Goal: Task Accomplishment & Management: Complete application form

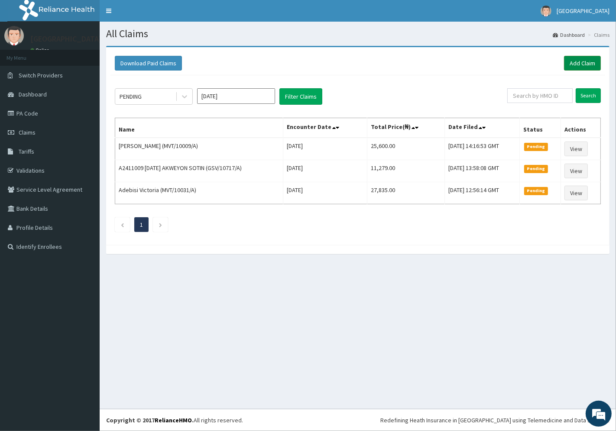
click at [582, 62] on link "Add Claim" at bounding box center [582, 63] width 37 height 15
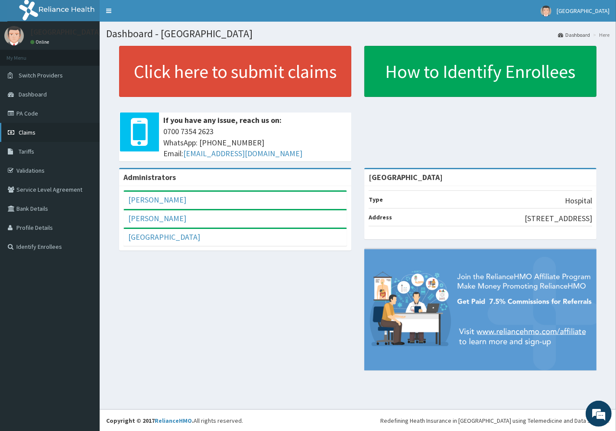
click at [32, 132] on span "Claims" at bounding box center [27, 133] width 17 height 8
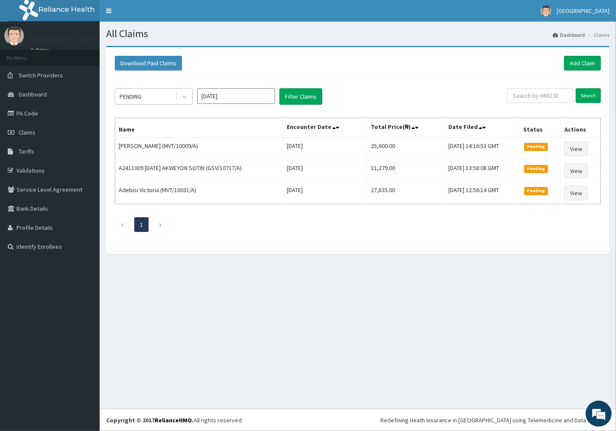
click at [142, 97] on div "PENDING" at bounding box center [131, 96] width 22 height 9
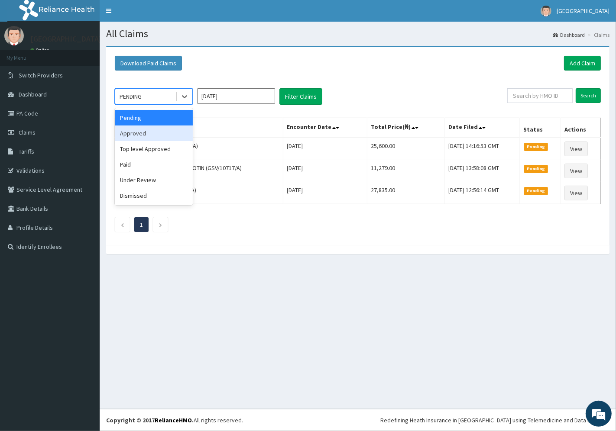
click at [149, 133] on div "Approved" at bounding box center [154, 134] width 78 height 16
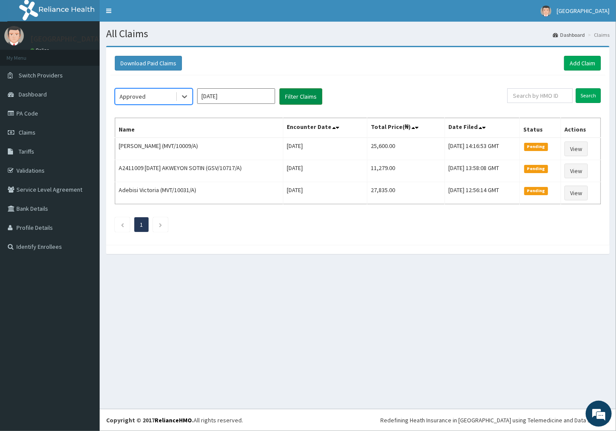
click at [302, 94] on button "Filter Claims" at bounding box center [300, 96] width 43 height 16
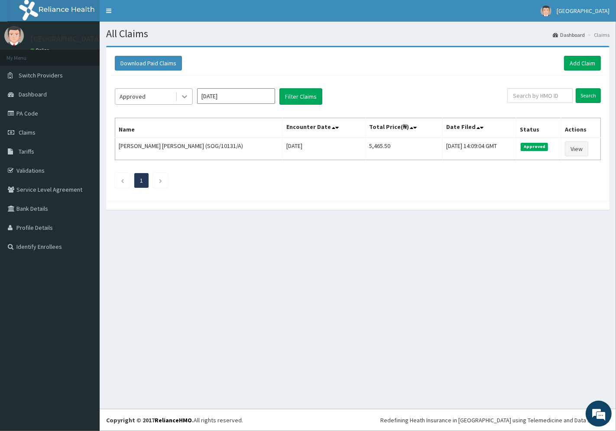
click at [182, 94] on icon at bounding box center [184, 96] width 9 height 9
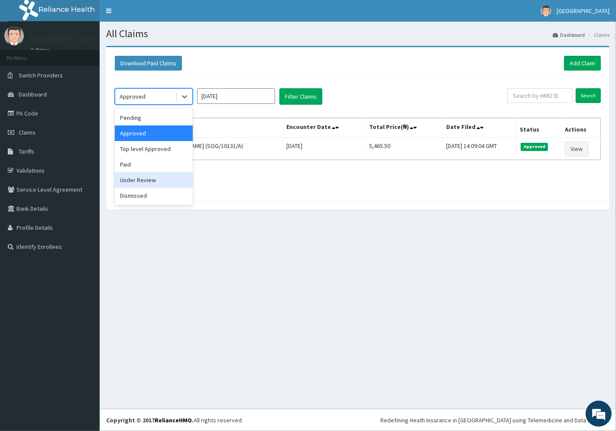
click at [145, 180] on div "Under Review" at bounding box center [154, 180] width 78 height 16
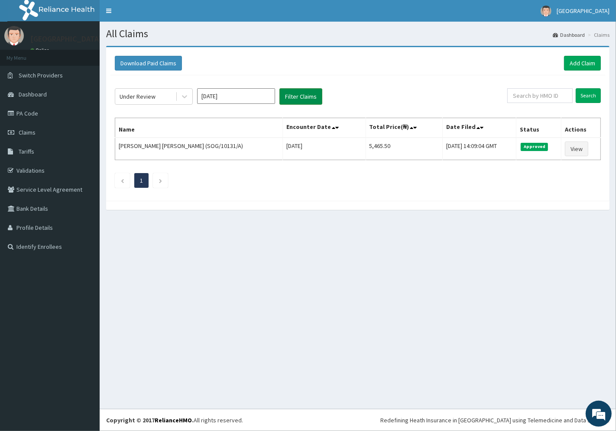
click at [299, 96] on button "Filter Claims" at bounding box center [300, 96] width 43 height 16
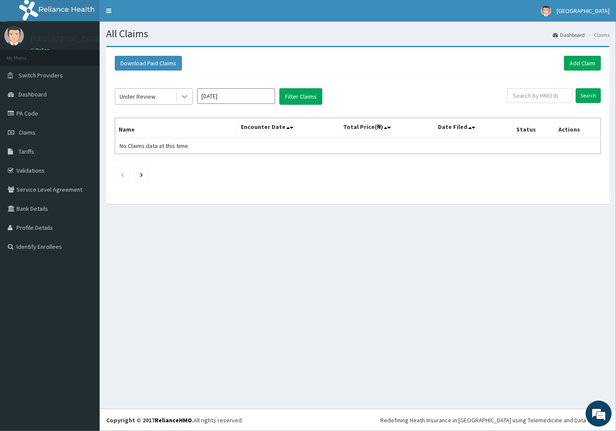
click at [185, 94] on icon at bounding box center [184, 96] width 9 height 9
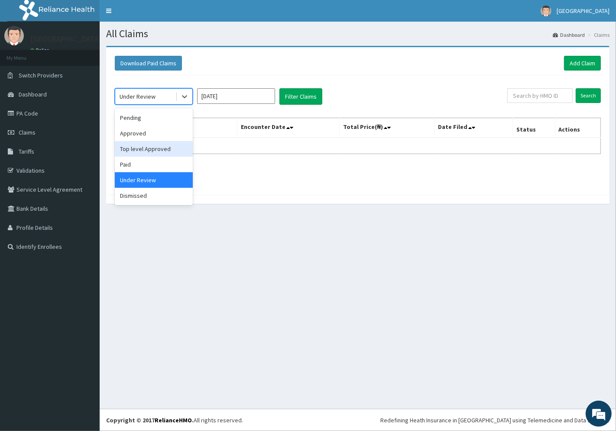
click at [154, 149] on div "Top level Approved" at bounding box center [154, 149] width 78 height 16
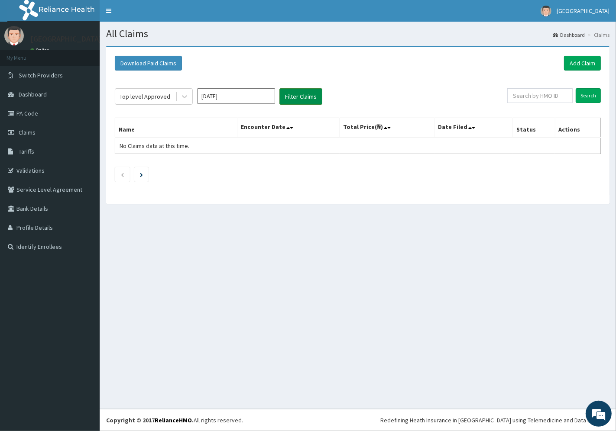
click at [295, 97] on button "Filter Claims" at bounding box center [300, 96] width 43 height 16
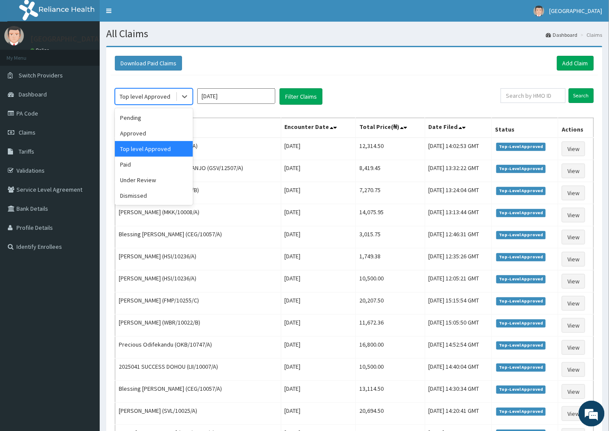
click at [154, 94] on div "Top level Approved" at bounding box center [145, 96] width 51 height 9
click at [139, 162] on div "Paid" at bounding box center [154, 165] width 78 height 16
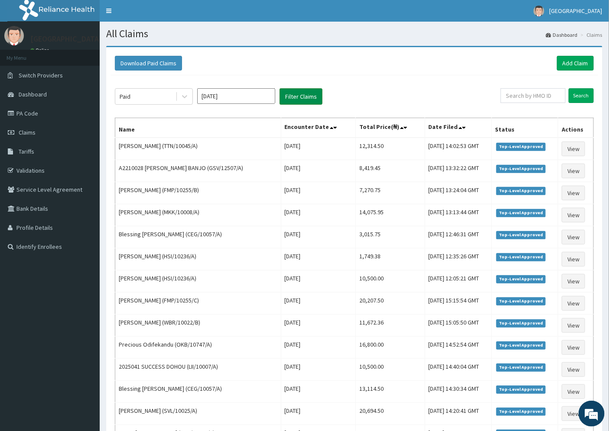
click at [295, 96] on button "Filter Claims" at bounding box center [300, 96] width 43 height 16
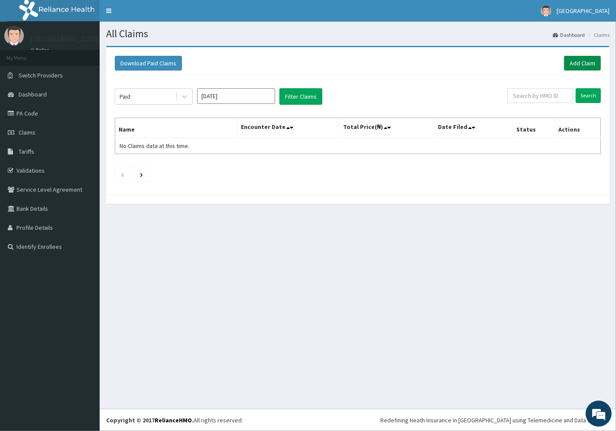
click at [579, 60] on link "Add Claim" at bounding box center [582, 63] width 37 height 15
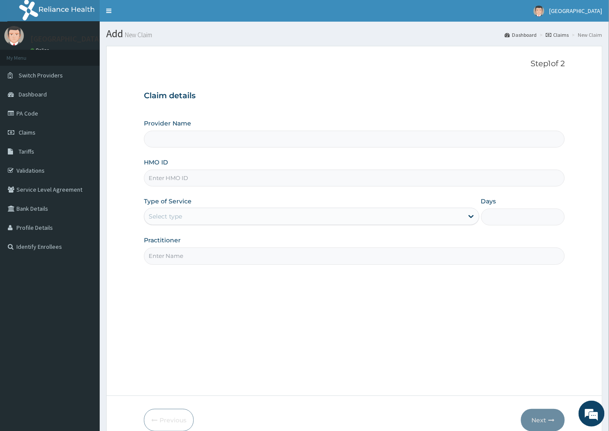
type input "[GEOGRAPHIC_DATA]"
click at [168, 178] on input "HMO ID" at bounding box center [354, 178] width 421 height 17
paste input "MBI/10178/A"
type input "MBI/10178/A"
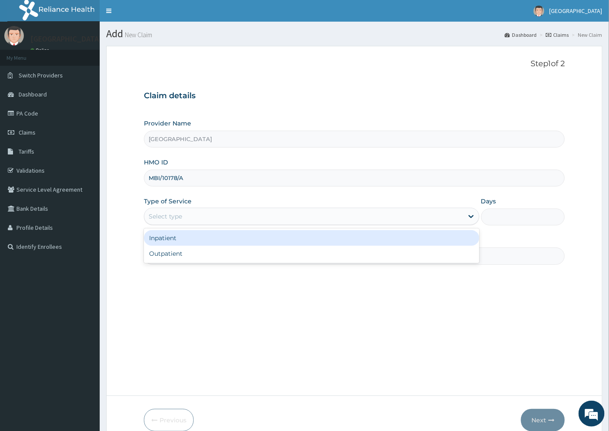
click at [178, 221] on div "Select type" at bounding box center [303, 217] width 319 height 14
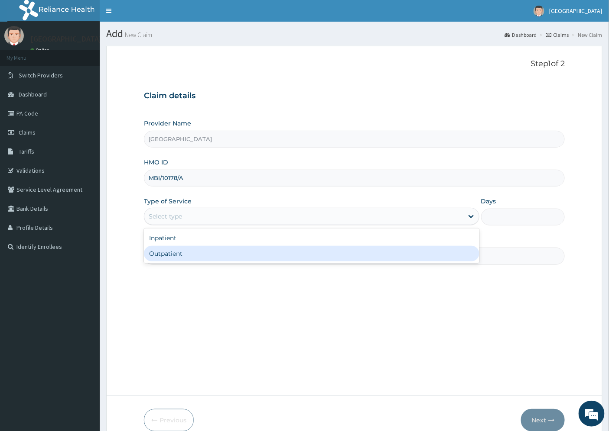
click at [189, 256] on div "Outpatient" at bounding box center [311, 254] width 335 height 16
type input "1"
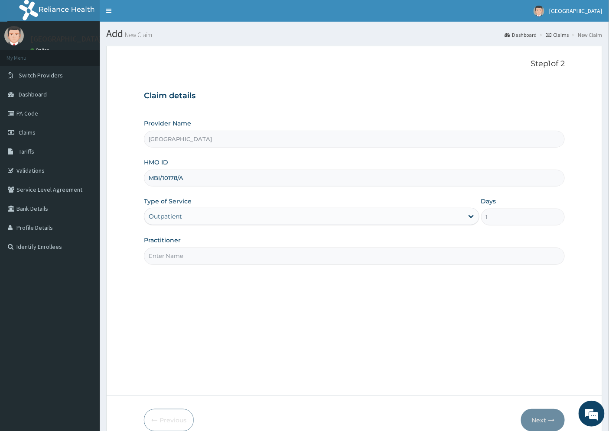
click at [174, 259] on input "Practitioner" at bounding box center [354, 256] width 421 height 17
type input "DR. RAMSONE"
click at [535, 417] on button "Next" at bounding box center [543, 420] width 44 height 23
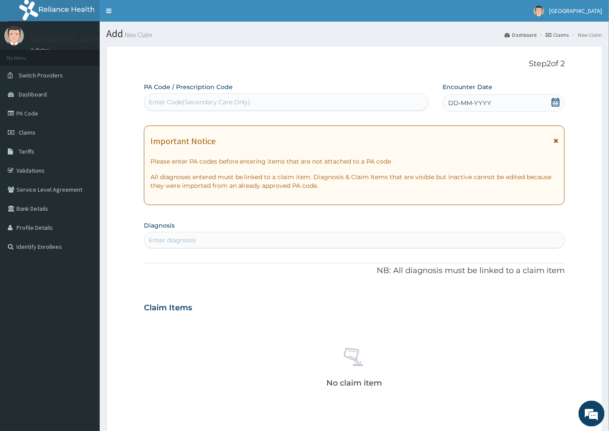
click at [484, 104] on span "DD-MM-YYYY" at bounding box center [469, 103] width 43 height 9
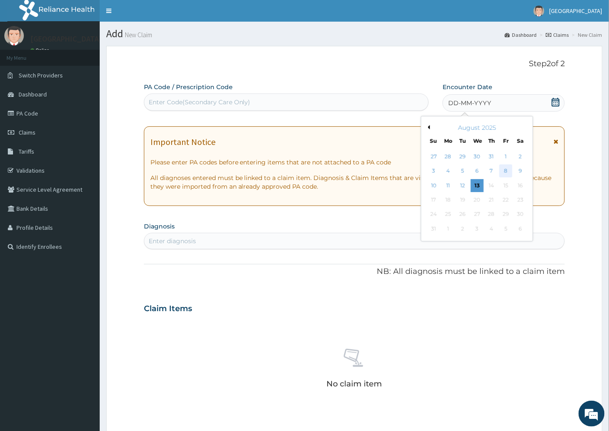
click at [507, 171] on div "8" at bounding box center [506, 171] width 13 height 13
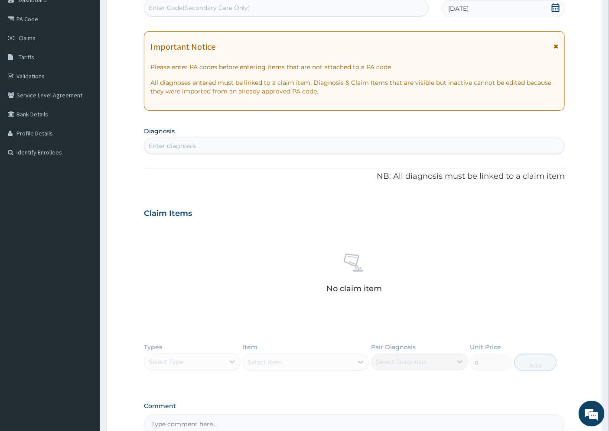
scroll to position [96, 0]
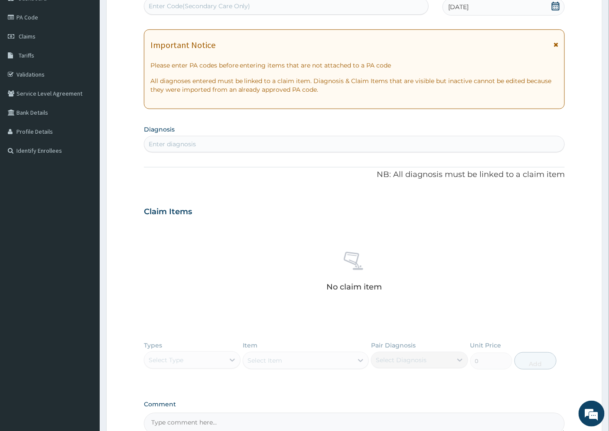
click at [172, 145] on div "Enter diagnosis" at bounding box center [172, 144] width 47 height 9
type input "[MEDICAL_DATA]"
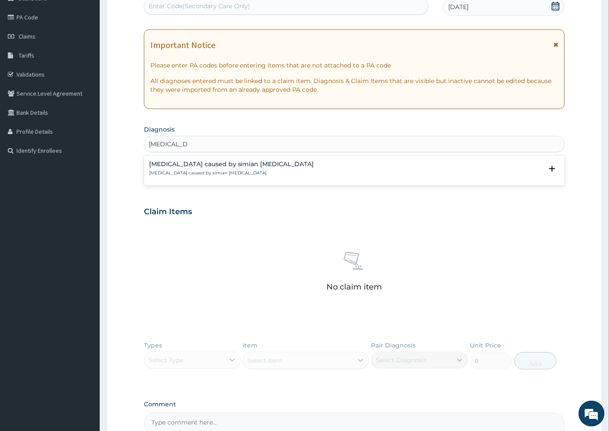
click at [174, 164] on h4 "[MEDICAL_DATA] caused by simian [MEDICAL_DATA]" at bounding box center [231, 164] width 165 height 6
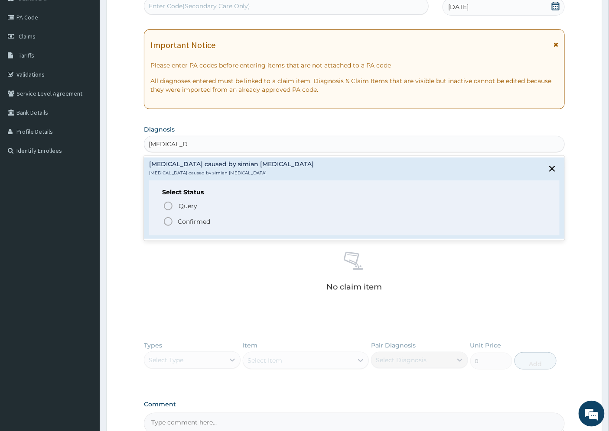
click at [187, 221] on p "Confirmed" at bounding box center [194, 221] width 32 height 9
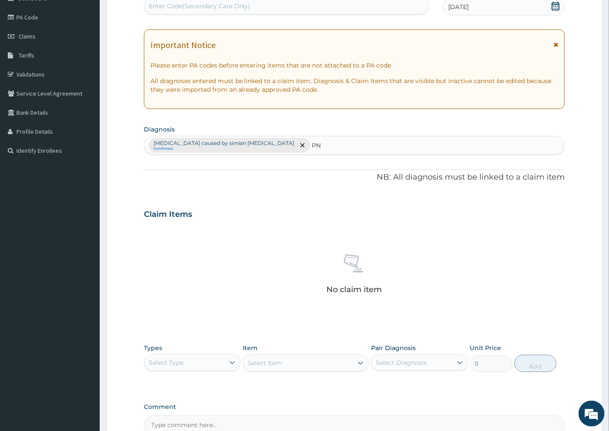
type input "PNE"
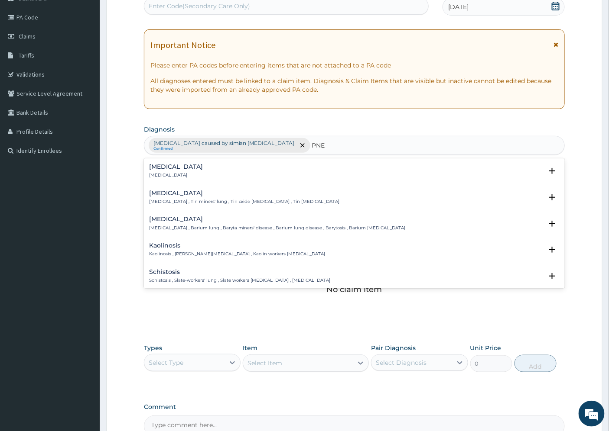
click at [165, 166] on h4 "Pneumonia" at bounding box center [176, 167] width 54 height 6
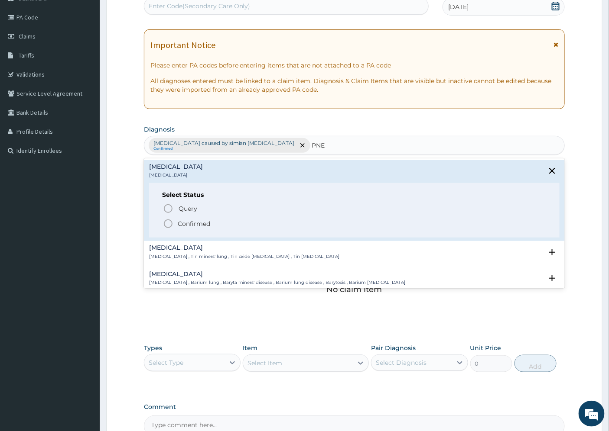
click at [188, 224] on p "Confirmed" at bounding box center [194, 224] width 32 height 9
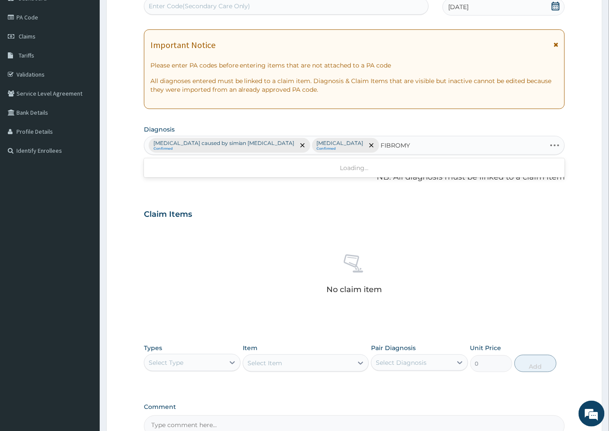
type input "FIBROMYA"
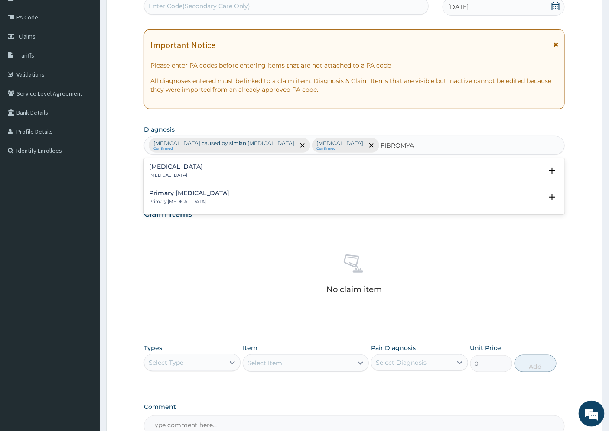
click at [172, 171] on div "Fibromyalgia Fibromyalgia" at bounding box center [176, 171] width 54 height 15
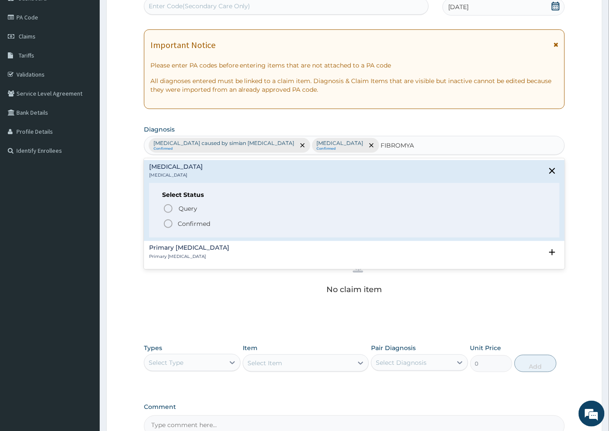
click at [193, 224] on p "Confirmed" at bounding box center [194, 224] width 32 height 9
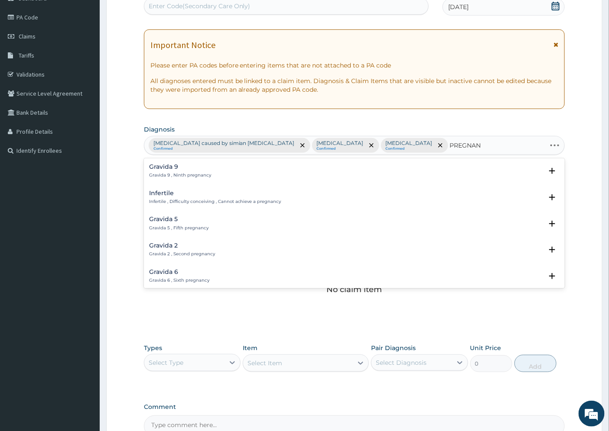
type input "PREGNANT"
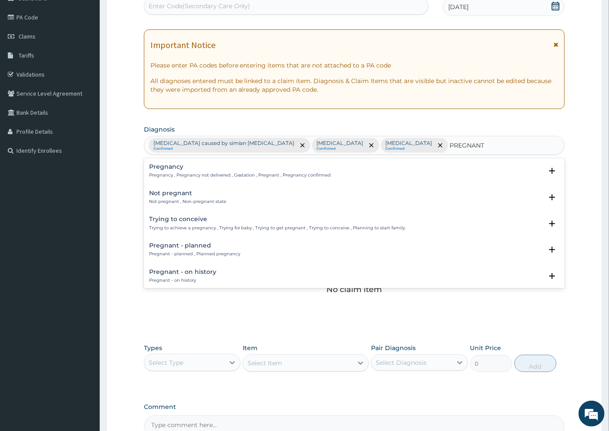
click at [169, 165] on h4 "Pregnancy" at bounding box center [240, 167] width 182 height 6
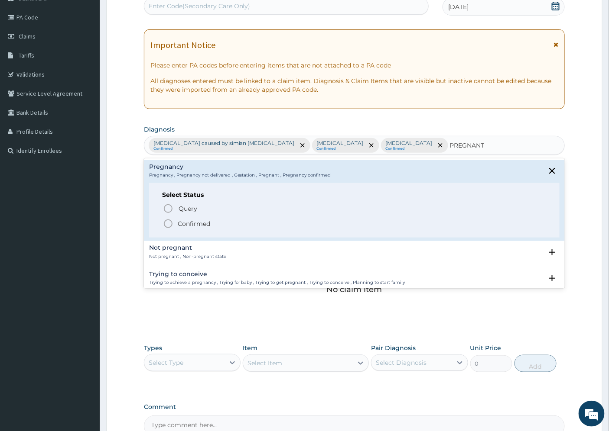
click at [176, 221] on span "Confirmed" at bounding box center [355, 224] width 384 height 10
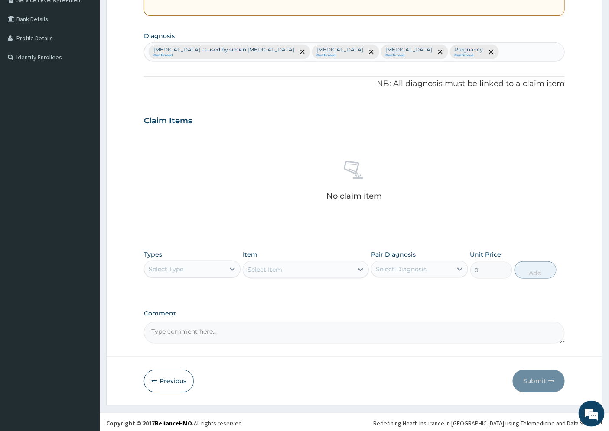
scroll to position [192, 0]
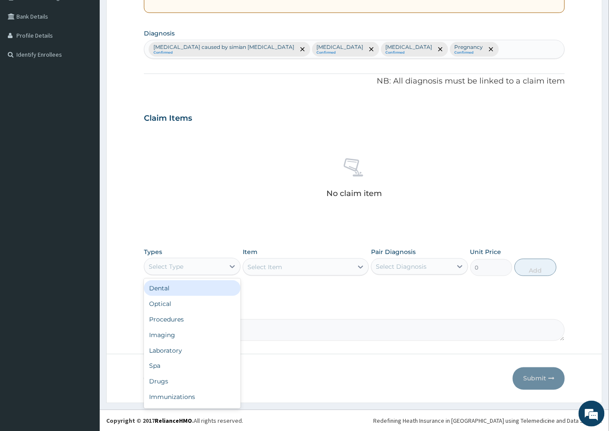
click at [187, 266] on div "Select Type" at bounding box center [184, 267] width 80 height 14
click at [185, 321] on div "Procedures" at bounding box center [192, 320] width 97 height 16
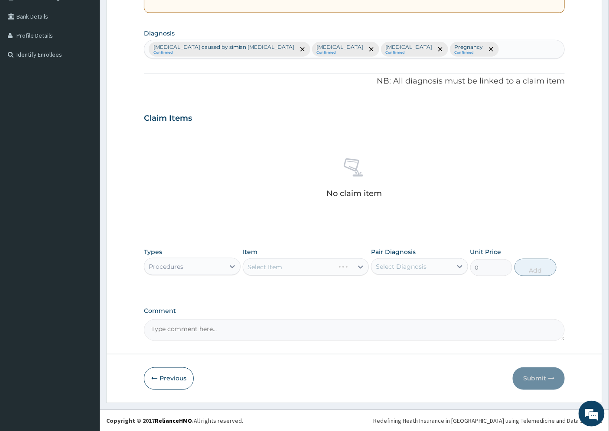
click at [344, 267] on div "Select Item" at bounding box center [306, 267] width 126 height 17
click at [358, 268] on div "Select Item" at bounding box center [306, 267] width 126 height 17
click at [354, 268] on div at bounding box center [361, 268] width 16 height 16
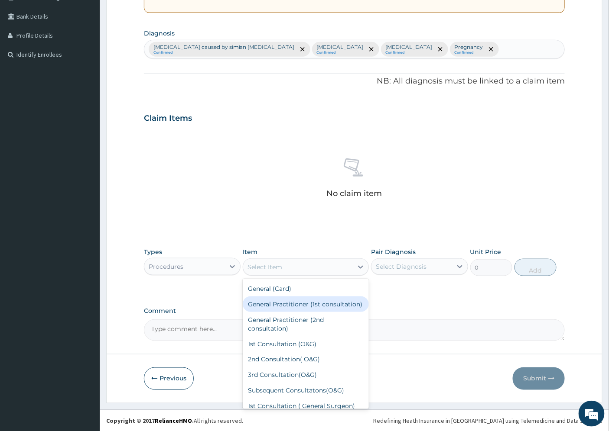
click at [288, 305] on div "General Practitioner (1st consultation)" at bounding box center [306, 305] width 126 height 16
type input "1500"
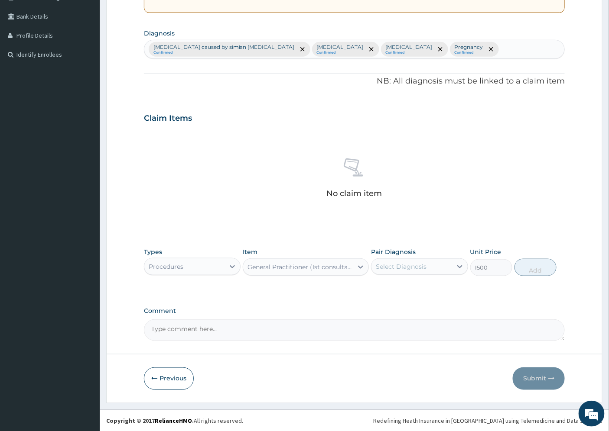
click at [410, 270] on div "Select Diagnosis" at bounding box center [401, 267] width 51 height 9
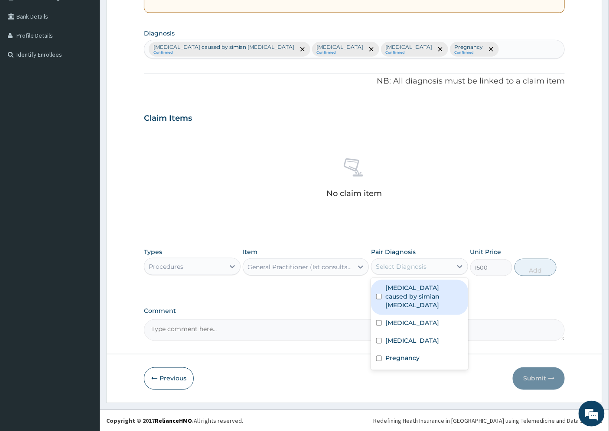
drag, startPoint x: 409, startPoint y: 289, endPoint x: 397, endPoint y: 310, distance: 24.3
click at [409, 289] on label "Malaria caused by simian plasmodia" at bounding box center [423, 297] width 77 height 26
checkbox input "true"
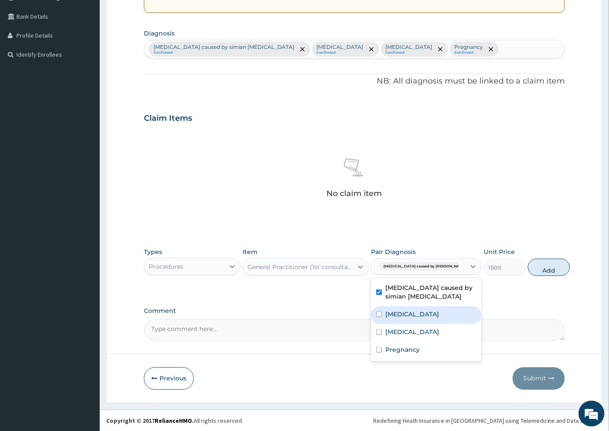
click at [394, 312] on label "Pneumonia" at bounding box center [412, 314] width 54 height 9
checkbox input "true"
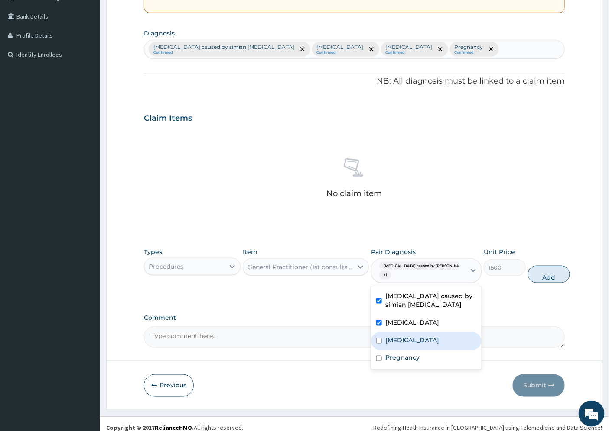
click at [396, 343] on label "Fibromyalgia" at bounding box center [412, 340] width 54 height 9
checkbox input "true"
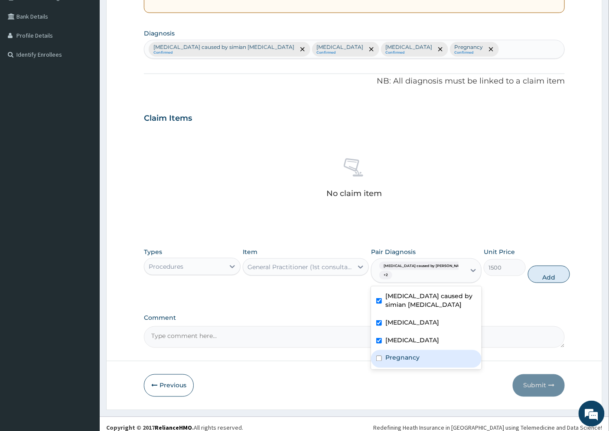
click at [399, 360] on label "Pregnancy" at bounding box center [402, 358] width 34 height 9
checkbox input "true"
click at [535, 278] on button "Add" at bounding box center [549, 274] width 42 height 17
type input "0"
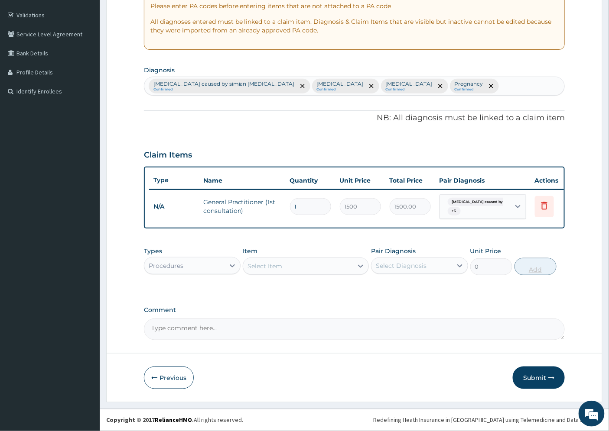
scroll to position [162, 0]
click at [165, 265] on div "Procedures" at bounding box center [166, 266] width 35 height 9
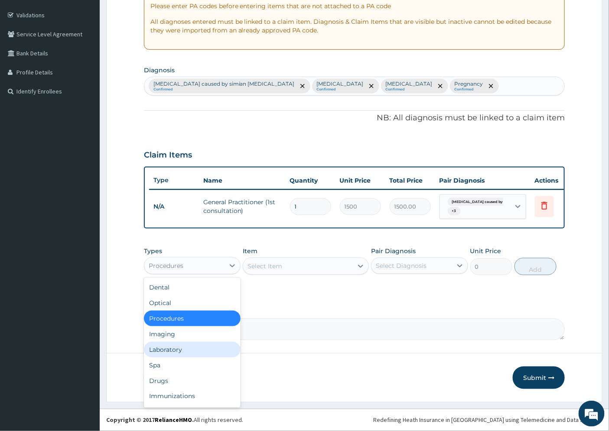
click at [176, 351] on div "Laboratory" at bounding box center [192, 350] width 97 height 16
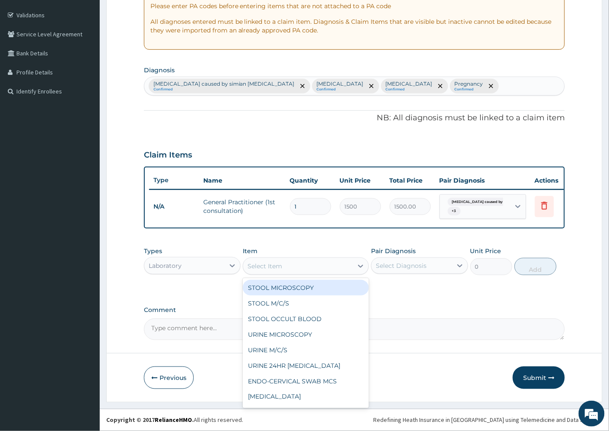
click at [285, 265] on div "Select Item" at bounding box center [298, 267] width 110 height 14
type input "MP"
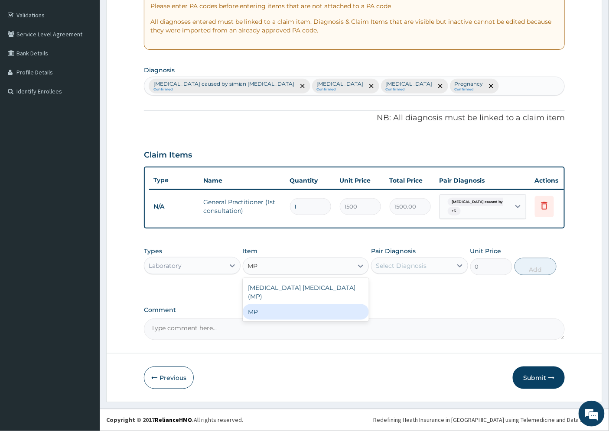
click at [266, 305] on div "MP" at bounding box center [306, 313] width 126 height 16
type input "2500"
click at [419, 262] on div "Select Diagnosis" at bounding box center [401, 266] width 51 height 9
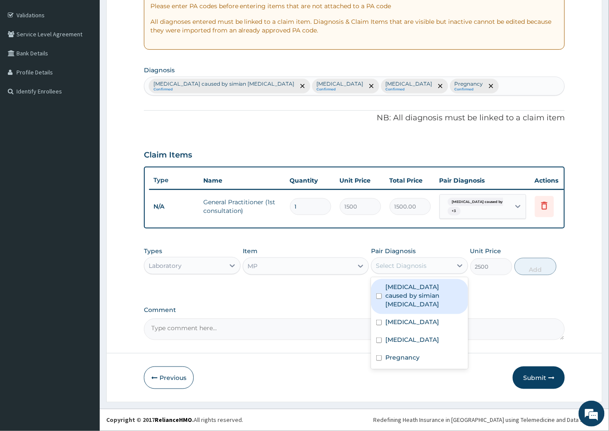
click at [421, 289] on label "[MEDICAL_DATA] caused by simian [MEDICAL_DATA]" at bounding box center [423, 296] width 77 height 26
checkbox input "true"
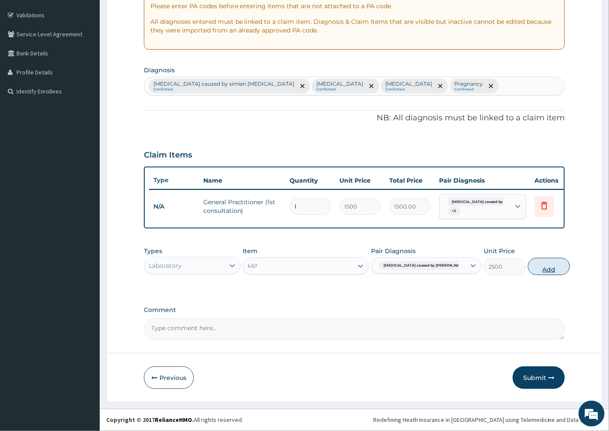
click at [532, 268] on button "Add" at bounding box center [549, 266] width 42 height 17
type input "0"
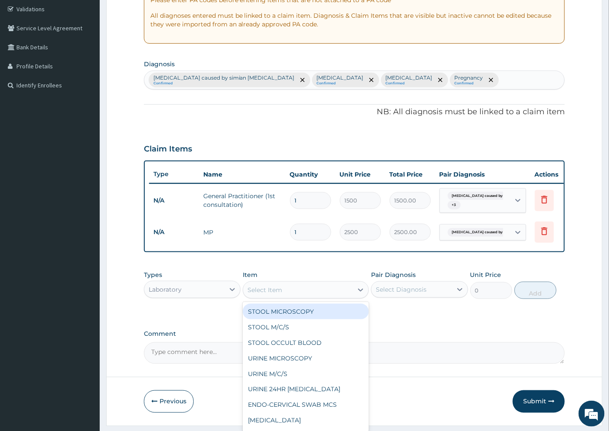
click at [276, 295] on div "Select Item" at bounding box center [264, 290] width 35 height 9
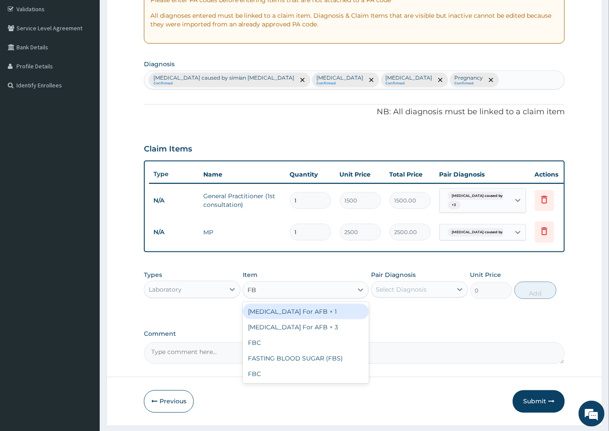
type input "FBC"
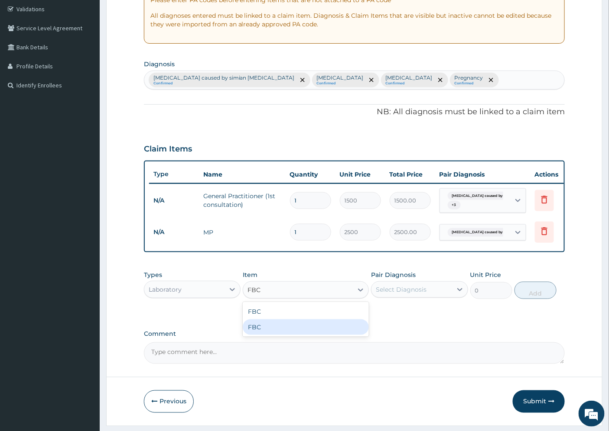
click at [268, 335] on div "FBC" at bounding box center [306, 328] width 126 height 16
type input "4500"
click at [419, 294] on div "Select Diagnosis" at bounding box center [401, 289] width 51 height 9
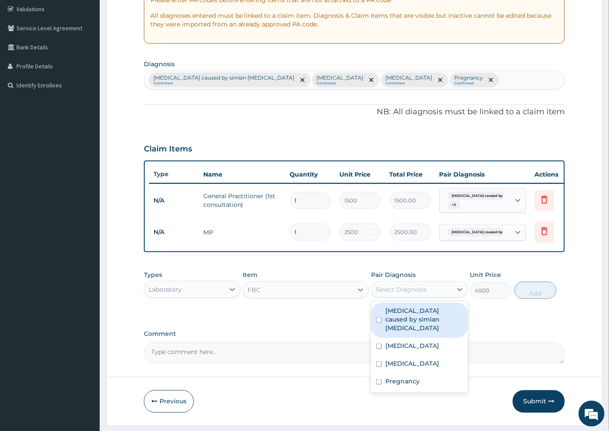
click at [424, 324] on label "[MEDICAL_DATA] caused by simian [MEDICAL_DATA]" at bounding box center [423, 320] width 77 height 26
checkbox input "true"
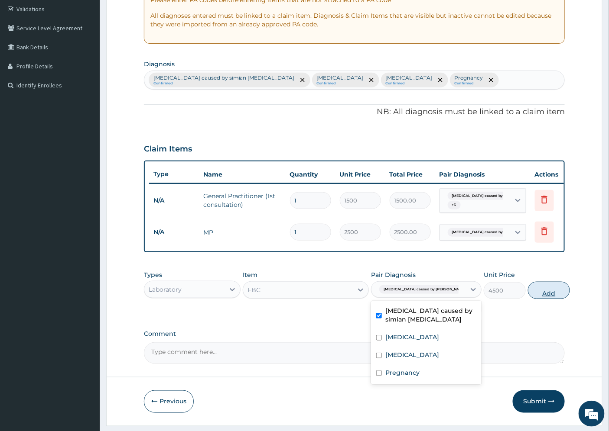
click at [534, 298] on button "Add" at bounding box center [549, 290] width 42 height 17
type input "0"
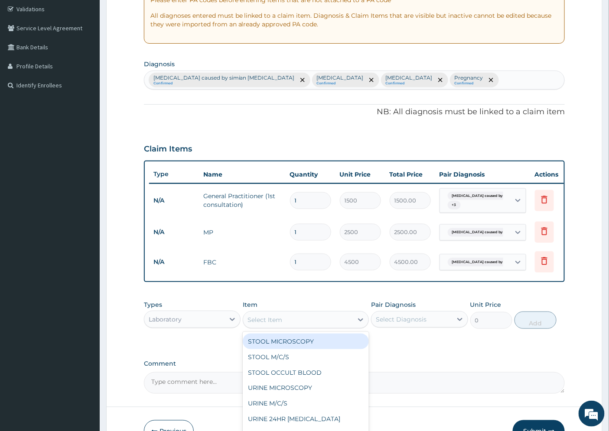
click at [276, 324] on div "Select Item" at bounding box center [264, 320] width 35 height 9
type input "PT"
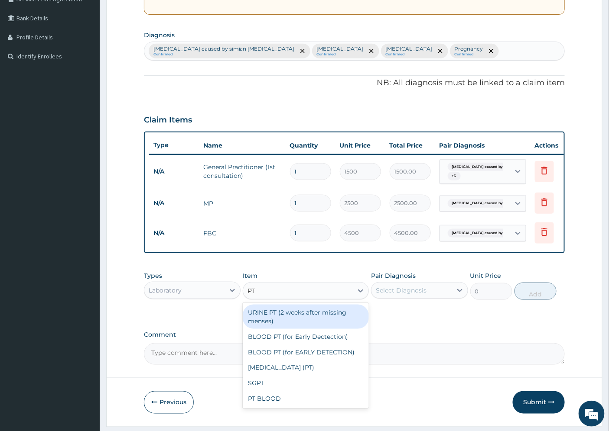
scroll to position [222, 0]
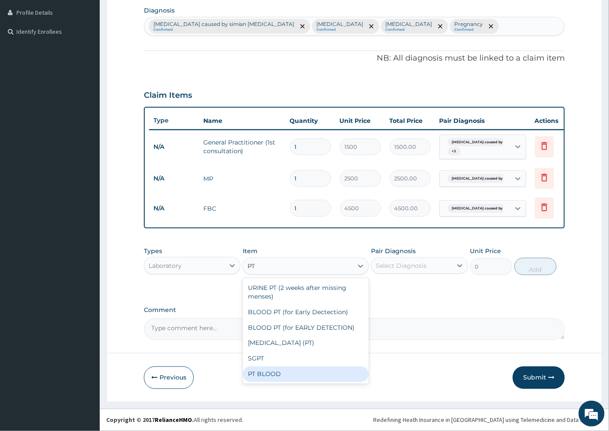
click at [266, 373] on div "PT BLOOD" at bounding box center [306, 375] width 126 height 16
type input "3000"
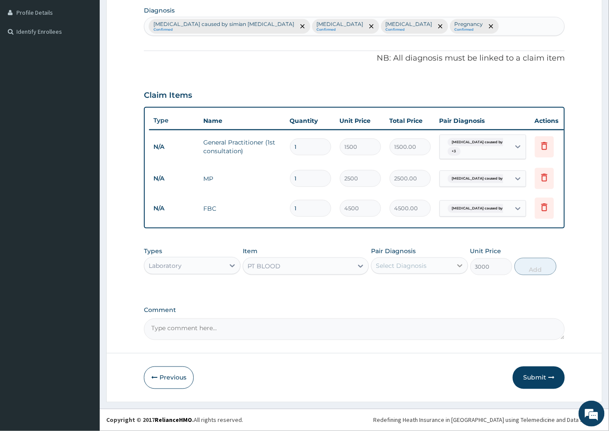
click at [452, 269] on div at bounding box center [460, 266] width 16 height 16
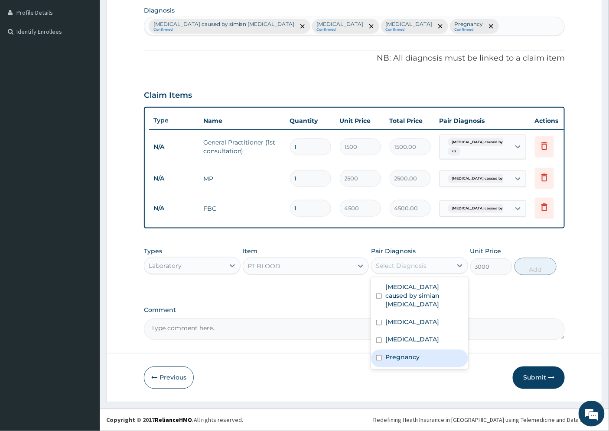
click at [405, 354] on label "Pregnancy" at bounding box center [402, 358] width 34 height 9
checkbox input "true"
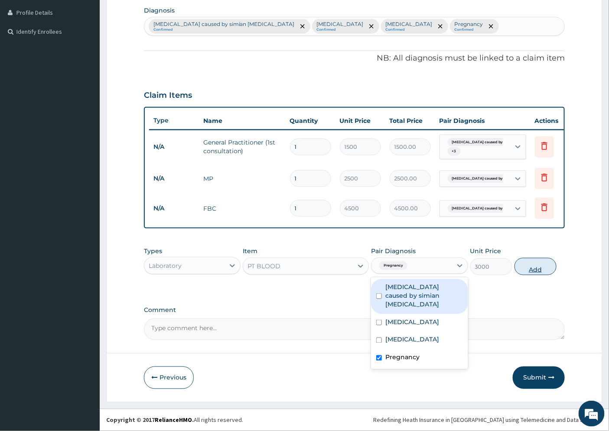
click at [526, 269] on button "Add" at bounding box center [535, 266] width 42 height 17
type input "0"
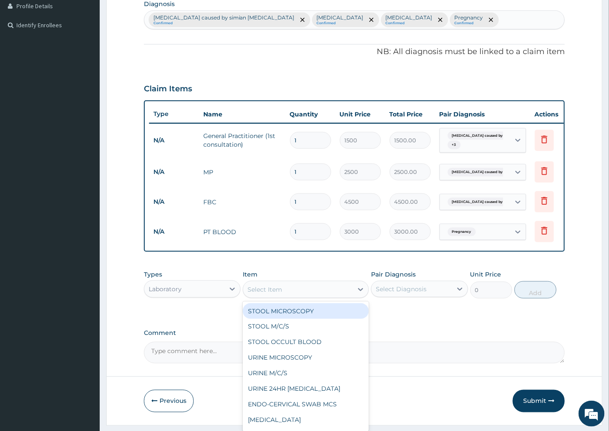
click at [292, 292] on div "Select Item" at bounding box center [298, 290] width 110 height 14
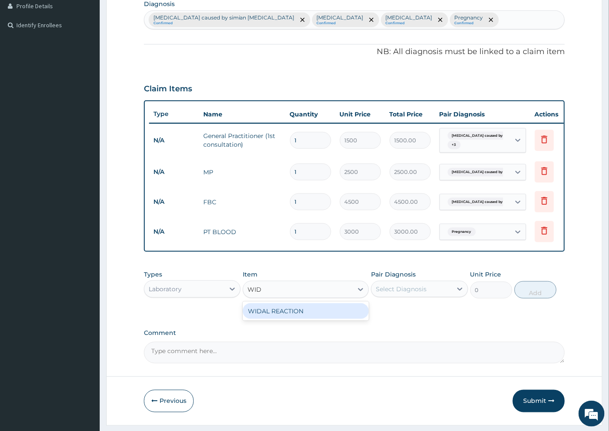
type input "WIDA"
click at [289, 317] on div "WIDAL REACTION" at bounding box center [306, 312] width 126 height 16
type input "877.5"
click at [396, 294] on div "Select Diagnosis" at bounding box center [401, 289] width 51 height 9
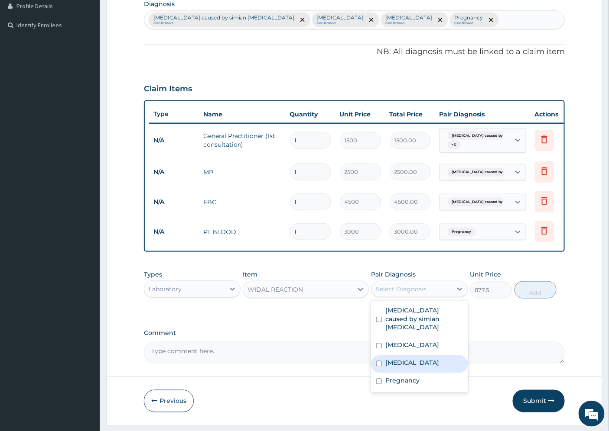
click at [406, 363] on label "Fibromyalgia" at bounding box center [412, 363] width 54 height 9
checkbox input "true"
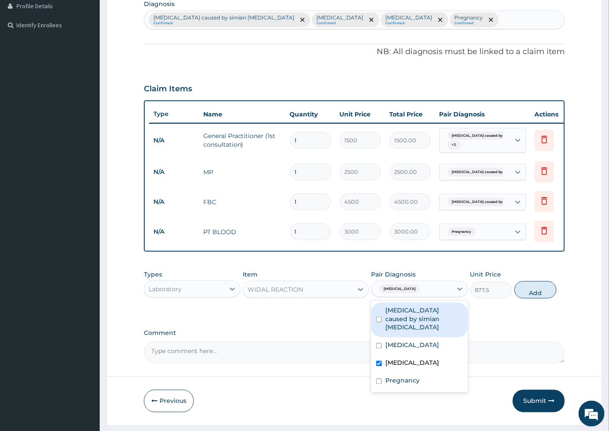
click at [419, 323] on label "Malaria caused by simian plasmodia" at bounding box center [423, 319] width 77 height 26
checkbox input "true"
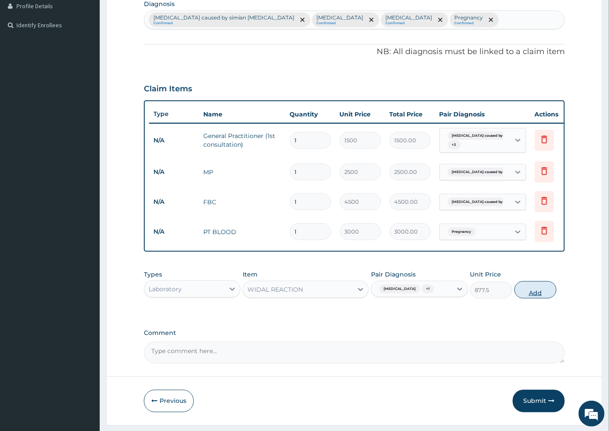
click at [531, 298] on button "Add" at bounding box center [535, 290] width 42 height 17
type input "0"
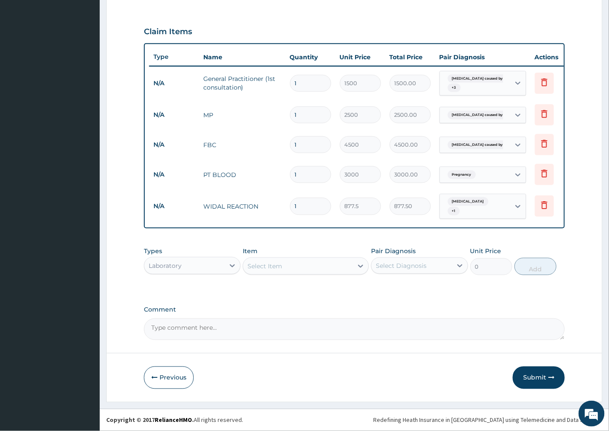
scroll to position [282, 0]
click at [542, 376] on button "Submit" at bounding box center [539, 378] width 52 height 23
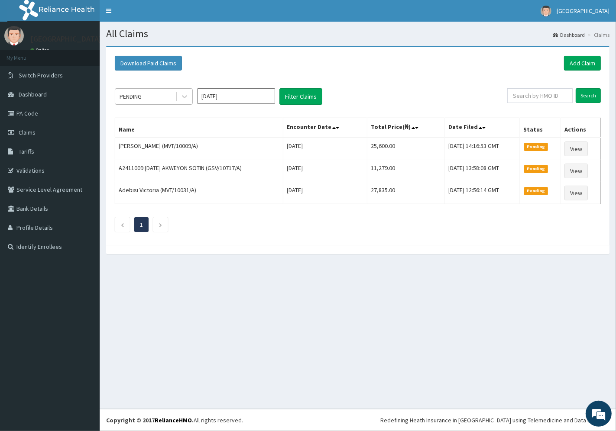
click at [153, 94] on div "PENDING" at bounding box center [145, 97] width 60 height 14
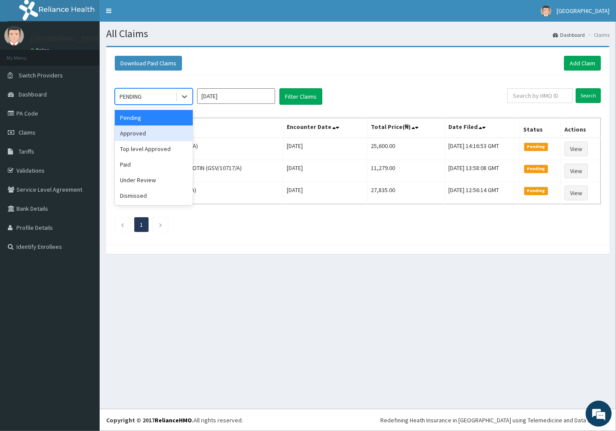
click at [142, 133] on div "Approved" at bounding box center [154, 134] width 78 height 16
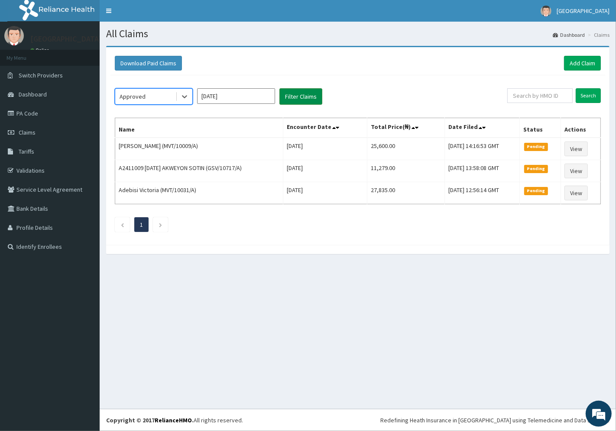
click at [295, 98] on button "Filter Claims" at bounding box center [300, 96] width 43 height 16
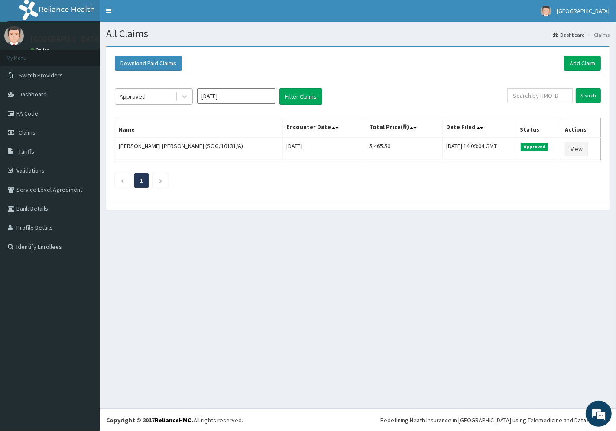
click at [146, 100] on div "Approved" at bounding box center [145, 97] width 60 height 14
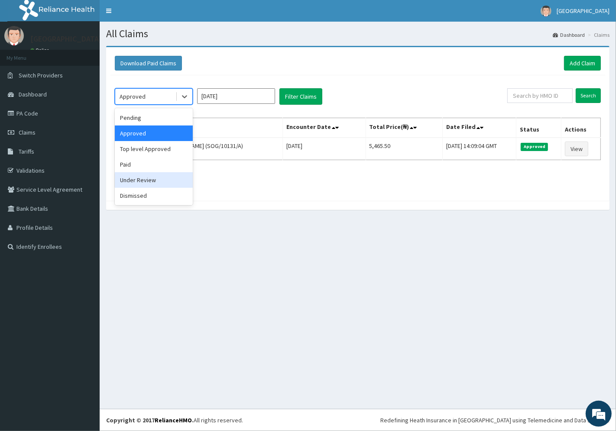
click at [157, 178] on div "Under Review" at bounding box center [154, 180] width 78 height 16
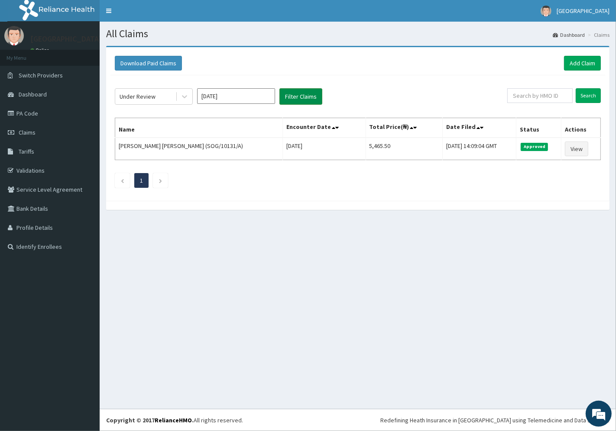
click at [295, 96] on button "Filter Claims" at bounding box center [300, 96] width 43 height 16
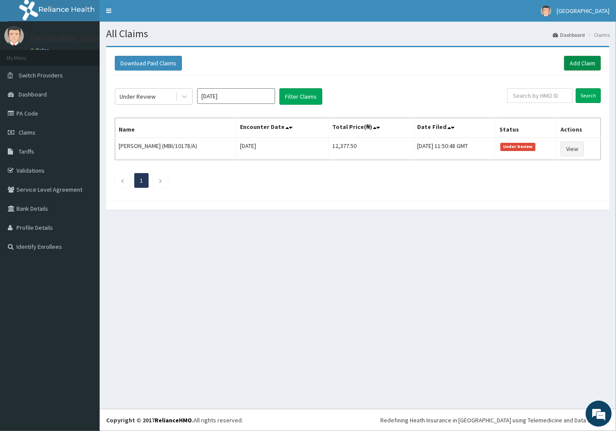
click at [579, 62] on link "Add Claim" at bounding box center [582, 63] width 37 height 15
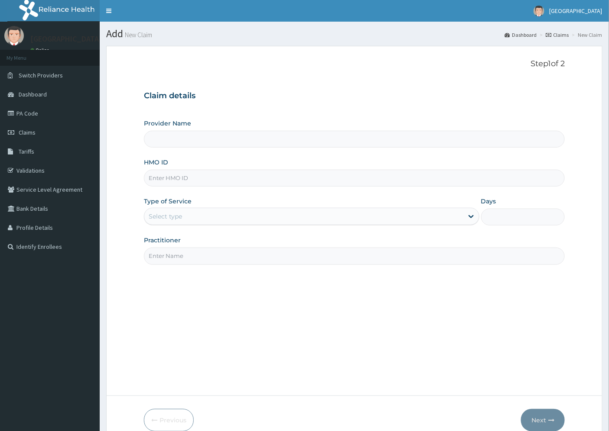
type input "[GEOGRAPHIC_DATA]"
click at [162, 176] on input "HMO ID" at bounding box center [354, 178] width 421 height 17
paste input "TVT/10119/A"
type input "TVT/10119/A"
click at [175, 214] on div "Select type" at bounding box center [165, 216] width 33 height 9
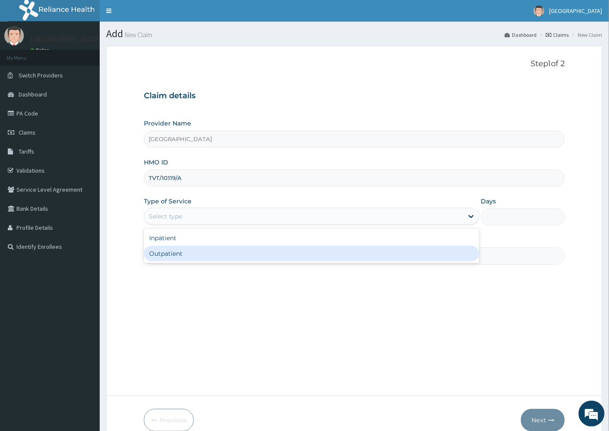
click at [196, 253] on div "Outpatient" at bounding box center [311, 254] width 335 height 16
type input "1"
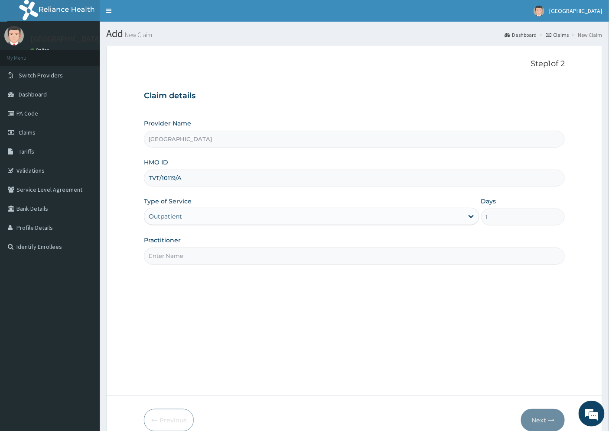
click at [182, 257] on input "Practitioner" at bounding box center [354, 256] width 421 height 17
type input "[PERSON_NAME]"
click at [546, 419] on button "Next" at bounding box center [543, 420] width 44 height 23
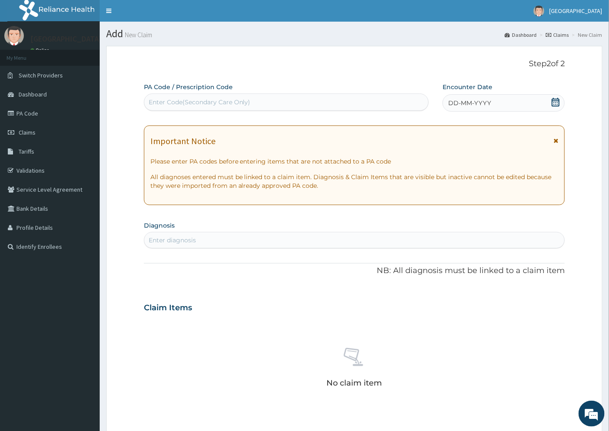
click at [486, 105] on span "DD-MM-YYYY" at bounding box center [469, 103] width 43 height 9
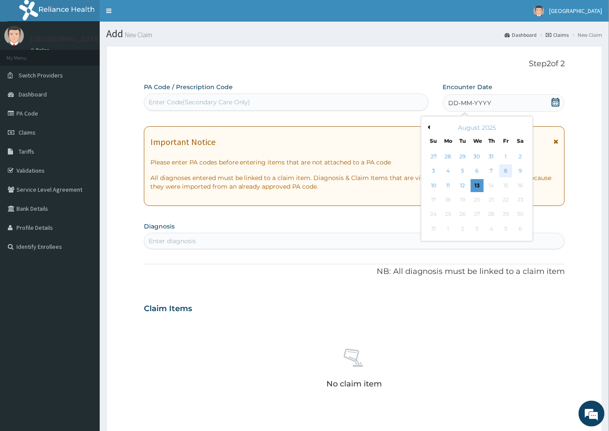
click at [506, 174] on div "8" at bounding box center [506, 171] width 13 height 13
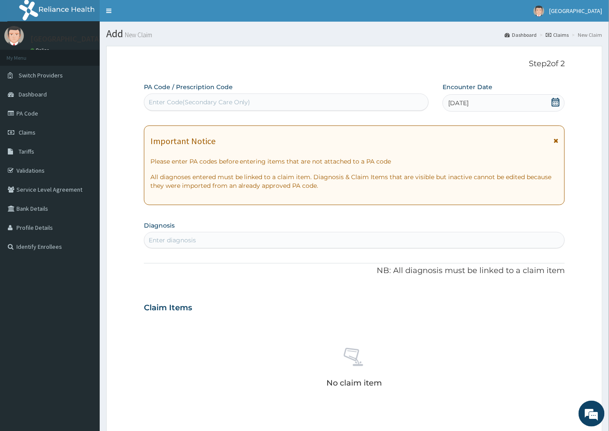
click at [179, 240] on div "Enter diagnosis" at bounding box center [172, 240] width 47 height 9
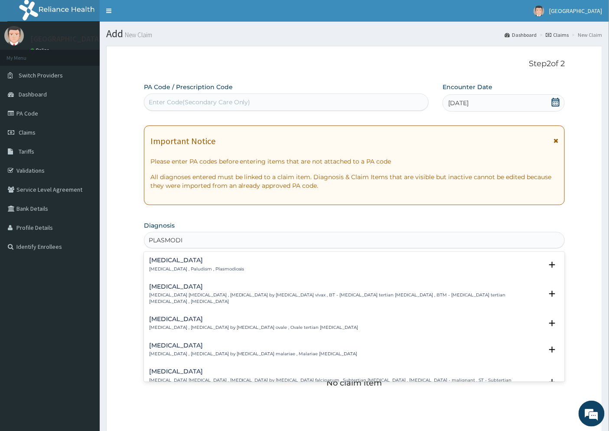
type input "[MEDICAL_DATA]"
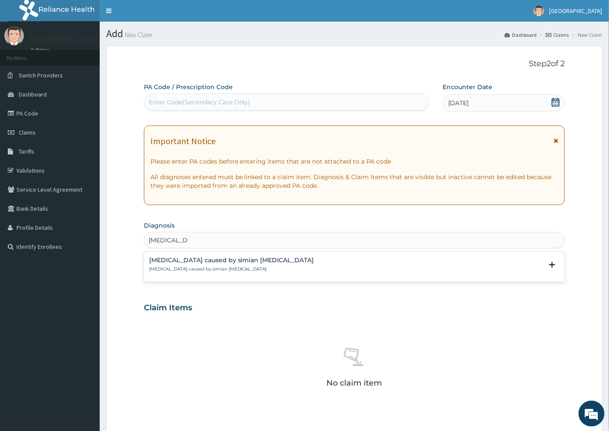
click at [176, 258] on h4 "[MEDICAL_DATA] caused by simian [MEDICAL_DATA]" at bounding box center [231, 260] width 165 height 6
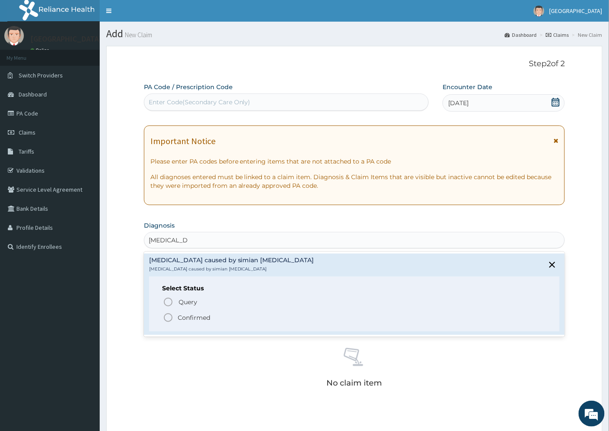
click at [183, 318] on p "Confirmed" at bounding box center [194, 318] width 32 height 9
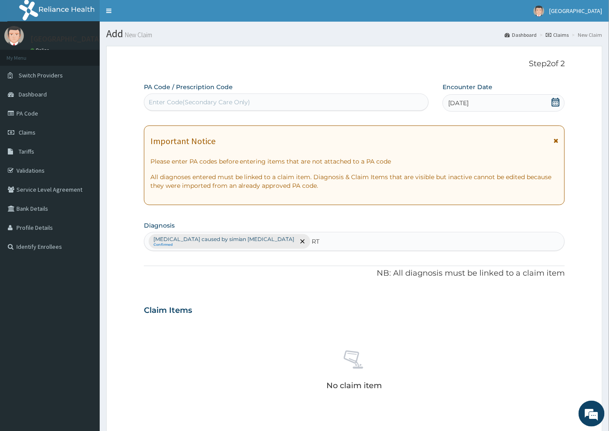
type input "RTI"
click at [185, 266] on h4 "Respiratory tract infection" at bounding box center [194, 263] width 91 height 6
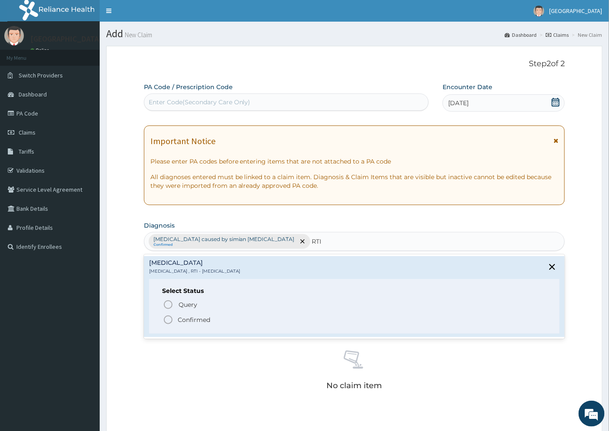
click at [191, 321] on p "Confirmed" at bounding box center [194, 320] width 32 height 9
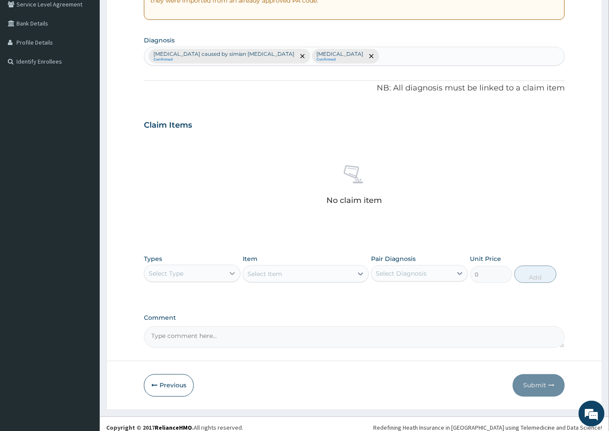
scroll to position [193, 0]
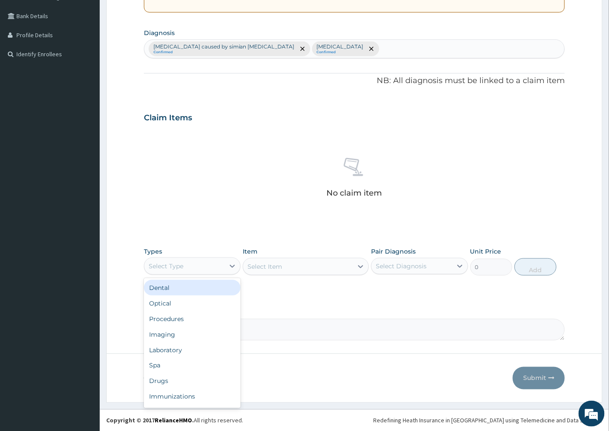
click at [199, 268] on div "Select Type" at bounding box center [184, 267] width 80 height 14
click at [194, 321] on div "Procedures" at bounding box center [192, 319] width 97 height 16
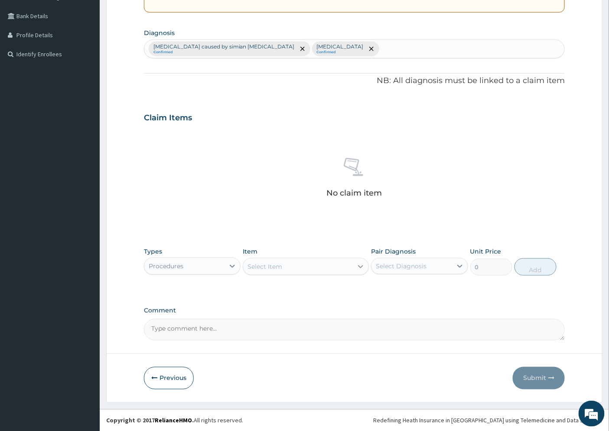
click at [359, 266] on icon at bounding box center [360, 267] width 5 height 3
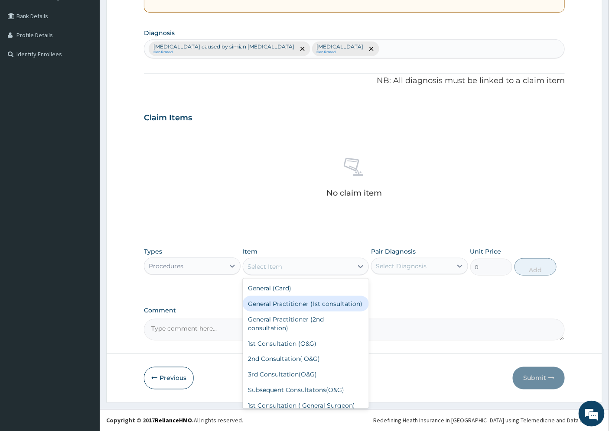
click at [284, 310] on div "General Practitioner (1st consultation)" at bounding box center [306, 304] width 126 height 16
type input "1500"
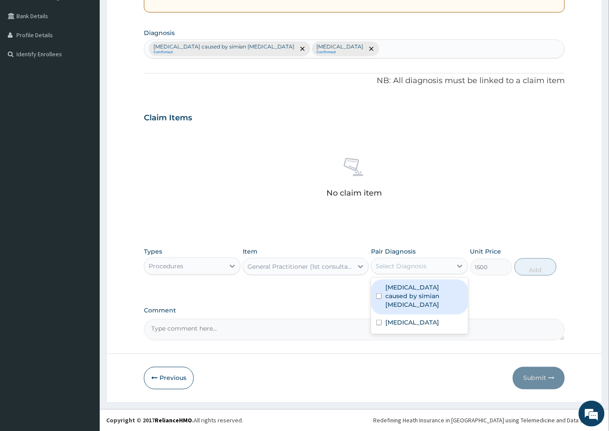
click at [435, 265] on div "Select Diagnosis" at bounding box center [411, 267] width 80 height 14
click at [422, 292] on label "Malaria caused by simian plasmodia" at bounding box center [423, 296] width 77 height 26
checkbox input "true"
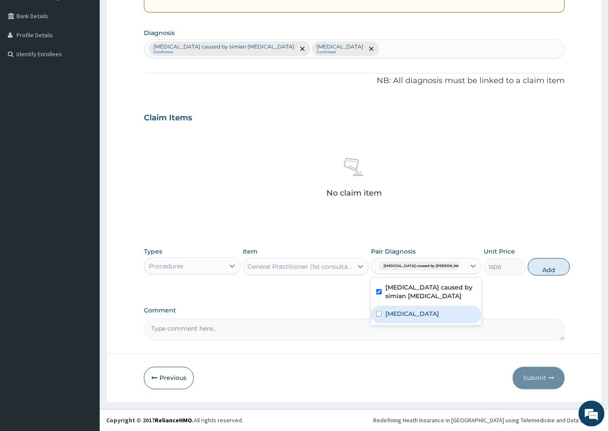
click at [409, 315] on label "Respiratory tract infection" at bounding box center [412, 314] width 54 height 9
checkbox input "true"
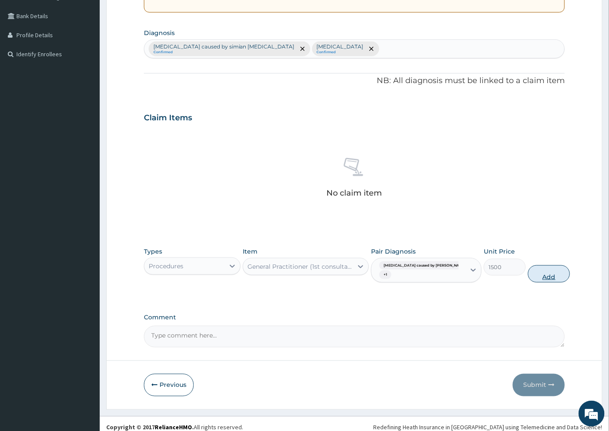
click at [534, 273] on button "Add" at bounding box center [549, 274] width 42 height 17
type input "0"
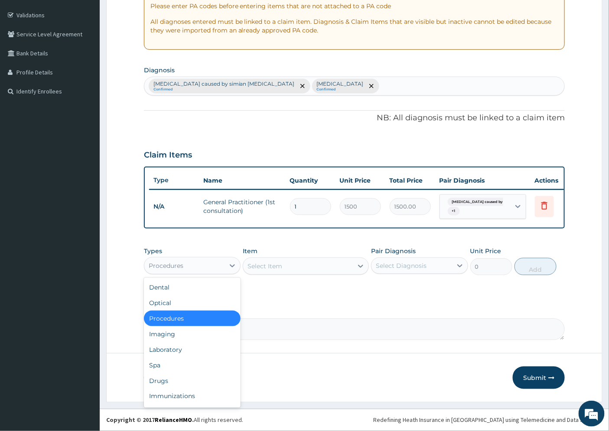
click at [182, 269] on div "Procedures" at bounding box center [166, 266] width 35 height 9
click at [179, 350] on div "Laboratory" at bounding box center [192, 350] width 97 height 16
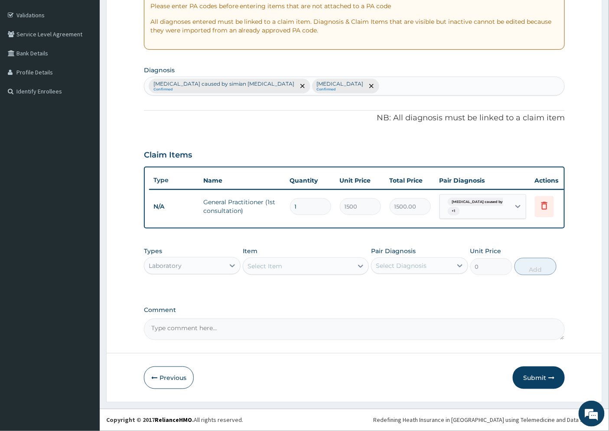
click at [307, 265] on div "Select Item" at bounding box center [298, 267] width 110 height 14
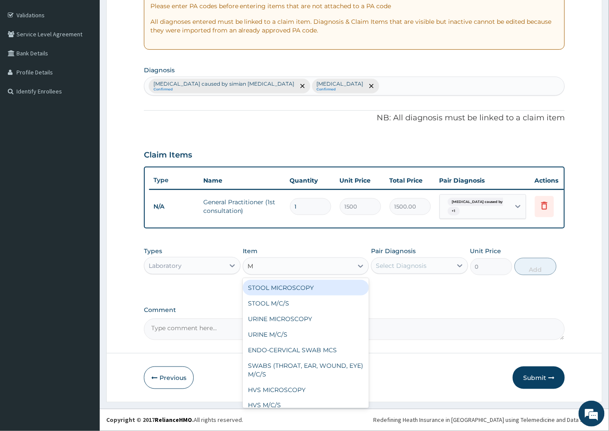
type input "MP"
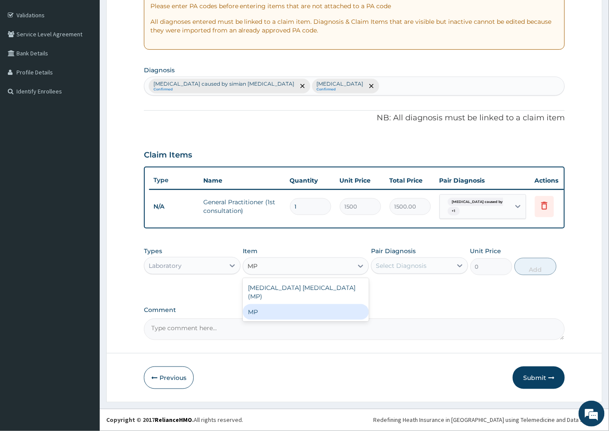
click at [299, 306] on div "MP" at bounding box center [306, 313] width 126 height 16
type input "2500"
click at [406, 271] on div "Select Diagnosis" at bounding box center [411, 266] width 80 height 14
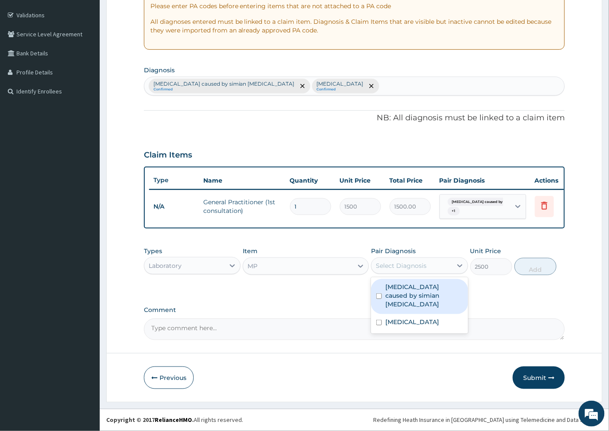
click at [419, 288] on label "Malaria caused by simian plasmodia" at bounding box center [423, 296] width 77 height 26
checkbox input "true"
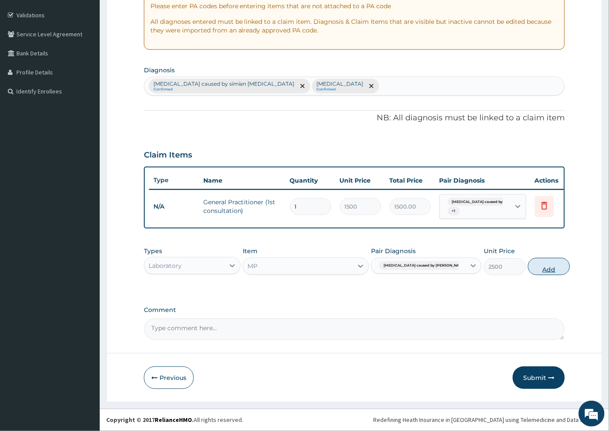
click at [528, 266] on button "Add" at bounding box center [549, 266] width 42 height 17
type input "0"
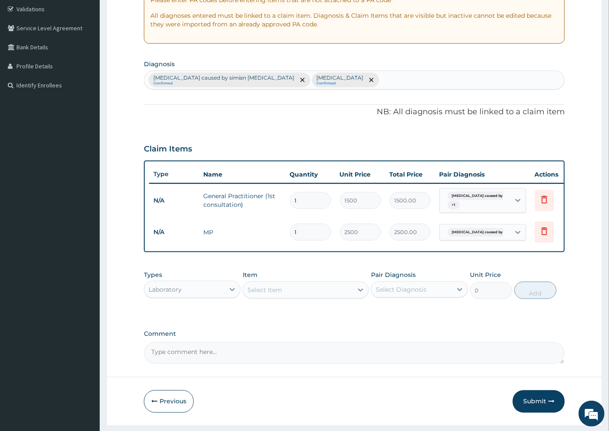
scroll to position [192, 0]
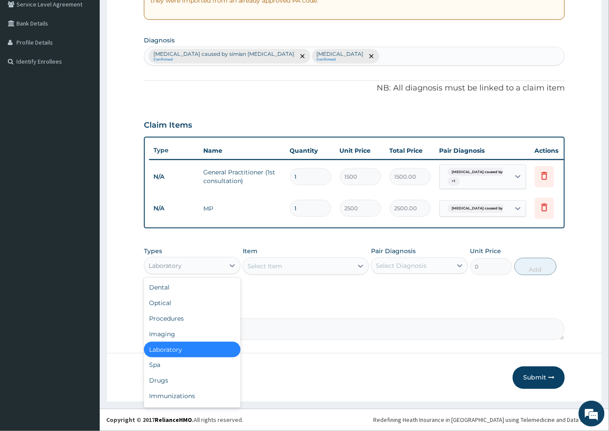
click at [212, 265] on div "Laboratory" at bounding box center [184, 266] width 80 height 14
click at [187, 380] on div "Drugs" at bounding box center [192, 381] width 97 height 16
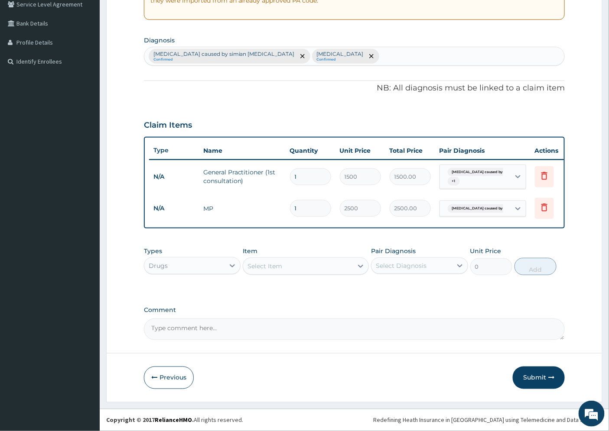
click at [254, 266] on div "Select Item" at bounding box center [264, 266] width 35 height 9
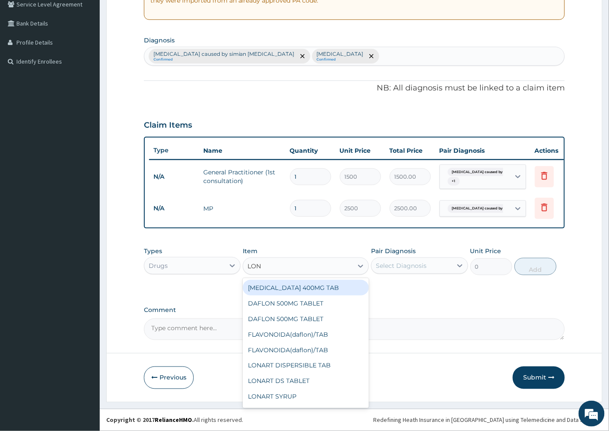
type input "LONA"
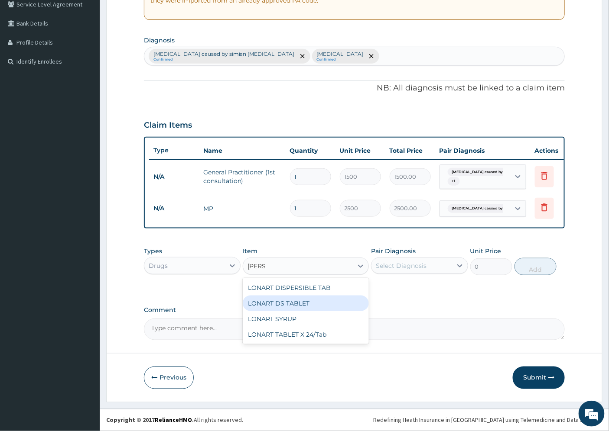
click at [304, 302] on div "LONART DS TABLET" at bounding box center [306, 304] width 126 height 16
type input "105"
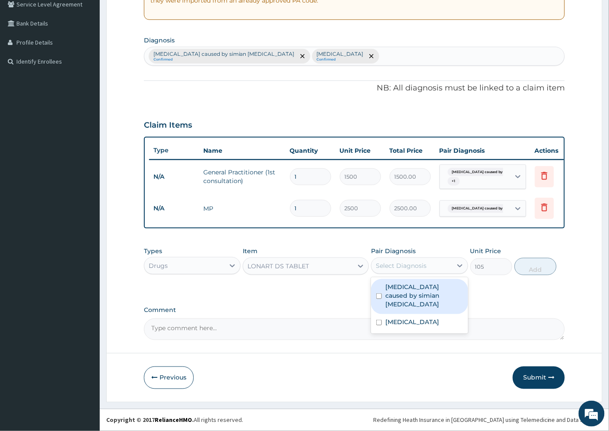
click at [416, 266] on div "Select Diagnosis" at bounding box center [401, 266] width 51 height 9
click at [425, 292] on label "Malaria caused by simian plasmodia" at bounding box center [423, 296] width 77 height 26
checkbox input "true"
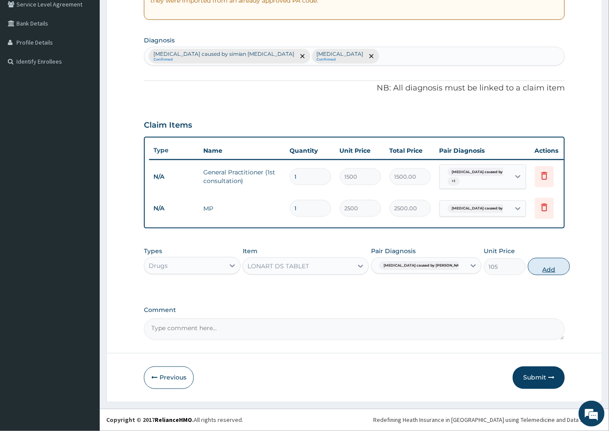
click at [539, 270] on button "Add" at bounding box center [549, 266] width 42 height 17
type input "0"
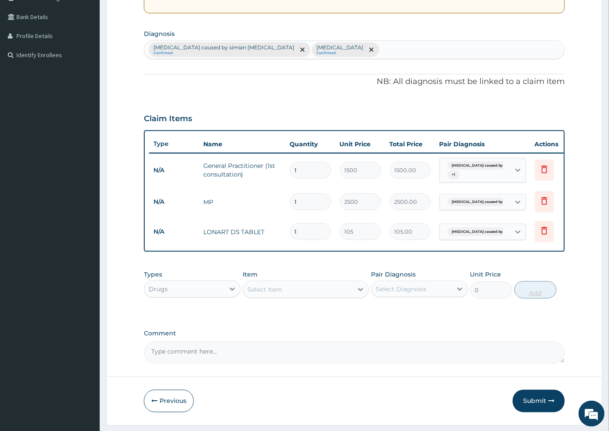
type input "0.00"
type input "2"
type input "210.00"
type input "24"
type input "2520.00"
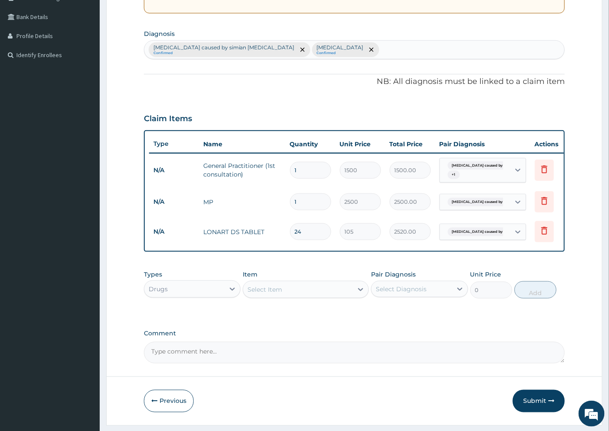
type input "24"
click at [275, 294] on div "Select Item" at bounding box center [264, 289] width 35 height 9
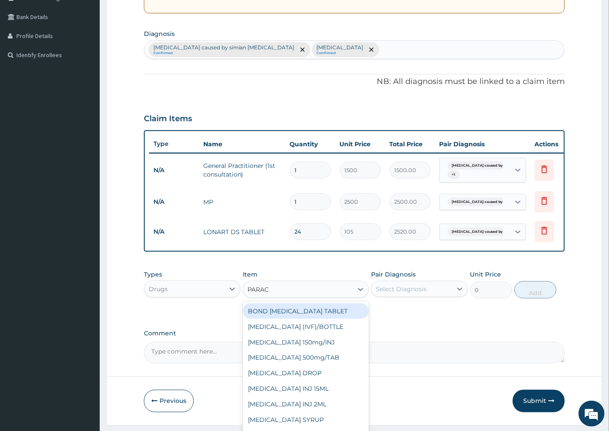
type input "PARACE"
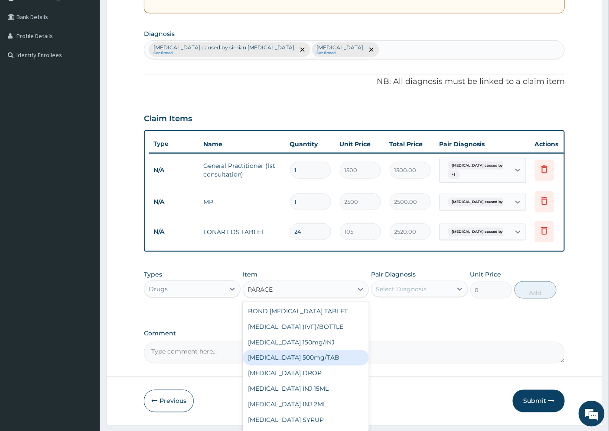
click at [307, 364] on div "PARACETAMOL 500mg/TAB" at bounding box center [306, 358] width 126 height 16
type input "5.25"
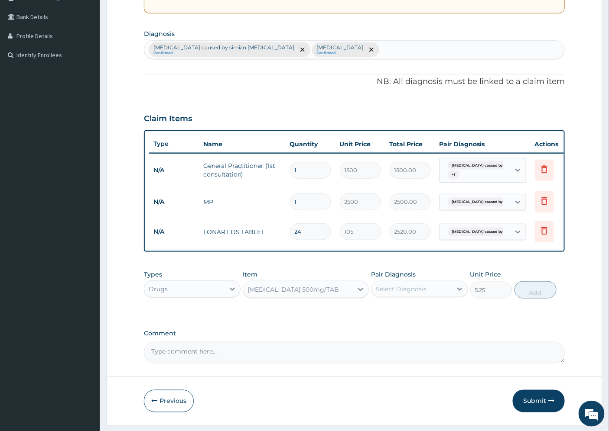
click at [401, 294] on div "Select Diagnosis" at bounding box center [401, 289] width 51 height 9
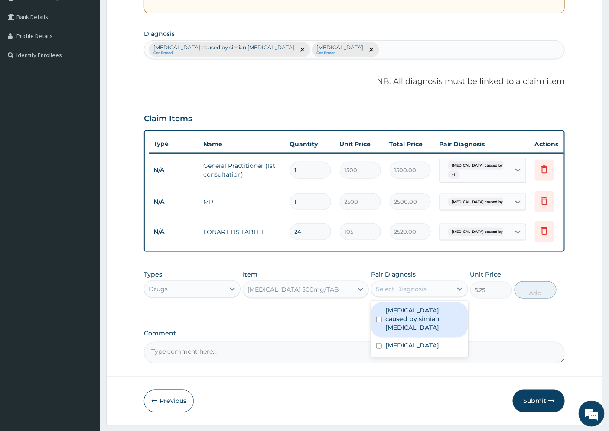
click at [408, 328] on label "Malaria caused by simian plasmodia" at bounding box center [423, 319] width 77 height 26
checkbox input "true"
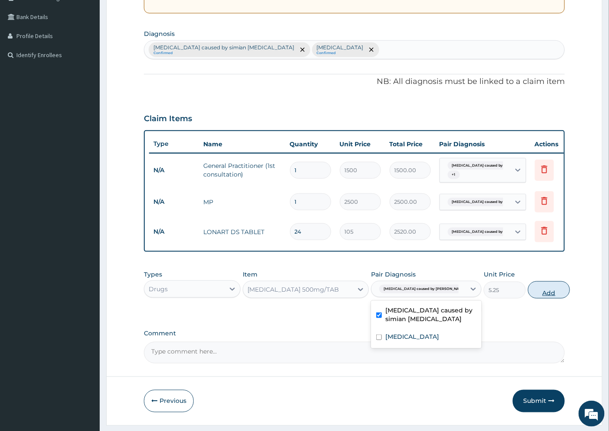
click at [529, 299] on button "Add" at bounding box center [549, 290] width 42 height 17
type input "0"
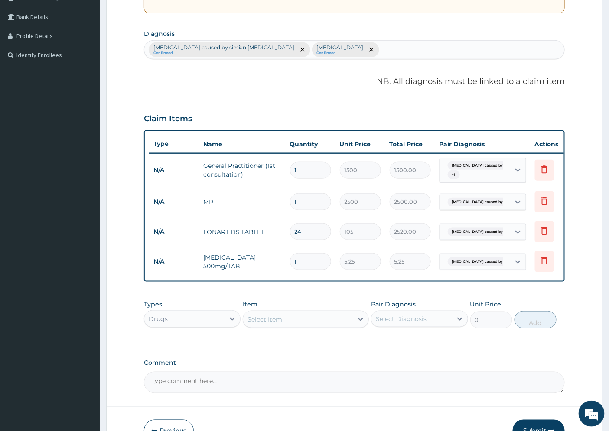
type input "18"
type input "94.50"
type input "18"
click at [274, 324] on div "Select Item" at bounding box center [264, 319] width 35 height 9
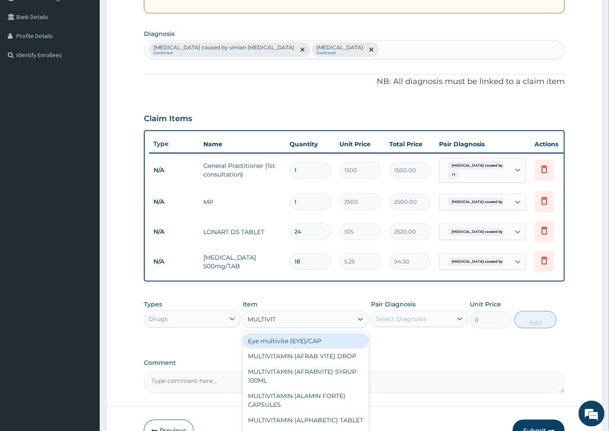
type input "MULTIVITA"
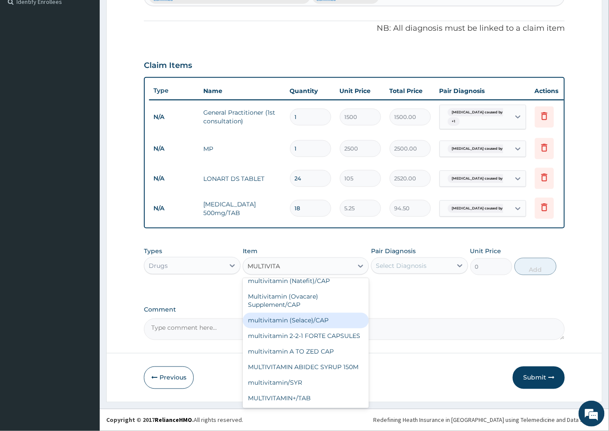
scroll to position [252, 0]
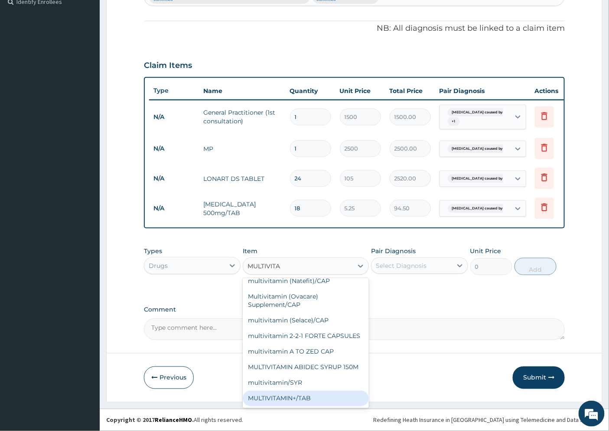
click at [312, 400] on div "MULTIVITAMIN+/TAB" at bounding box center [306, 399] width 126 height 16
type input "131.25"
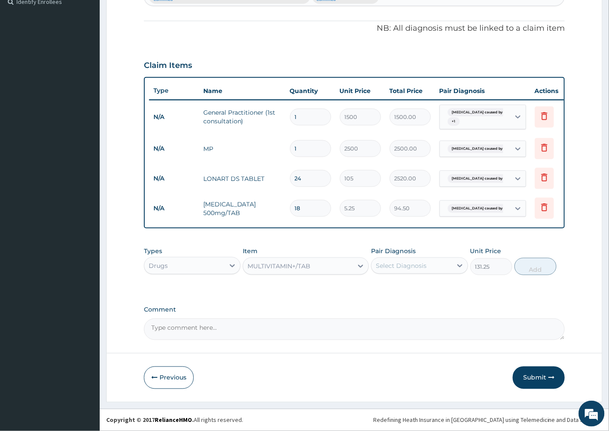
click at [429, 268] on div "Select Diagnosis" at bounding box center [411, 266] width 80 height 14
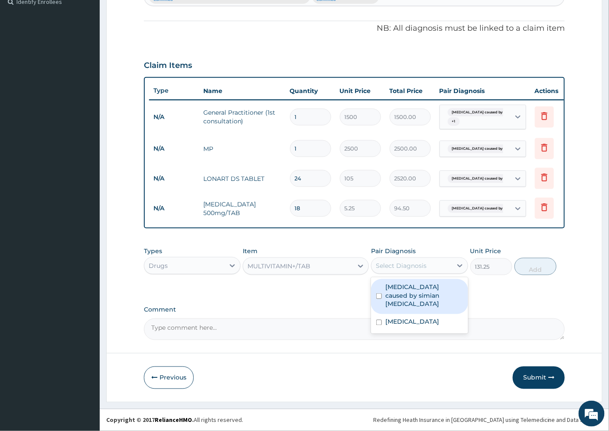
click at [422, 290] on label "[MEDICAL_DATA] caused by simian [MEDICAL_DATA]" at bounding box center [423, 296] width 77 height 26
checkbox input "true"
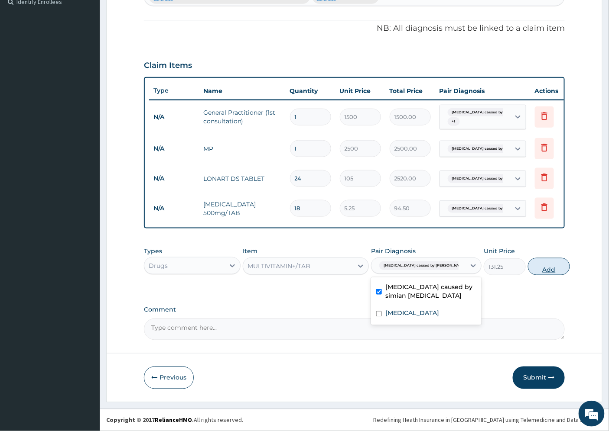
click at [533, 268] on button "Add" at bounding box center [549, 266] width 42 height 17
type input "0"
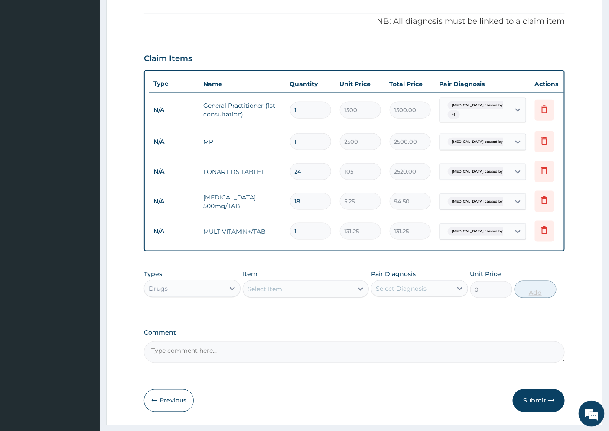
type input "0.00"
type input "5"
type input "656.25"
type input "5"
click at [269, 294] on div "Select Item" at bounding box center [264, 289] width 35 height 9
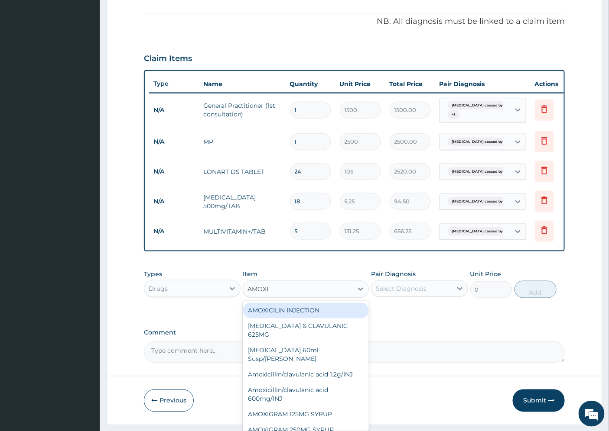
type input "AMOXIL"
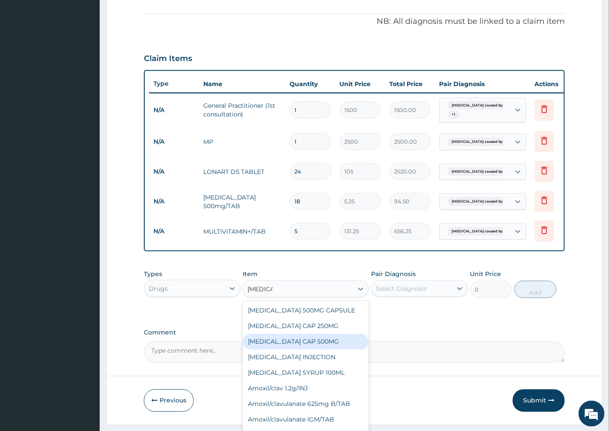
click at [297, 348] on div "AMOXIL CAP 500MG" at bounding box center [306, 342] width 126 height 16
type input "76.2"
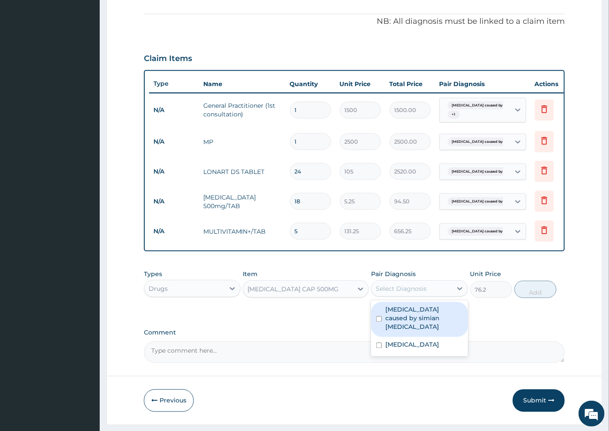
click at [409, 293] on div "Select Diagnosis" at bounding box center [401, 289] width 51 height 9
click at [418, 325] on label "[MEDICAL_DATA] caused by simian [MEDICAL_DATA]" at bounding box center [423, 319] width 77 height 26
checkbox input "true"
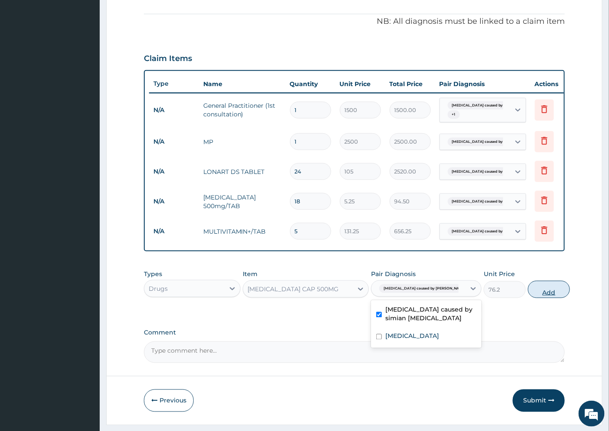
click at [534, 295] on button "Add" at bounding box center [549, 289] width 42 height 17
type input "0"
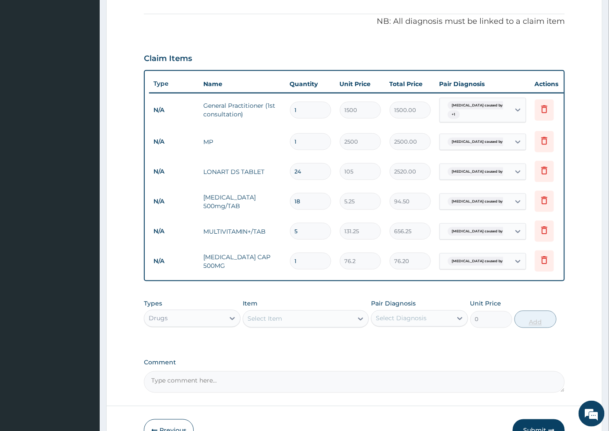
type input "0.00"
type input "2"
type input "152.40"
type input "20"
type input "1524.00"
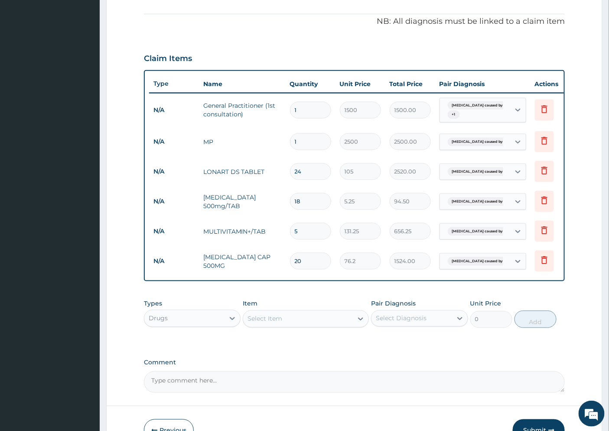
type input "20"
click at [266, 324] on div "Select Item" at bounding box center [264, 319] width 35 height 9
type input "LORATI"
click at [311, 364] on div "LORATIDINE 10mg/TAB" at bounding box center [306, 357] width 126 height 16
type input "11.55"
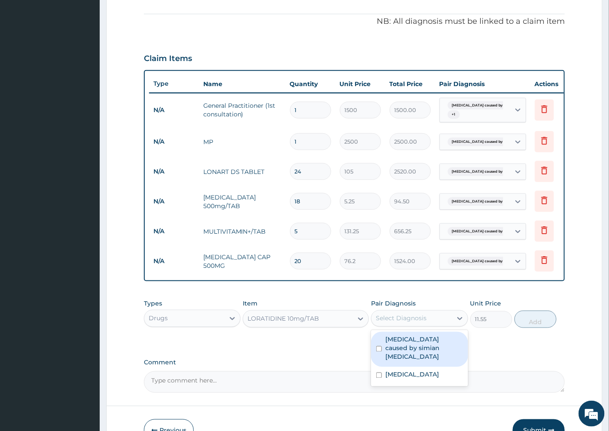
click at [405, 323] on div "Select Diagnosis" at bounding box center [401, 319] width 51 height 9
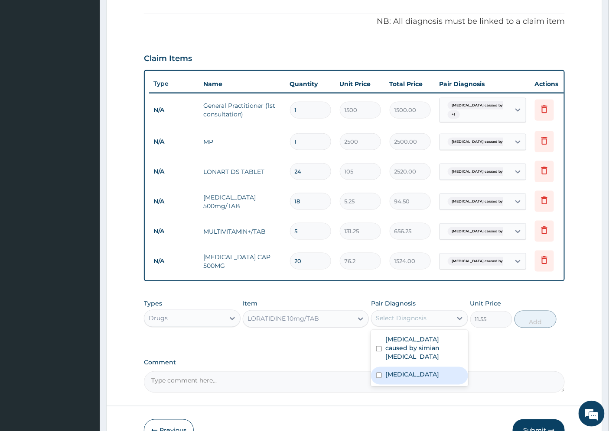
click at [406, 378] on label "Respiratory tract infection" at bounding box center [412, 375] width 54 height 9
checkbox input "true"
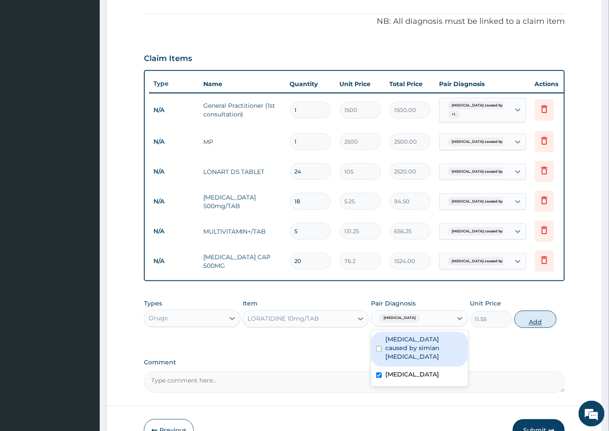
click at [531, 328] on button "Add" at bounding box center [535, 319] width 42 height 17
type input "0"
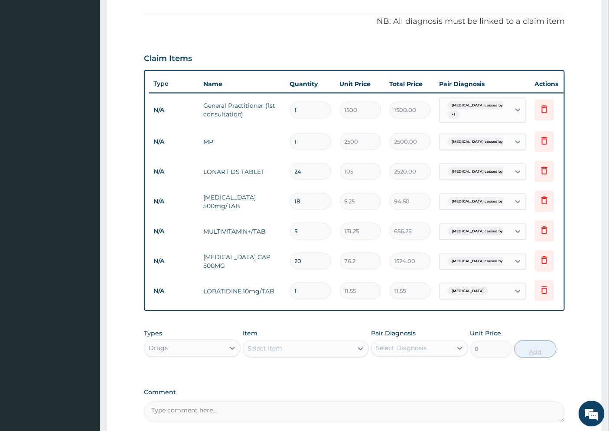
type input "0.00"
type input "4"
type input "46.20"
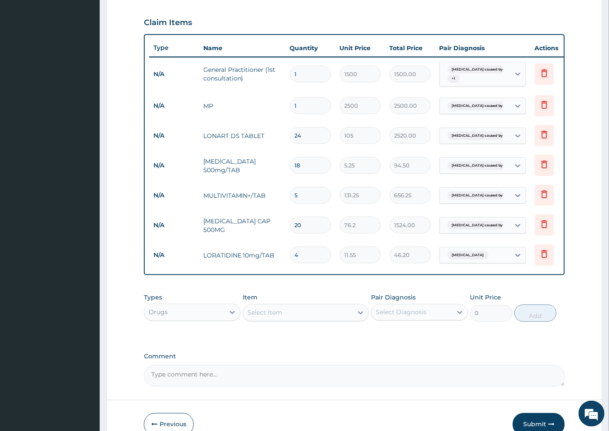
scroll to position [343, 0]
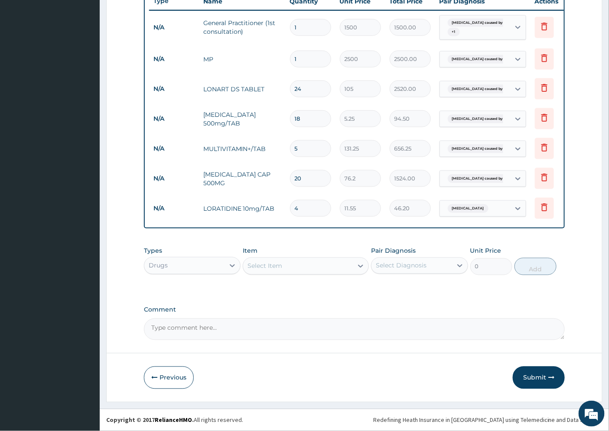
type input "4"
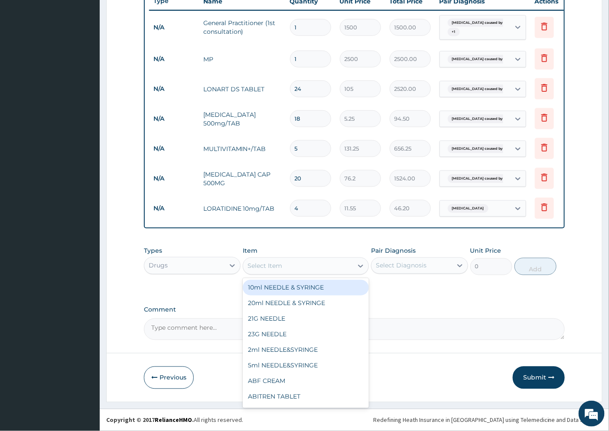
click at [258, 266] on div "Select Item" at bounding box center [264, 266] width 35 height 9
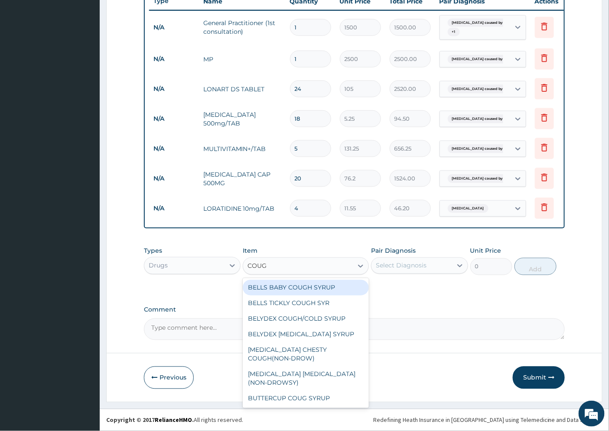
type input "COUGH"
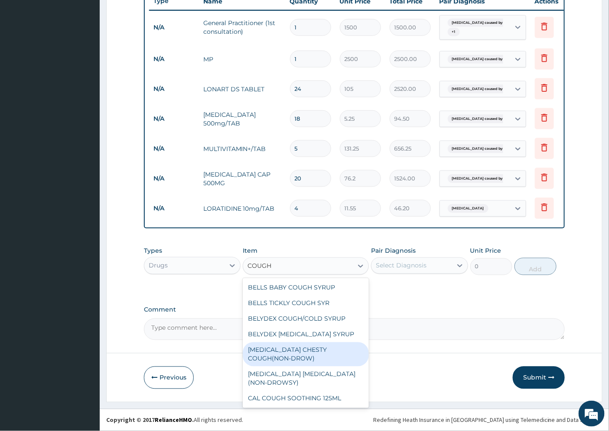
click at [282, 356] on div "BENYLIN CHESTY COUGH(NON-DROW)" at bounding box center [306, 355] width 126 height 24
type input "735"
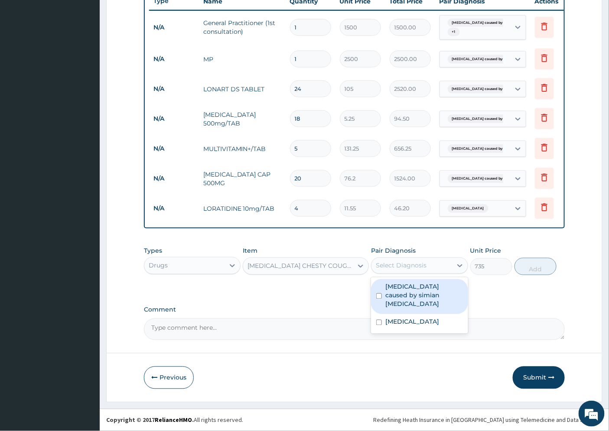
click at [416, 267] on div "Select Diagnosis" at bounding box center [401, 266] width 51 height 9
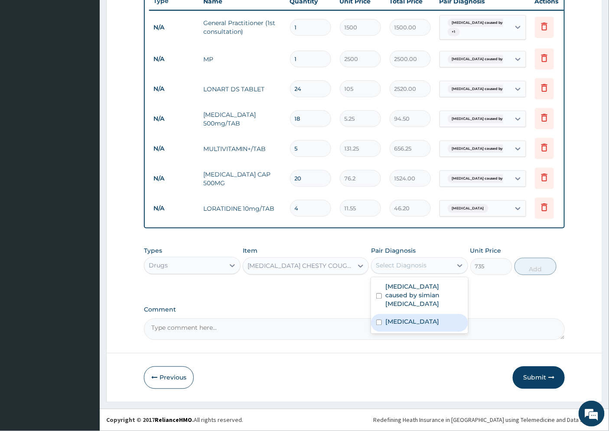
click at [420, 319] on label "Respiratory tract infection" at bounding box center [412, 322] width 54 height 9
checkbox input "true"
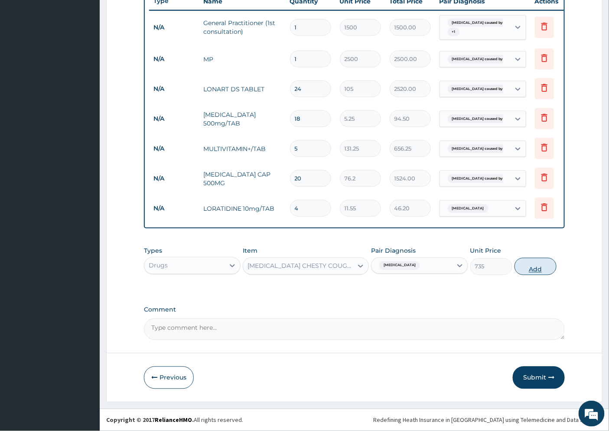
click at [526, 265] on button "Add" at bounding box center [535, 266] width 42 height 17
type input "0"
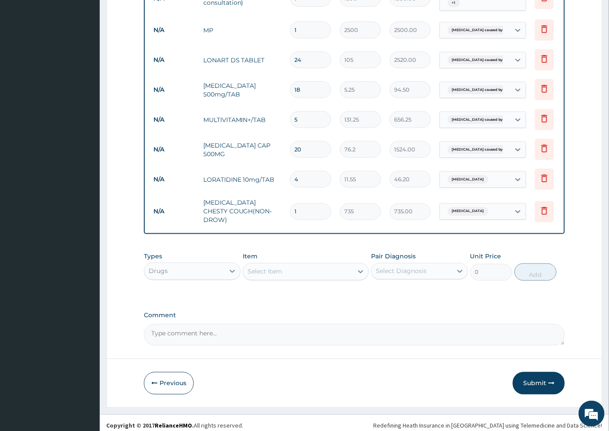
scroll to position [373, 0]
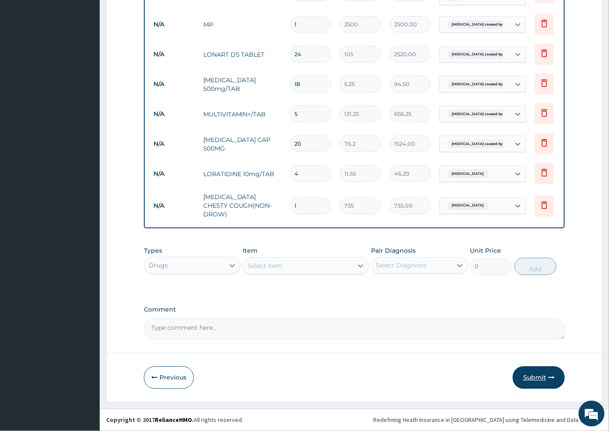
click at [535, 375] on button "Submit" at bounding box center [539, 378] width 52 height 23
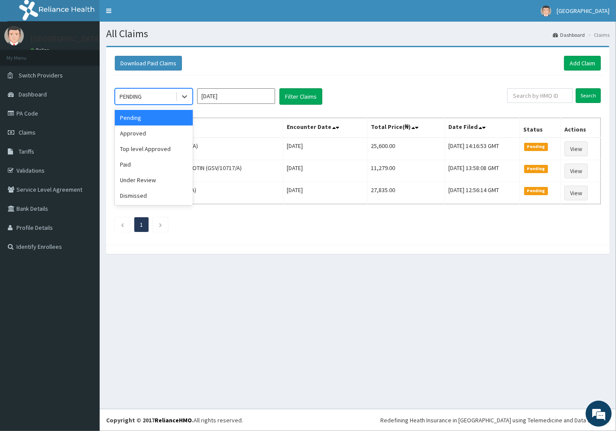
click at [146, 98] on div "PENDING" at bounding box center [145, 97] width 60 height 14
click at [149, 133] on div "Approved" at bounding box center [154, 134] width 78 height 16
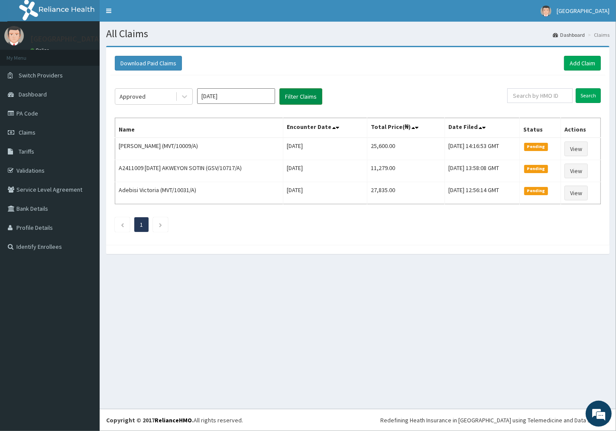
click at [291, 98] on button "Filter Claims" at bounding box center [300, 96] width 43 height 16
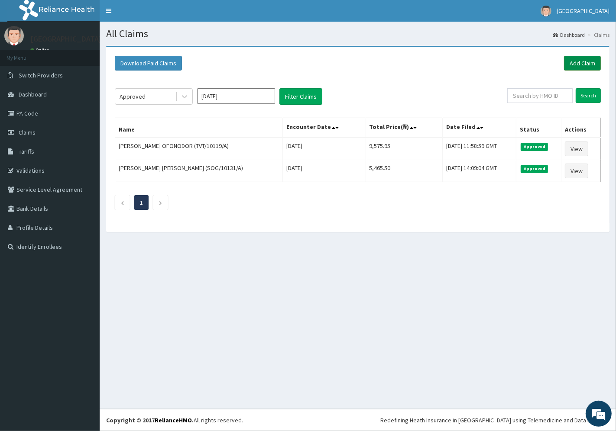
click at [578, 62] on link "Add Claim" at bounding box center [582, 63] width 37 height 15
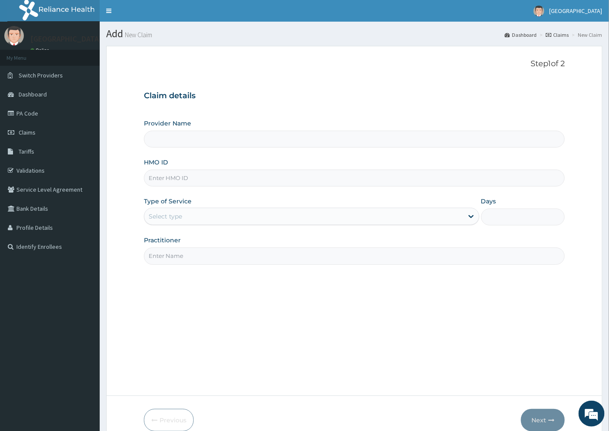
type input "[GEOGRAPHIC_DATA]"
click at [176, 174] on input "HMO ID" at bounding box center [354, 178] width 421 height 17
paste input "CEG/10057/A"
type input "CEG/10057/A"
click at [184, 215] on div "Select type" at bounding box center [303, 217] width 319 height 14
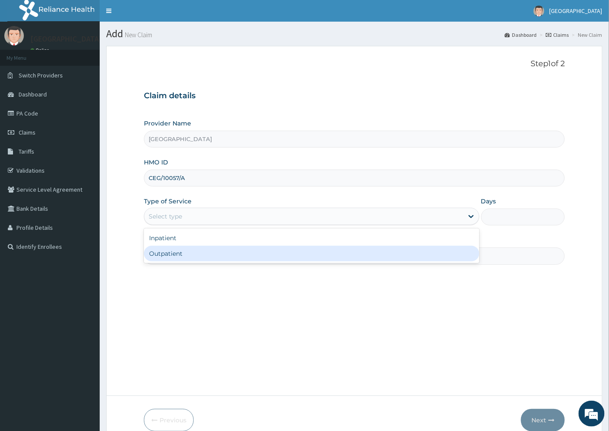
click at [178, 256] on div "Outpatient" at bounding box center [311, 254] width 335 height 16
type input "1"
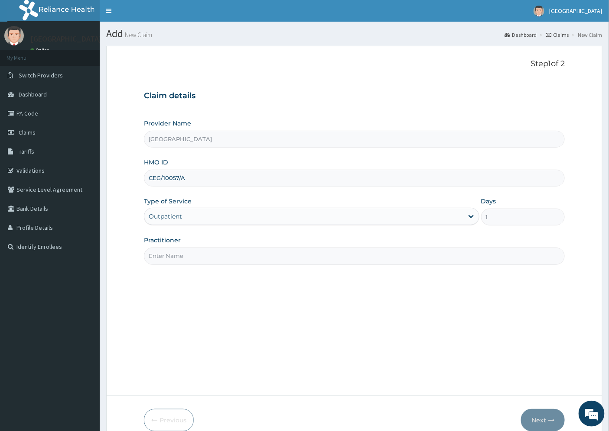
click at [181, 254] on input "Practitioner" at bounding box center [354, 256] width 421 height 17
type input "DR. [GEOGRAPHIC_DATA]"
click at [539, 419] on button "Next" at bounding box center [543, 420] width 44 height 23
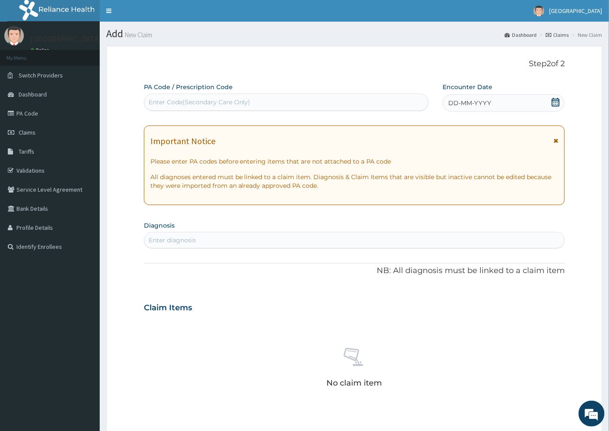
click at [461, 106] on span "DD-MM-YYYY" at bounding box center [469, 103] width 43 height 9
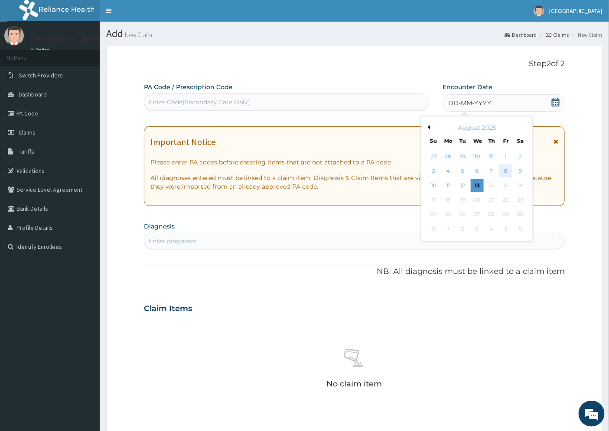
click at [509, 172] on div "8" at bounding box center [506, 171] width 13 height 13
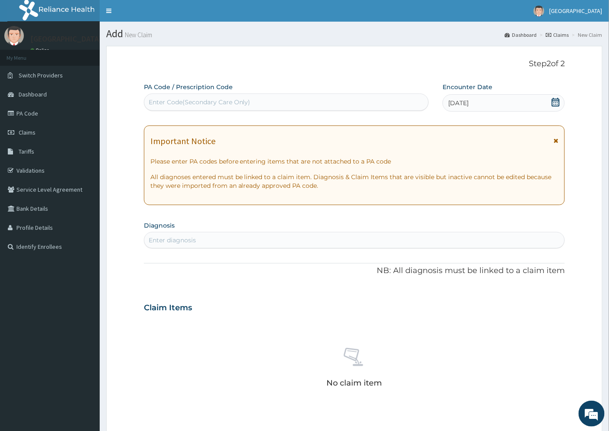
click at [195, 236] on div "Enter diagnosis" at bounding box center [172, 240] width 47 height 9
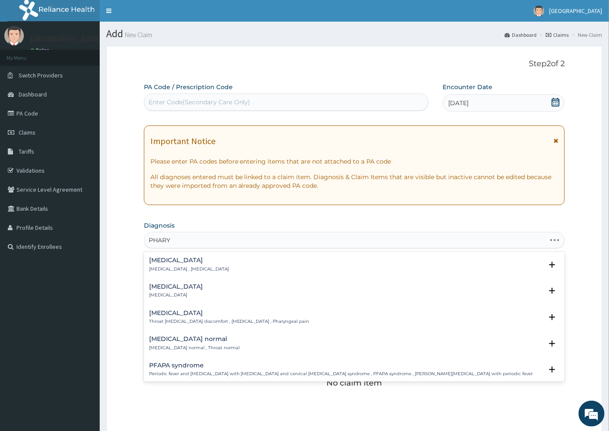
type input "PHARYN"
click at [162, 288] on h4 "[MEDICAL_DATA]" at bounding box center [176, 287] width 54 height 6
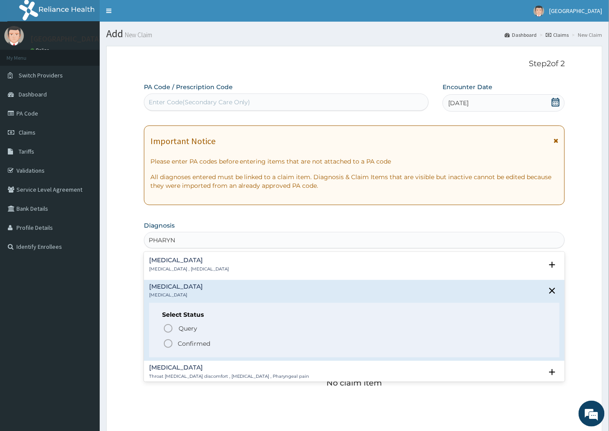
click at [191, 341] on p "Confirmed" at bounding box center [194, 344] width 32 height 9
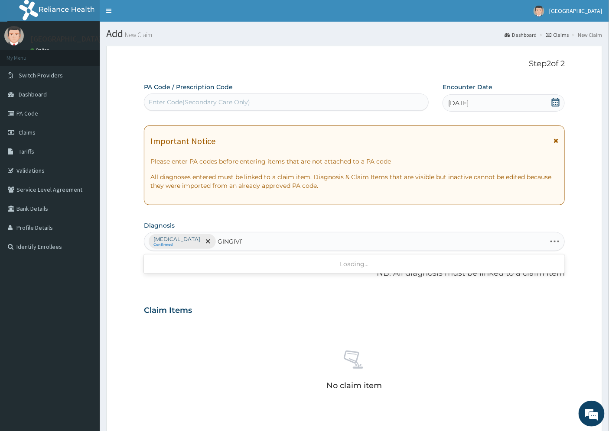
type input "GINGIVITI"
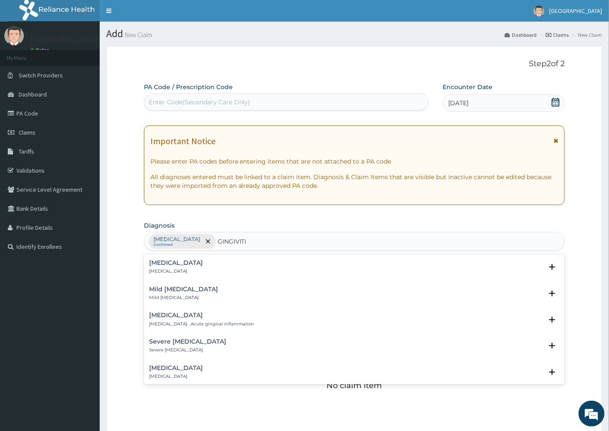
click at [157, 260] on h4 "[MEDICAL_DATA]" at bounding box center [176, 263] width 54 height 6
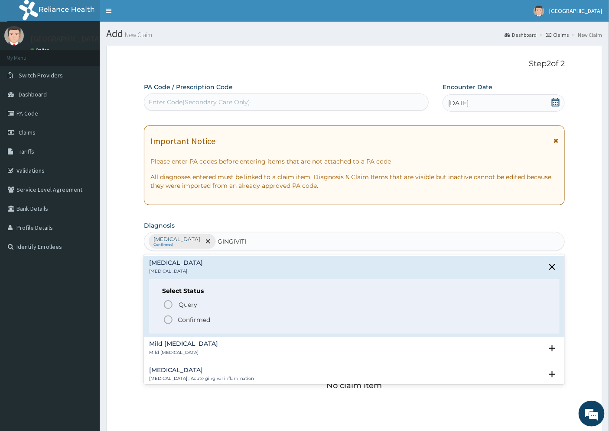
click at [182, 321] on p "Confirmed" at bounding box center [194, 320] width 32 height 9
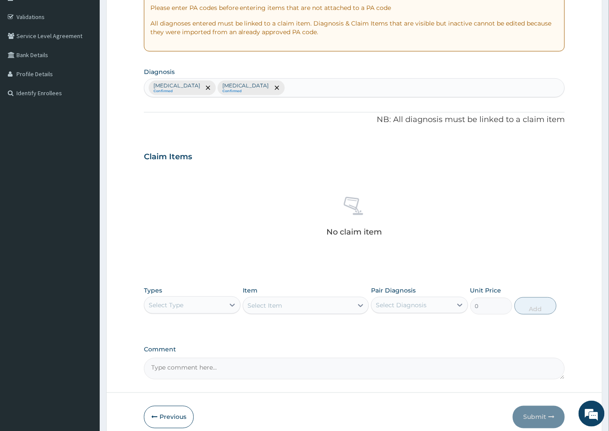
scroll to position [193, 0]
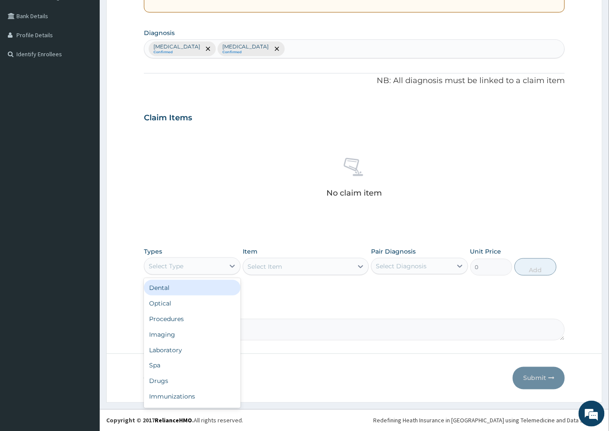
click at [188, 269] on div "Select Type" at bounding box center [184, 267] width 80 height 14
click at [184, 318] on div "Procedures" at bounding box center [192, 319] width 97 height 16
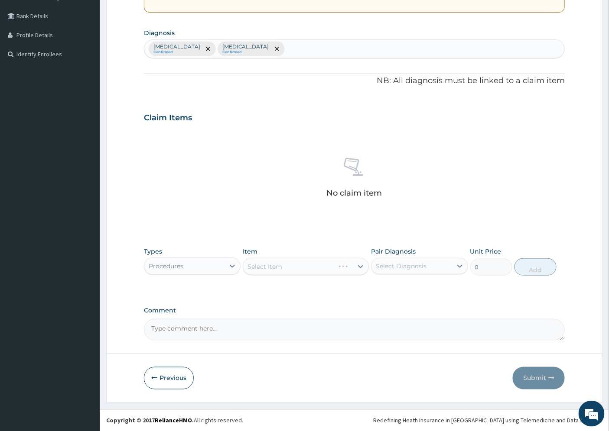
click at [357, 266] on div "Select Item" at bounding box center [306, 266] width 126 height 17
click at [360, 267] on icon at bounding box center [360, 267] width 5 height 3
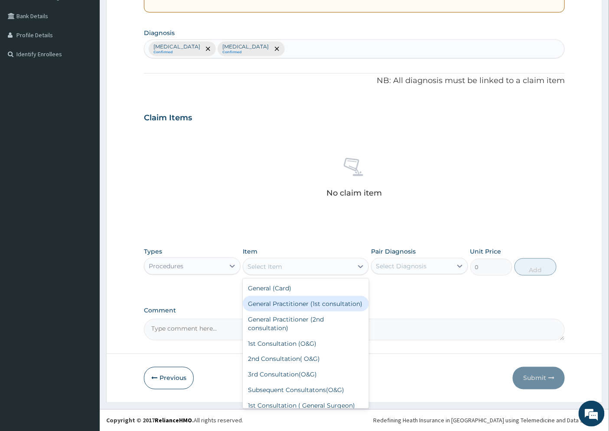
click at [298, 305] on div "General Practitioner (1st consultation)" at bounding box center [306, 304] width 126 height 16
type input "1500"
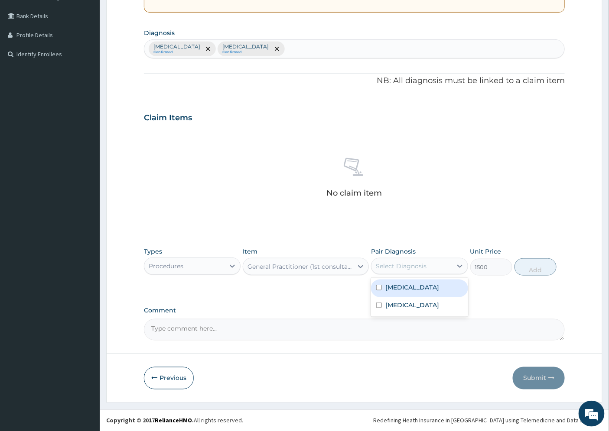
click at [409, 266] on div "Select Diagnosis" at bounding box center [401, 266] width 51 height 9
click at [412, 288] on label "Pharyngitis" at bounding box center [412, 287] width 54 height 9
checkbox input "true"
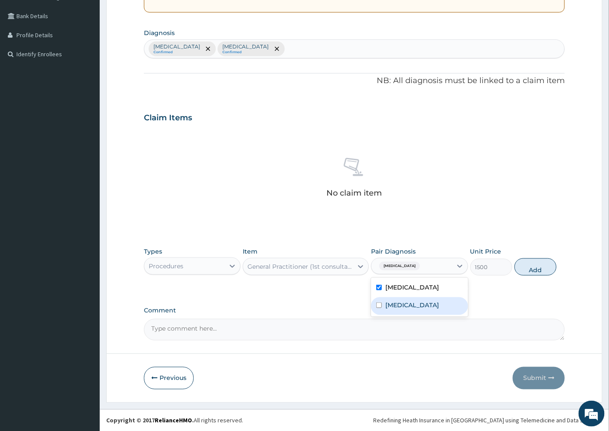
click at [407, 308] on label "Gingivitis" at bounding box center [412, 305] width 54 height 9
checkbox input "true"
click at [526, 271] on button "Add" at bounding box center [535, 267] width 42 height 17
type input "0"
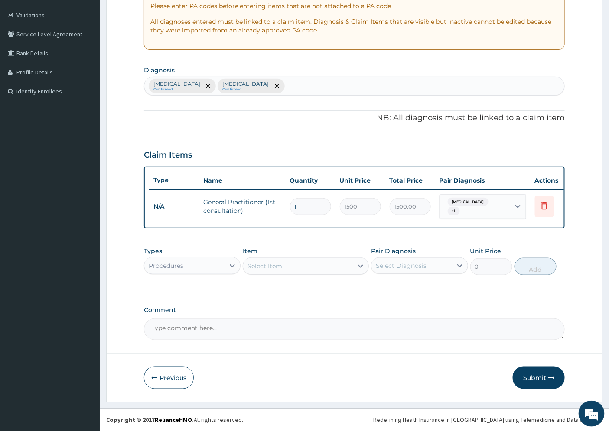
click at [172, 267] on div "Procedures" at bounding box center [166, 266] width 35 height 9
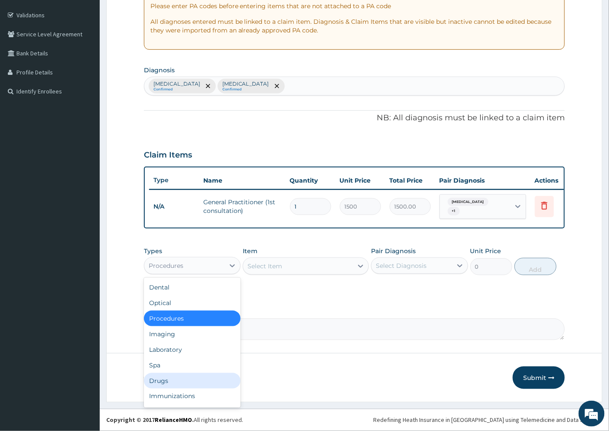
click at [166, 379] on div "Drugs" at bounding box center [192, 381] width 97 height 16
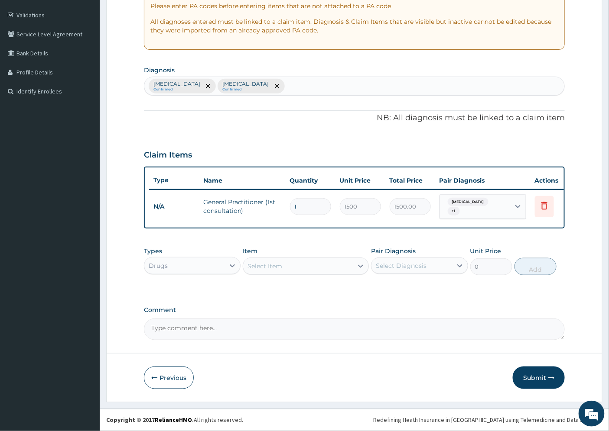
click at [277, 265] on div "Select Item" at bounding box center [264, 266] width 35 height 9
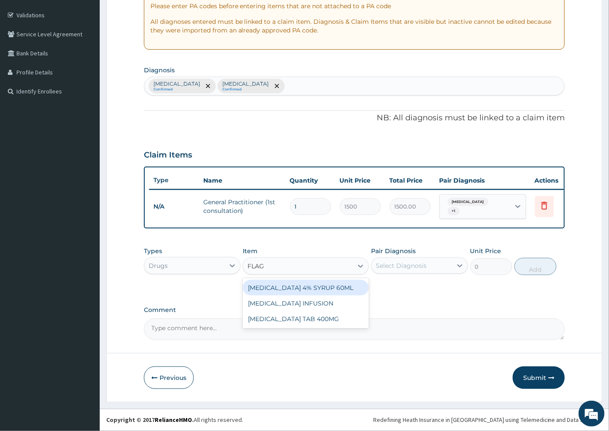
type input "FLAGY"
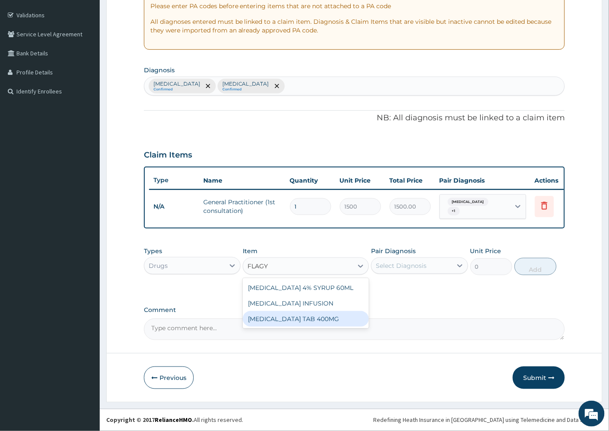
click at [308, 318] on div "FLAGYL TAB 400MG" at bounding box center [306, 319] width 126 height 16
type input "26.25"
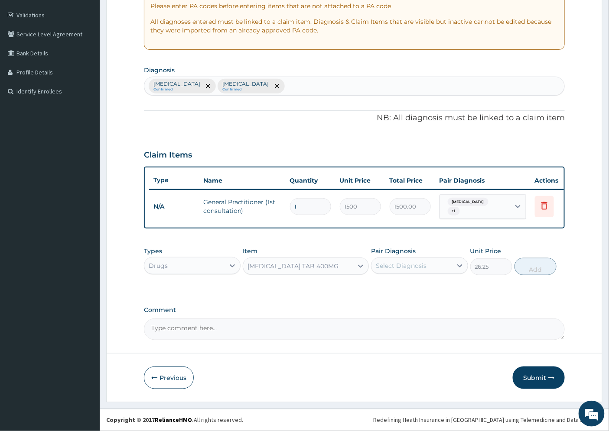
click at [399, 265] on div "Select Diagnosis" at bounding box center [401, 266] width 51 height 9
click at [408, 289] on label "Pharyngitis" at bounding box center [412, 287] width 54 height 9
checkbox input "true"
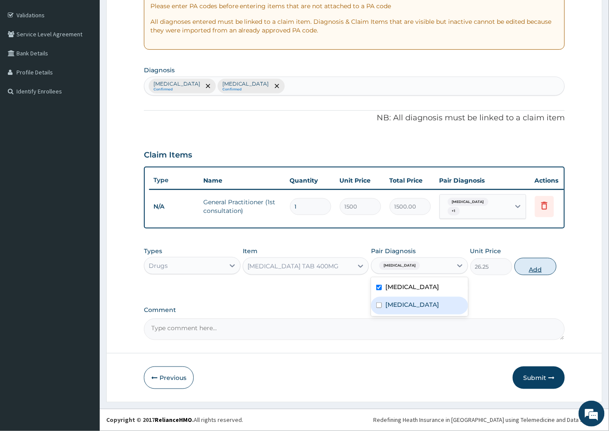
click at [532, 265] on button "Add" at bounding box center [535, 266] width 42 height 17
type input "0"
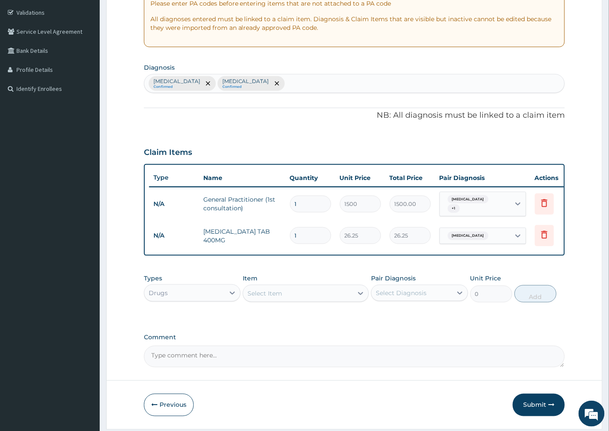
type input "15"
type input "393.75"
type input "15"
click at [266, 298] on div "Select Item" at bounding box center [264, 293] width 35 height 9
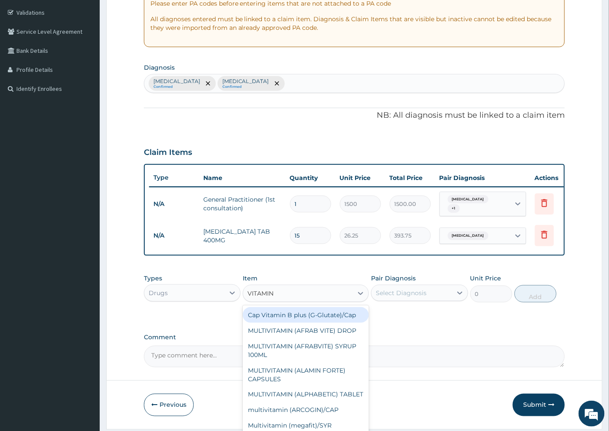
type input "VITAMIN C"
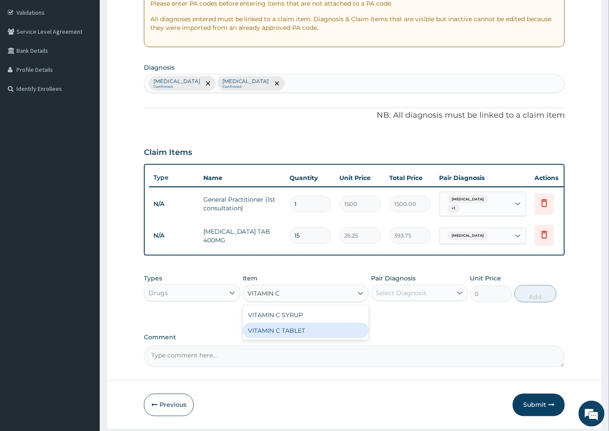
click at [271, 334] on div "VITAMIN C TABLET" at bounding box center [306, 331] width 126 height 16
type input "2.62"
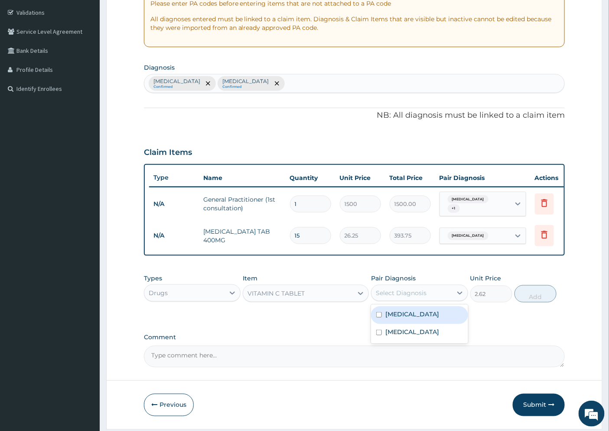
click at [410, 296] on div "Select Diagnosis" at bounding box center [401, 293] width 51 height 9
click at [402, 336] on label "Gingivitis" at bounding box center [412, 332] width 54 height 9
checkbox input "true"
click at [409, 316] on label "Pharyngitis" at bounding box center [412, 314] width 54 height 9
checkbox input "true"
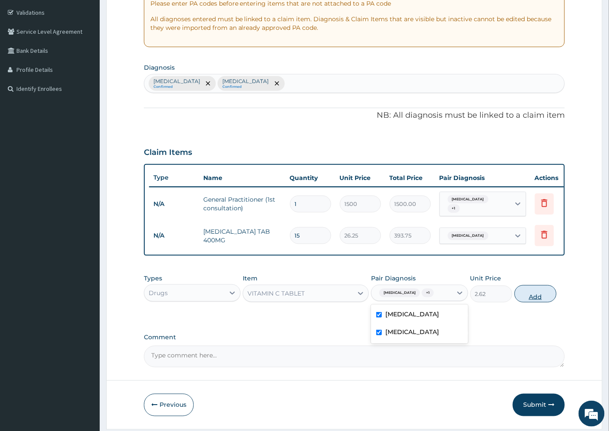
click at [526, 296] on button "Add" at bounding box center [535, 293] width 42 height 17
type input "0"
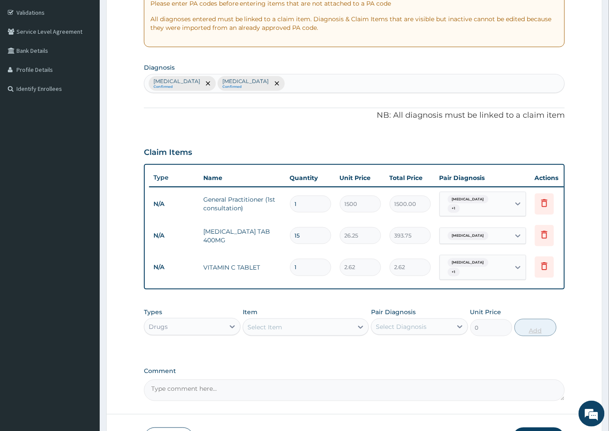
type input "15"
type input "39.30"
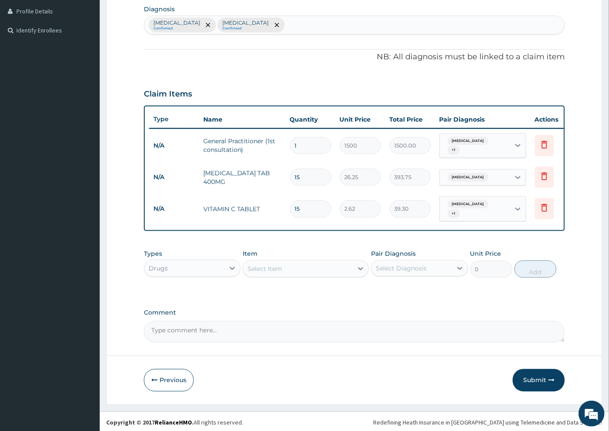
scroll to position [218, 0]
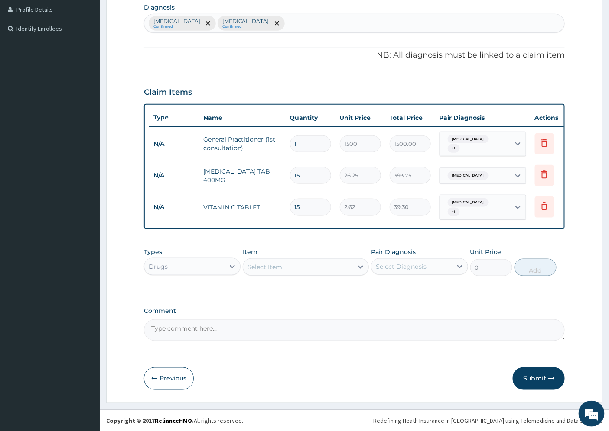
type input "15"
click at [271, 271] on div "Select Item" at bounding box center [298, 267] width 110 height 14
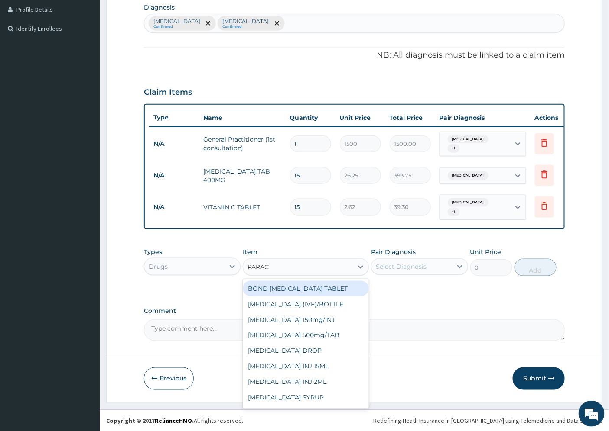
type input "PARACE"
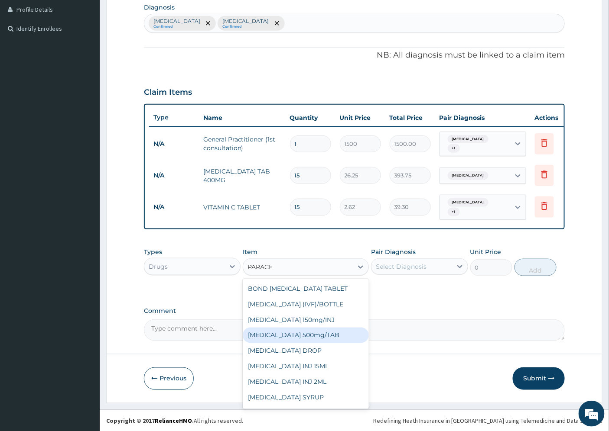
click at [291, 337] on div "PARACETAMOL 500mg/TAB" at bounding box center [306, 336] width 126 height 16
type input "5.25"
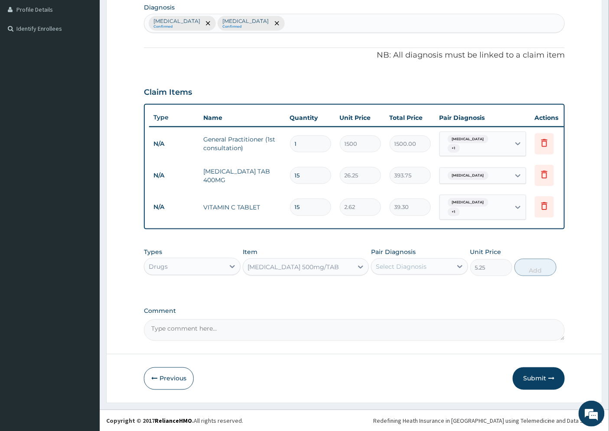
click at [433, 269] on div "Select Diagnosis" at bounding box center [411, 267] width 80 height 14
click at [427, 287] on div "Pharyngitis" at bounding box center [419, 289] width 97 height 18
checkbox input "true"
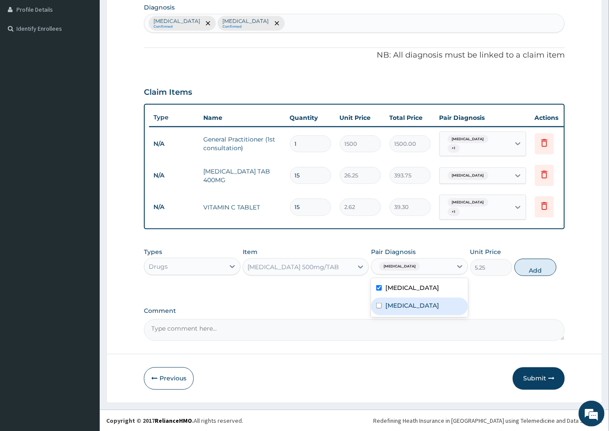
click at [416, 305] on div "Gingivitis" at bounding box center [419, 307] width 97 height 18
checkbox input "true"
click at [523, 267] on button "Add" at bounding box center [535, 267] width 42 height 17
type input "0"
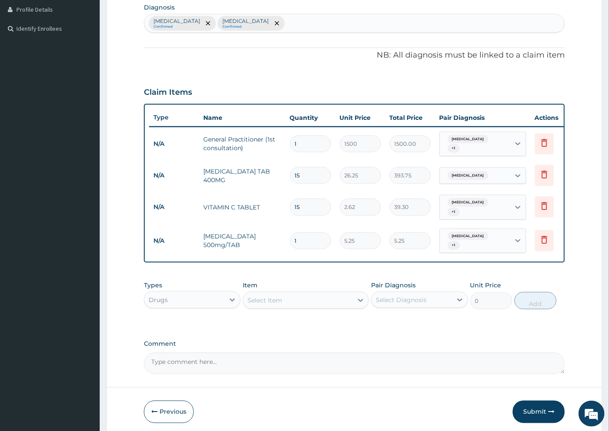
type input "18"
type input "94.50"
type input "18"
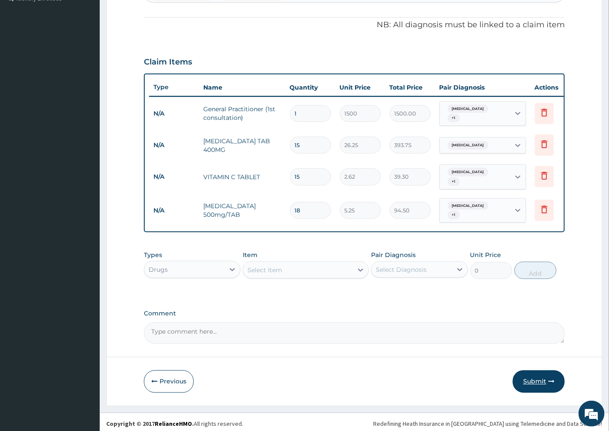
click at [540, 379] on button "Submit" at bounding box center [539, 382] width 52 height 23
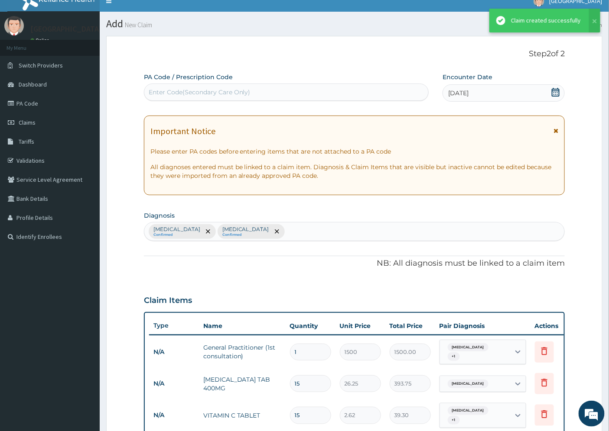
scroll to position [249, 0]
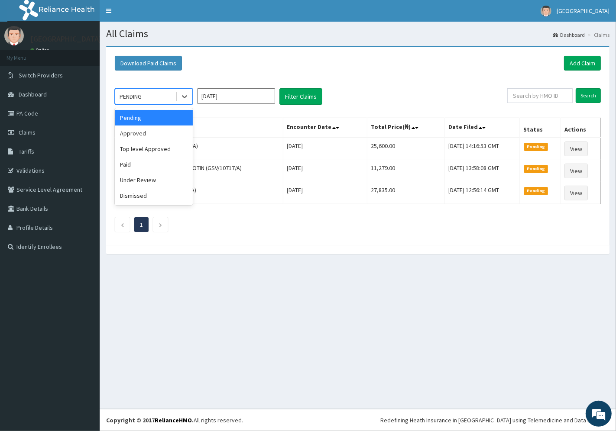
click at [140, 97] on div "PENDING" at bounding box center [131, 96] width 22 height 9
click at [153, 130] on div "Approved" at bounding box center [154, 134] width 78 height 16
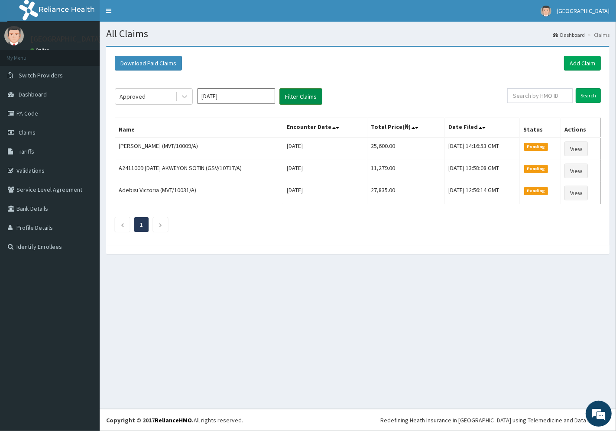
click at [300, 95] on button "Filter Claims" at bounding box center [300, 96] width 43 height 16
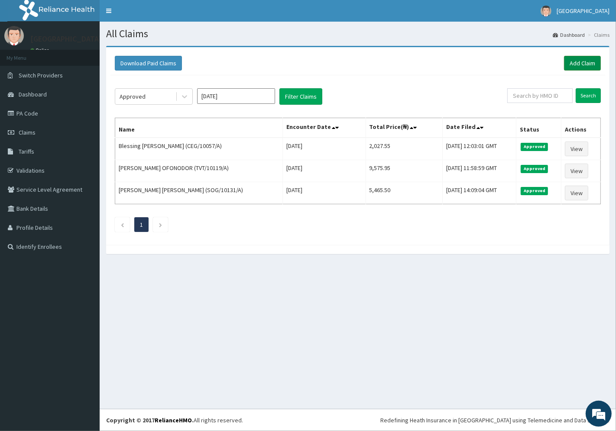
click at [576, 62] on link "Add Claim" at bounding box center [582, 63] width 37 height 15
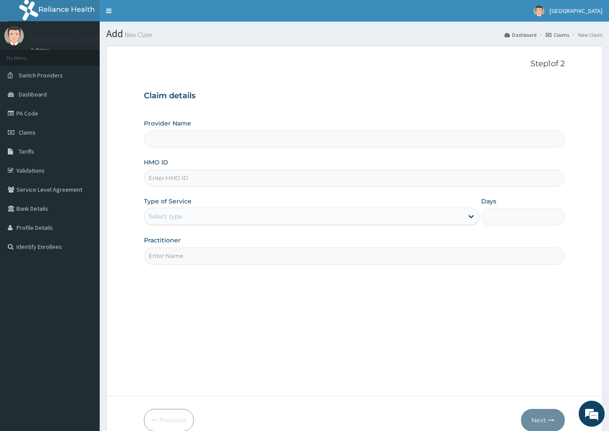
type input "[GEOGRAPHIC_DATA]"
click at [196, 181] on input "HMO ID" at bounding box center [354, 178] width 421 height 17
paste input "ONC/10022/C"
type input "ONC/10022/C"
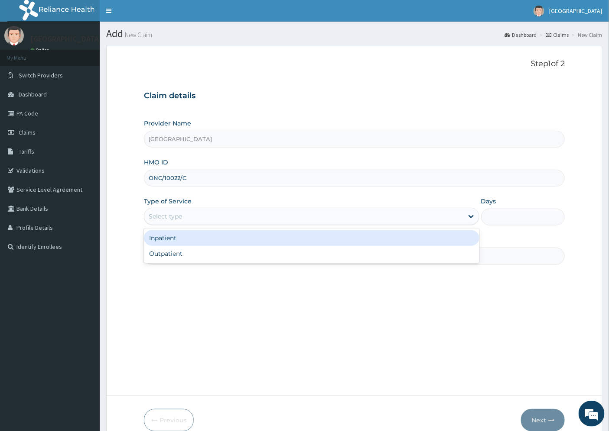
click at [175, 221] on div "Select type" at bounding box center [303, 217] width 319 height 14
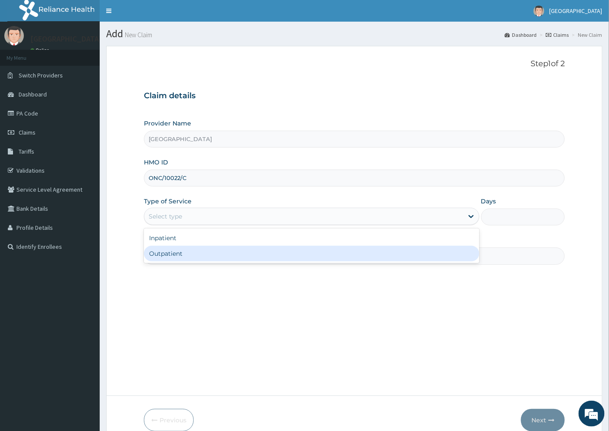
click at [178, 256] on div "Outpatient" at bounding box center [311, 254] width 335 height 16
type input "1"
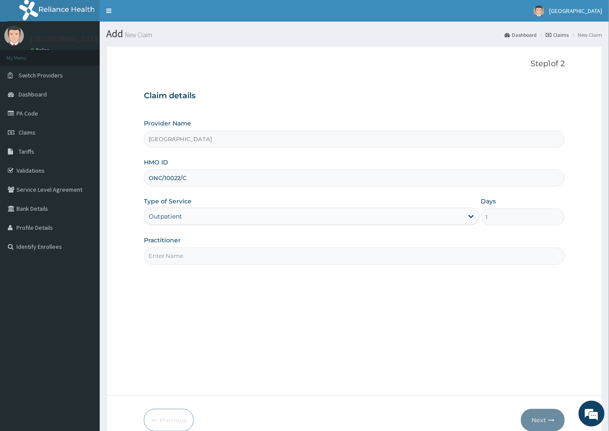
click at [176, 252] on input "Practitioner" at bounding box center [354, 256] width 421 height 17
type input "DR. UZO"
click at [539, 418] on button "Next" at bounding box center [543, 420] width 44 height 23
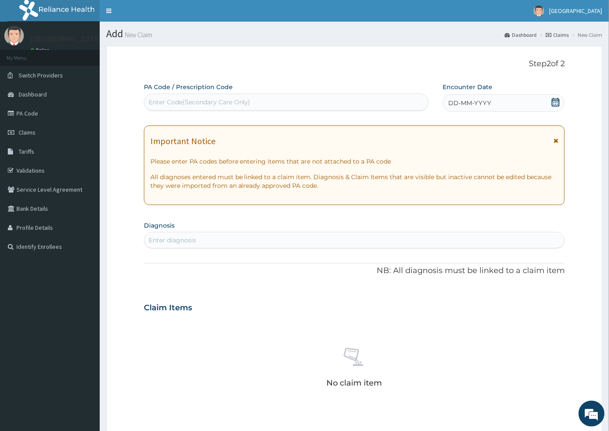
click at [479, 102] on span "DD-MM-YYYY" at bounding box center [469, 103] width 43 height 9
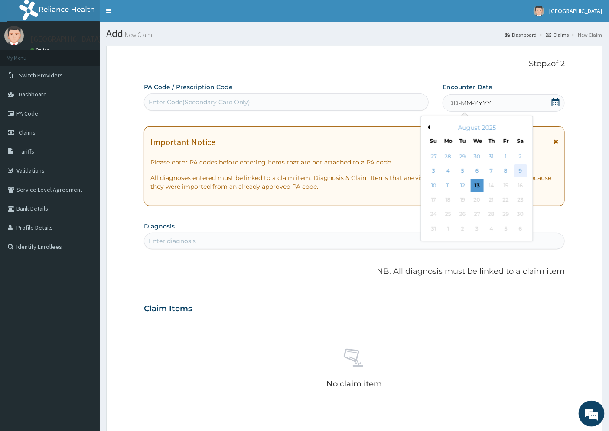
click at [523, 171] on div "9" at bounding box center [520, 171] width 13 height 13
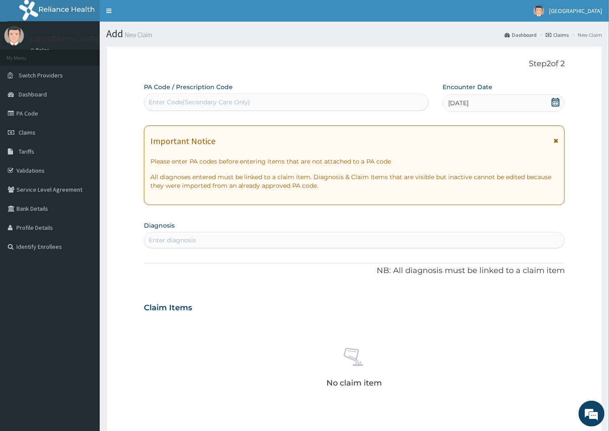
click at [202, 239] on div "Enter diagnosis" at bounding box center [354, 241] width 420 height 14
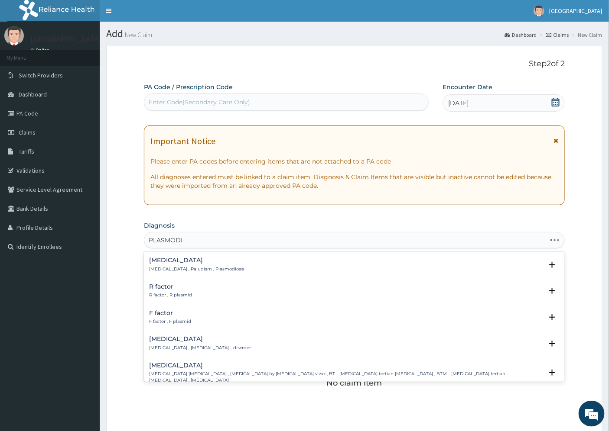
type input "[MEDICAL_DATA]"
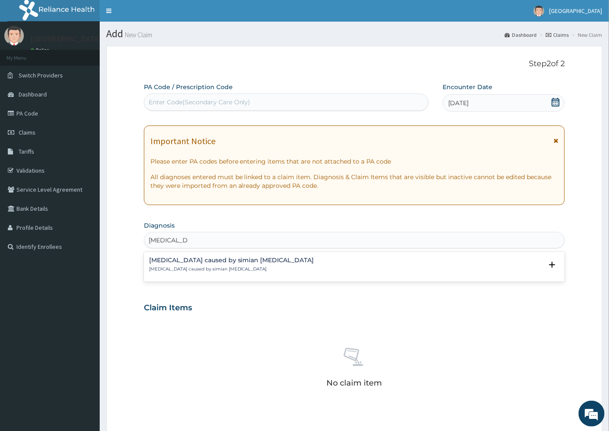
click at [179, 263] on h4 "[MEDICAL_DATA] caused by simian [MEDICAL_DATA]" at bounding box center [231, 260] width 165 height 6
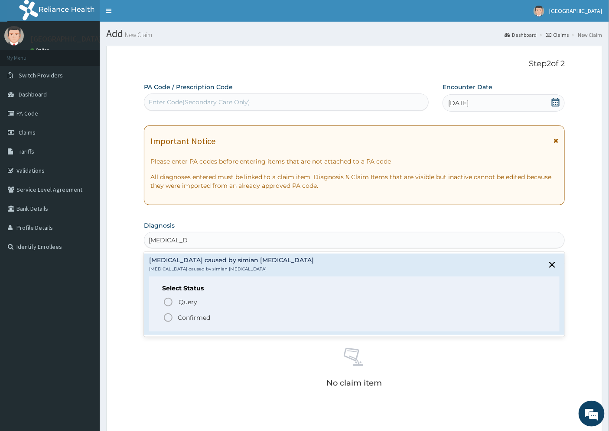
click at [197, 321] on p "Confirmed" at bounding box center [194, 318] width 32 height 9
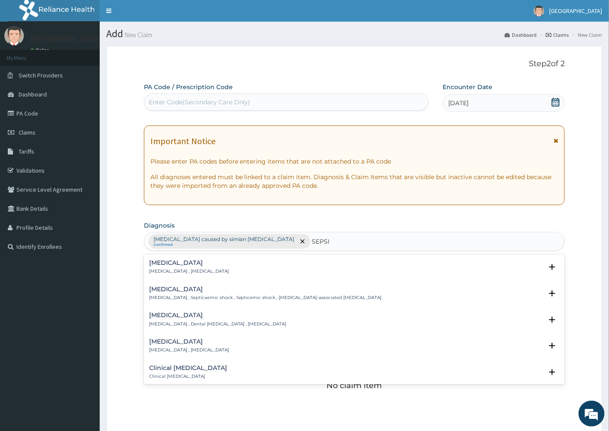
type input "[MEDICAL_DATA]"
click at [154, 264] on h4 "[MEDICAL_DATA]" at bounding box center [189, 263] width 80 height 6
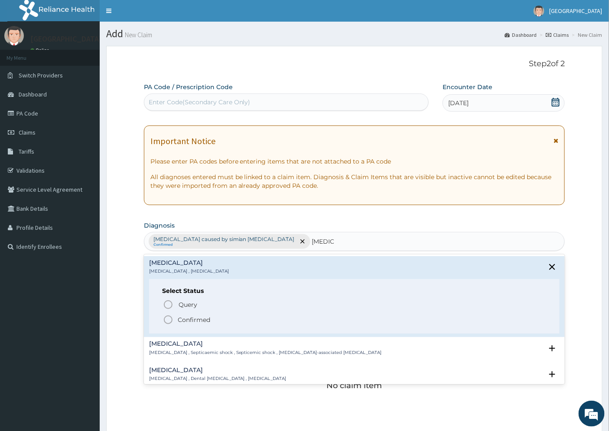
click at [191, 319] on p "Confirmed" at bounding box center [194, 320] width 32 height 9
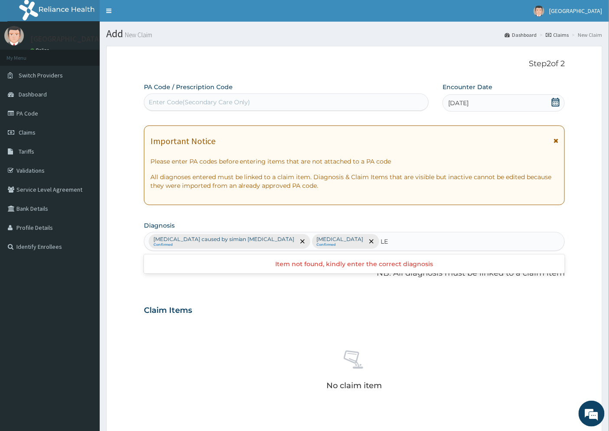
type input "L"
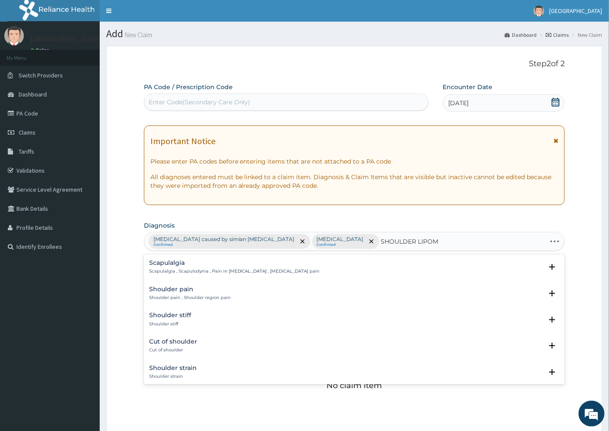
type input "SHOULDER [MEDICAL_DATA]"
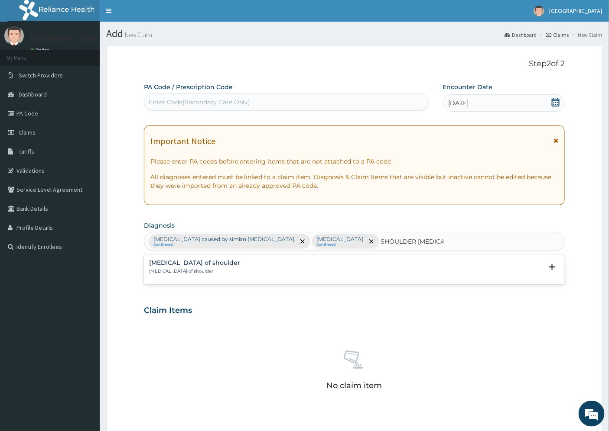
click at [185, 262] on h4 "[MEDICAL_DATA] of shoulder" at bounding box center [194, 263] width 91 height 6
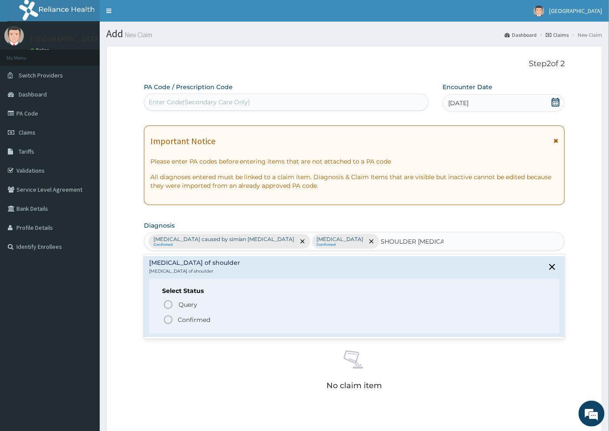
click at [191, 321] on p "Confirmed" at bounding box center [194, 320] width 32 height 9
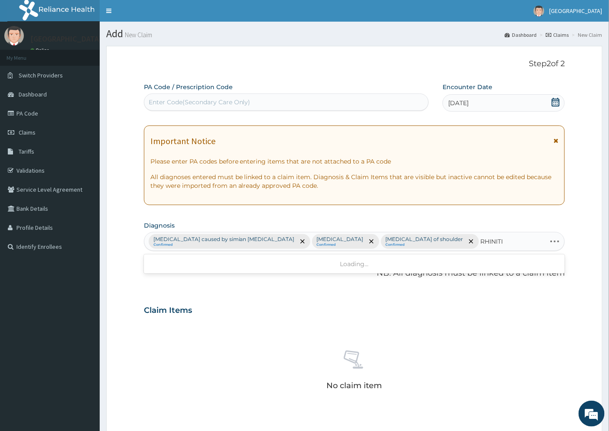
type input "[MEDICAL_DATA]"
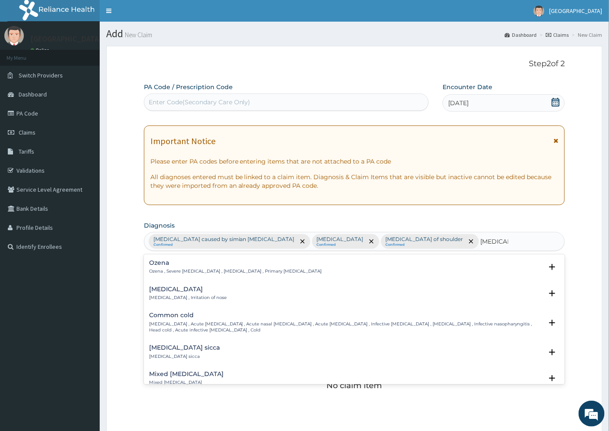
click at [166, 292] on h4 "[MEDICAL_DATA]" at bounding box center [188, 289] width 78 height 6
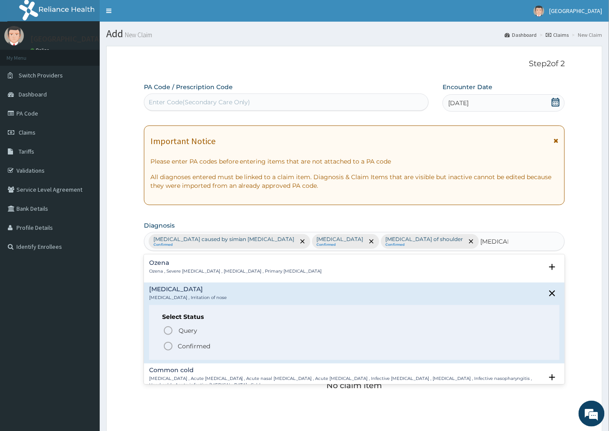
click at [193, 346] on p "Confirmed" at bounding box center [194, 346] width 32 height 9
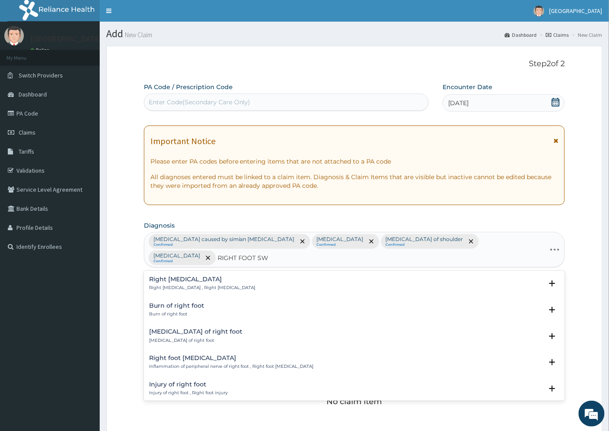
type input "RIGHT FOOT SWE"
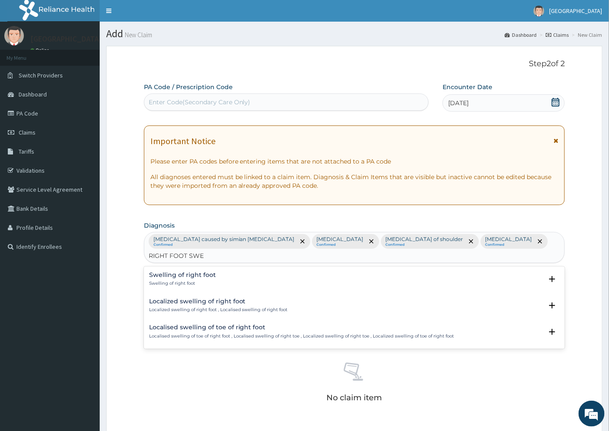
click at [186, 272] on h4 "Swelling of right foot" at bounding box center [182, 275] width 67 height 6
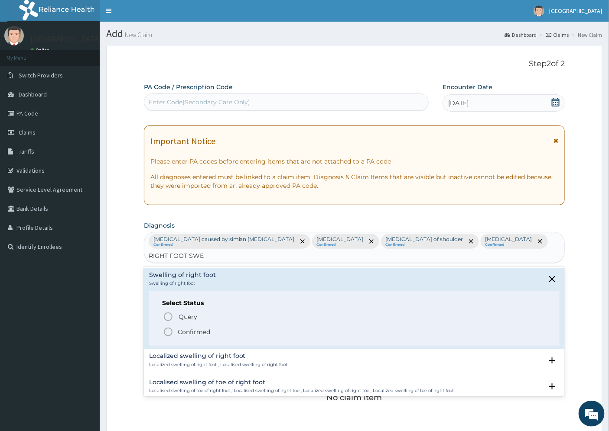
click at [198, 328] on p "Confirmed" at bounding box center [194, 332] width 32 height 9
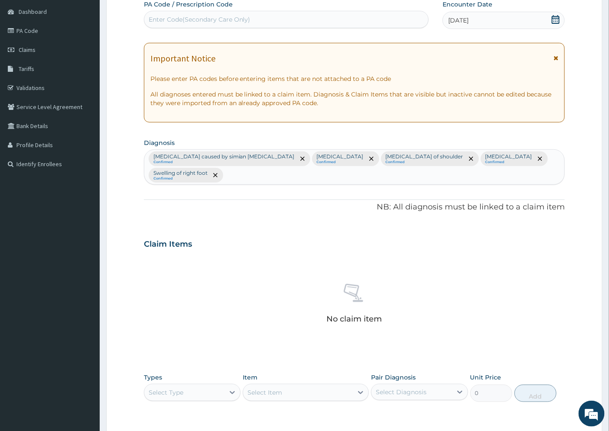
scroll to position [144, 0]
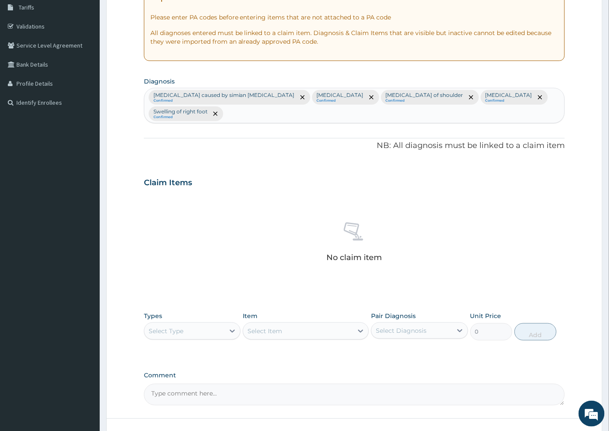
click at [198, 324] on div "Select Type" at bounding box center [184, 331] width 80 height 14
click at [177, 376] on div "Procedures" at bounding box center [192, 384] width 97 height 16
click at [358, 323] on div "Select Item" at bounding box center [306, 331] width 126 height 17
click at [357, 323] on div "Select Item" at bounding box center [306, 331] width 126 height 17
click at [354, 323] on div "Select Item" at bounding box center [306, 331] width 126 height 17
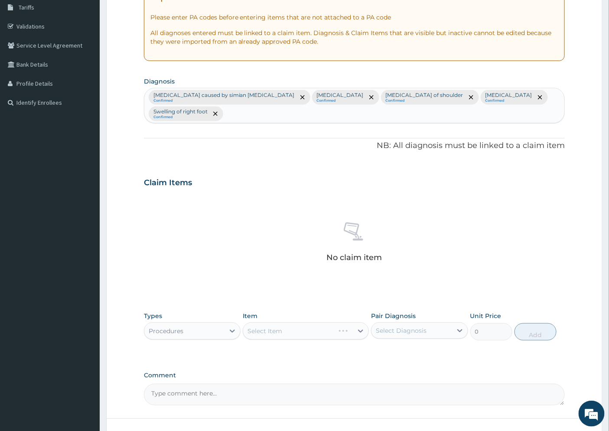
click at [361, 323] on div "Select Item" at bounding box center [306, 331] width 126 height 17
click at [352, 323] on div "Select Item" at bounding box center [306, 331] width 126 height 17
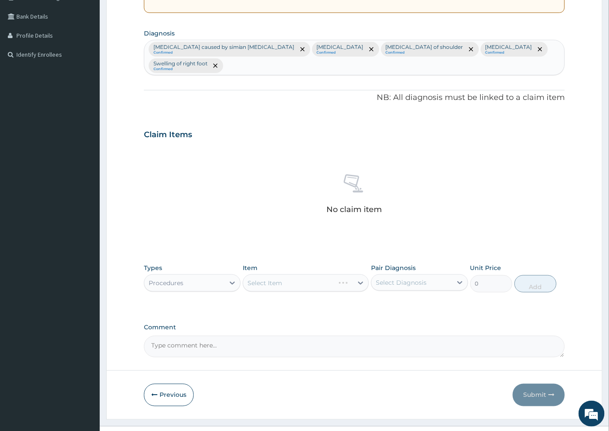
scroll to position [193, 0]
click at [360, 274] on div "Select Item" at bounding box center [306, 282] width 126 height 17
click at [353, 274] on div "Select Item" at bounding box center [306, 282] width 126 height 17
click at [256, 274] on div "Select Item" at bounding box center [306, 282] width 126 height 17
click at [287, 274] on div "Select Item" at bounding box center [306, 282] width 126 height 17
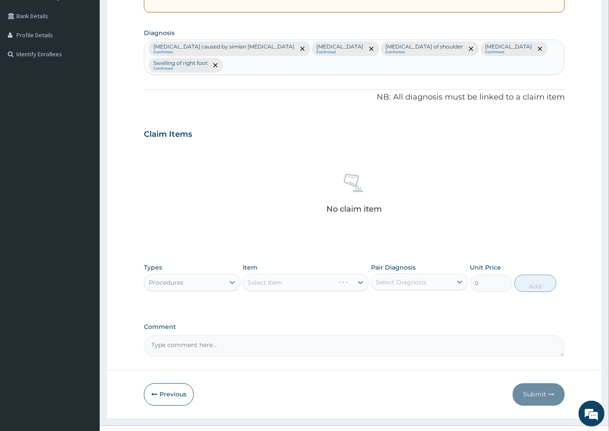
click at [357, 274] on div "Select Item" at bounding box center [306, 282] width 126 height 17
click at [362, 274] on div "Select Item" at bounding box center [306, 282] width 126 height 17
click at [359, 274] on div "Select Item" at bounding box center [306, 282] width 126 height 17
click at [358, 274] on div "Select Item" at bounding box center [306, 282] width 126 height 17
click at [349, 274] on div "Select Item" at bounding box center [306, 282] width 126 height 17
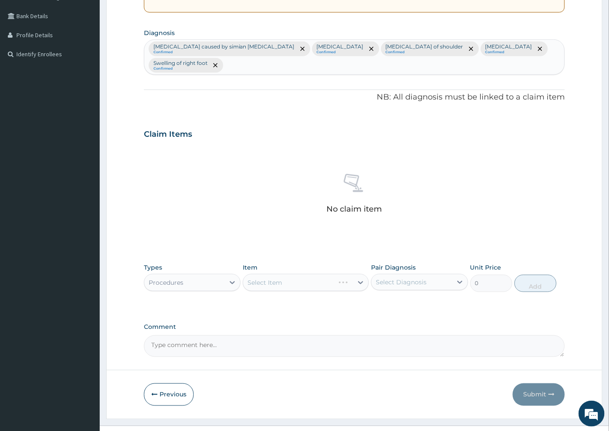
click at [289, 274] on div "Select Item" at bounding box center [306, 282] width 126 height 17
click at [234, 207] on div "No claim item" at bounding box center [354, 196] width 421 height 100
click at [357, 274] on div "Select Item" at bounding box center [306, 282] width 126 height 17
click at [341, 274] on div "Select Item" at bounding box center [306, 282] width 126 height 17
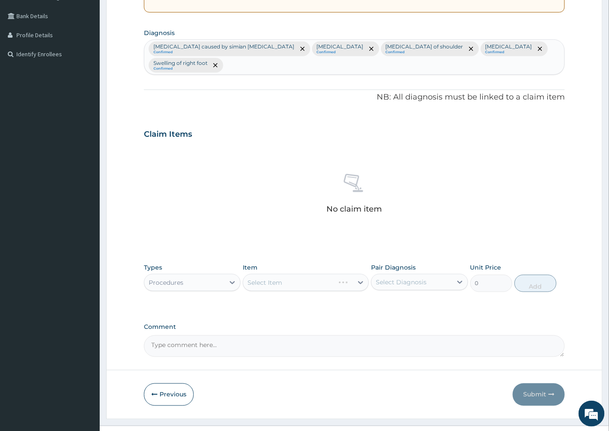
click at [399, 204] on div "No claim item" at bounding box center [354, 196] width 421 height 100
click at [397, 191] on div "No claim item" at bounding box center [354, 196] width 421 height 100
click at [293, 274] on div "Select Item" at bounding box center [306, 282] width 126 height 17
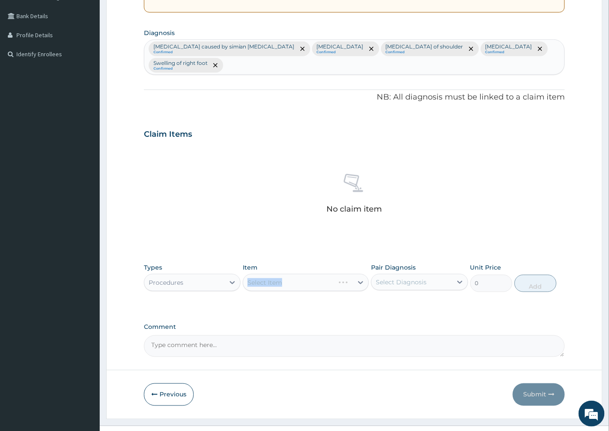
click at [293, 274] on div "Select Item" at bounding box center [306, 282] width 126 height 17
drag, startPoint x: 349, startPoint y: 258, endPoint x: 348, endPoint y: 263, distance: 4.5
click at [348, 274] on div "Select Item" at bounding box center [306, 282] width 126 height 17
drag, startPoint x: 353, startPoint y: 261, endPoint x: 332, endPoint y: 262, distance: 21.2
click at [353, 274] on div "Select Item" at bounding box center [306, 282] width 126 height 17
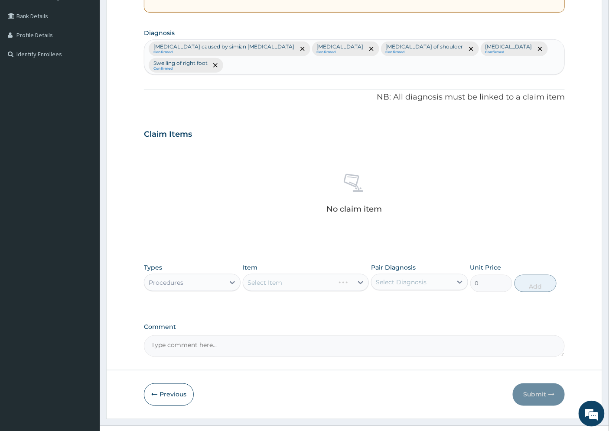
click at [332, 274] on div "Select Item" at bounding box center [306, 282] width 126 height 17
click at [338, 274] on div "Select Item" at bounding box center [306, 282] width 126 height 17
click at [345, 274] on div "Select Item" at bounding box center [306, 282] width 126 height 17
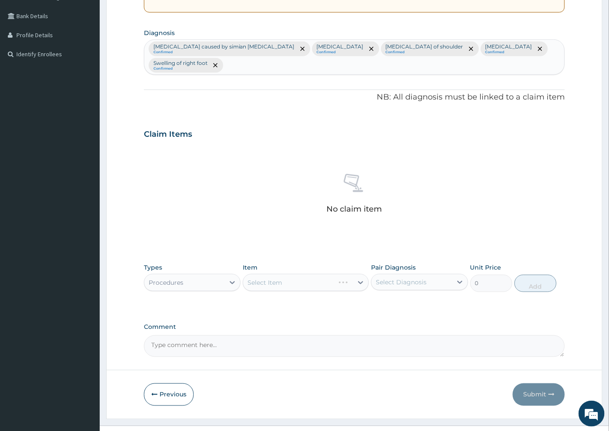
click at [351, 274] on div "Select Item" at bounding box center [306, 282] width 126 height 17
click at [178, 149] on div "No claim item" at bounding box center [354, 196] width 421 height 100
click at [362, 274] on div "Select Item" at bounding box center [306, 282] width 126 height 17
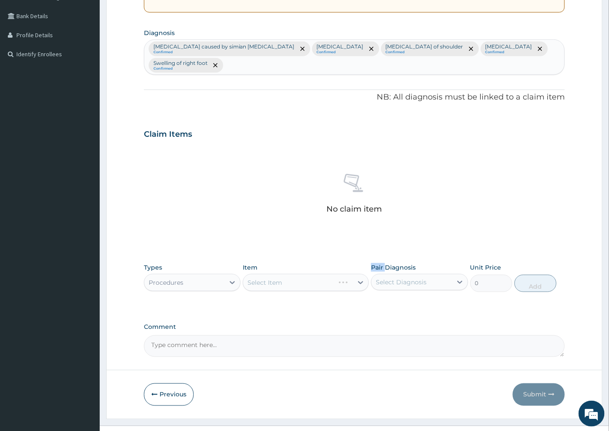
click at [361, 274] on div "Select Item" at bounding box center [306, 282] width 126 height 17
click at [360, 274] on div "Select Item" at bounding box center [306, 282] width 126 height 17
click at [272, 235] on div "PA Code / Prescription Code Enter Code(Secondary Care Only) Encounter Date 09-0…" at bounding box center [354, 123] width 421 height 467
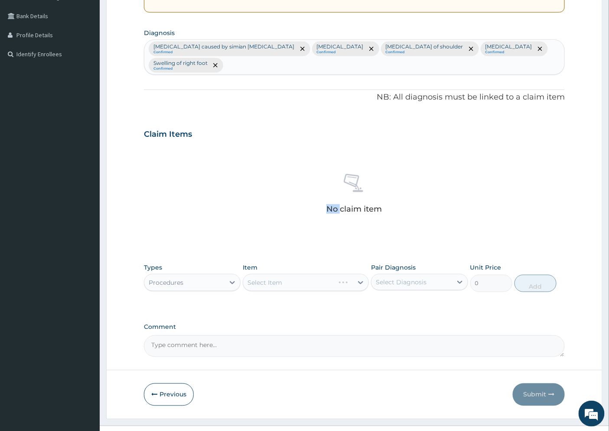
click at [272, 235] on div "PA Code / Prescription Code Enter Code(Secondary Care Only) Encounter Date 09-0…" at bounding box center [354, 123] width 421 height 467
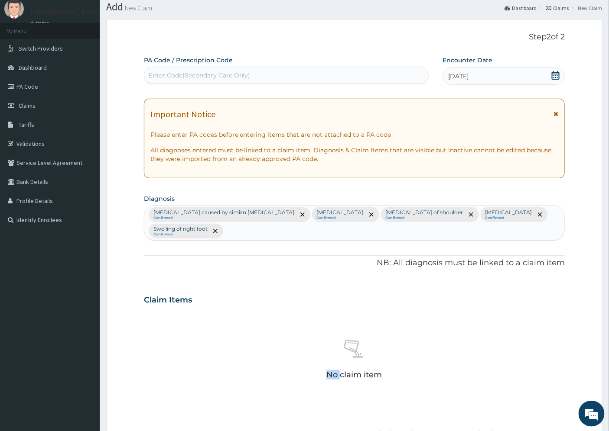
scroll to position [0, 0]
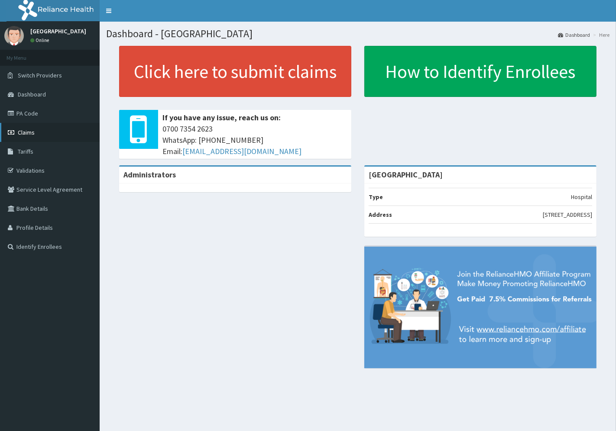
click at [38, 133] on link "Claims" at bounding box center [50, 132] width 100 height 19
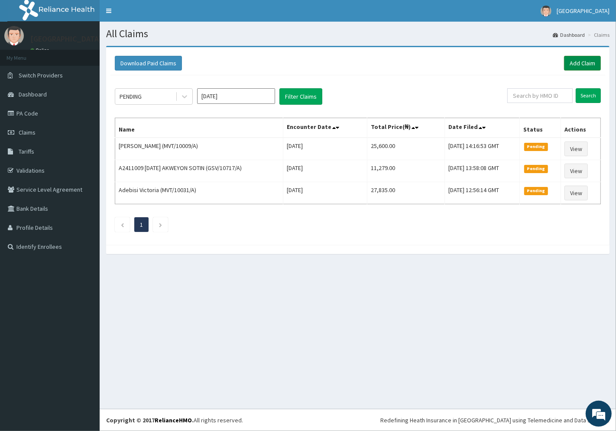
click at [581, 63] on link "Add Claim" at bounding box center [582, 63] width 37 height 15
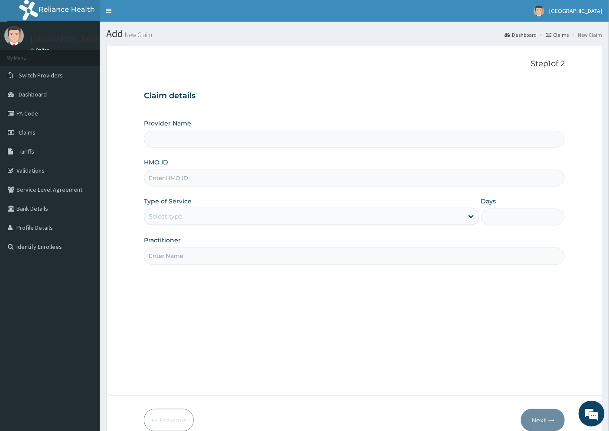
type input "[GEOGRAPHIC_DATA]"
click at [165, 172] on input "HMO ID" at bounding box center [354, 178] width 421 height 17
paste input "ONC/10022/C"
type input "ONC/10022/C"
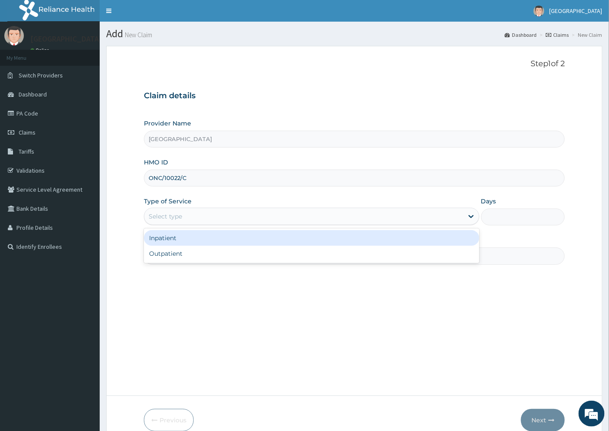
click at [169, 215] on div "Select type" at bounding box center [165, 216] width 33 height 9
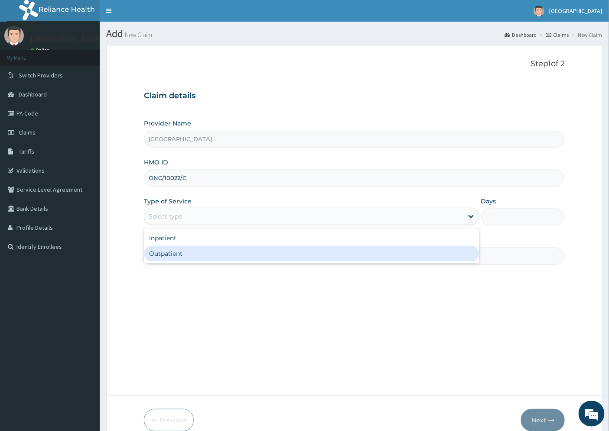
click at [179, 255] on div "Outpatient" at bounding box center [311, 254] width 335 height 16
type input "1"
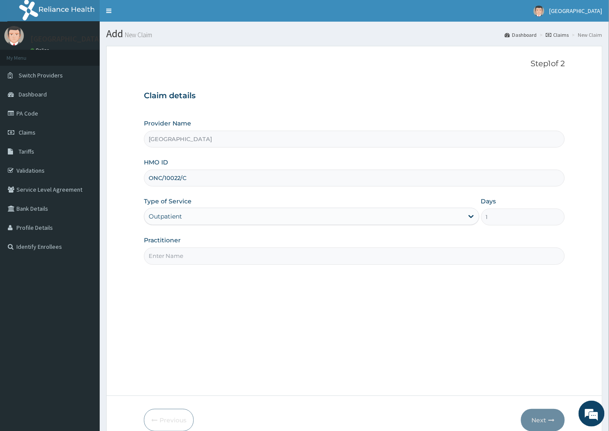
click at [196, 258] on input "Practitioner" at bounding box center [354, 256] width 421 height 17
type input "DR. UZO"
click at [539, 419] on button "Next" at bounding box center [543, 420] width 44 height 23
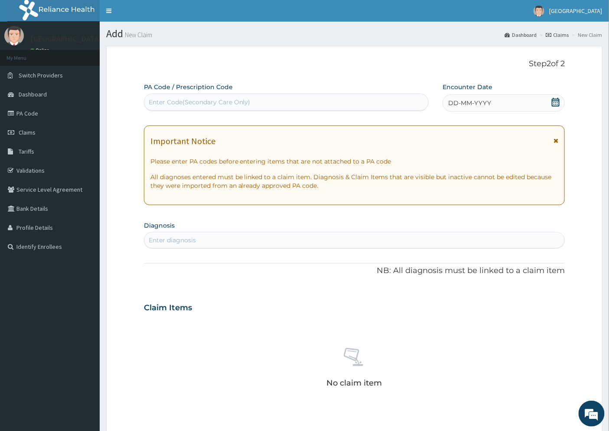
click at [477, 106] on span "DD-MM-YYYY" at bounding box center [469, 103] width 43 height 9
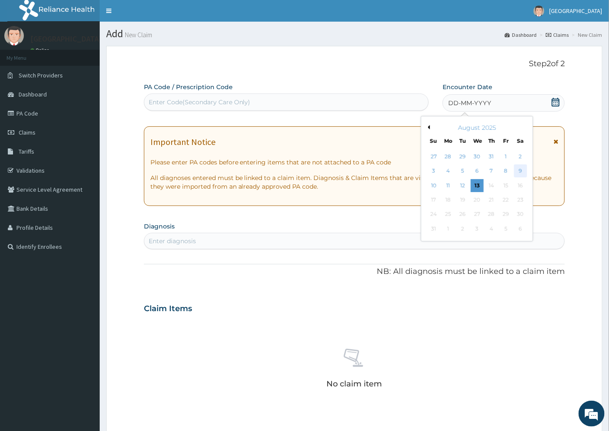
click at [522, 172] on div "9" at bounding box center [520, 171] width 13 height 13
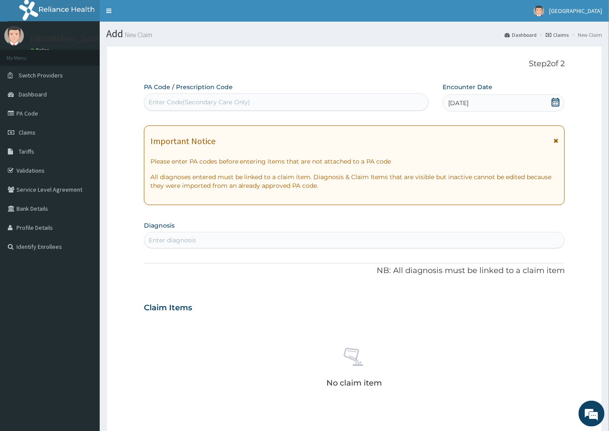
click at [174, 234] on div "Enter diagnosis" at bounding box center [354, 241] width 420 height 14
type input "PLASMODIA"
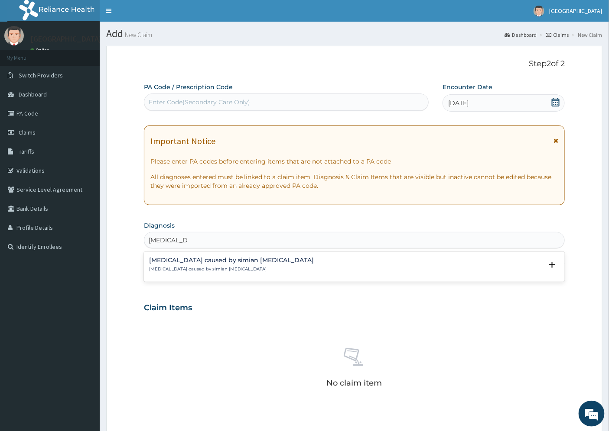
click at [185, 263] on h4 "Malaria caused by simian plasmodia" at bounding box center [231, 260] width 165 height 6
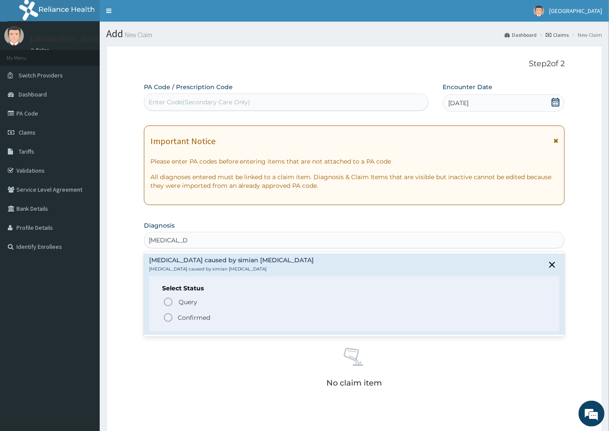
click at [195, 316] on p "Confirmed" at bounding box center [194, 318] width 32 height 9
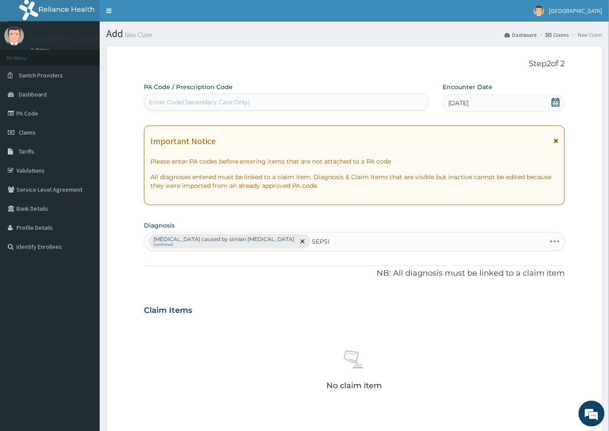
type input "SEPSIS"
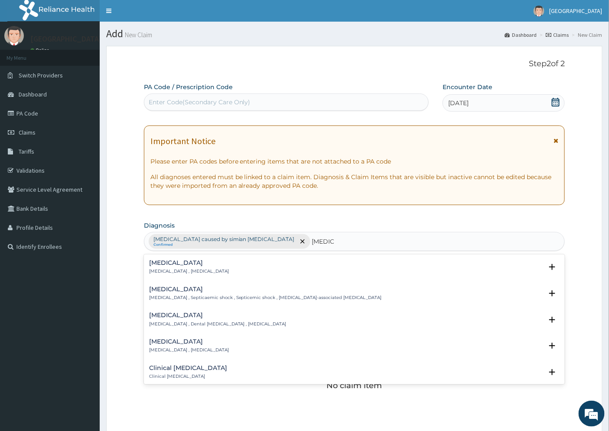
click at [159, 266] on h4 "Sepsis" at bounding box center [189, 263] width 80 height 6
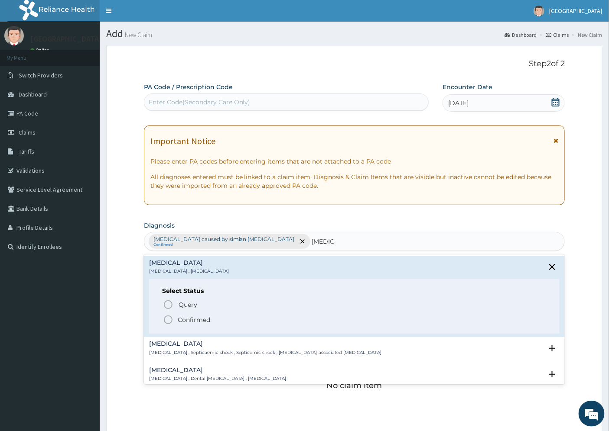
click at [191, 318] on p "Confirmed" at bounding box center [194, 320] width 32 height 9
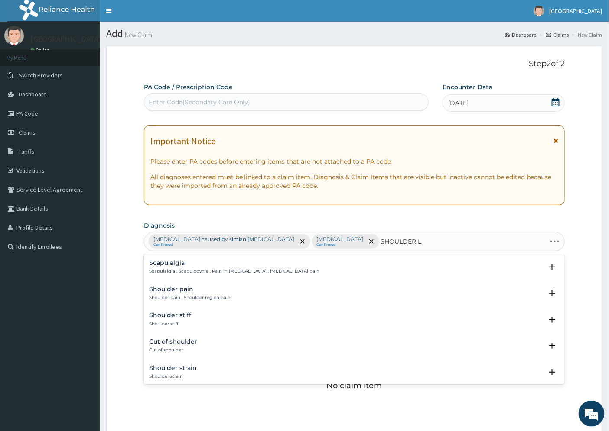
type input "SHOULDER LI"
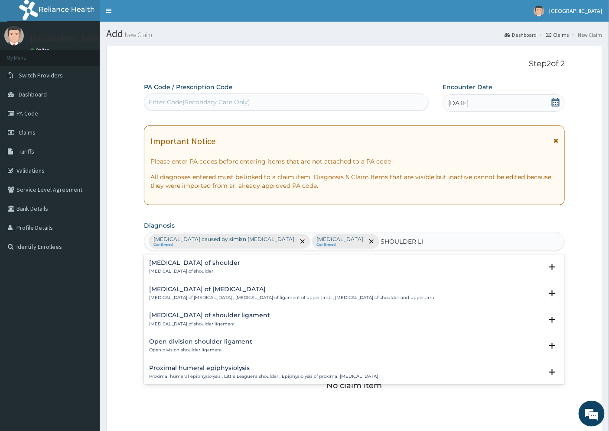
click at [191, 264] on h4 "Lipoma of shoulder" at bounding box center [194, 263] width 91 height 6
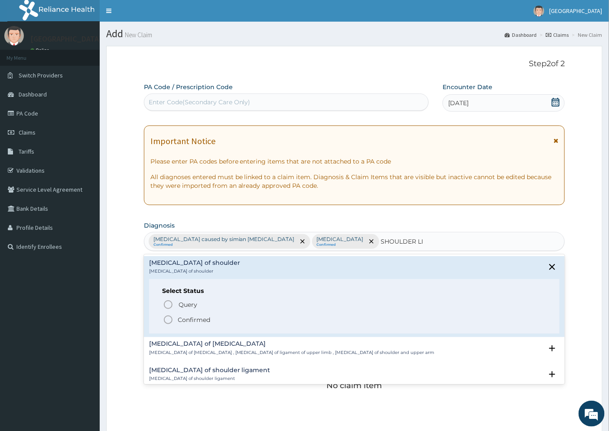
click at [205, 321] on p "Confirmed" at bounding box center [194, 320] width 32 height 9
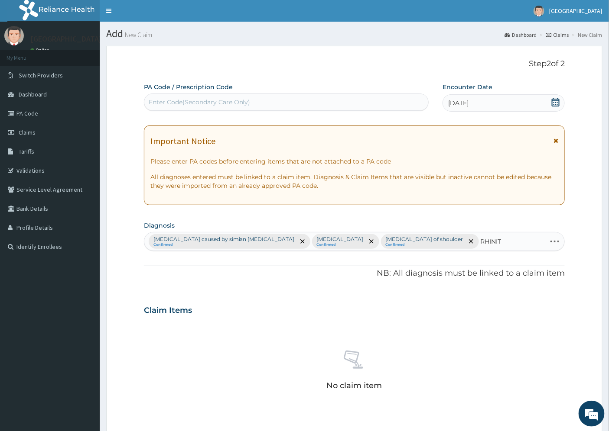
type input "RHINITI"
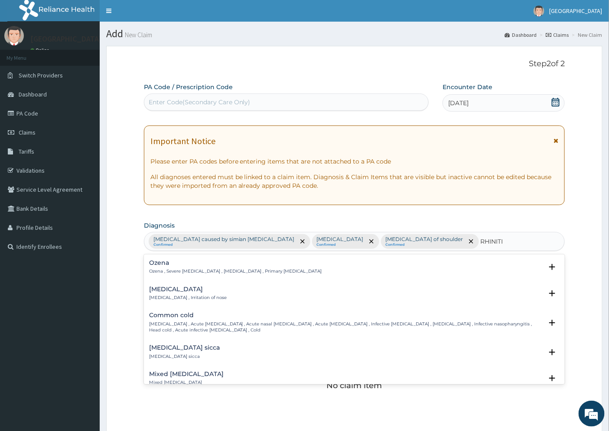
click at [166, 289] on h4 "Rhinitis" at bounding box center [188, 289] width 78 height 6
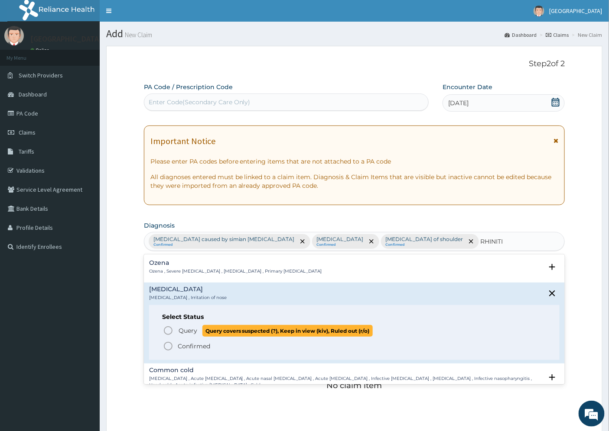
click at [188, 331] on span "Query" at bounding box center [187, 331] width 19 height 9
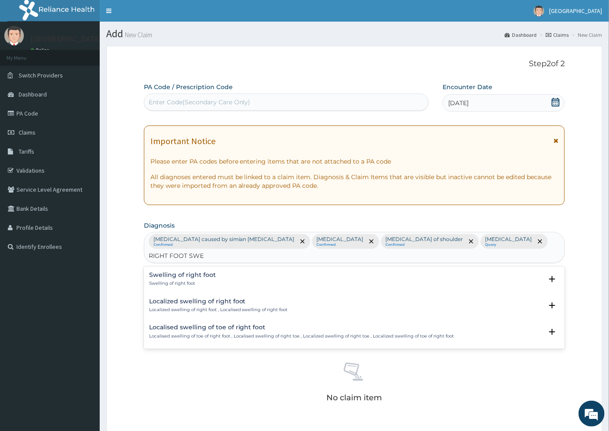
type input "RIGHT FOOT SWEL"
click at [187, 272] on h4 "Swelling of right foot" at bounding box center [182, 275] width 67 height 6
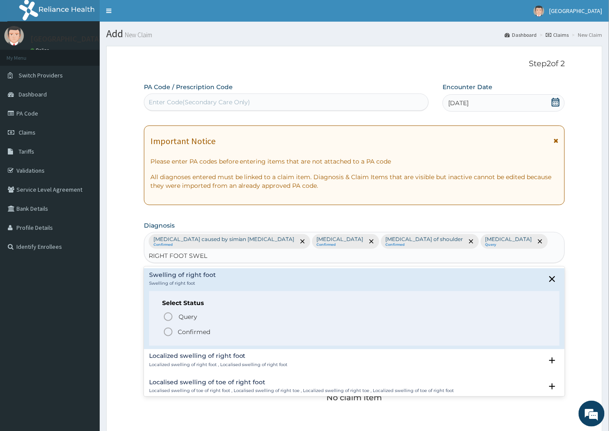
click at [196, 328] on p "Confirmed" at bounding box center [194, 332] width 32 height 9
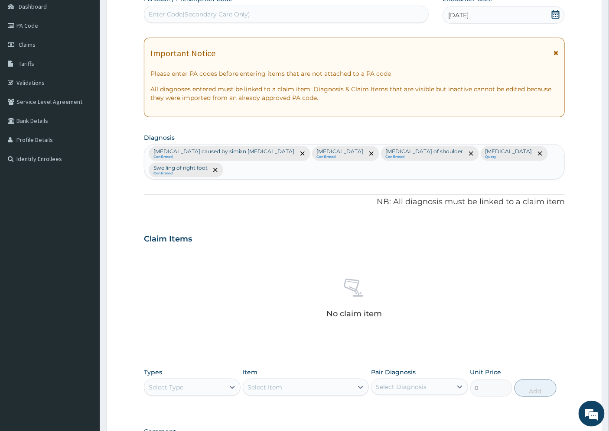
scroll to position [193, 0]
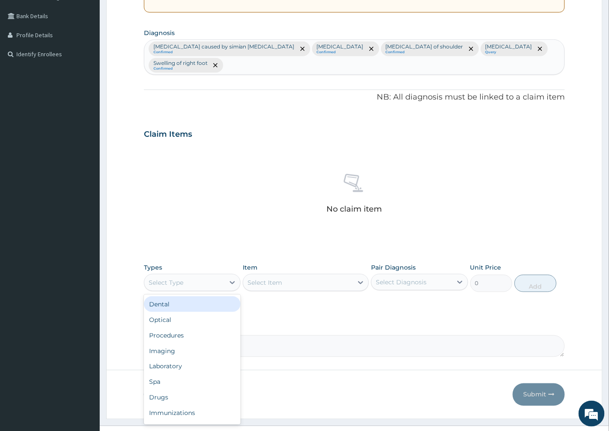
click at [175, 279] on div "Select Type" at bounding box center [166, 283] width 35 height 9
click at [186, 328] on div "Procedures" at bounding box center [192, 336] width 97 height 16
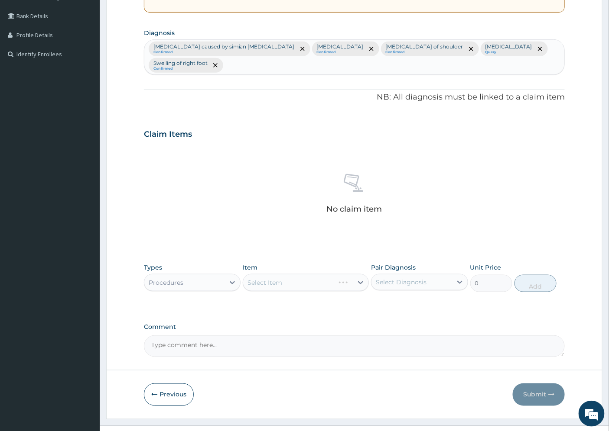
click at [326, 274] on div "Select Item" at bounding box center [306, 282] width 126 height 17
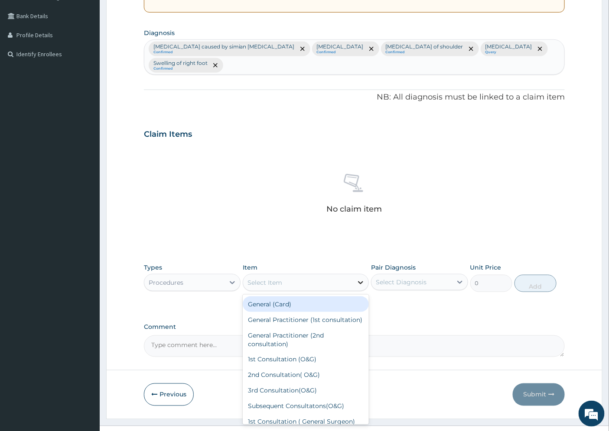
click at [358, 279] on icon at bounding box center [360, 283] width 9 height 9
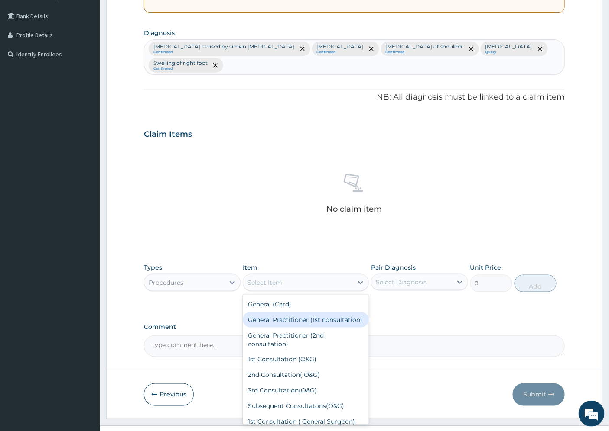
click at [305, 312] on div "General Practitioner (1st consultation)" at bounding box center [306, 320] width 126 height 16
type input "1500"
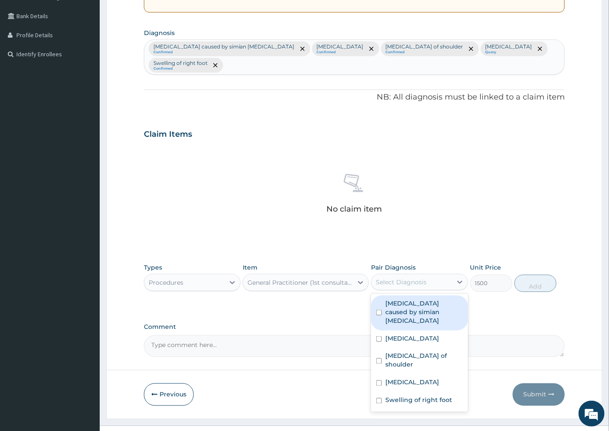
click at [401, 278] on div "Select Diagnosis" at bounding box center [401, 282] width 51 height 9
click at [415, 299] on label "Malaria caused by simian plasmodia" at bounding box center [423, 312] width 77 height 26
checkbox input "true"
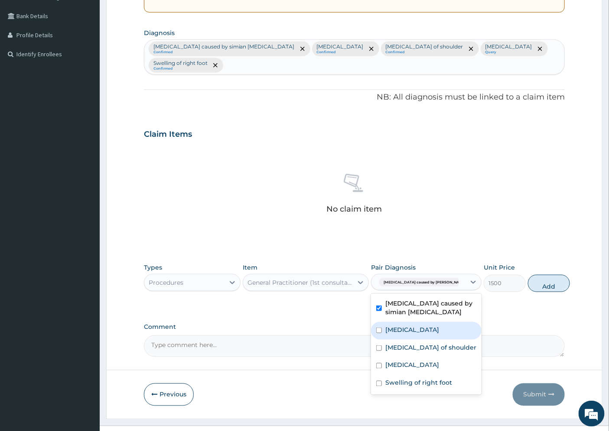
click at [401, 326] on label "Sepsis" at bounding box center [412, 330] width 54 height 9
checkbox input "true"
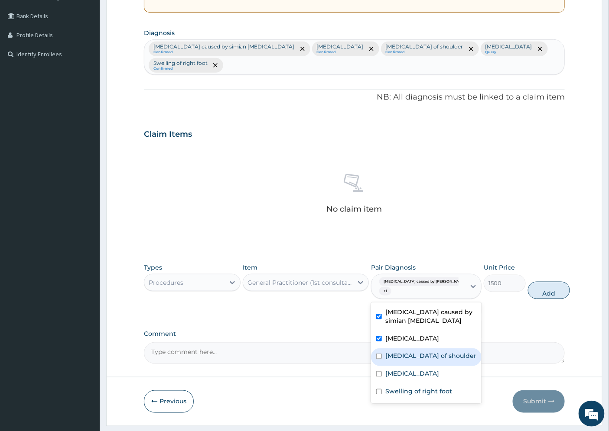
click at [422, 349] on div "Lipoma of shoulder" at bounding box center [426, 358] width 110 height 18
checkbox input "true"
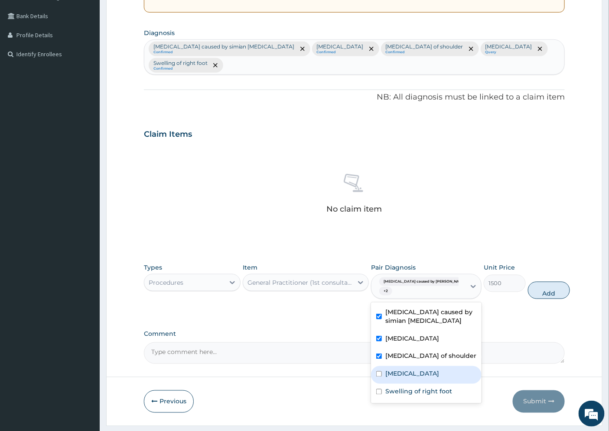
click at [415, 367] on div "Rhinitis" at bounding box center [426, 376] width 110 height 18
checkbox input "true"
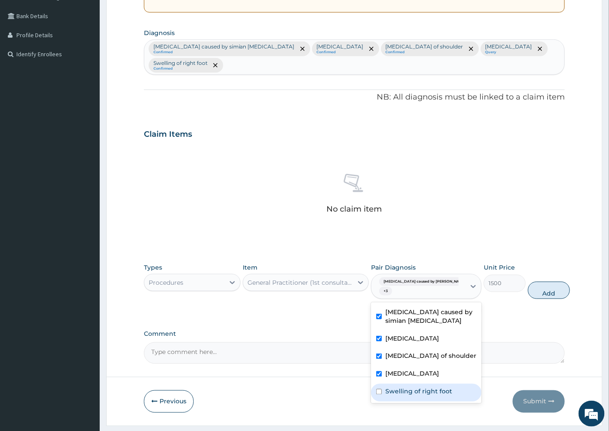
click at [414, 388] on label "Swelling of right foot" at bounding box center [418, 392] width 67 height 9
checkbox input "true"
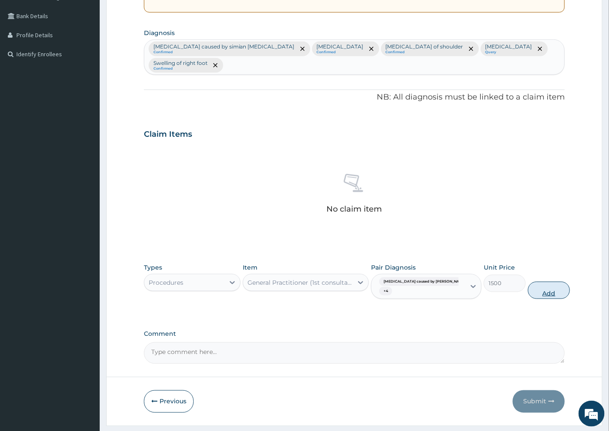
click at [538, 282] on button "Add" at bounding box center [549, 290] width 42 height 17
type input "0"
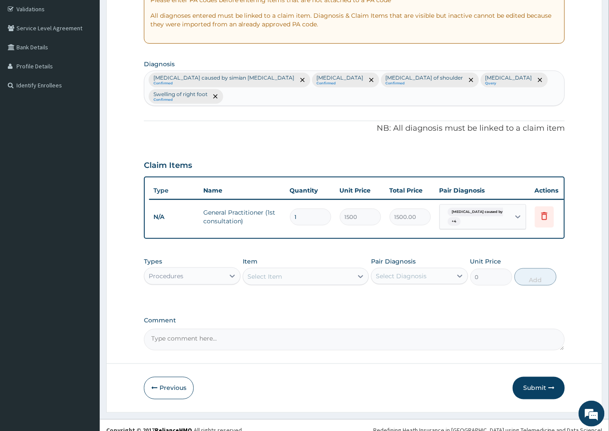
click at [198, 270] on div "Procedures" at bounding box center [184, 276] width 80 height 14
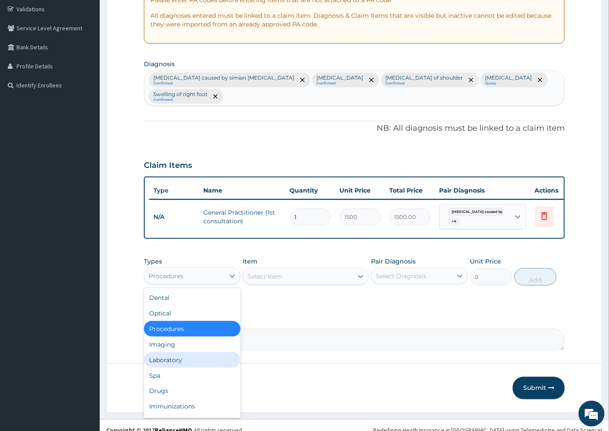
click at [186, 353] on div "Laboratory" at bounding box center [192, 361] width 97 height 16
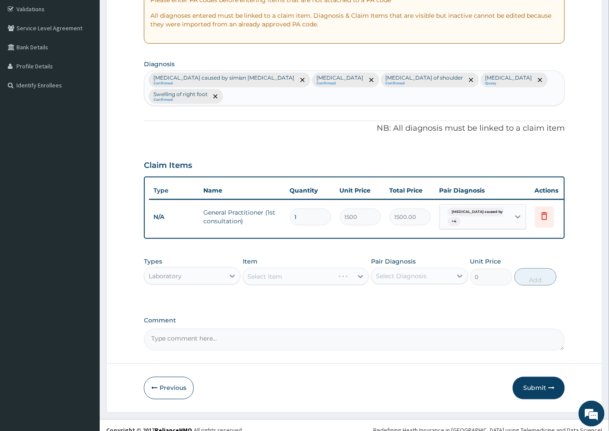
click at [272, 268] on div "Select Item" at bounding box center [306, 276] width 126 height 17
click at [296, 270] on div "Select Item" at bounding box center [298, 277] width 110 height 14
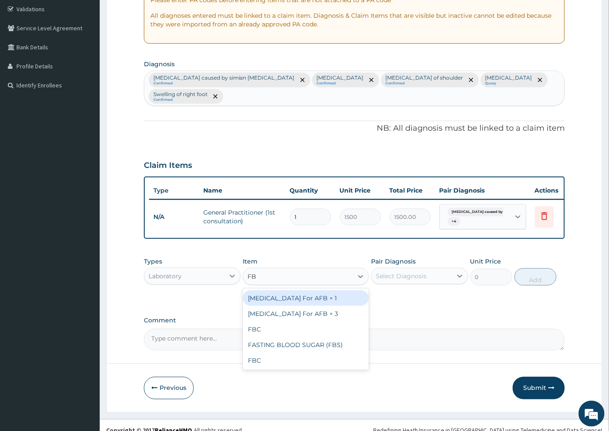
type input "FBC"
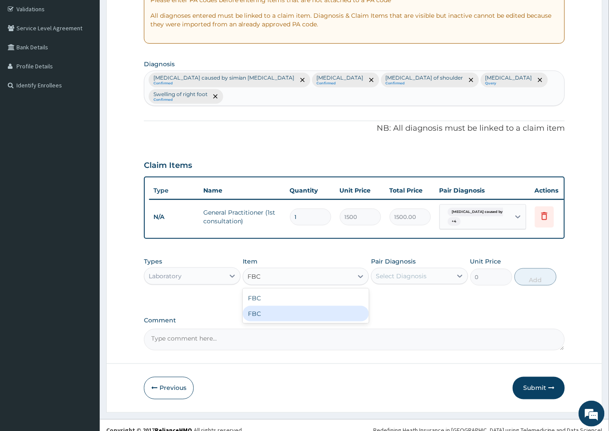
click at [280, 306] on div "FBC" at bounding box center [306, 314] width 126 height 16
type input "4500"
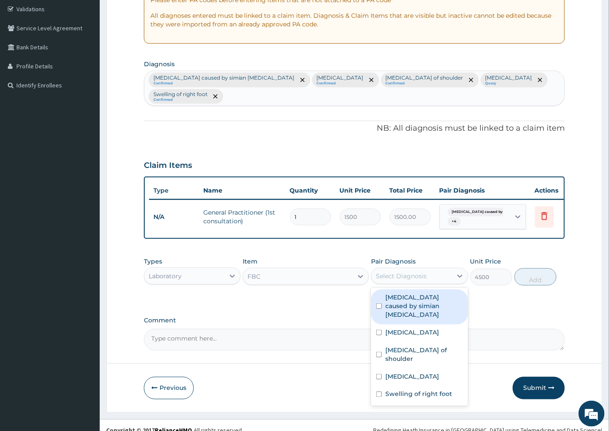
click at [412, 272] on div "Select Diagnosis" at bounding box center [401, 276] width 51 height 9
click at [416, 293] on label "[MEDICAL_DATA] caused by simian [MEDICAL_DATA]" at bounding box center [423, 306] width 77 height 26
checkbox input "true"
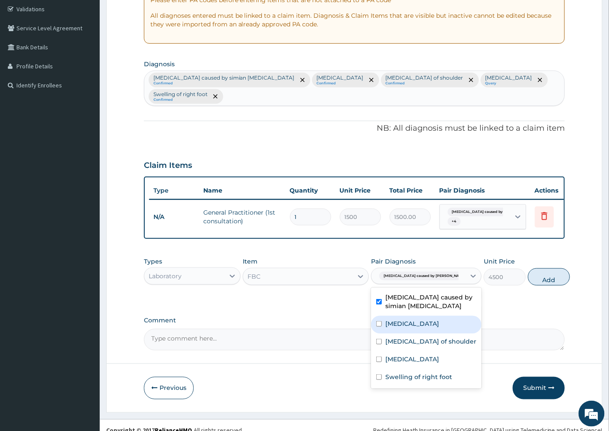
click at [403, 320] on label "Sepsis" at bounding box center [412, 324] width 54 height 9
checkbox input "true"
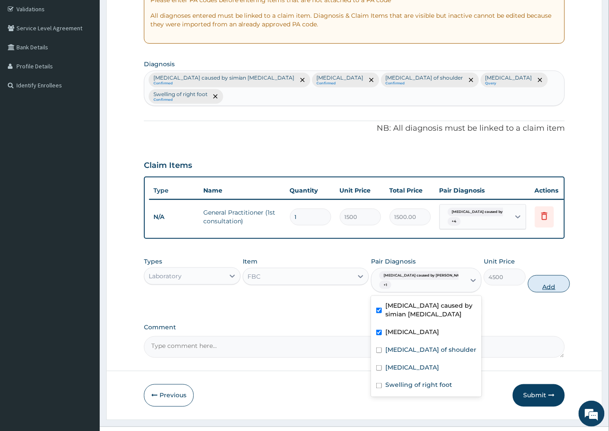
click at [534, 278] on button "Add" at bounding box center [549, 284] width 42 height 17
type input "0"
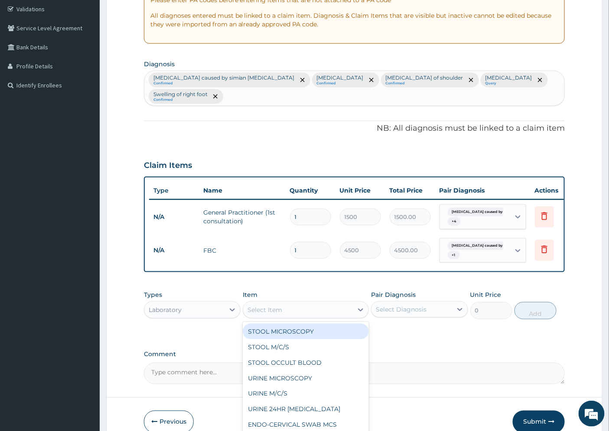
click at [270, 306] on div "Select Item" at bounding box center [264, 310] width 35 height 9
type input "MP"
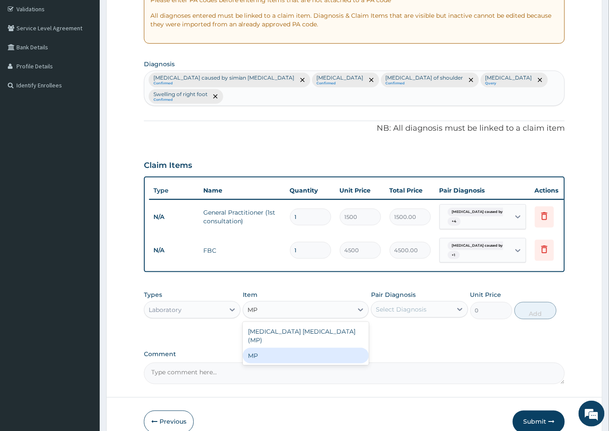
click at [271, 348] on div "MP" at bounding box center [306, 356] width 126 height 16
type input "2500"
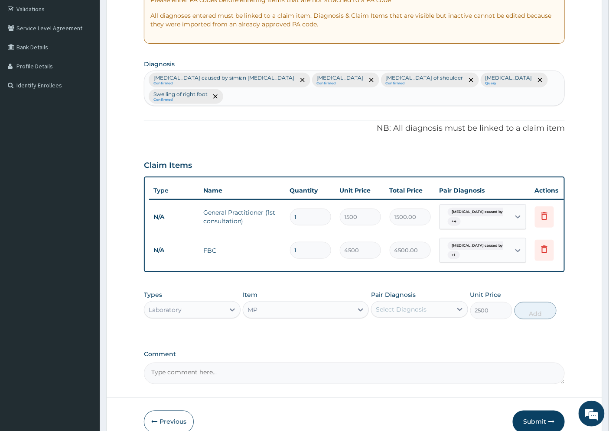
click at [429, 303] on div "Select Diagnosis" at bounding box center [411, 310] width 80 height 14
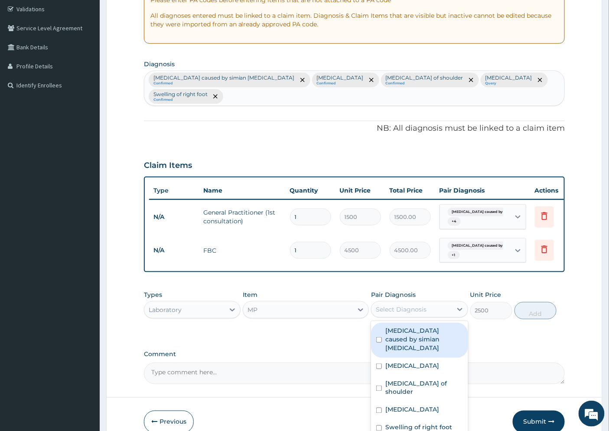
click at [429, 327] on label "Malaria caused by simian plasmodia" at bounding box center [423, 340] width 77 height 26
checkbox input "true"
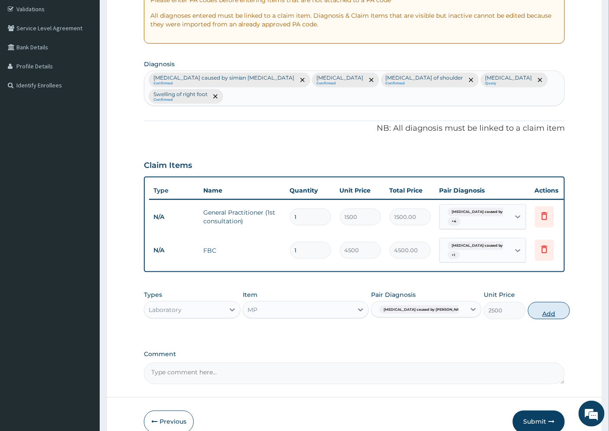
click at [528, 304] on button "Add" at bounding box center [549, 310] width 42 height 17
type input "0"
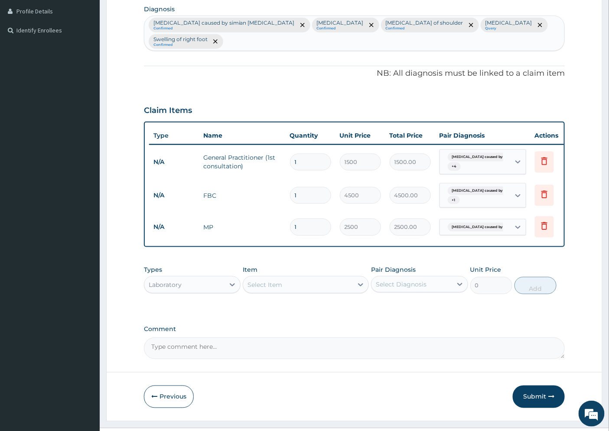
scroll to position [226, 0]
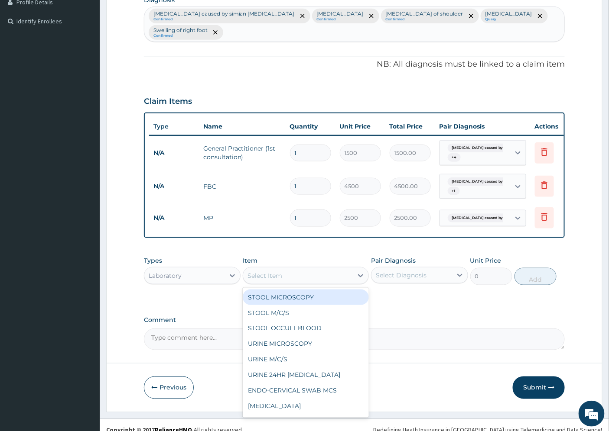
click at [257, 272] on div "Select Item" at bounding box center [264, 276] width 35 height 9
type input "L"
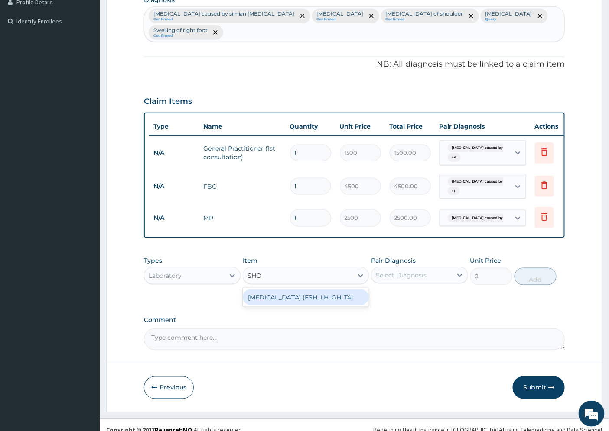
type input "SHO"
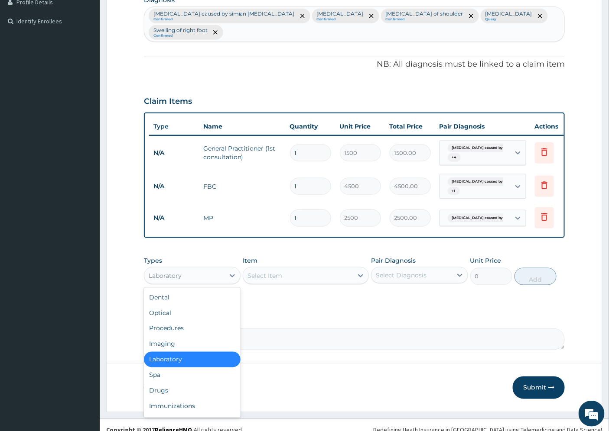
click at [189, 269] on div "Laboratory" at bounding box center [184, 276] width 80 height 14
click at [181, 337] on div "Imaging" at bounding box center [192, 345] width 97 height 16
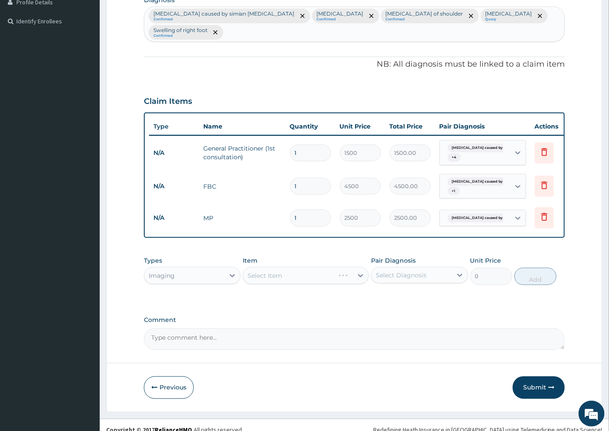
click at [267, 267] on div "Select Item" at bounding box center [306, 275] width 126 height 17
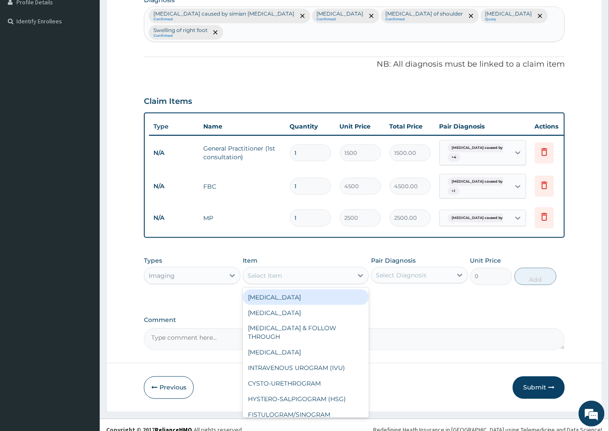
click at [284, 269] on div "Select Item" at bounding box center [298, 276] width 110 height 14
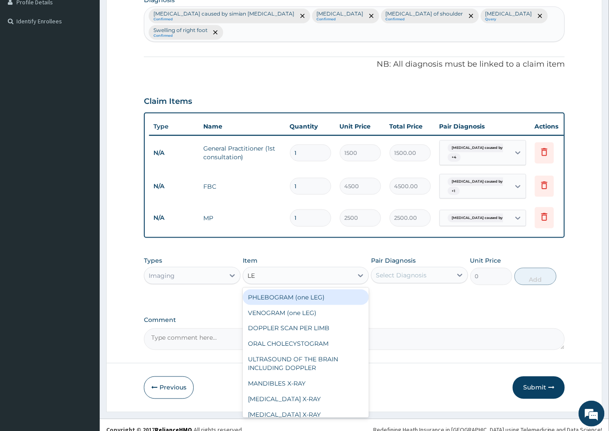
type input "L"
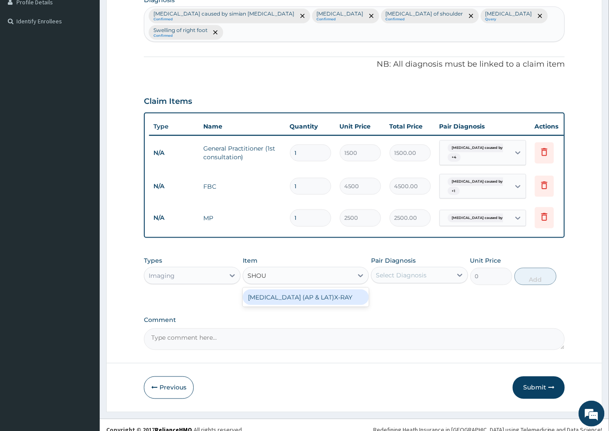
type input "SHOUL"
click at [296, 291] on div "SHOULDER JOINT (AP & LAT)X-RAY" at bounding box center [306, 298] width 126 height 16
type input "2800"
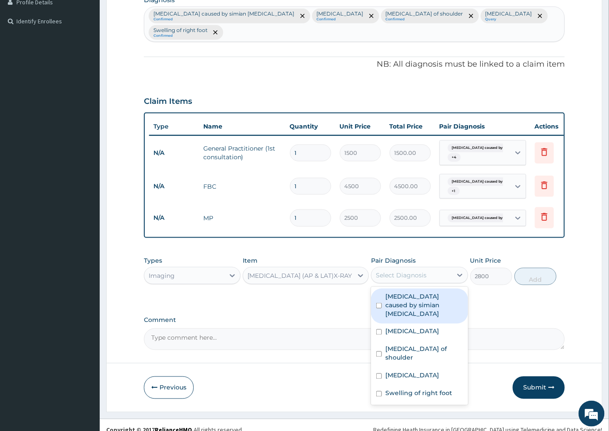
click at [413, 271] on div "Select Diagnosis" at bounding box center [401, 275] width 51 height 9
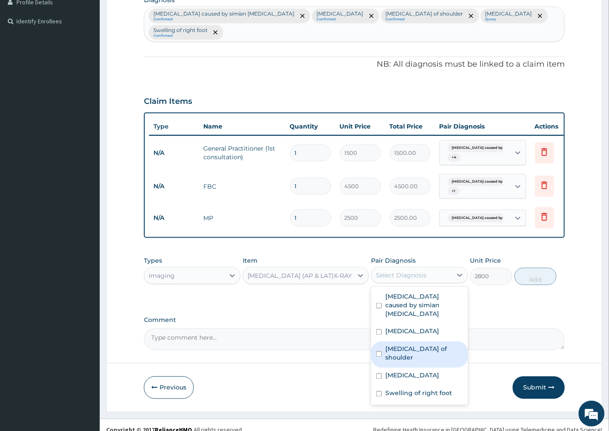
click at [429, 345] on label "Lipoma of shoulder" at bounding box center [423, 353] width 77 height 17
checkbox input "true"
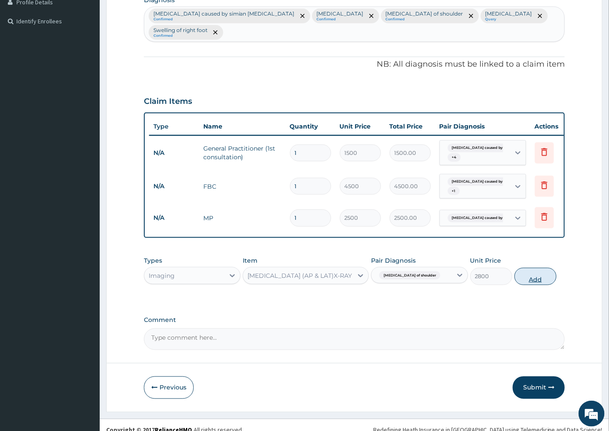
click at [530, 268] on button "Add" at bounding box center [535, 276] width 42 height 17
type input "0"
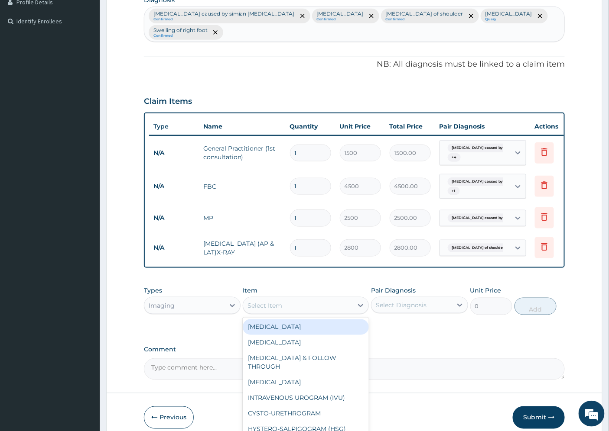
click at [268, 302] on div "Select Item" at bounding box center [264, 306] width 35 height 9
type input "R"
type input "LEG"
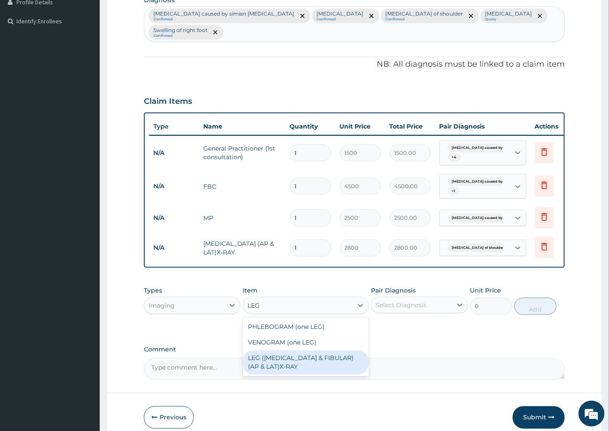
click at [296, 354] on div "LEG (TIBIA & FIBULAR) (AP & LAT)X-RAY" at bounding box center [306, 363] width 126 height 24
type input "2800"
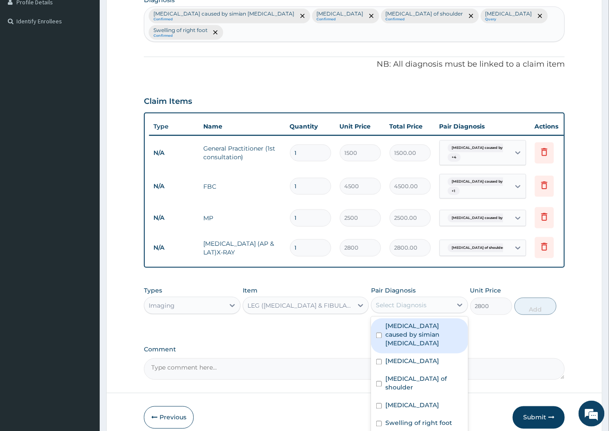
click at [396, 301] on div "Select Diagnosis" at bounding box center [401, 305] width 51 height 9
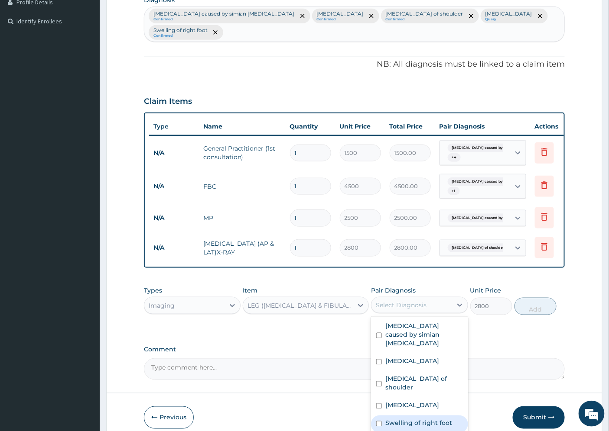
click at [413, 419] on label "Swelling of right foot" at bounding box center [418, 423] width 67 height 9
checkbox input "true"
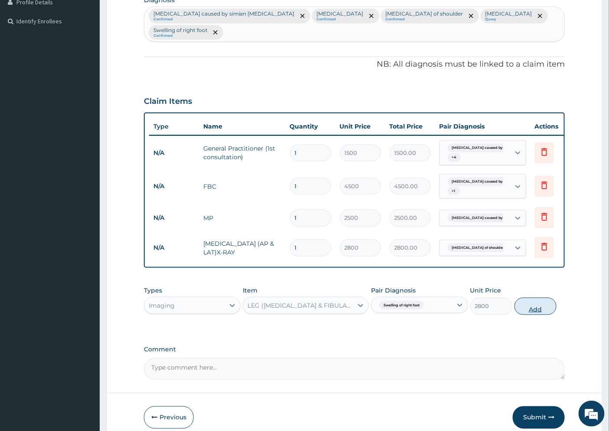
click at [538, 298] on button "Add" at bounding box center [535, 306] width 42 height 17
type input "0"
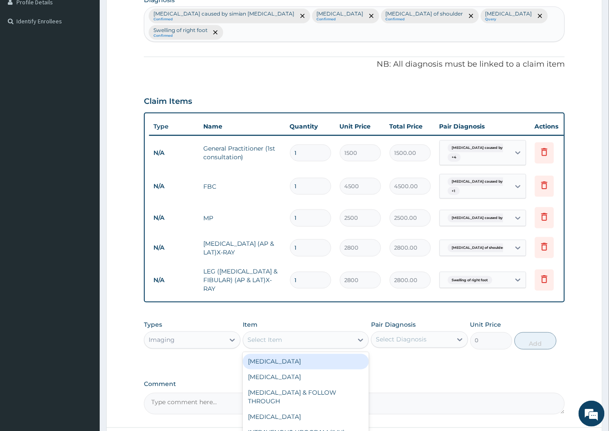
click at [267, 336] on div "Select Item" at bounding box center [264, 340] width 35 height 9
type input "L"
type input "X"
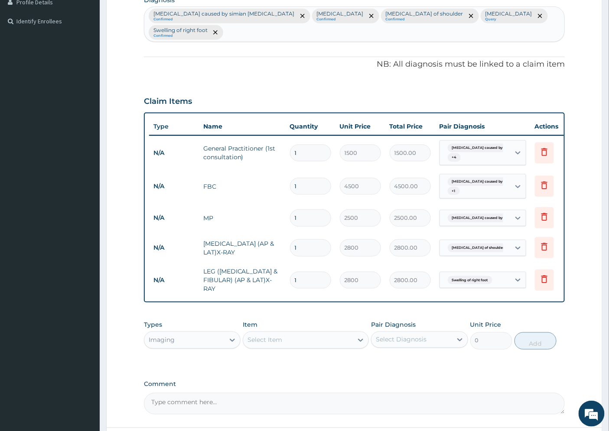
click at [425, 361] on div "PA Code / Prescription Code Enter Code(Secondary Care Only) Encounter Date 09-0…" at bounding box center [354, 136] width 421 height 558
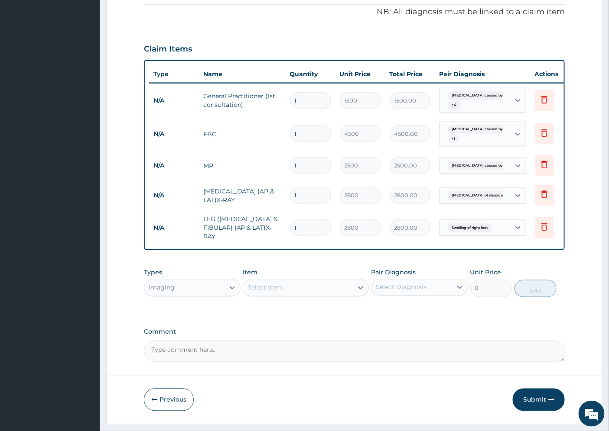
scroll to position [286, 0]
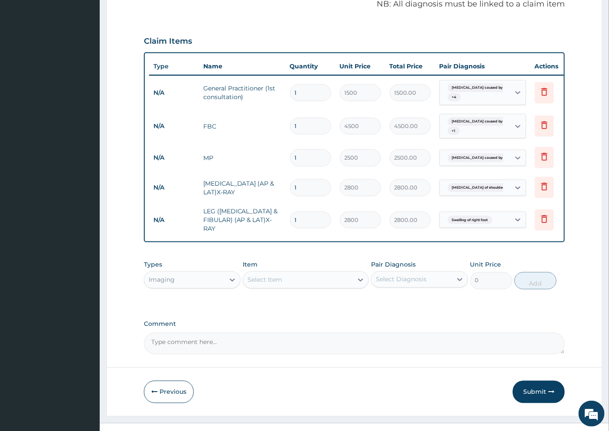
click at [185, 273] on div "Imaging" at bounding box center [184, 280] width 80 height 14
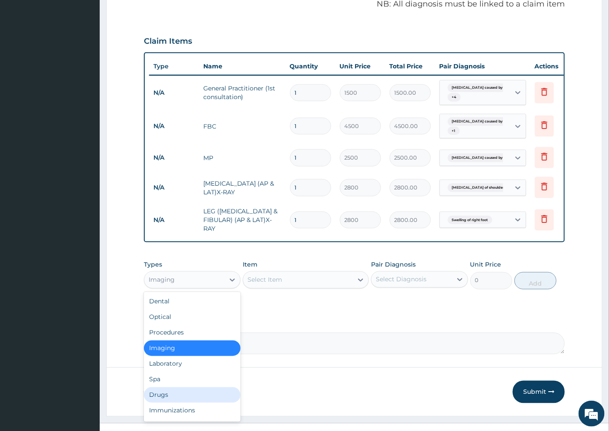
click at [181, 388] on div "Drugs" at bounding box center [192, 396] width 97 height 16
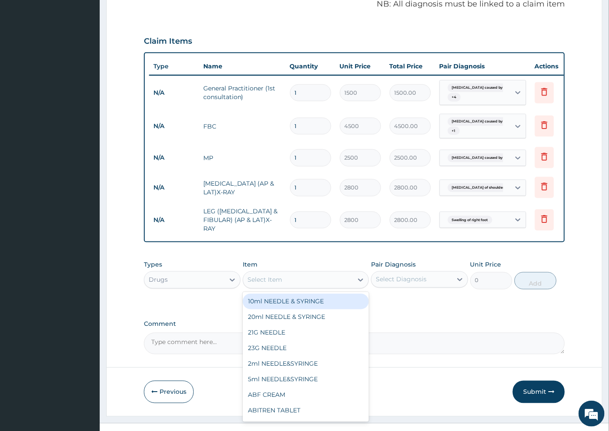
click at [260, 276] on div "Select Item" at bounding box center [264, 280] width 35 height 9
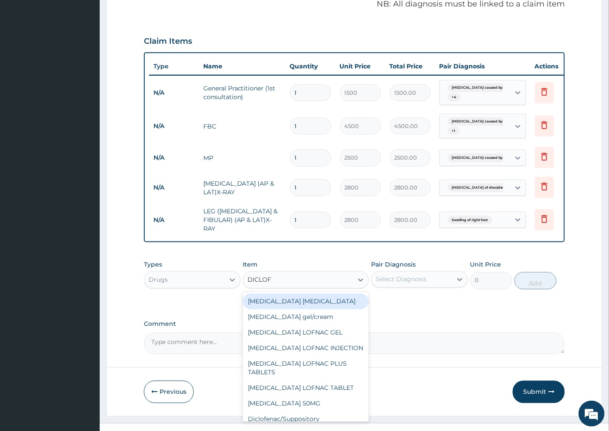
type input "DICLOFE"
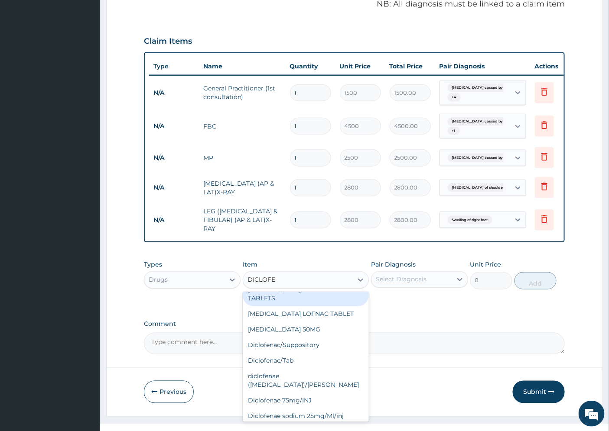
scroll to position [84, 0]
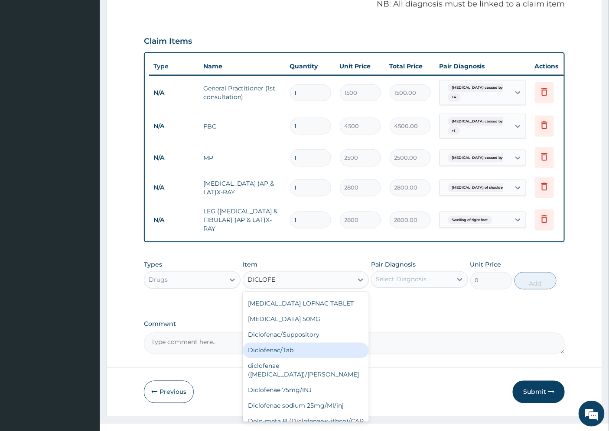
click at [286, 343] on div "Diclofenac/Tab" at bounding box center [306, 351] width 126 height 16
type input "15.75"
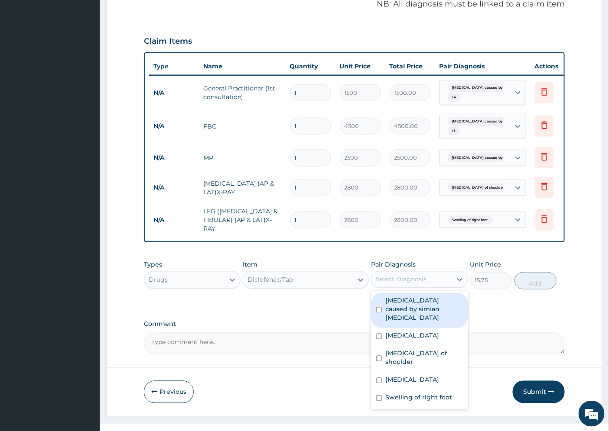
click at [396, 276] on div "Select Diagnosis" at bounding box center [401, 280] width 51 height 9
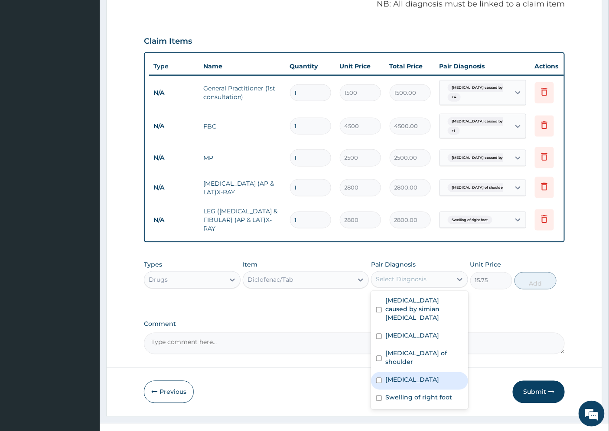
click at [434, 373] on div "Rhinitis" at bounding box center [419, 382] width 97 height 18
checkbox input "true"
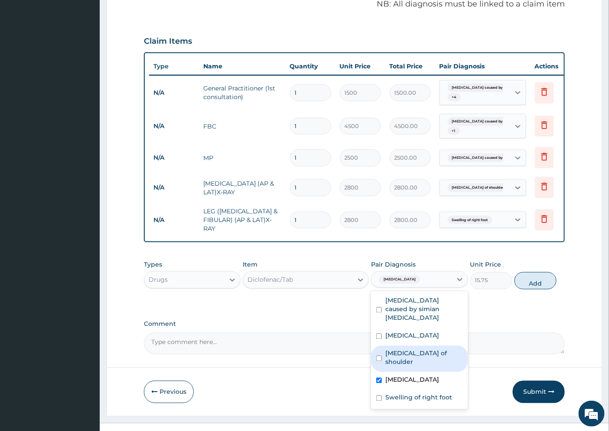
click at [426, 346] on div "Lipoma of shoulder" at bounding box center [419, 359] width 97 height 26
checkbox input "true"
click at [404, 376] on label "Rhinitis" at bounding box center [412, 380] width 54 height 9
checkbox input "false"
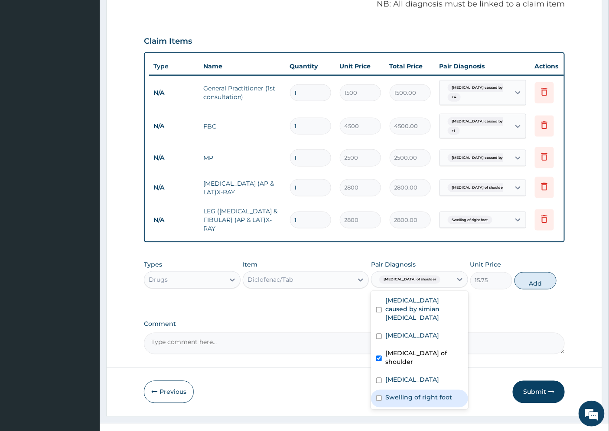
click at [400, 394] on label "Swelling of right foot" at bounding box center [418, 398] width 67 height 9
checkbox input "true"
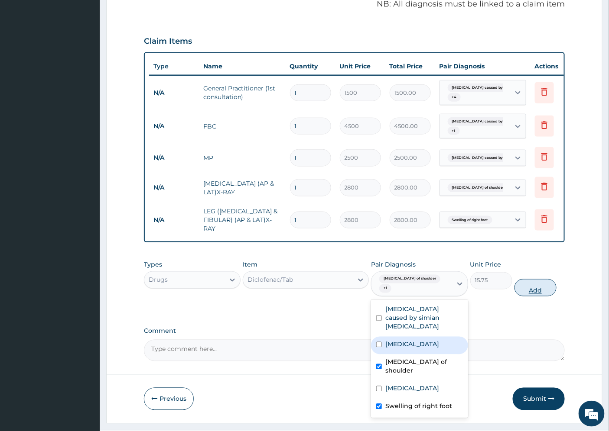
click at [524, 279] on button "Add" at bounding box center [535, 287] width 42 height 17
type input "0"
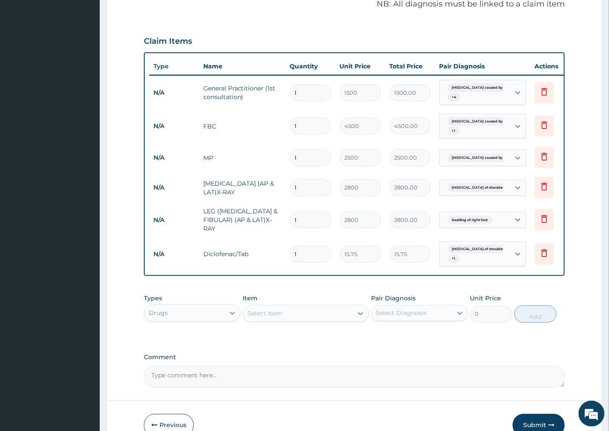
type input "10"
type input "157.50"
type input "10"
click at [271, 307] on div "Select Item" at bounding box center [298, 314] width 110 height 14
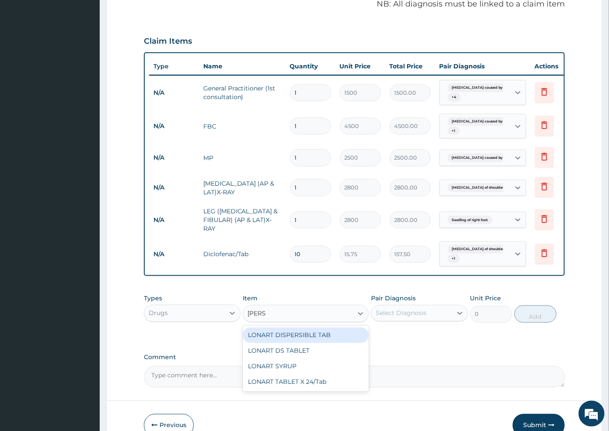
type input "LONAR"
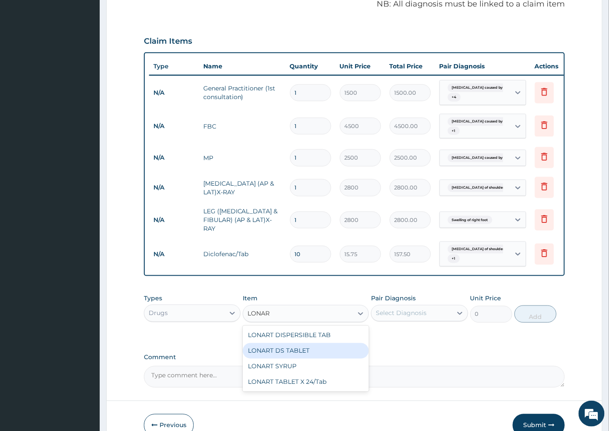
click at [303, 344] on div "LONART DS TABLET" at bounding box center [306, 352] width 126 height 16
type input "105"
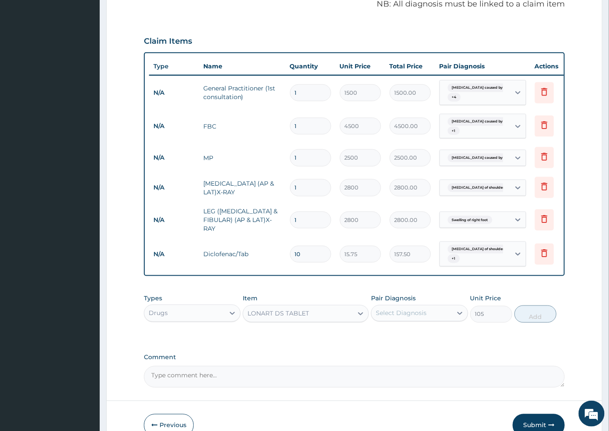
click at [427, 307] on div "Select Diagnosis" at bounding box center [411, 314] width 80 height 14
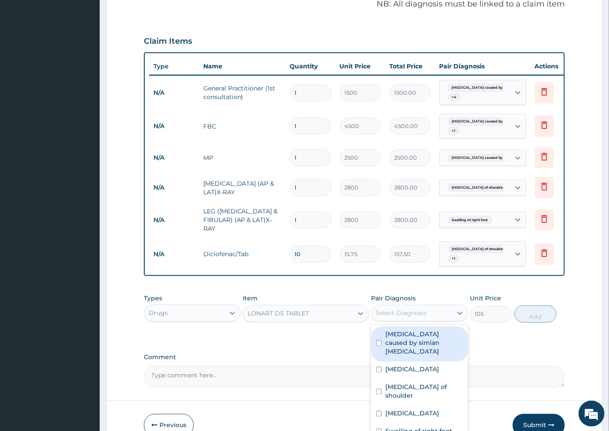
click at [419, 331] on label "Malaria caused by simian plasmodia" at bounding box center [423, 344] width 77 height 26
checkbox input "true"
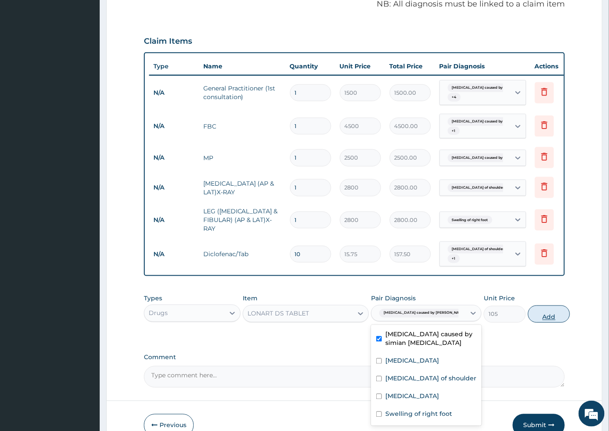
click at [533, 306] on button "Add" at bounding box center [549, 314] width 42 height 17
type input "0"
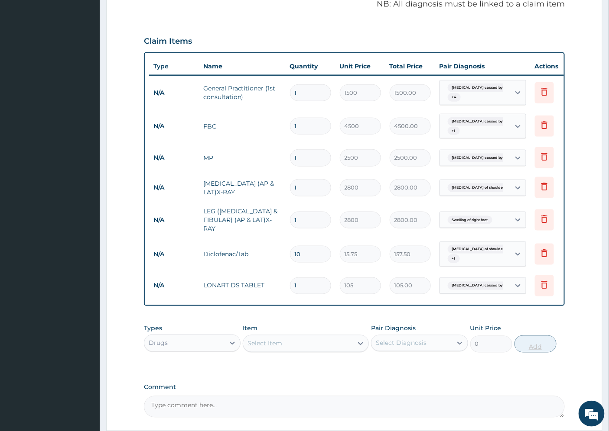
type input "0.00"
type input "2"
type input "210.00"
type input "24"
type input "2520.00"
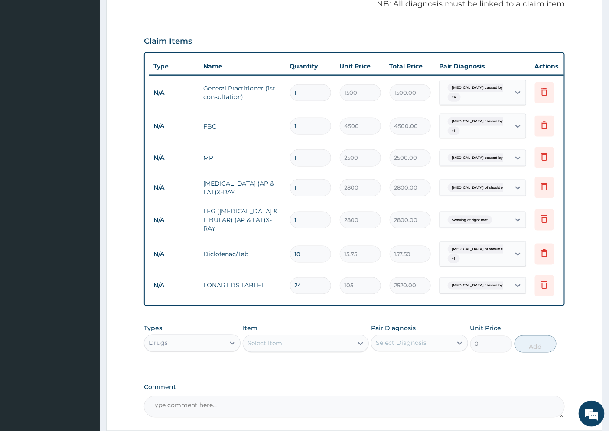
type input "24"
click at [271, 340] on div "Select Item" at bounding box center [264, 344] width 35 height 9
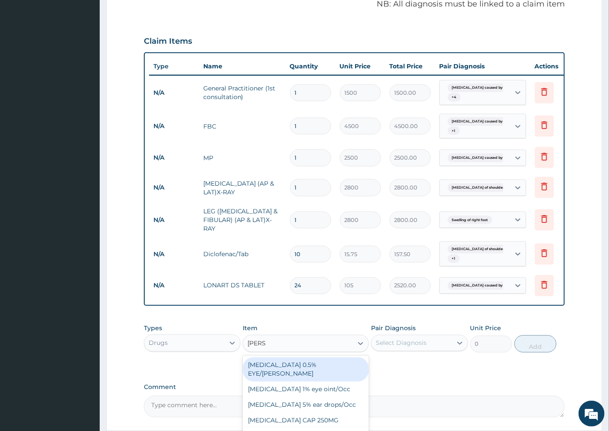
type input "LORAT"
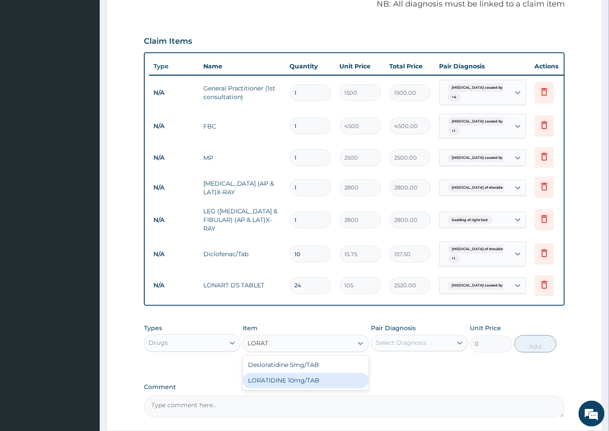
click at [285, 373] on div "LORATIDINE 10mg/TAB" at bounding box center [306, 381] width 126 height 16
type input "11.55"
click at [431, 337] on div "Select Diagnosis" at bounding box center [411, 344] width 80 height 14
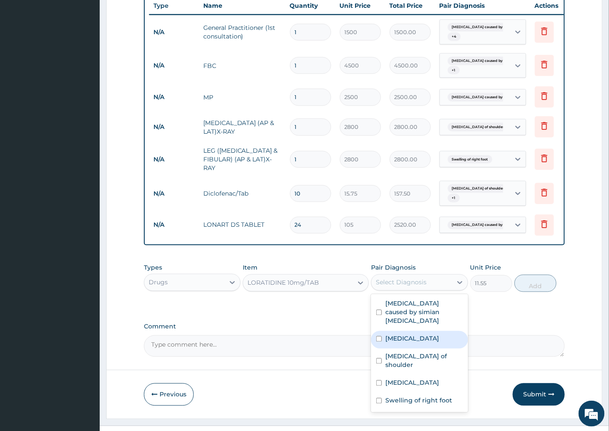
scroll to position [349, 0]
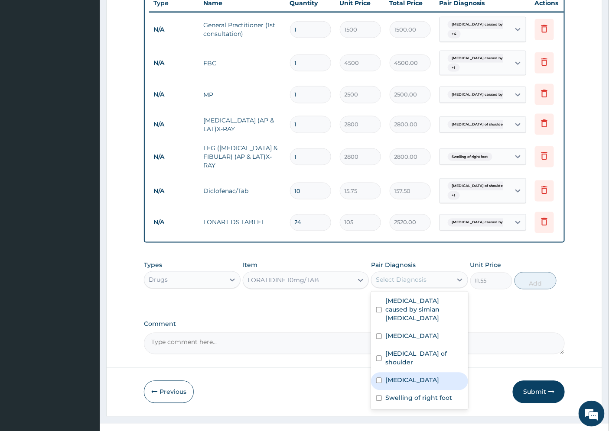
click at [407, 376] on label "Rhinitis" at bounding box center [412, 380] width 54 height 9
checkbox input "true"
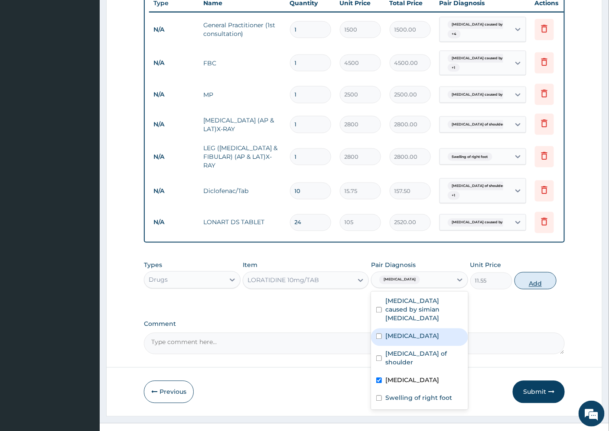
click at [543, 273] on button "Add" at bounding box center [535, 281] width 42 height 17
type input "0"
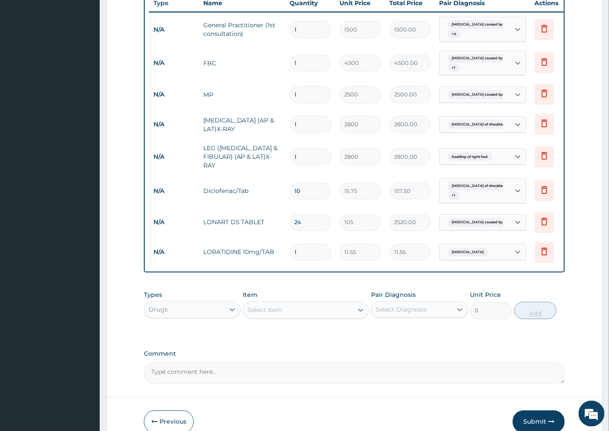
type input "0.00"
type input "5"
type input "57.75"
type input "5"
click at [272, 304] on div "Select Item" at bounding box center [298, 311] width 110 height 14
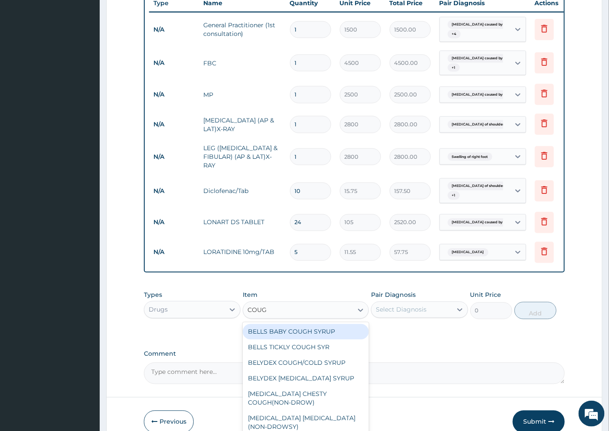
type input "COUGH"
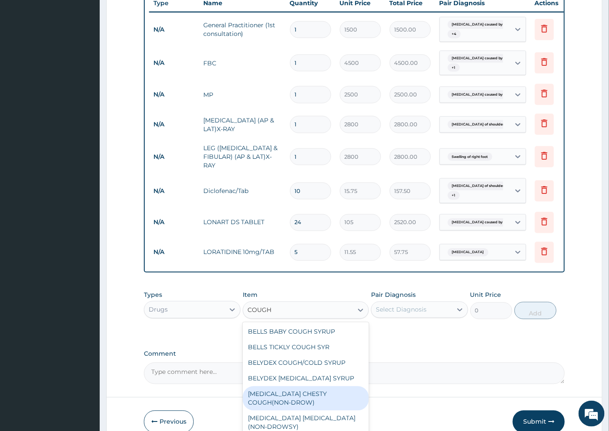
click at [309, 388] on div "[MEDICAL_DATA] CHESTY COUGH(NON-DROW)" at bounding box center [306, 399] width 126 height 24
type input "735"
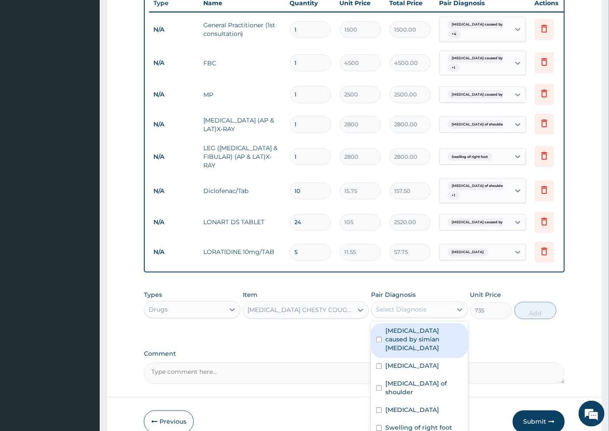
click at [408, 306] on div "Select Diagnosis" at bounding box center [401, 310] width 51 height 9
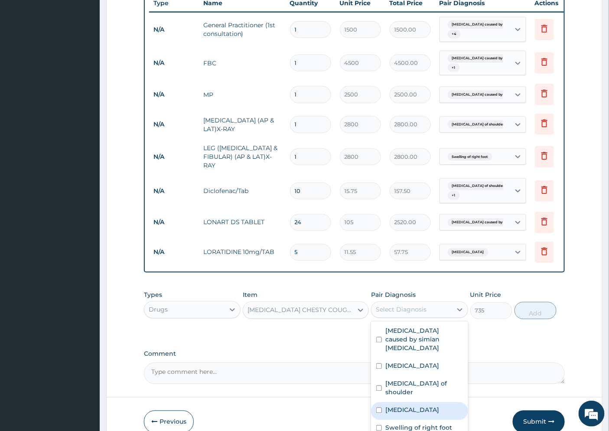
click at [405, 406] on label "Rhinitis" at bounding box center [412, 410] width 54 height 9
checkbox input "true"
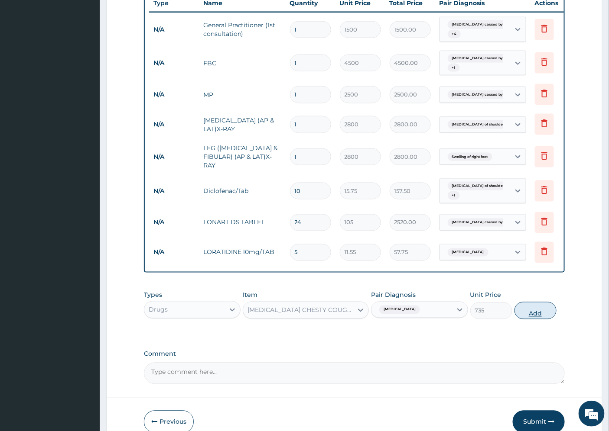
click at [538, 302] on button "Add" at bounding box center [535, 310] width 42 height 17
type input "0"
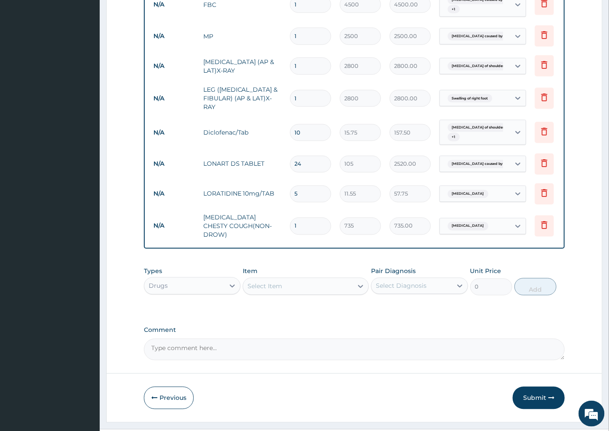
scroll to position [410, 0]
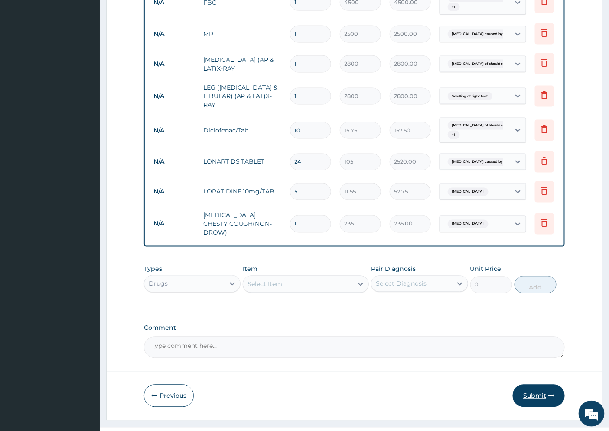
click at [529, 385] on button "Submit" at bounding box center [539, 396] width 52 height 23
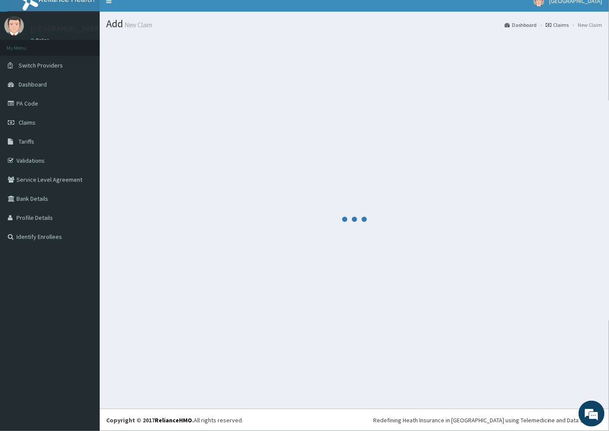
scroll to position [10, 0]
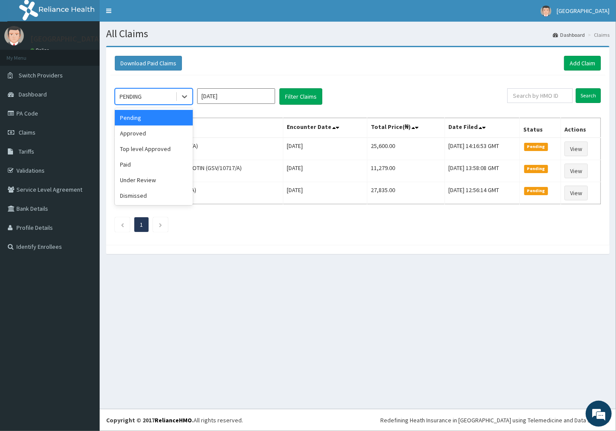
click at [170, 100] on div "PENDING" at bounding box center [145, 97] width 60 height 14
click at [163, 129] on div "Approved" at bounding box center [154, 134] width 78 height 16
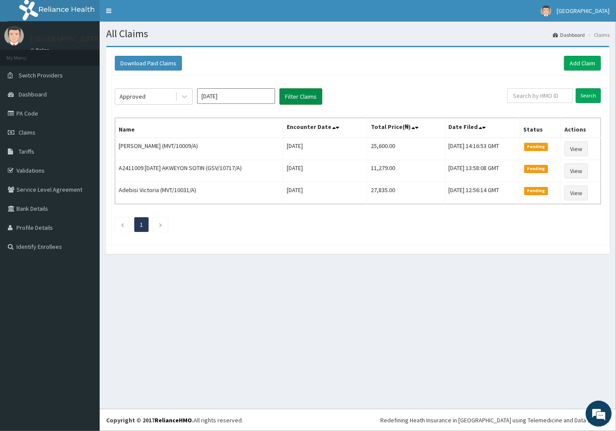
click at [288, 100] on button "Filter Claims" at bounding box center [300, 96] width 43 height 16
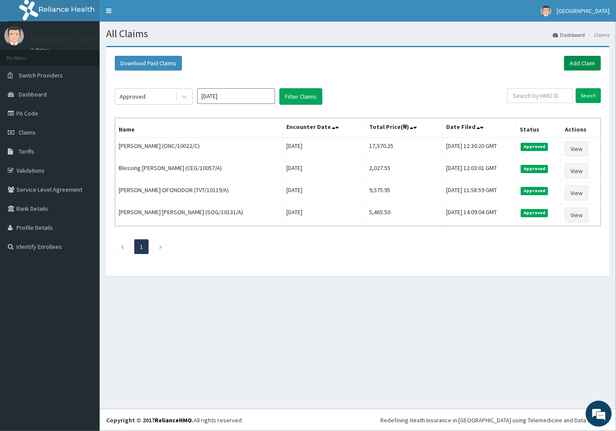
click at [578, 62] on link "Add Claim" at bounding box center [582, 63] width 37 height 15
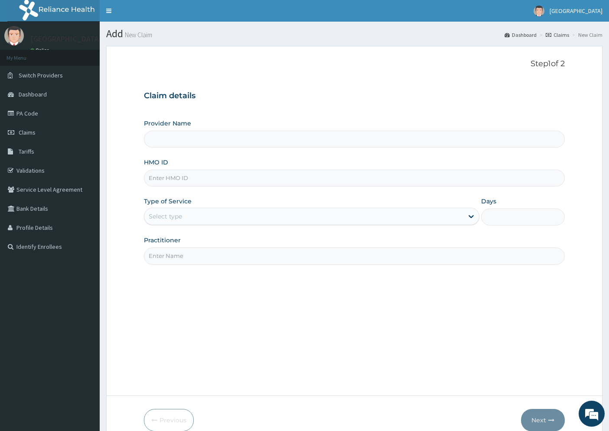
type input "[GEOGRAPHIC_DATA]"
click at [170, 181] on input "HMO ID" at bounding box center [354, 178] width 421 height 17
paste input "ISD/10009/A"
type input "ISD/10009/A"
click at [165, 214] on div "Select type" at bounding box center [165, 216] width 33 height 9
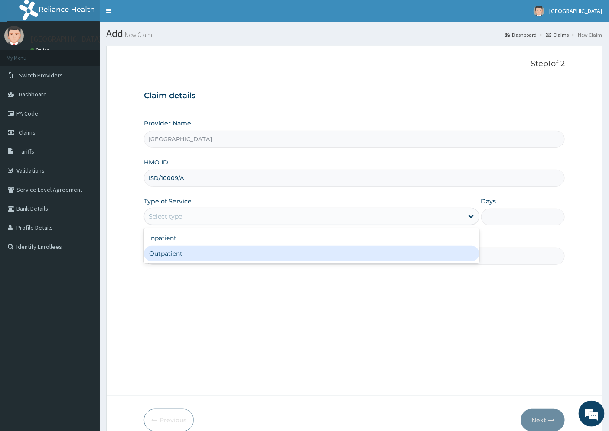
click at [178, 256] on div "Outpatient" at bounding box center [311, 254] width 335 height 16
type input "1"
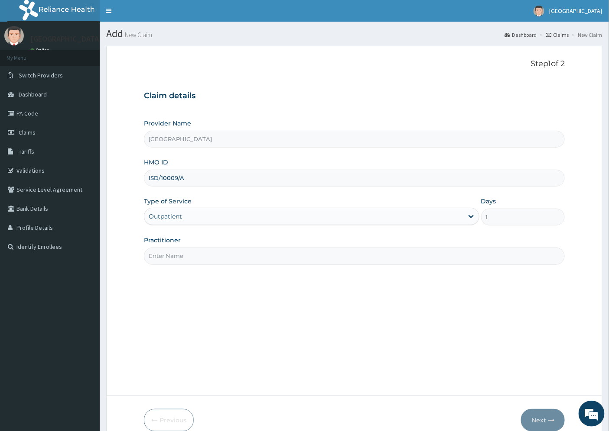
click at [180, 258] on input "Practitioner" at bounding box center [354, 256] width 421 height 17
type input "[PERSON_NAME][GEOGRAPHIC_DATA]"
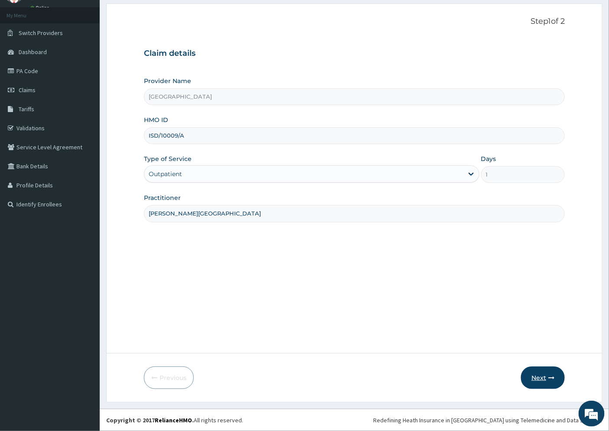
click at [538, 380] on button "Next" at bounding box center [543, 378] width 44 height 23
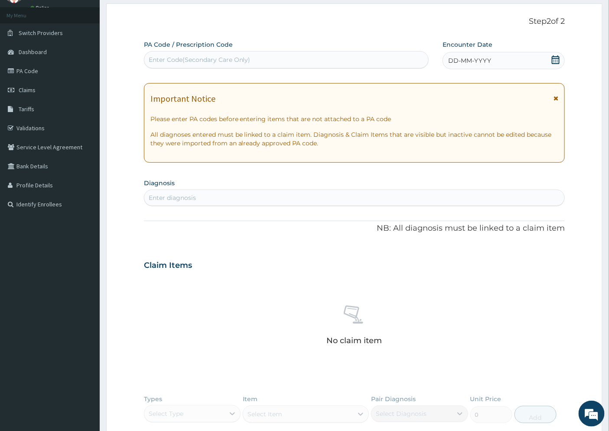
click at [468, 62] on span "DD-MM-YYYY" at bounding box center [469, 60] width 43 height 9
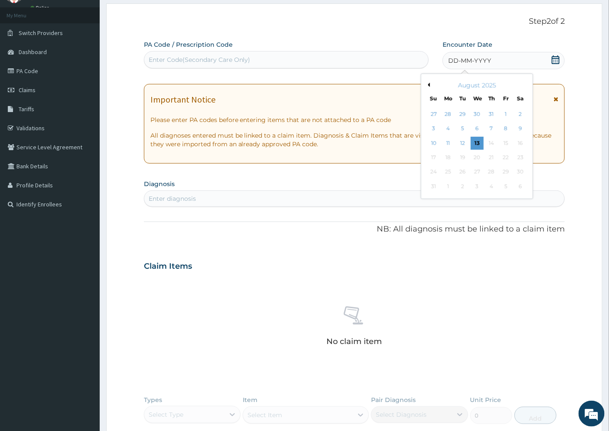
click at [520, 129] on div "9" at bounding box center [520, 129] width 13 height 13
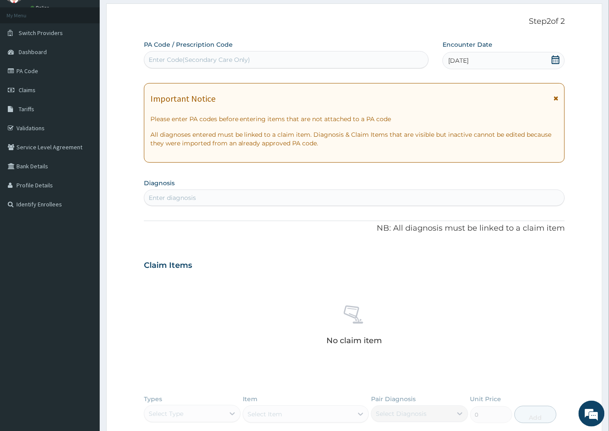
click at [170, 198] on div "Enter diagnosis" at bounding box center [172, 198] width 47 height 9
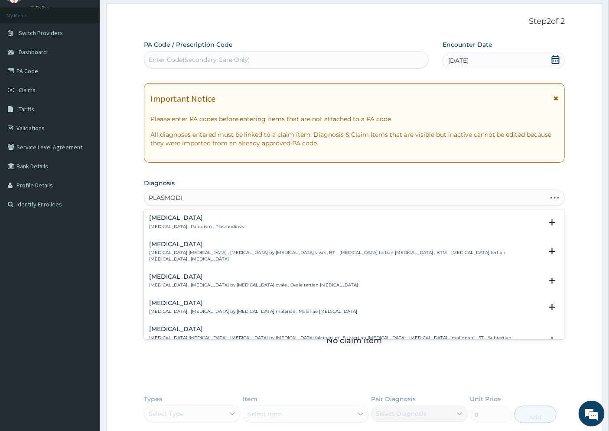
type input "[MEDICAL_DATA]"
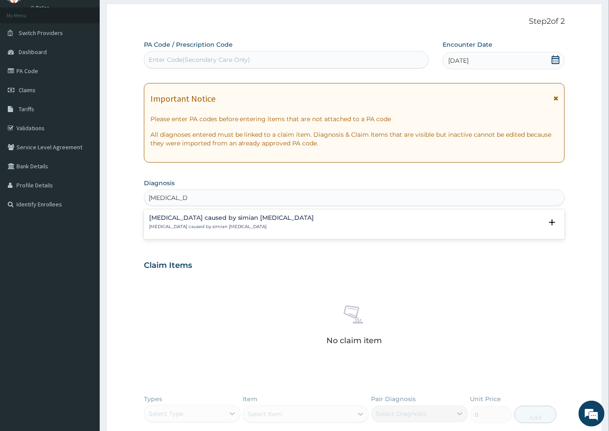
click at [176, 219] on h4 "Malaria caused by simian plasmodia" at bounding box center [231, 218] width 165 height 6
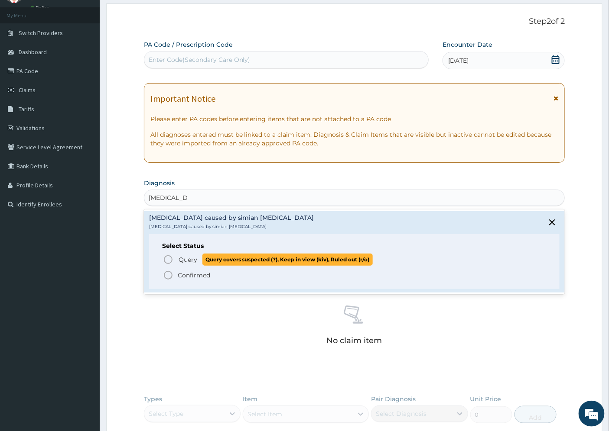
click at [179, 258] on span "Query" at bounding box center [187, 260] width 19 height 9
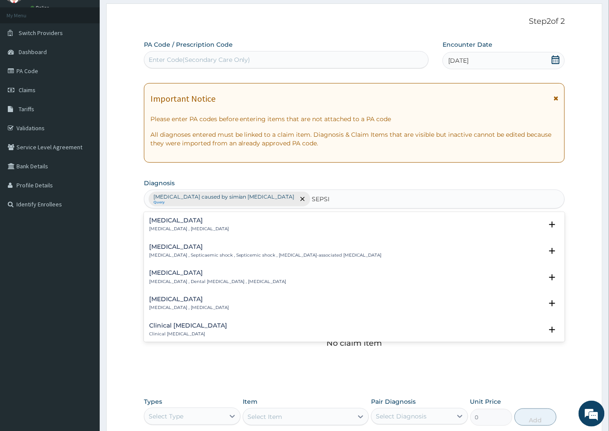
type input "SEPSIS"
click at [162, 224] on div "Sepsis Systemic infection , Sepsis" at bounding box center [189, 224] width 80 height 15
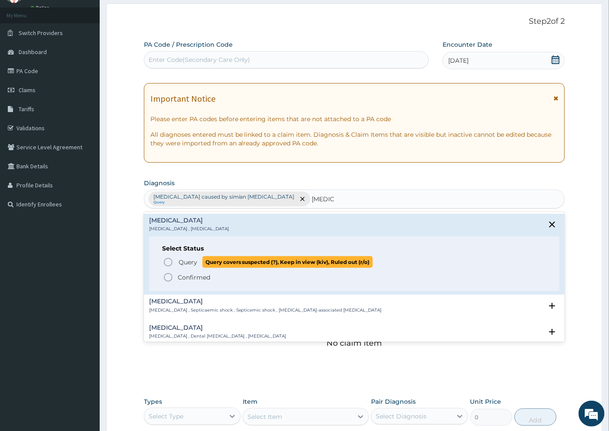
click at [189, 262] on span "Query" at bounding box center [187, 262] width 19 height 9
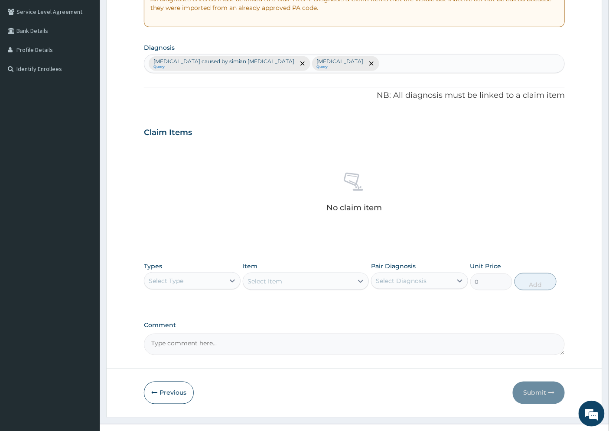
scroll to position [193, 0]
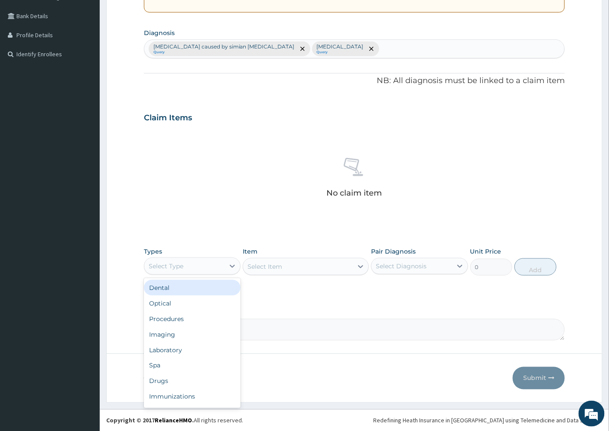
click at [205, 269] on div "Select Type" at bounding box center [184, 267] width 80 height 14
click at [188, 316] on div "Procedures" at bounding box center [192, 319] width 97 height 16
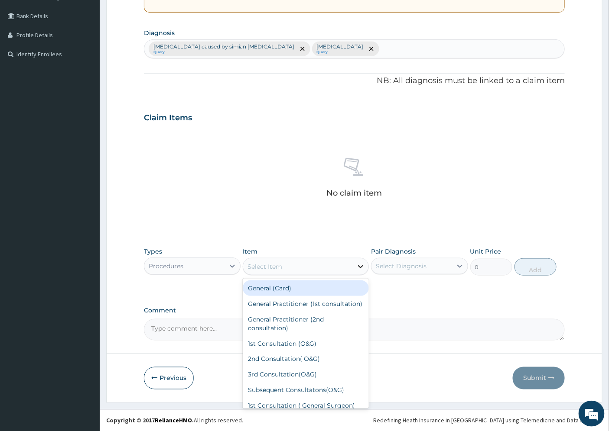
click at [357, 269] on icon at bounding box center [360, 267] width 9 height 9
click at [297, 306] on div "General Practitioner (1st consultation)" at bounding box center [306, 304] width 126 height 16
type input "1500"
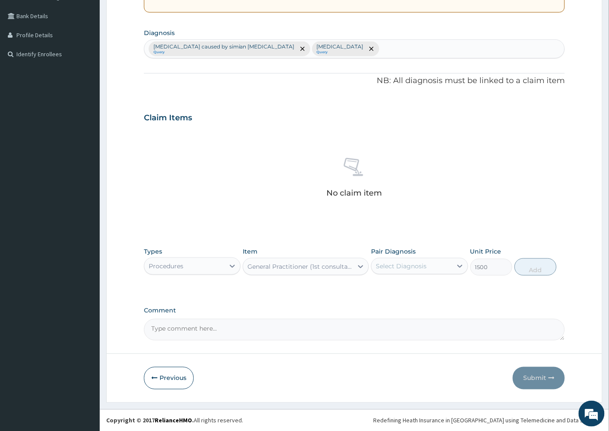
click at [430, 266] on div "Select Diagnosis" at bounding box center [411, 267] width 80 height 14
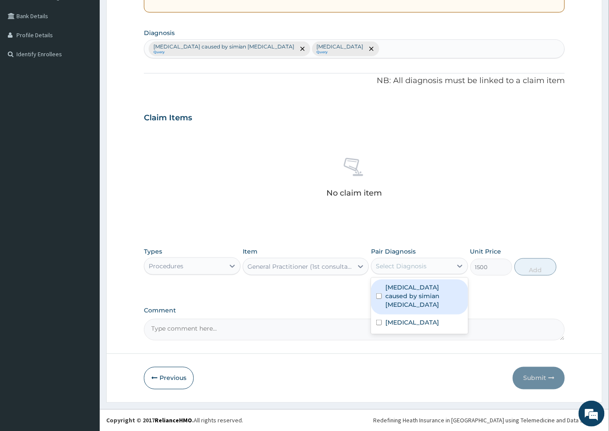
drag, startPoint x: 420, startPoint y: 286, endPoint x: 419, endPoint y: 302, distance: 15.6
click at [420, 286] on label "[MEDICAL_DATA] caused by simian [MEDICAL_DATA]" at bounding box center [423, 296] width 77 height 26
checkbox input "true"
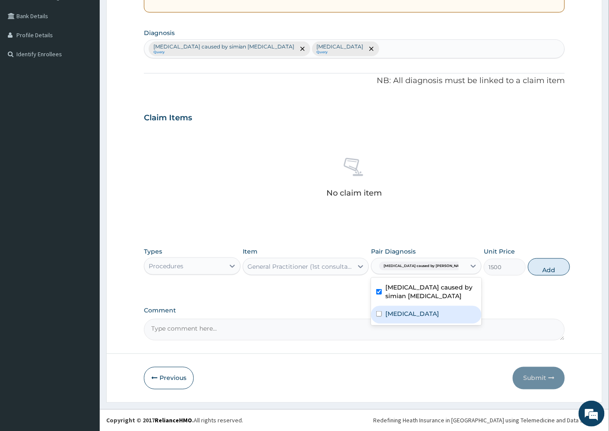
click at [417, 314] on div "[MEDICAL_DATA]" at bounding box center [426, 315] width 110 height 18
checkbox input "true"
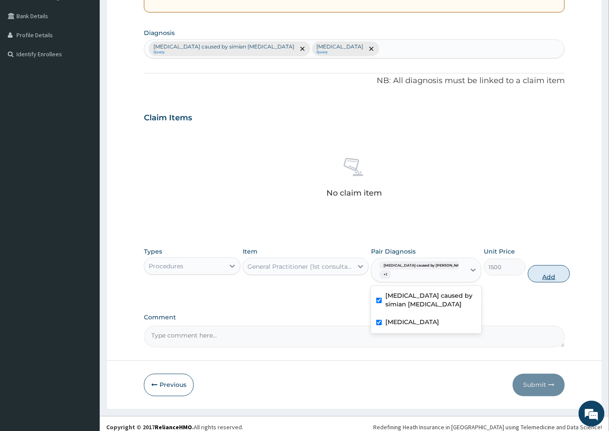
click at [532, 274] on button "Add" at bounding box center [549, 274] width 42 height 17
type input "0"
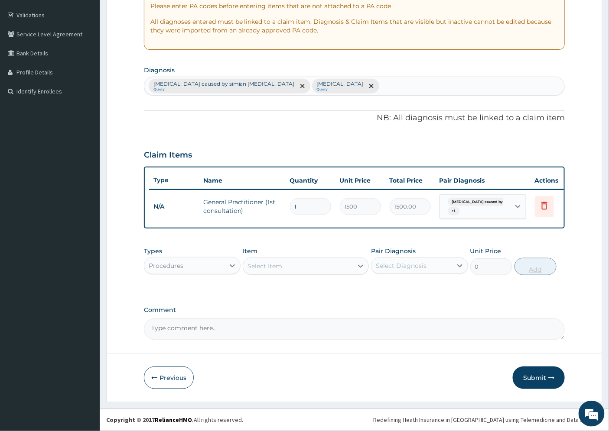
scroll to position [162, 0]
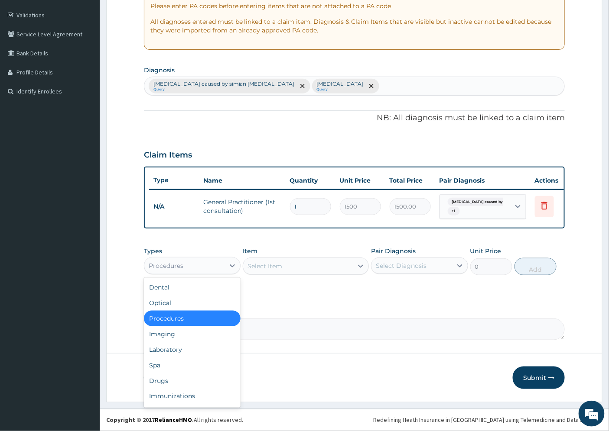
click at [197, 267] on div "Procedures" at bounding box center [184, 266] width 80 height 14
click at [188, 352] on div "Laboratory" at bounding box center [192, 350] width 97 height 16
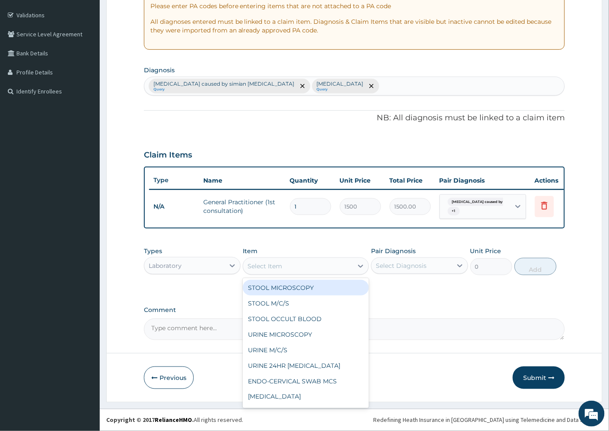
click at [269, 265] on div "Select Item" at bounding box center [264, 266] width 35 height 9
type input "MP"
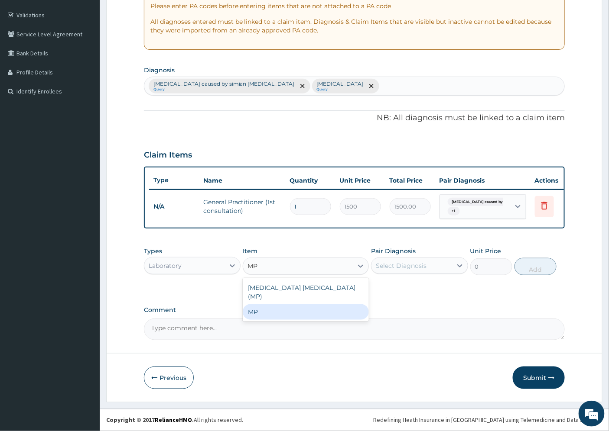
click at [263, 305] on div "MP" at bounding box center [306, 313] width 126 height 16
type input "2500"
click at [425, 263] on div "Select Diagnosis" at bounding box center [401, 266] width 51 height 9
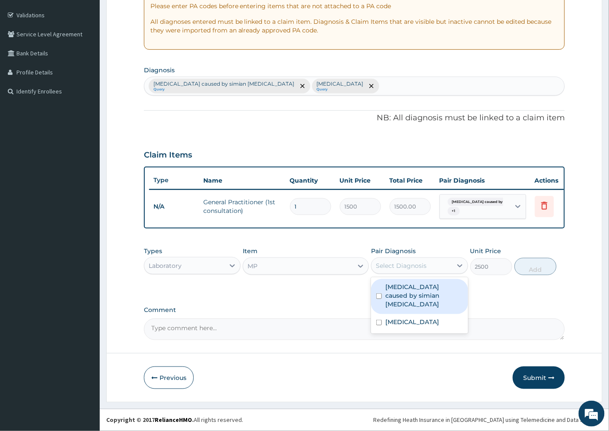
click at [416, 292] on label "[MEDICAL_DATA] caused by simian [MEDICAL_DATA]" at bounding box center [423, 296] width 77 height 26
checkbox input "true"
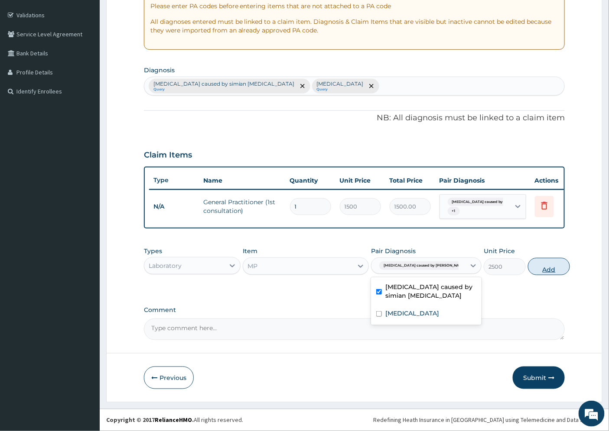
click at [528, 266] on button "Add" at bounding box center [549, 266] width 42 height 17
type input "0"
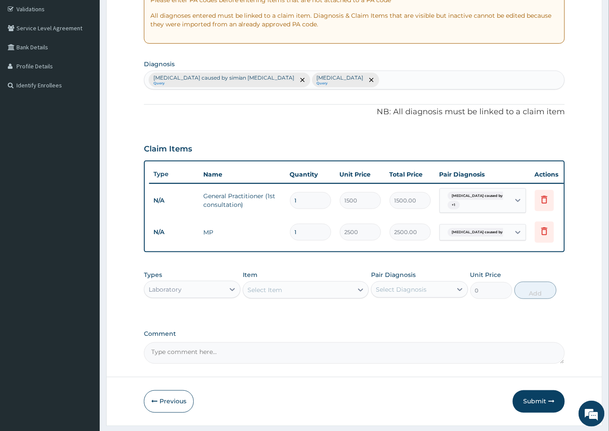
click at [279, 295] on div "Select Item" at bounding box center [264, 290] width 35 height 9
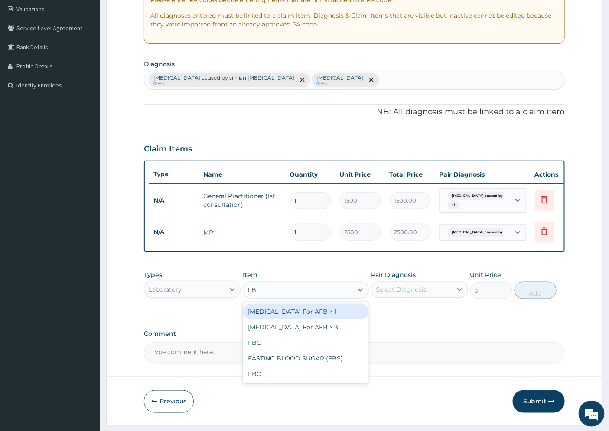
type input "FBC"
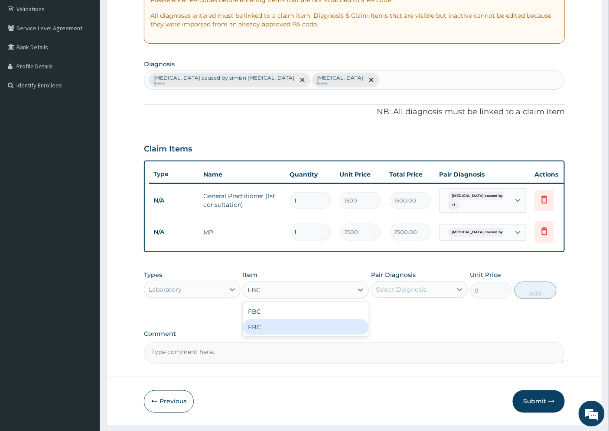
click at [270, 334] on div "FBC" at bounding box center [306, 328] width 126 height 16
type input "4500"
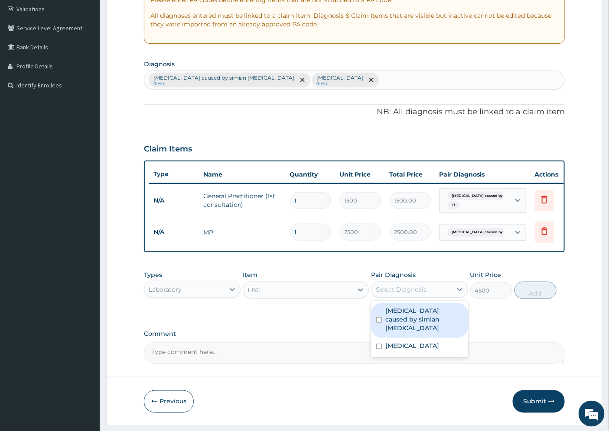
click at [397, 294] on div "Select Diagnosis" at bounding box center [401, 289] width 51 height 9
click at [402, 321] on label "[MEDICAL_DATA] caused by simian [MEDICAL_DATA]" at bounding box center [423, 320] width 77 height 26
checkbox input "true"
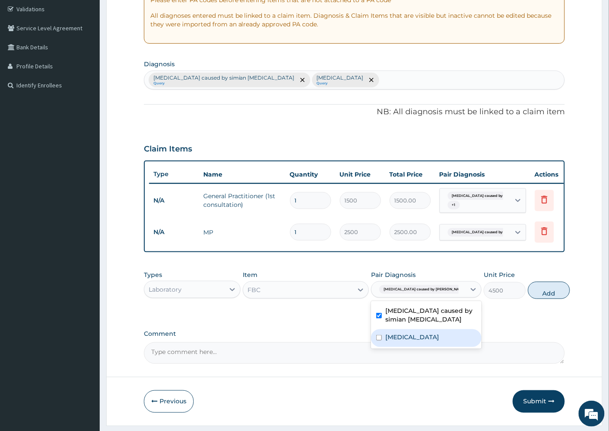
click at [397, 342] on label "[MEDICAL_DATA]" at bounding box center [412, 337] width 54 height 9
checkbox input "true"
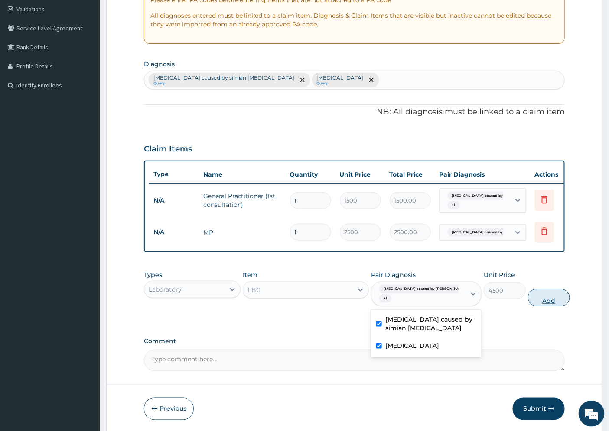
click at [530, 300] on button "Add" at bounding box center [549, 297] width 42 height 17
type input "0"
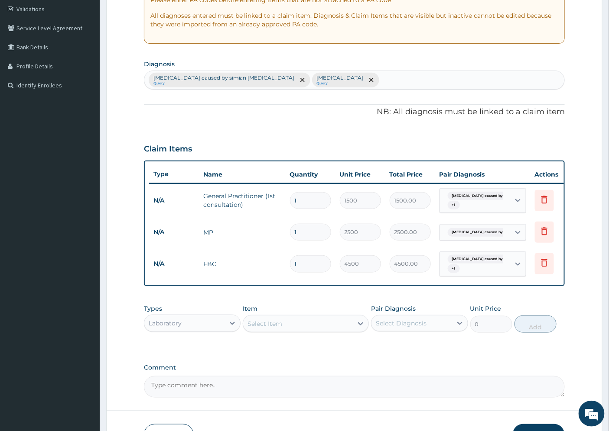
click at [193, 331] on div "Laboratory" at bounding box center [184, 324] width 80 height 14
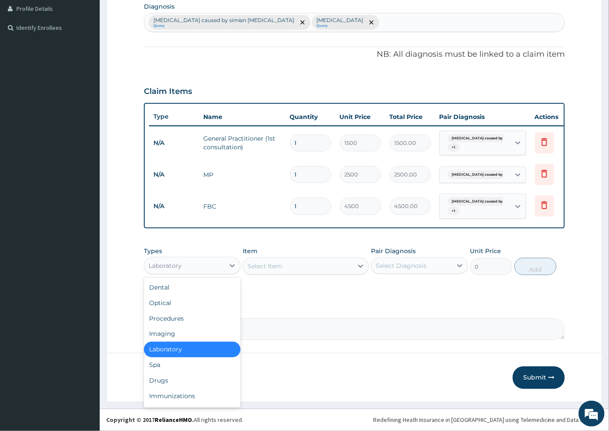
scroll to position [226, 0]
click at [163, 380] on div "Drugs" at bounding box center [192, 381] width 97 height 16
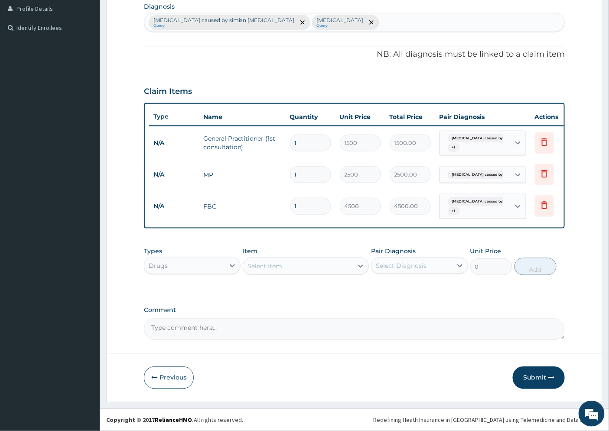
click at [273, 263] on div "Select Item" at bounding box center [264, 266] width 35 height 9
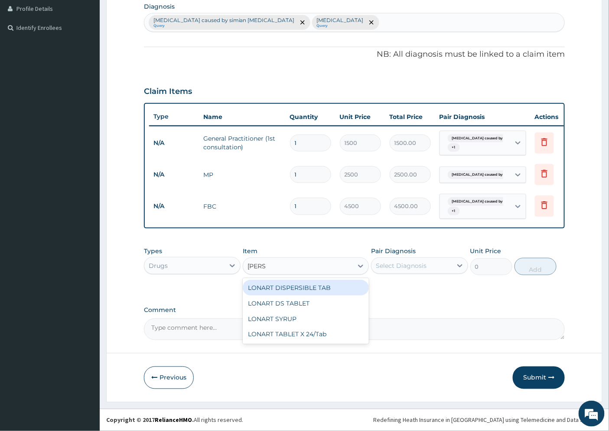
type input "LONAR"
click at [287, 304] on div "LONART DS TABLET" at bounding box center [306, 304] width 126 height 16
type input "105"
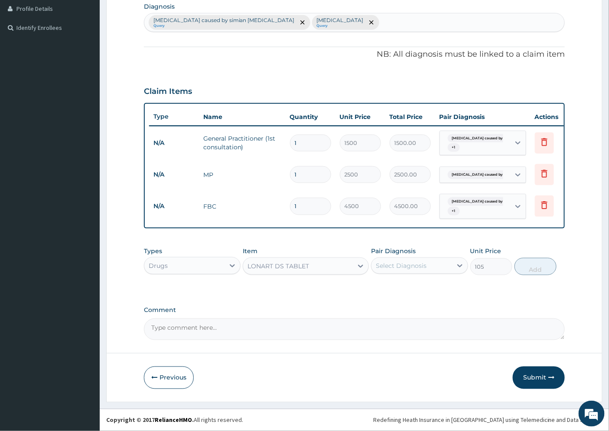
click at [411, 265] on div "Select Diagnosis" at bounding box center [401, 266] width 51 height 9
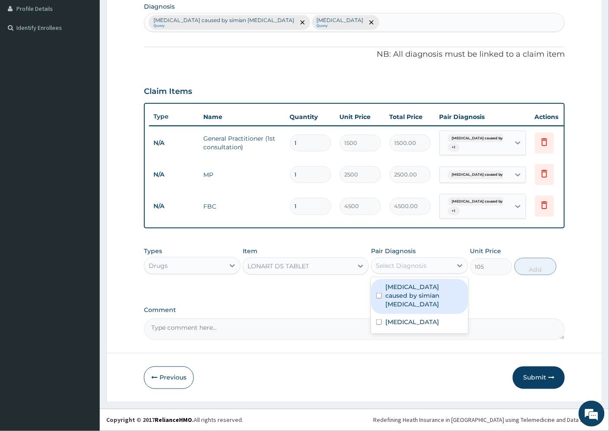
click at [415, 291] on label "[MEDICAL_DATA] caused by simian [MEDICAL_DATA]" at bounding box center [423, 296] width 77 height 26
checkbox input "true"
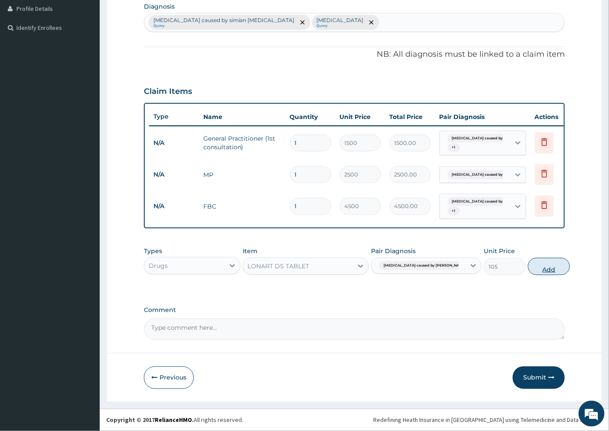
click at [529, 266] on button "Add" at bounding box center [549, 266] width 42 height 17
type input "0"
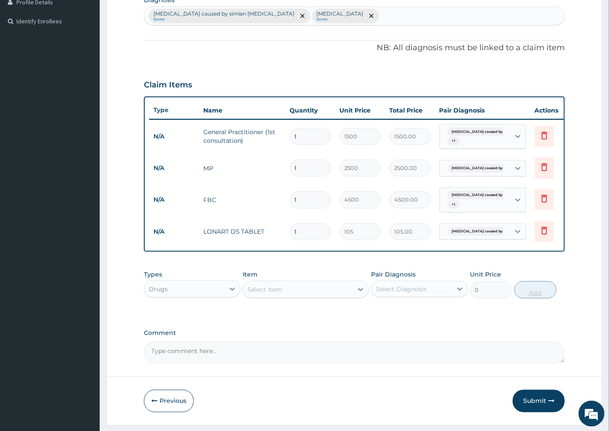
type input "0.00"
type input "2"
type input "210.00"
type input "24"
type input "2520.00"
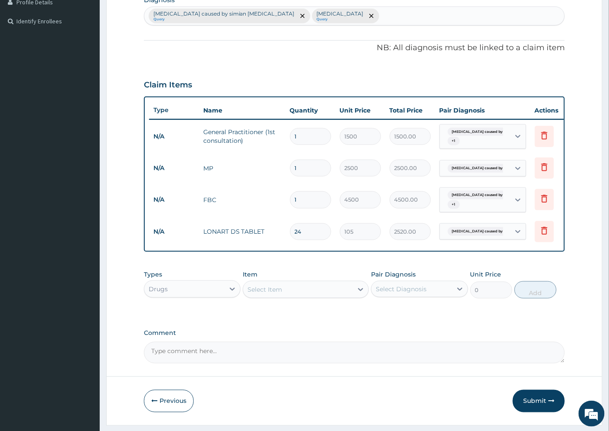
type input "24"
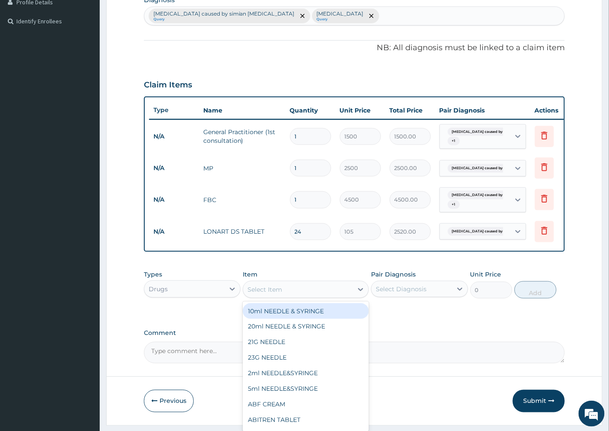
click at [276, 294] on div "Select Item" at bounding box center [264, 289] width 35 height 9
type input "PARACE"
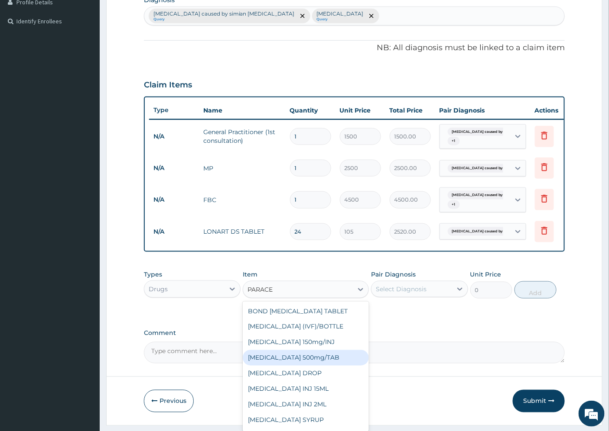
click at [326, 363] on div "PARACETAMOL 500mg/TAB" at bounding box center [306, 358] width 126 height 16
type input "5.25"
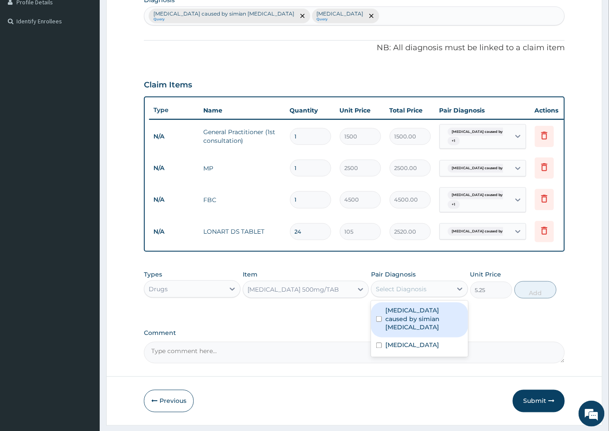
click at [412, 294] on div "Select Diagnosis" at bounding box center [401, 289] width 51 height 9
click at [416, 323] on label "Malaria caused by simian plasmodia" at bounding box center [423, 319] width 77 height 26
checkbox input "true"
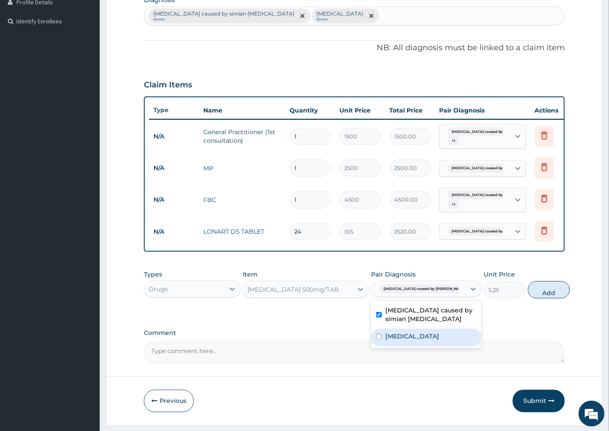
click at [400, 341] on label "Sepsis" at bounding box center [412, 337] width 54 height 9
checkbox input "true"
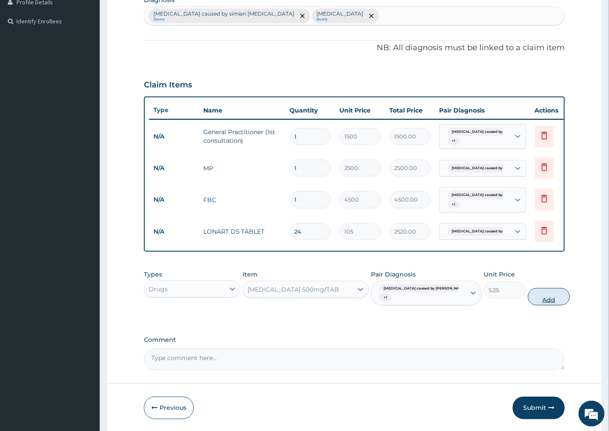
click at [535, 306] on button "Add" at bounding box center [549, 297] width 42 height 17
type input "0"
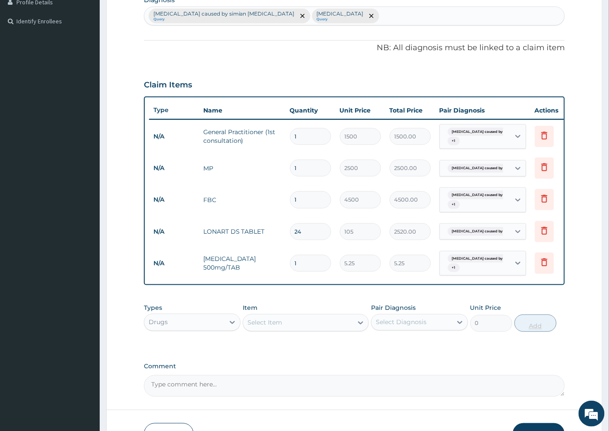
type input "18"
type input "94.50"
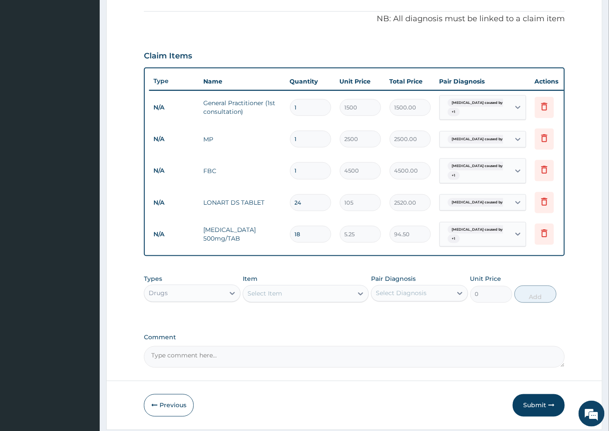
scroll to position [289, 0]
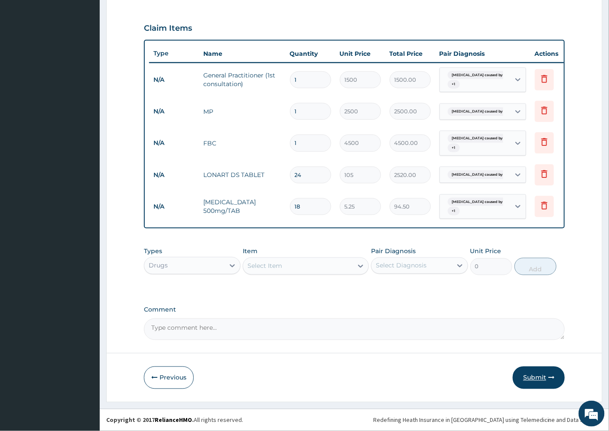
type input "18"
click at [539, 380] on button "Submit" at bounding box center [539, 378] width 52 height 23
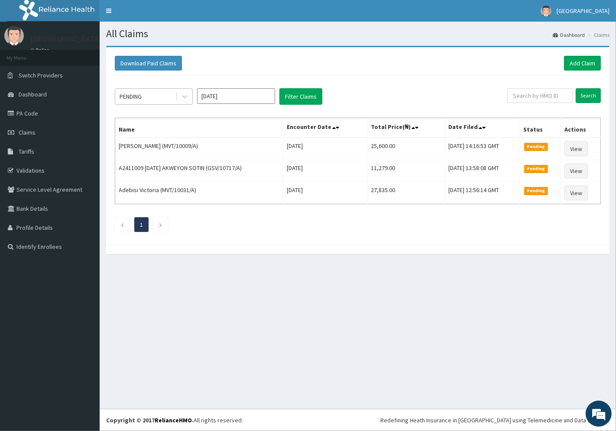
click at [142, 97] on div "PENDING" at bounding box center [131, 96] width 22 height 9
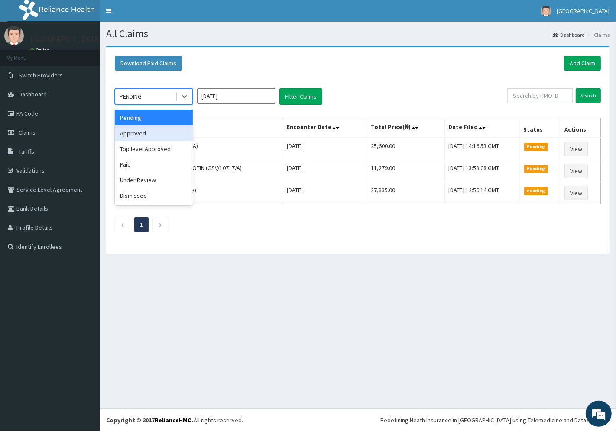
click at [140, 134] on div "Approved" at bounding box center [154, 134] width 78 height 16
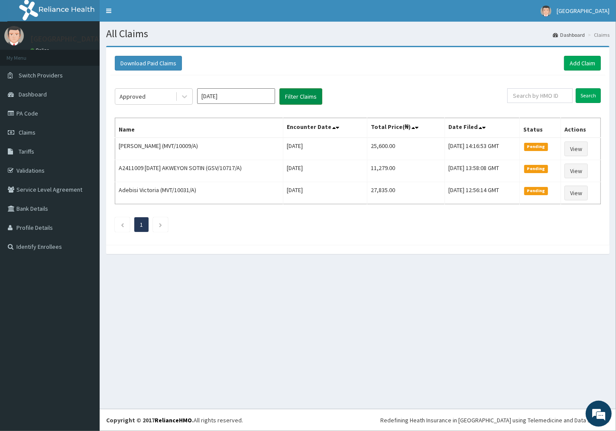
click at [303, 96] on button "Filter Claims" at bounding box center [300, 96] width 43 height 16
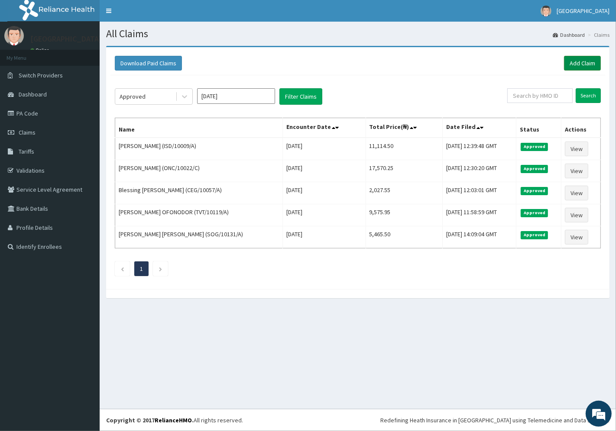
click at [583, 62] on link "Add Claim" at bounding box center [582, 63] width 37 height 15
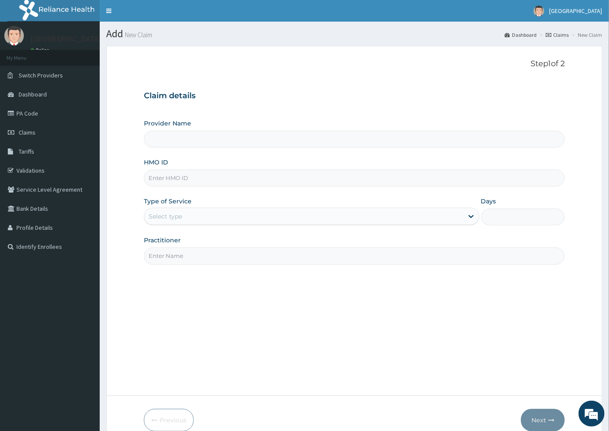
type input "[GEOGRAPHIC_DATA]"
click at [174, 178] on input "HMO ID" at bounding box center [354, 178] width 421 height 17
paste input "DLM/10014/A"
type input "DLM/10014/A"
click at [183, 216] on div "Select type" at bounding box center [303, 217] width 319 height 14
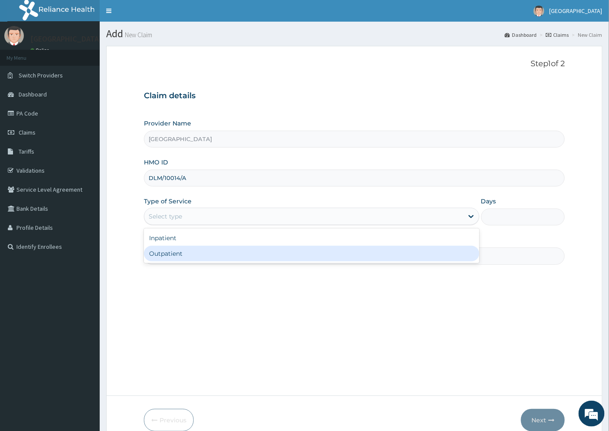
click at [191, 257] on div "Outpatient" at bounding box center [311, 254] width 335 height 16
type input "1"
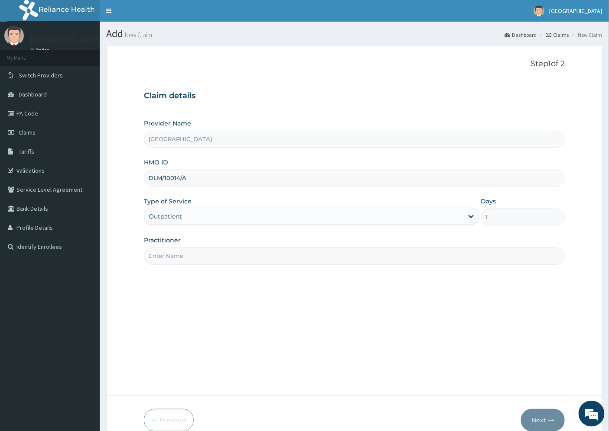
click at [191, 256] on input "Practitioner" at bounding box center [354, 256] width 421 height 17
type input "DR. [GEOGRAPHIC_DATA]"
click at [539, 419] on button "Next" at bounding box center [543, 420] width 44 height 23
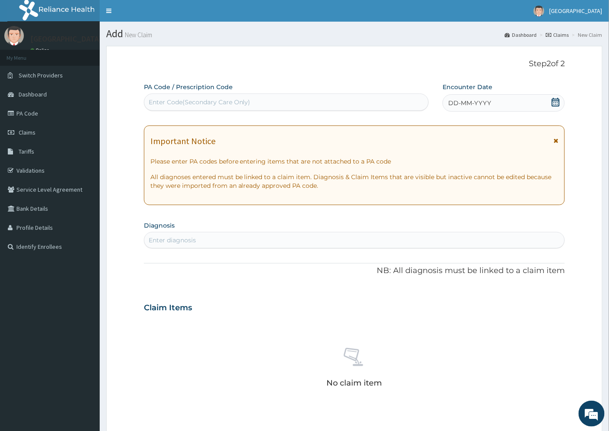
click at [475, 102] on span "DD-MM-YYYY" at bounding box center [469, 103] width 43 height 9
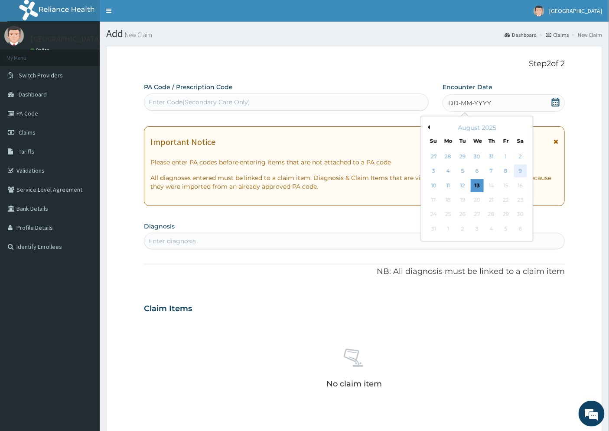
click at [520, 173] on div "9" at bounding box center [520, 171] width 13 height 13
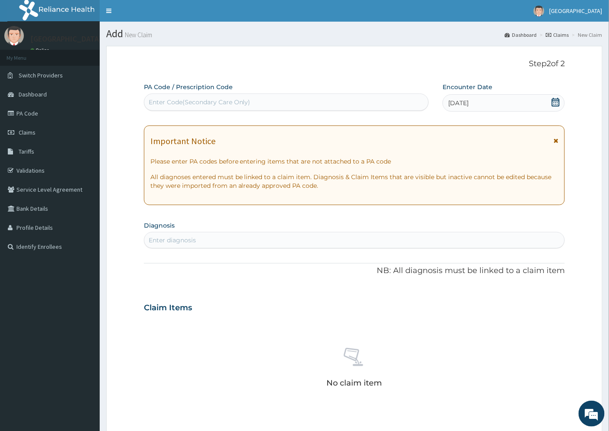
click at [188, 241] on div "Enter diagnosis" at bounding box center [172, 240] width 47 height 9
type input "[MEDICAL_DATA]"
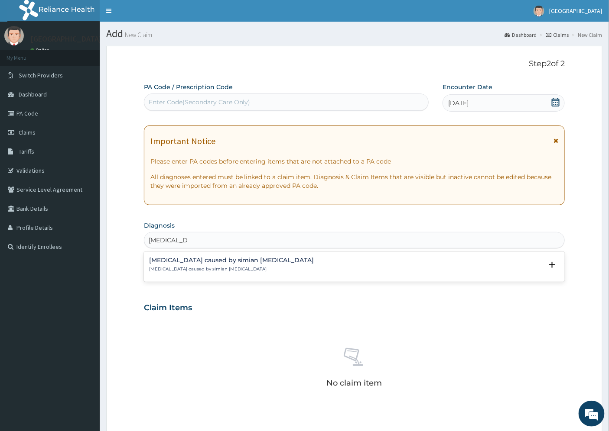
click at [181, 261] on h4 "[MEDICAL_DATA] caused by simian [MEDICAL_DATA]" at bounding box center [231, 260] width 165 height 6
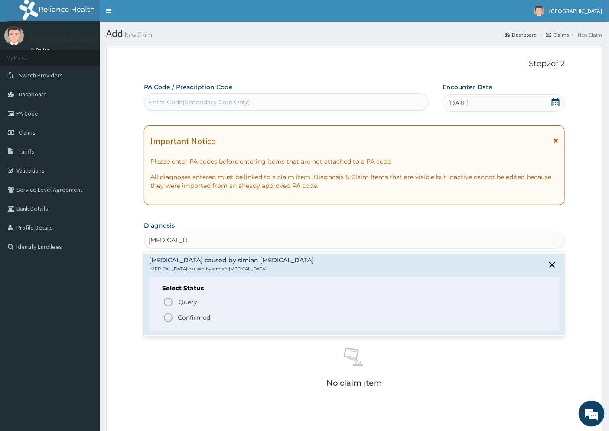
click at [192, 318] on p "Confirmed" at bounding box center [194, 318] width 32 height 9
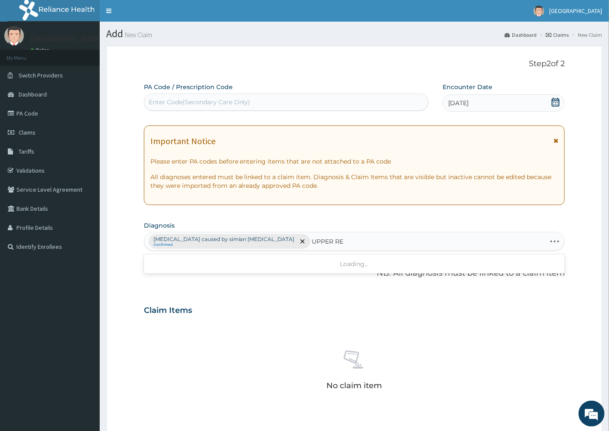
type input "UPPER RES"
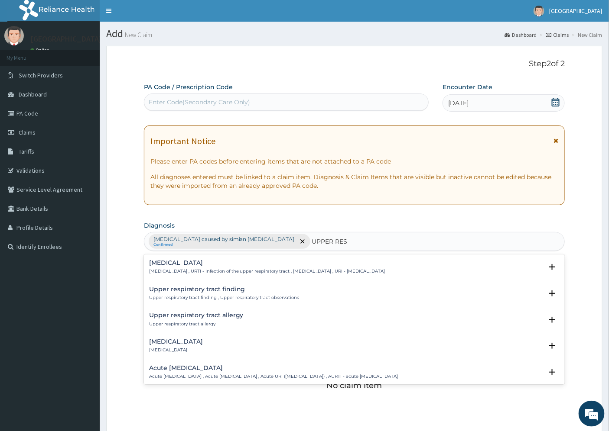
click at [191, 261] on h4 "[MEDICAL_DATA]" at bounding box center [267, 263] width 236 height 6
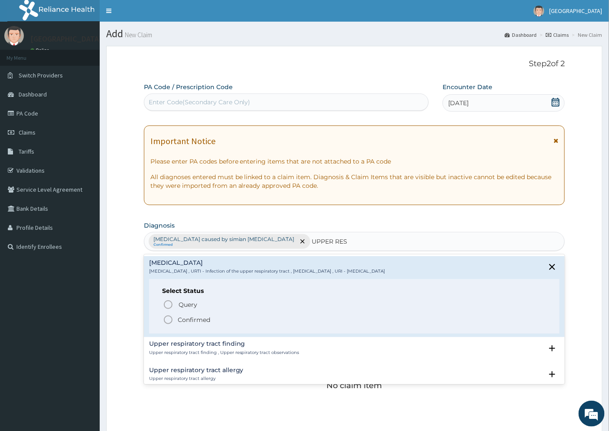
click at [201, 320] on p "Confirmed" at bounding box center [194, 320] width 32 height 9
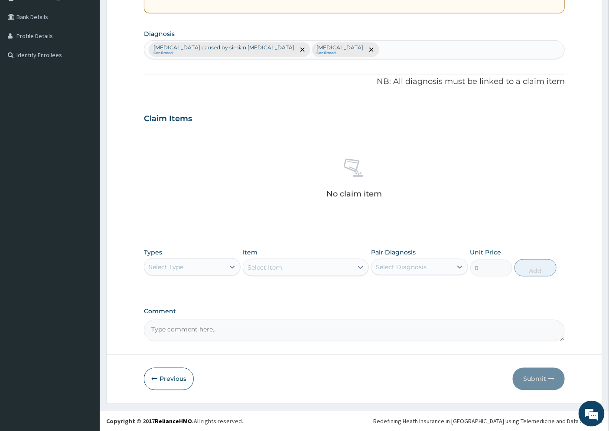
scroll to position [193, 0]
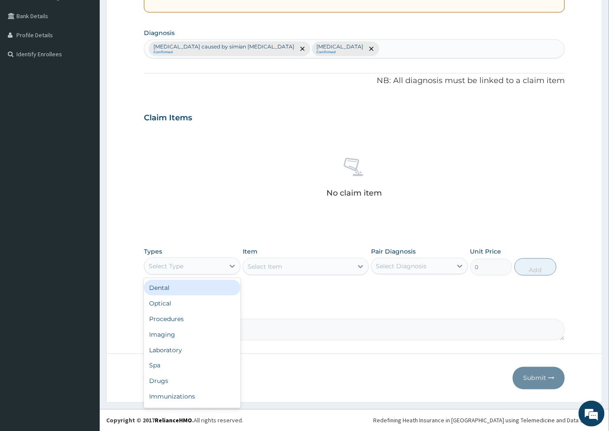
click at [208, 265] on div "Select Type" at bounding box center [184, 267] width 80 height 14
click at [174, 319] on div "Procedures" at bounding box center [192, 319] width 97 height 16
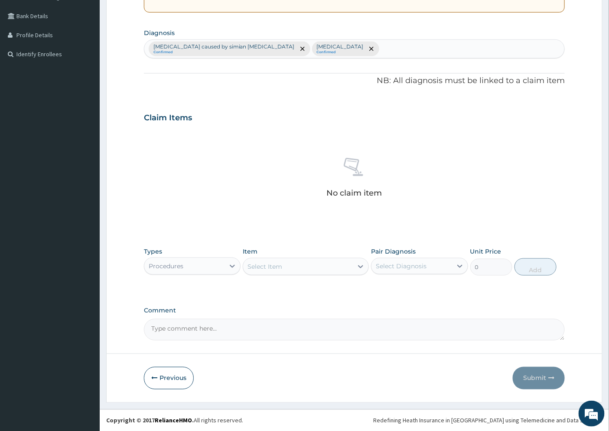
click at [303, 271] on div "Select Item" at bounding box center [298, 267] width 110 height 14
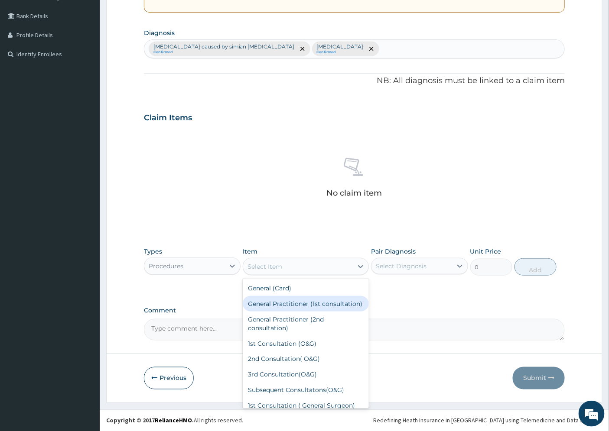
click at [295, 310] on div "General Practitioner (1st consultation)" at bounding box center [306, 304] width 126 height 16
type input "1500"
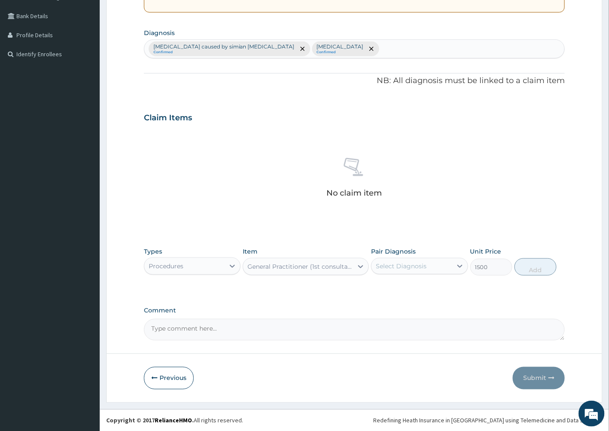
click at [443, 268] on div "Select Diagnosis" at bounding box center [411, 267] width 80 height 14
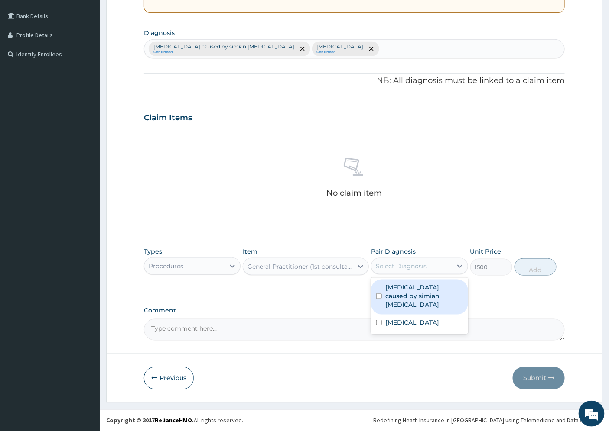
click at [440, 293] on label "Malaria caused by simian plasmodia" at bounding box center [423, 296] width 77 height 26
checkbox input "true"
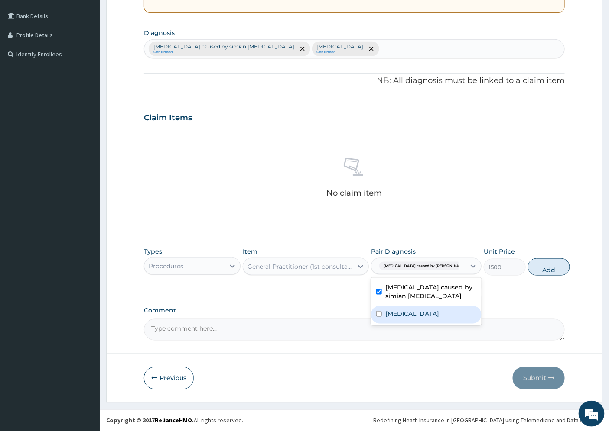
click at [427, 317] on label "Upper respiratory infection" at bounding box center [412, 314] width 54 height 9
checkbox input "true"
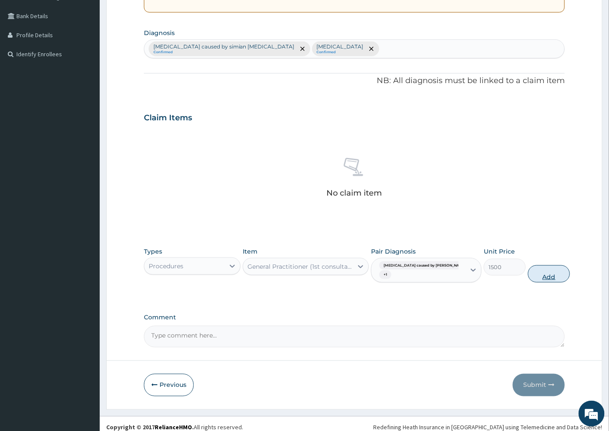
click at [541, 279] on button "Add" at bounding box center [549, 274] width 42 height 17
type input "0"
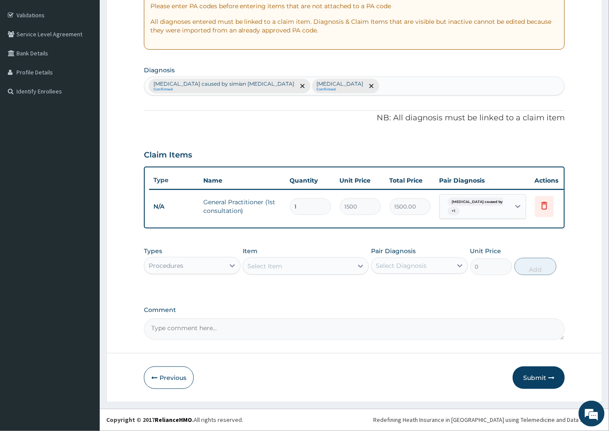
click at [184, 267] on div "Procedures" at bounding box center [184, 266] width 80 height 14
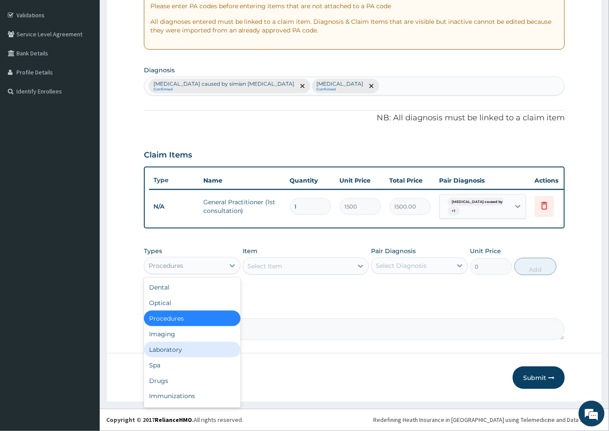
click at [187, 353] on div "Laboratory" at bounding box center [192, 350] width 97 height 16
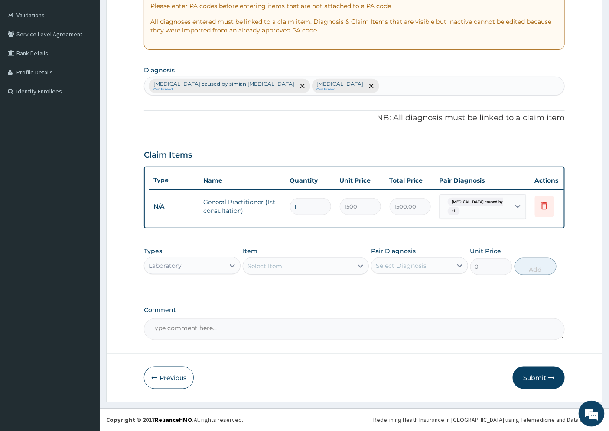
click at [282, 266] on div "Select Item" at bounding box center [298, 267] width 110 height 14
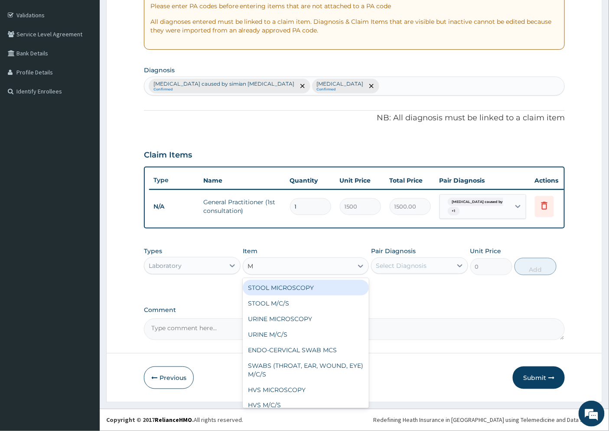
type input "MP"
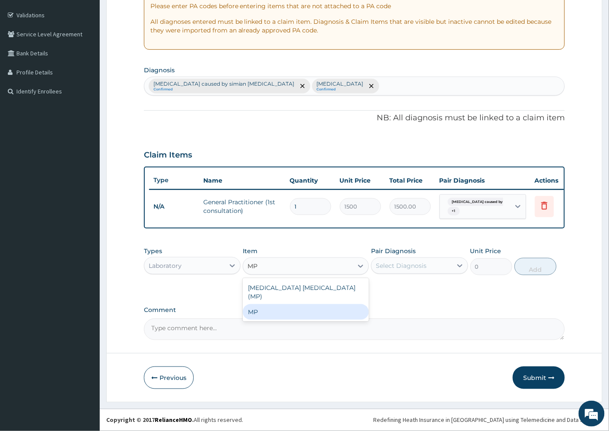
click at [289, 305] on div "MP" at bounding box center [306, 313] width 126 height 16
type input "2500"
click at [394, 267] on div "Select Diagnosis" at bounding box center [401, 266] width 51 height 9
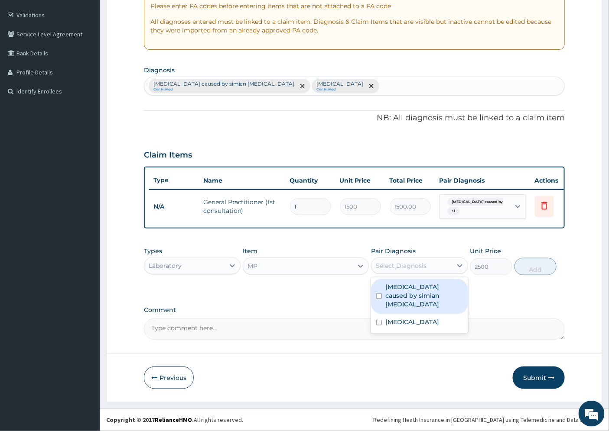
click at [407, 293] on label "[MEDICAL_DATA] caused by simian [MEDICAL_DATA]" at bounding box center [423, 296] width 77 height 26
checkbox input "true"
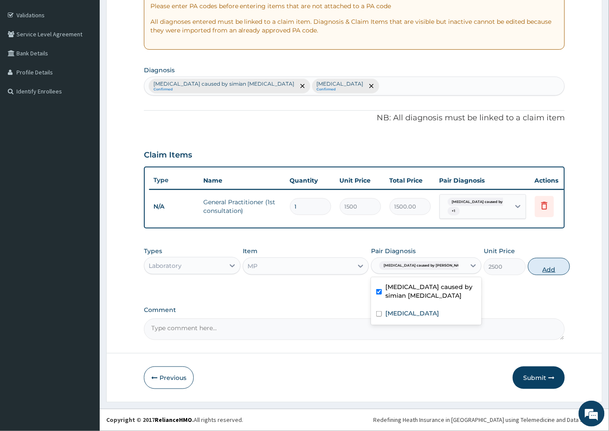
click at [542, 266] on button "Add" at bounding box center [549, 266] width 42 height 17
type input "0"
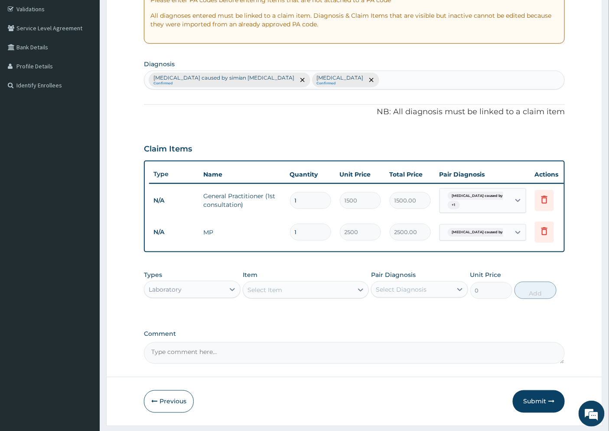
click at [270, 295] on div "Select Item" at bounding box center [264, 290] width 35 height 9
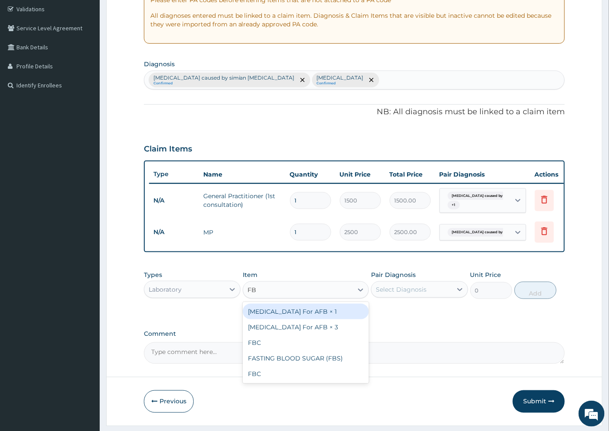
type input "FBC"
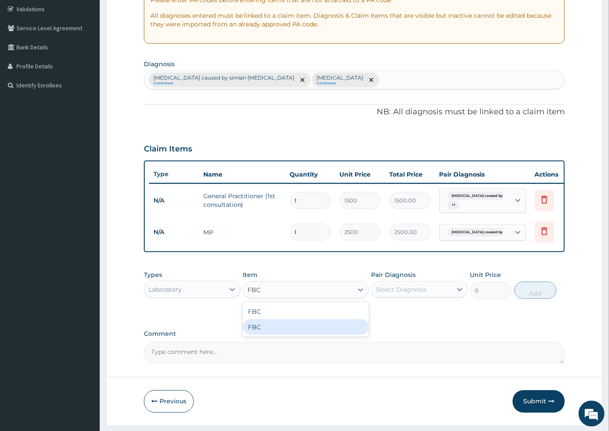
click at [265, 335] on div "FBC" at bounding box center [306, 328] width 126 height 16
type input "4500"
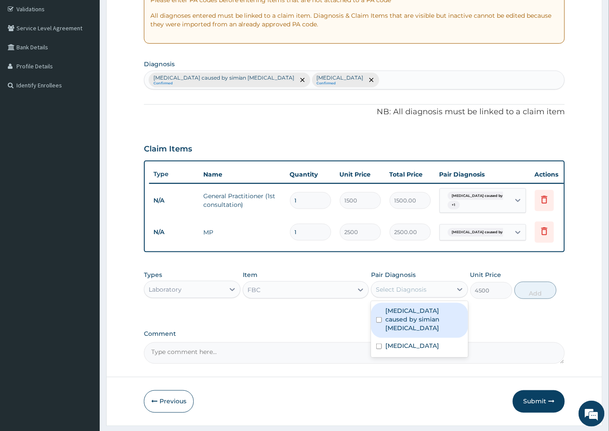
click at [433, 292] on div "Select Diagnosis" at bounding box center [411, 290] width 80 height 14
click at [425, 327] on label "[MEDICAL_DATA] caused by simian [MEDICAL_DATA]" at bounding box center [423, 320] width 77 height 26
checkbox input "true"
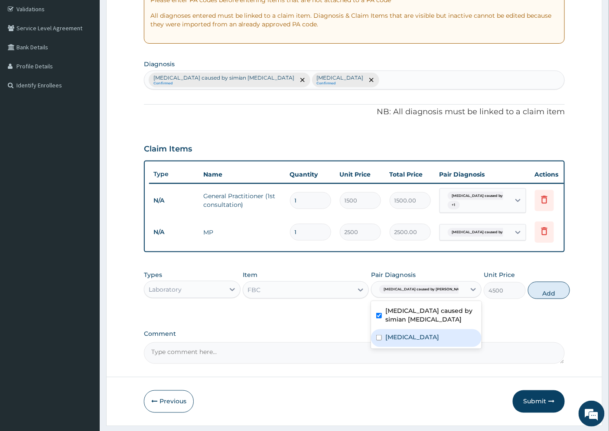
click at [418, 342] on label "Upper respiratory infection" at bounding box center [412, 337] width 54 height 9
checkbox input "true"
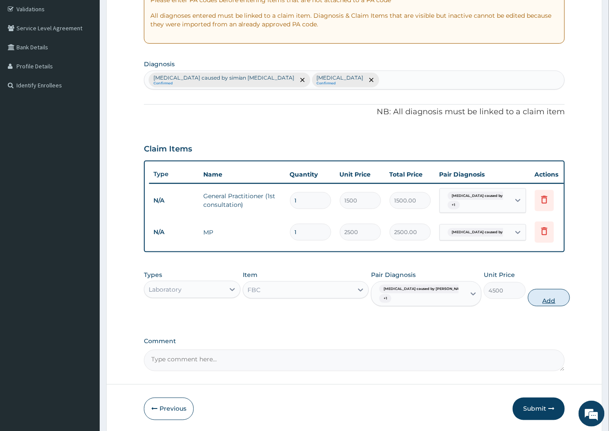
click at [529, 305] on button "Add" at bounding box center [549, 297] width 42 height 17
type input "0"
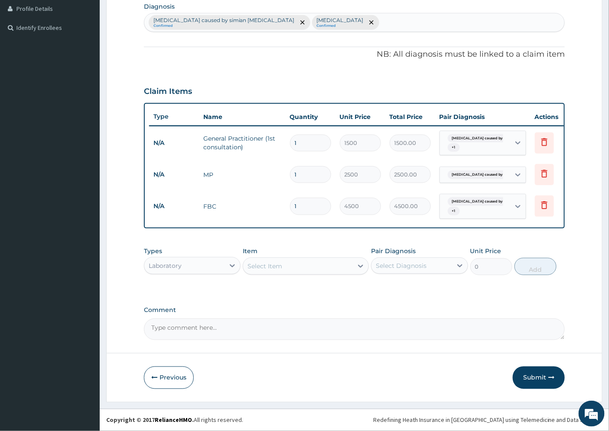
scroll to position [226, 0]
click at [539, 377] on button "Submit" at bounding box center [539, 378] width 52 height 23
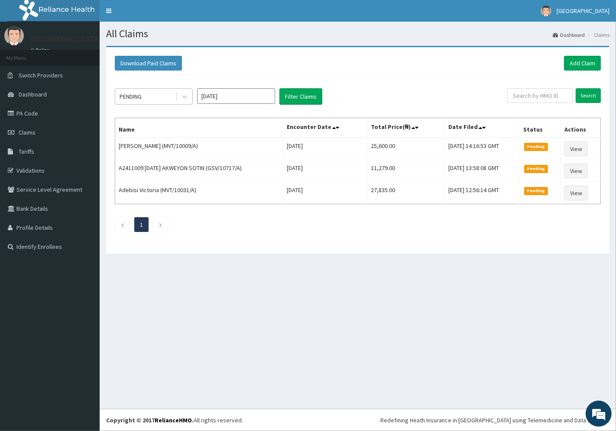
click at [154, 94] on div "PENDING" at bounding box center [145, 97] width 60 height 14
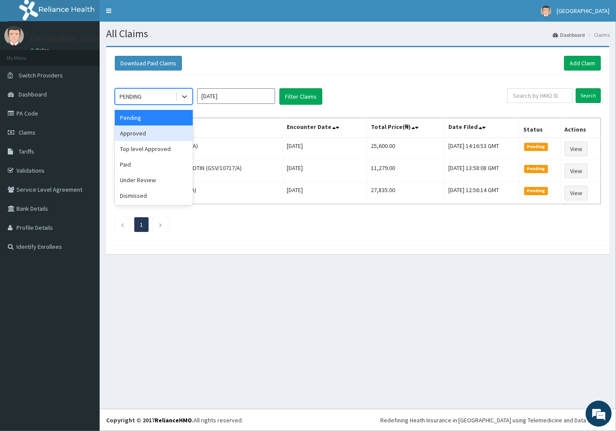
click at [154, 131] on div "Approved" at bounding box center [154, 134] width 78 height 16
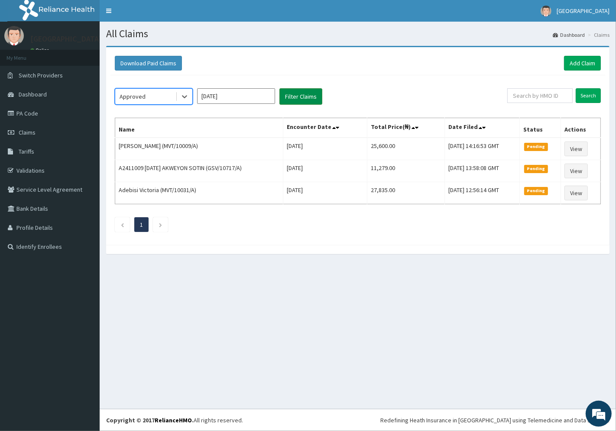
click at [298, 95] on button "Filter Claims" at bounding box center [300, 96] width 43 height 16
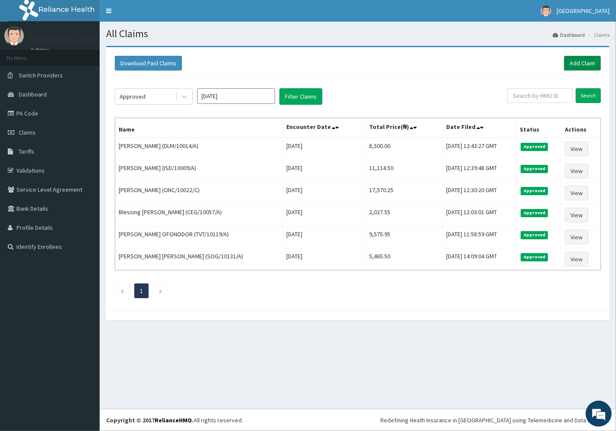
click at [581, 63] on link "Add Claim" at bounding box center [582, 63] width 37 height 15
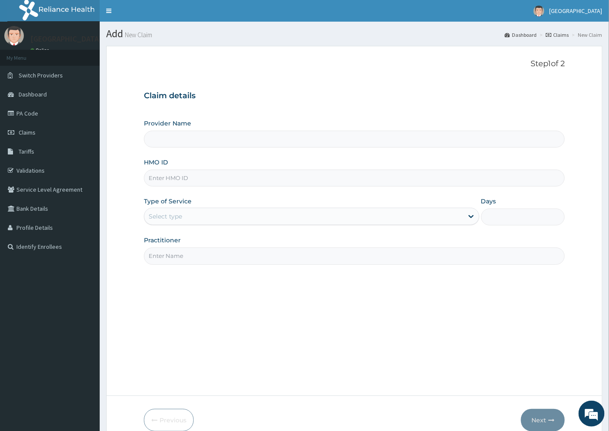
type input "[GEOGRAPHIC_DATA]"
click at [193, 173] on input "HMO ID" at bounding box center [354, 178] width 421 height 17
paste input "MKK/10026/A"
type input "MKK/10026/A"
click at [191, 218] on div "Select type" at bounding box center [303, 217] width 319 height 14
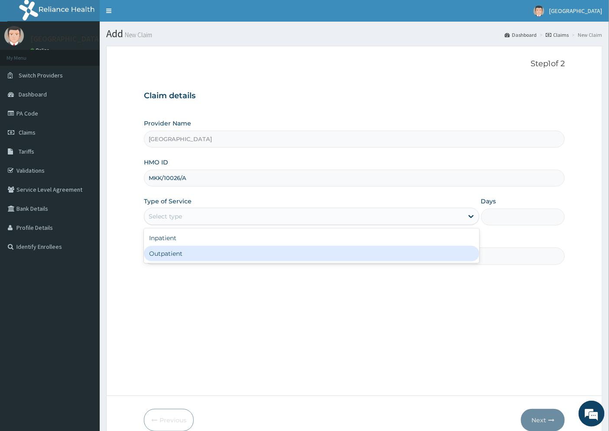
click at [193, 257] on div "Outpatient" at bounding box center [311, 254] width 335 height 16
type input "1"
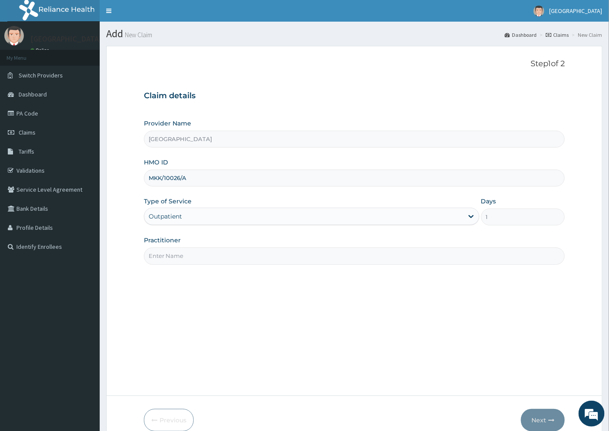
click at [193, 257] on input "Practitioner" at bounding box center [354, 256] width 421 height 17
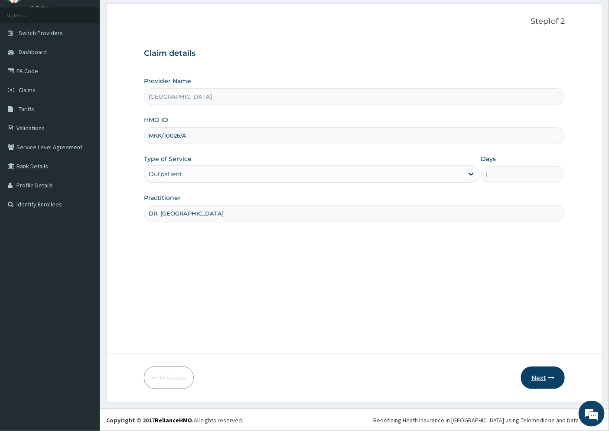
type input "DR. [GEOGRAPHIC_DATA]"
click at [539, 376] on button "Next" at bounding box center [543, 378] width 44 height 23
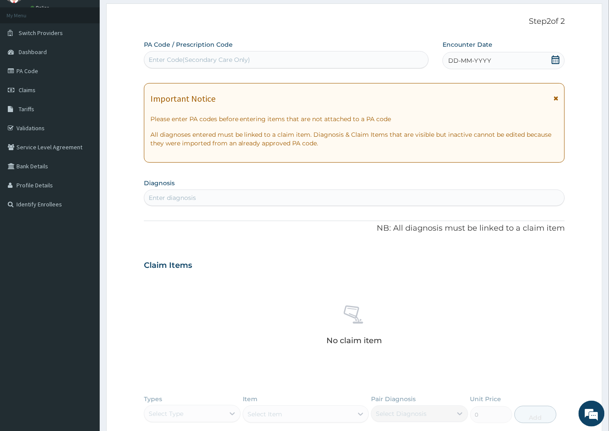
click at [470, 58] on span "DD-MM-YYYY" at bounding box center [469, 60] width 43 height 9
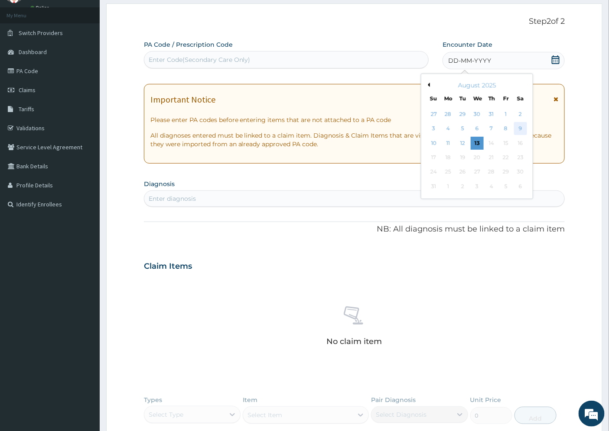
click at [521, 128] on div "9" at bounding box center [520, 129] width 13 height 13
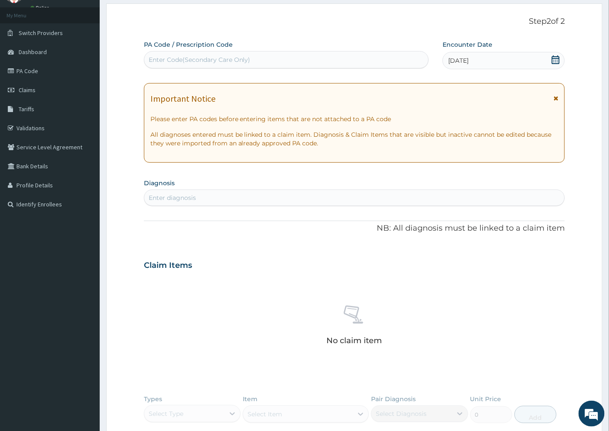
click at [188, 195] on div "Enter diagnosis" at bounding box center [172, 198] width 47 height 9
type input "[MEDICAL_DATA]"
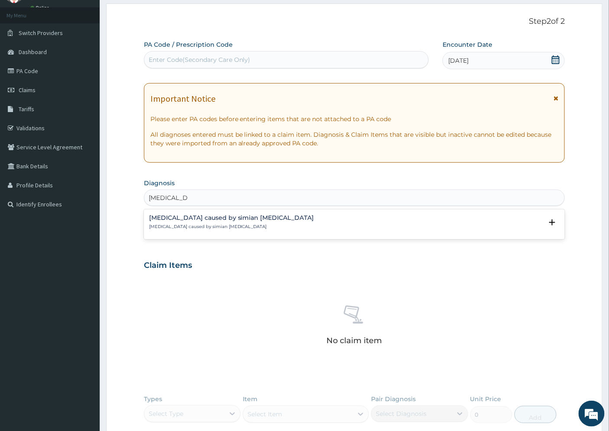
click at [188, 221] on div "[MEDICAL_DATA] caused by simian [MEDICAL_DATA] [MEDICAL_DATA] caused by simian …" at bounding box center [231, 222] width 165 height 15
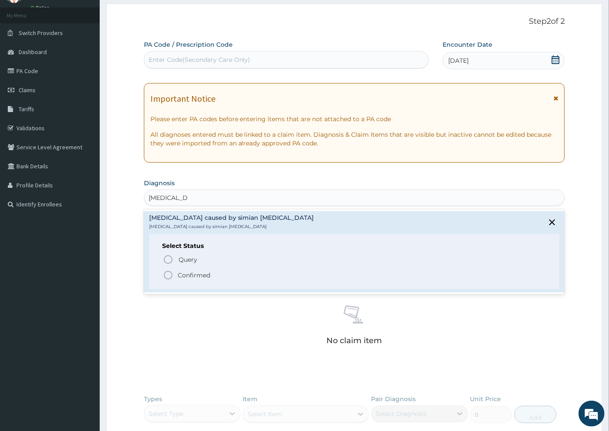
click at [198, 274] on p "Confirmed" at bounding box center [194, 275] width 32 height 9
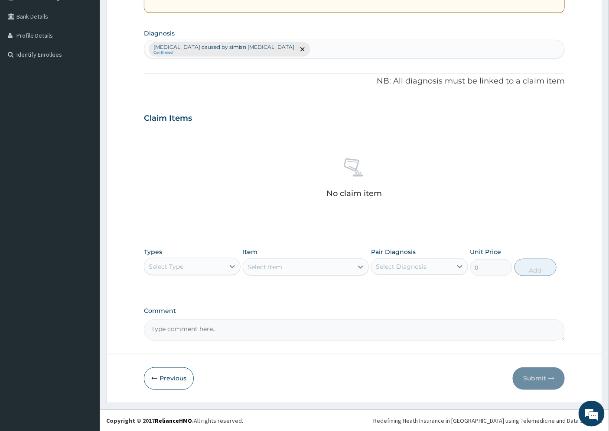
scroll to position [193, 0]
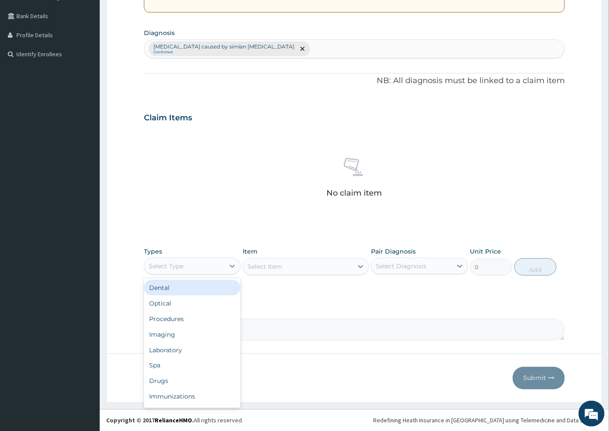
click at [206, 266] on div "Select Type" at bounding box center [184, 267] width 80 height 14
click at [188, 318] on div "Procedures" at bounding box center [192, 319] width 97 height 16
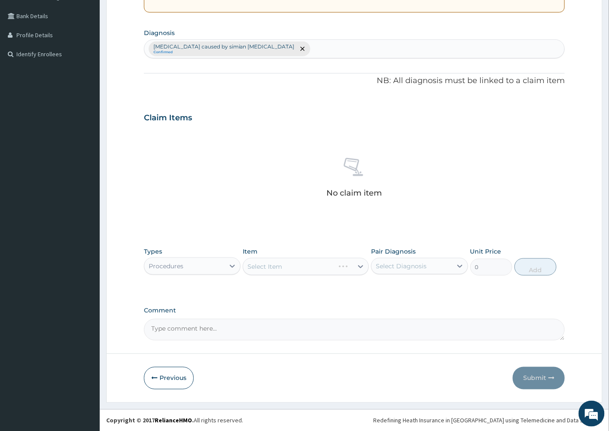
click at [340, 265] on div "Select Item" at bounding box center [306, 266] width 126 height 17
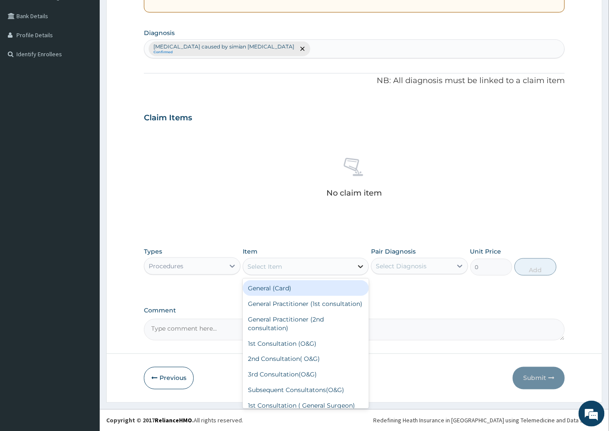
click at [358, 266] on icon at bounding box center [360, 267] width 9 height 9
click at [291, 310] on div "General Practitioner (1st consultation)" at bounding box center [306, 304] width 126 height 16
type input "1500"
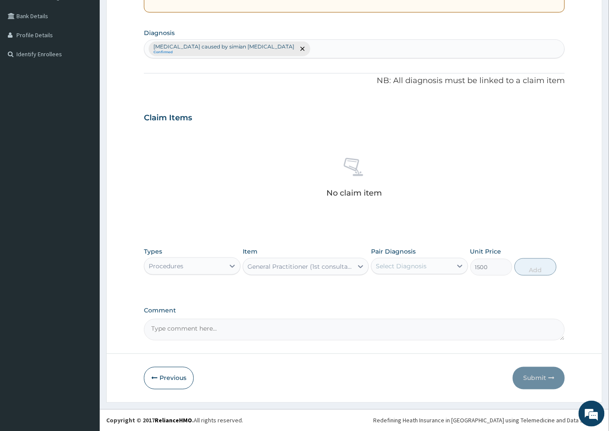
click at [401, 267] on div "Select Diagnosis" at bounding box center [401, 266] width 51 height 9
click at [402, 291] on label "[MEDICAL_DATA] caused by simian [MEDICAL_DATA]" at bounding box center [423, 296] width 77 height 26
checkbox input "true"
click at [539, 267] on button "Add" at bounding box center [549, 267] width 42 height 17
type input "0"
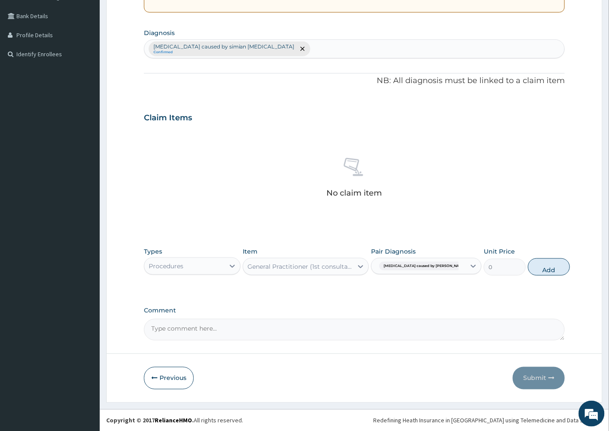
scroll to position [158, 0]
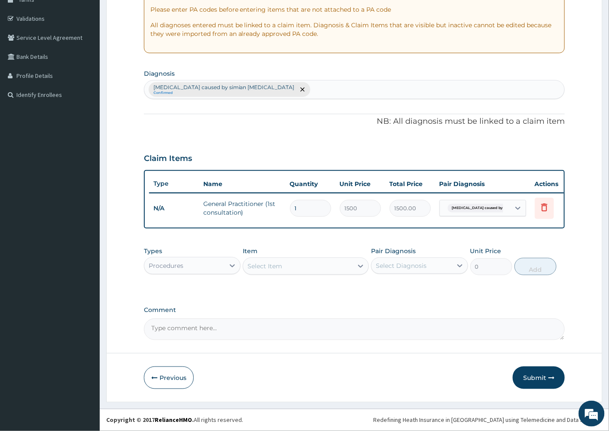
click at [213, 268] on div "Procedures" at bounding box center [184, 266] width 80 height 14
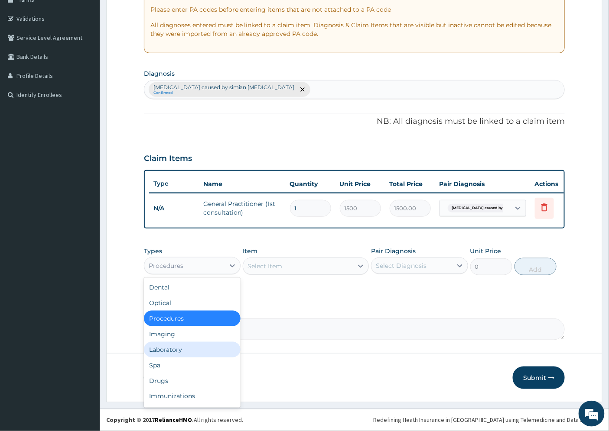
click at [173, 350] on div "Laboratory" at bounding box center [192, 350] width 97 height 16
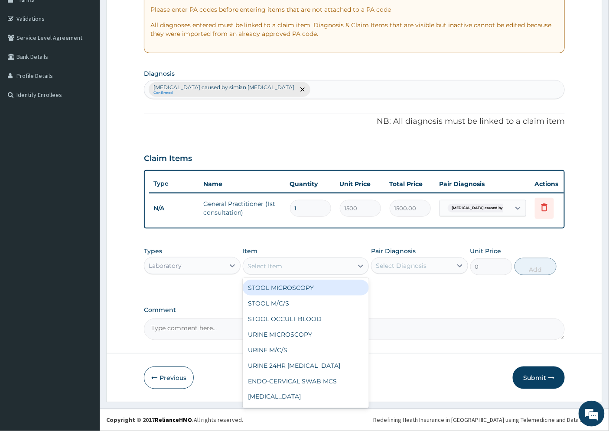
click at [290, 266] on div "Select Item" at bounding box center [298, 267] width 110 height 14
type input "MP"
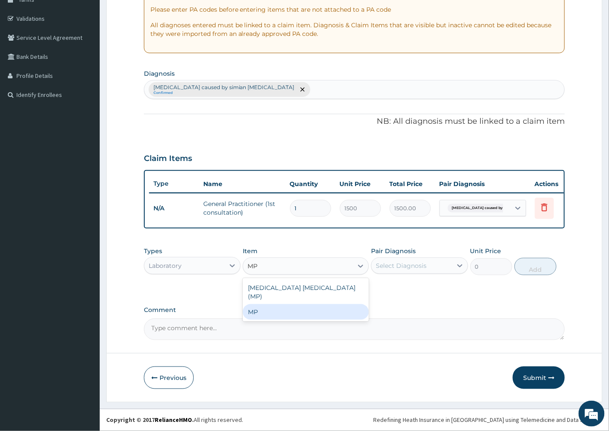
click at [282, 305] on div "MP" at bounding box center [306, 313] width 126 height 16
type input "2500"
click at [393, 269] on div "Select Diagnosis" at bounding box center [401, 266] width 51 height 9
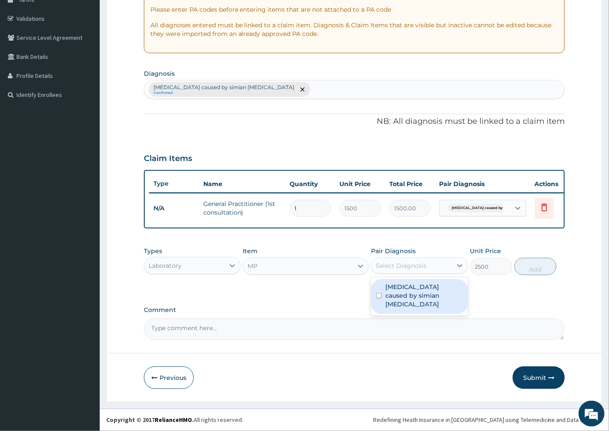
click at [399, 295] on label "Malaria caused by simian plasmodia" at bounding box center [423, 296] width 77 height 26
checkbox input "true"
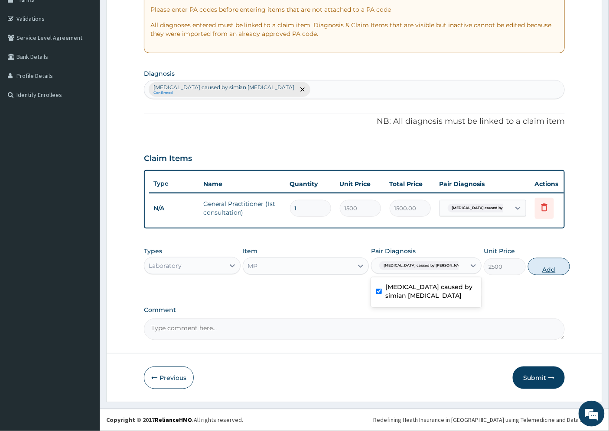
click at [528, 268] on button "Add" at bounding box center [549, 266] width 42 height 17
type input "0"
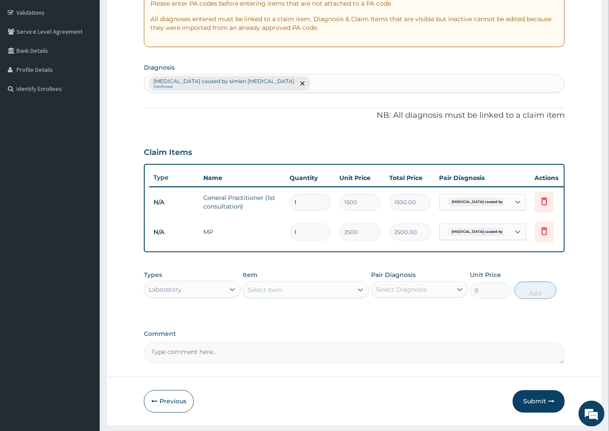
click at [267, 293] on div "Select Item" at bounding box center [264, 290] width 35 height 9
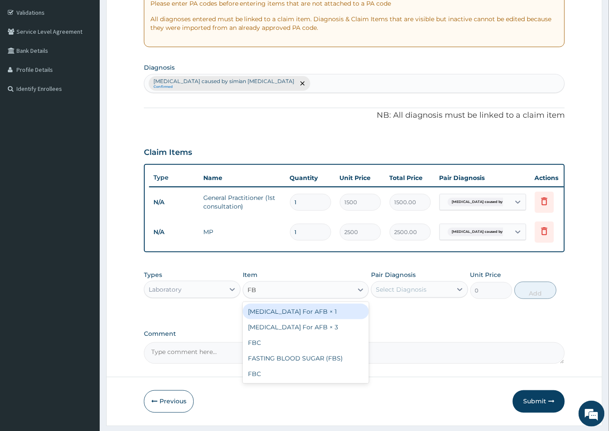
type input "FBC"
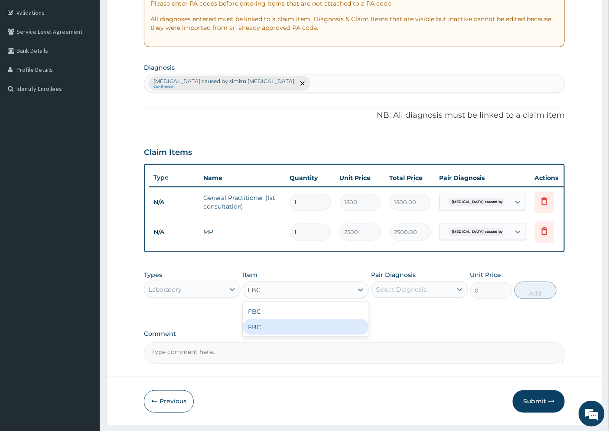
click at [267, 331] on div "FBC" at bounding box center [306, 328] width 126 height 16
type input "4500"
click at [406, 291] on div "Select Diagnosis" at bounding box center [411, 290] width 80 height 14
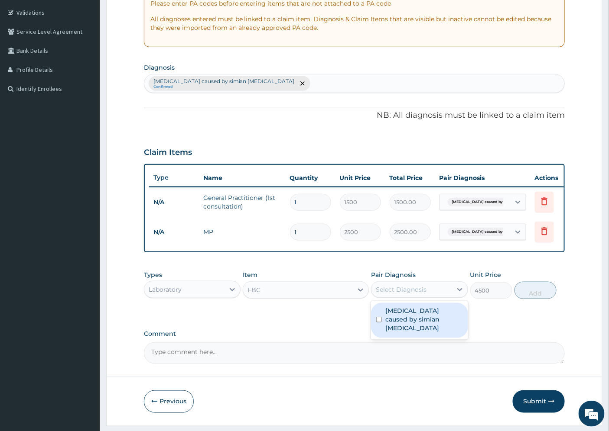
click at [416, 325] on label "Malaria caused by simian plasmodia" at bounding box center [423, 320] width 77 height 26
checkbox input "true"
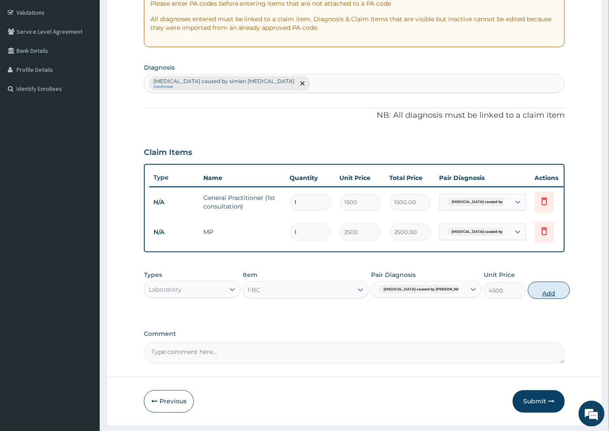
click at [537, 298] on button "Add" at bounding box center [549, 290] width 42 height 17
type input "0"
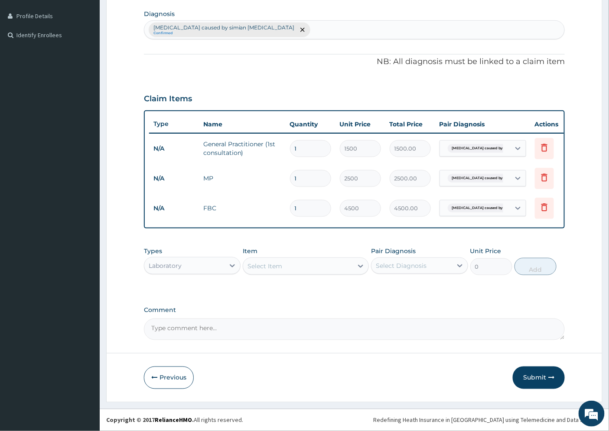
scroll to position [218, 0]
click at [176, 267] on div "Laboratory" at bounding box center [165, 266] width 33 height 9
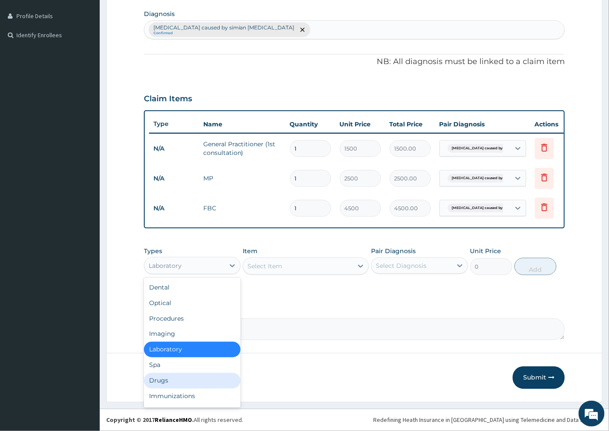
click at [166, 382] on div "Drugs" at bounding box center [192, 381] width 97 height 16
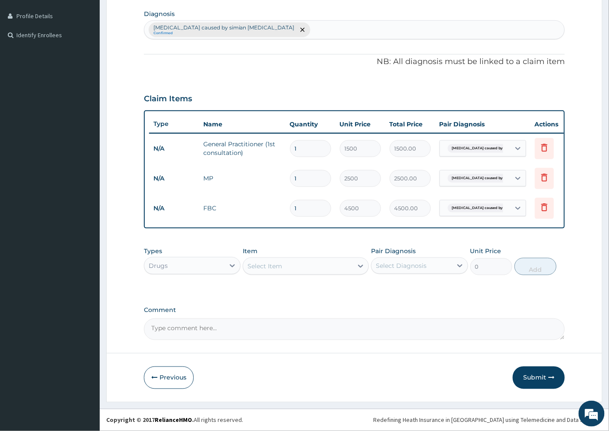
click at [278, 266] on div "Select Item" at bounding box center [264, 266] width 35 height 9
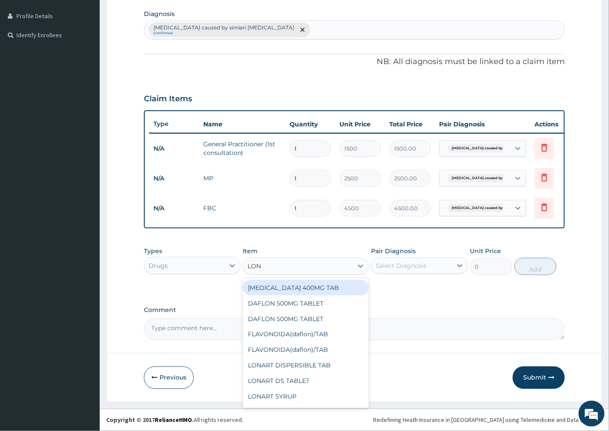
type input "LONA"
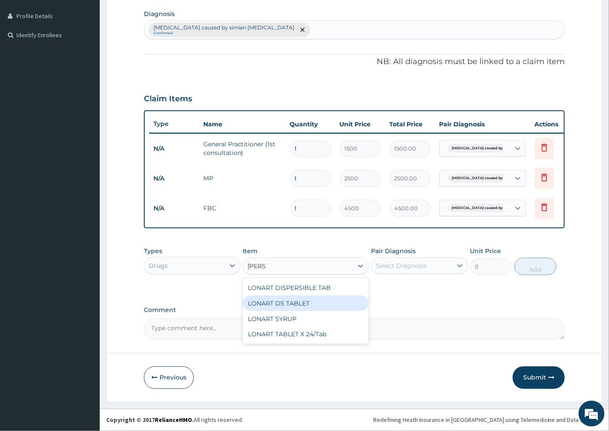
click at [280, 305] on div "LONART DS TABLET" at bounding box center [306, 304] width 126 height 16
type input "105"
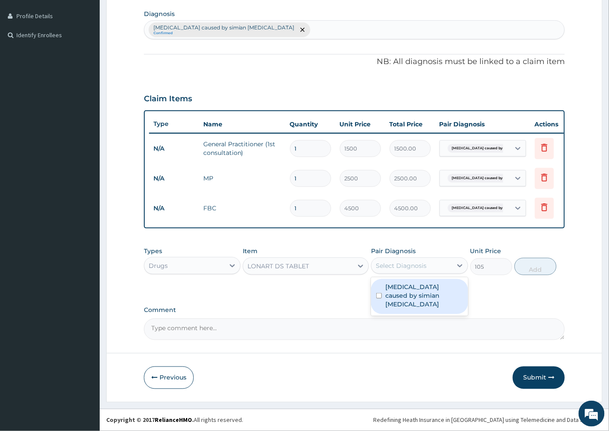
click at [407, 266] on div "Select Diagnosis" at bounding box center [401, 266] width 51 height 9
click at [413, 292] on label "Malaria caused by simian plasmodia" at bounding box center [423, 296] width 77 height 26
checkbox input "true"
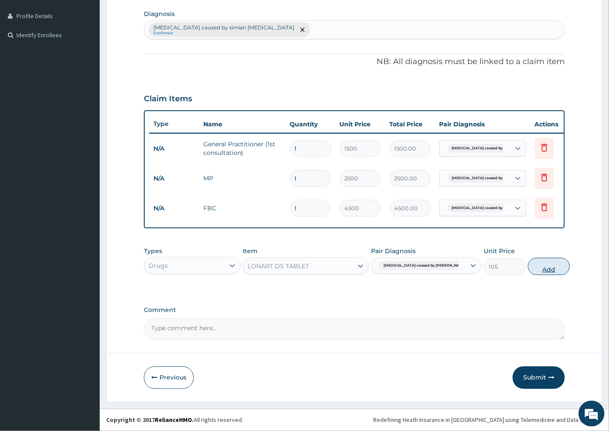
click at [540, 267] on button "Add" at bounding box center [549, 266] width 42 height 17
type input "0"
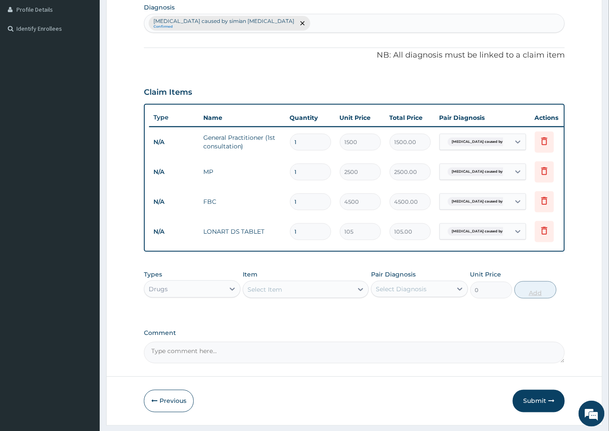
type input "0.00"
type input "2"
type input "210.00"
type input "24"
type input "2520.00"
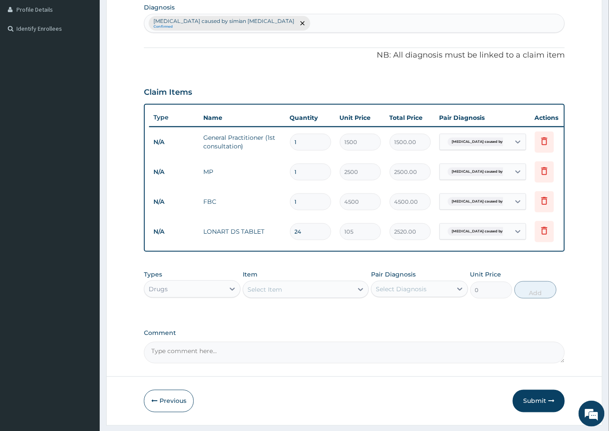
type input "24"
click at [291, 295] on div "Select Item" at bounding box center [298, 290] width 110 height 14
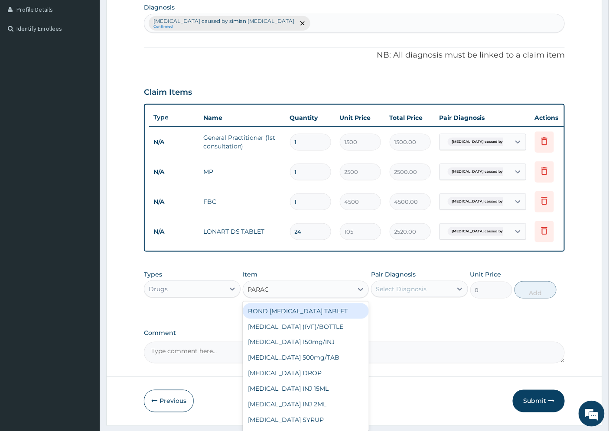
type input "PARACE"
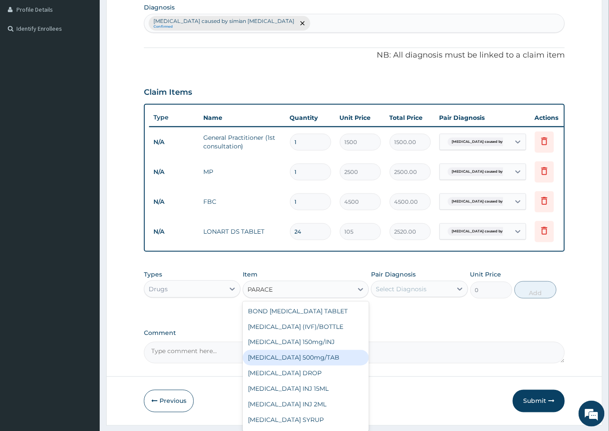
click at [327, 361] on div "[MEDICAL_DATA] 500mg/TAB" at bounding box center [306, 358] width 126 height 16
type input "5.25"
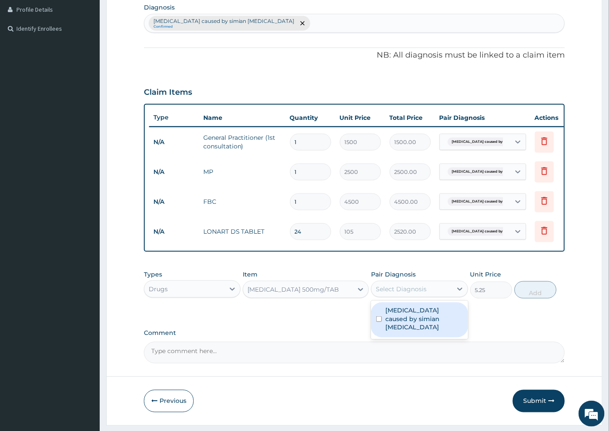
click at [409, 294] on div "Select Diagnosis" at bounding box center [401, 289] width 51 height 9
click at [413, 331] on div "Malaria caused by simian plasmodia" at bounding box center [419, 320] width 97 height 35
checkbox input "true"
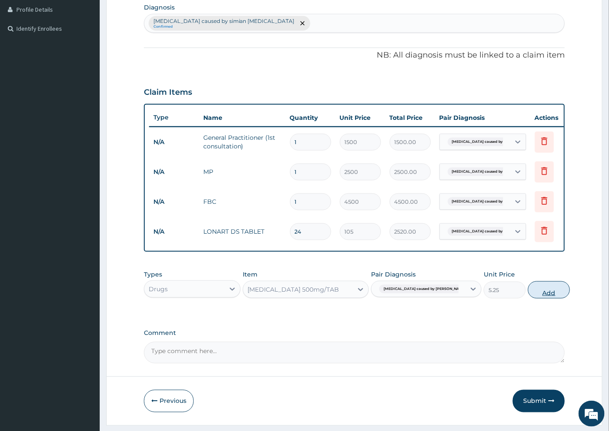
click at [532, 296] on button "Add" at bounding box center [549, 290] width 42 height 17
type input "0"
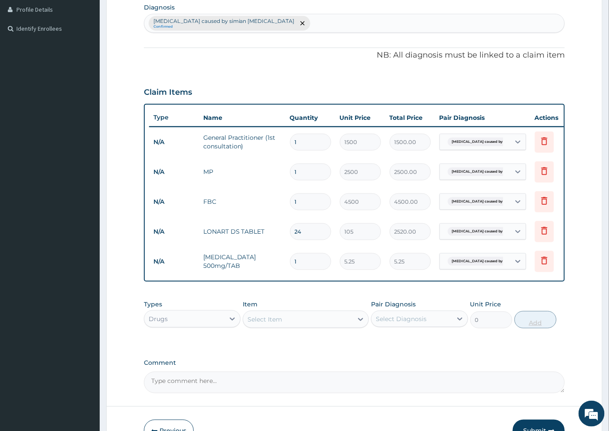
type input "18"
type input "94.50"
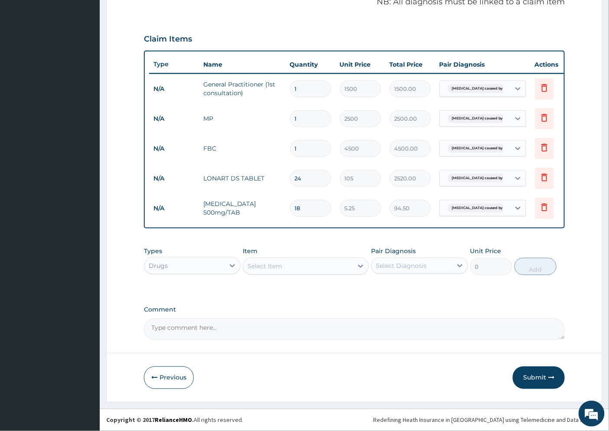
scroll to position [279, 0]
type input "18"
click at [543, 377] on button "Submit" at bounding box center [539, 378] width 52 height 23
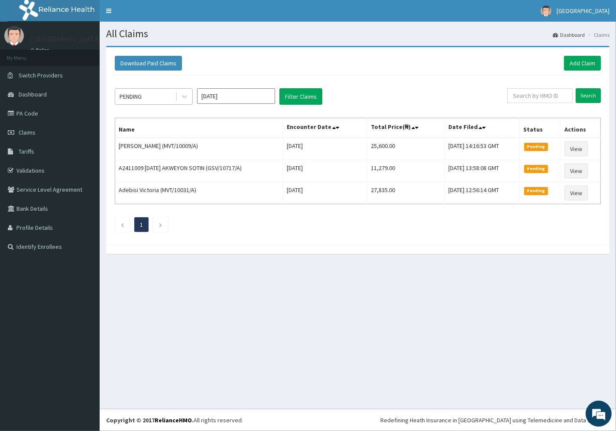
click at [153, 96] on div "PENDING" at bounding box center [145, 97] width 60 height 14
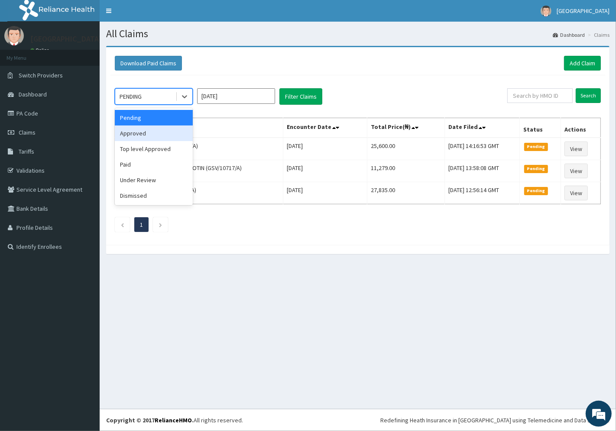
click at [149, 129] on div "Approved" at bounding box center [154, 134] width 78 height 16
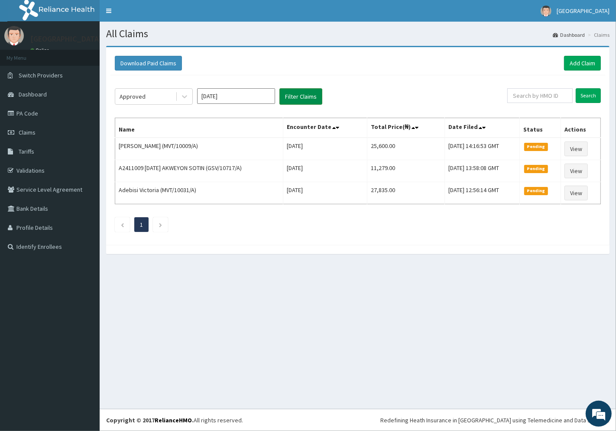
click at [313, 94] on button "Filter Claims" at bounding box center [300, 96] width 43 height 16
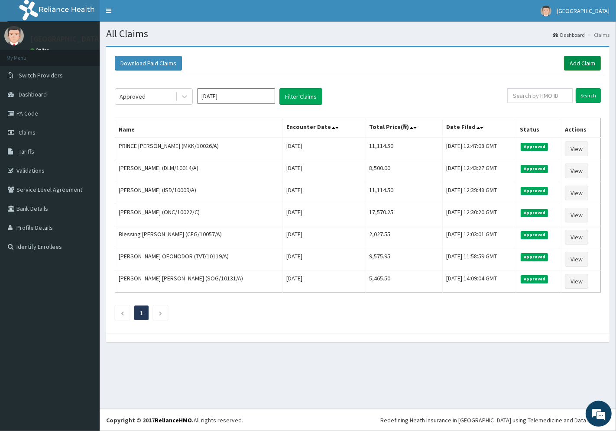
click at [579, 63] on link "Add Claim" at bounding box center [582, 63] width 37 height 15
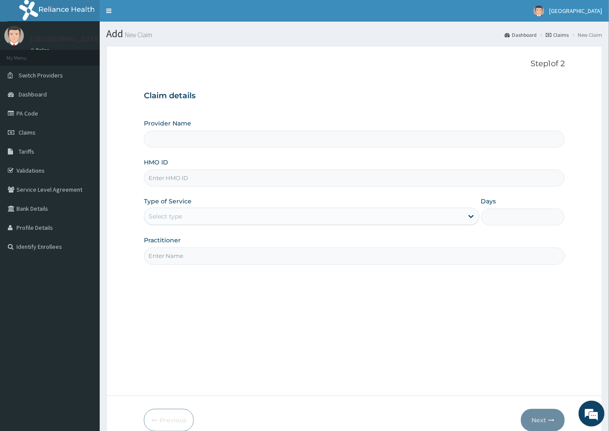
type input "[GEOGRAPHIC_DATA]"
click at [193, 176] on input "HMO ID" at bounding box center [354, 178] width 421 height 17
paste input "SVL/10025/A"
type input "SVL/10025/A"
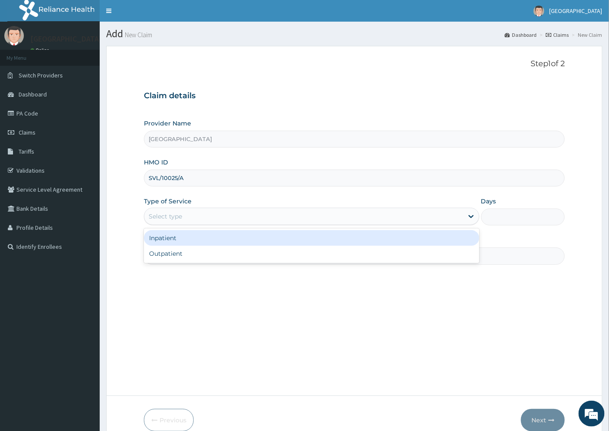
click at [186, 213] on div "Select type" at bounding box center [303, 217] width 319 height 14
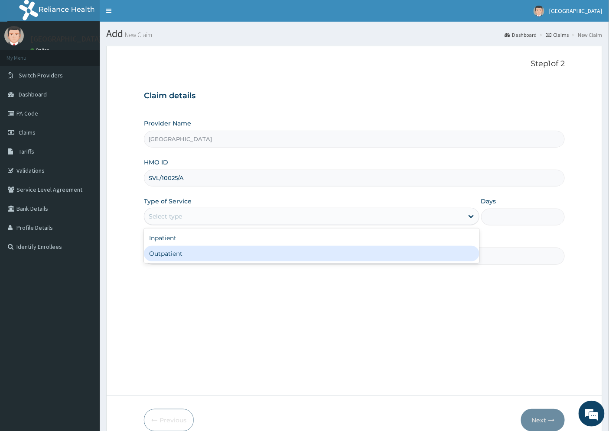
click at [191, 253] on div "Outpatient" at bounding box center [311, 254] width 335 height 16
type input "1"
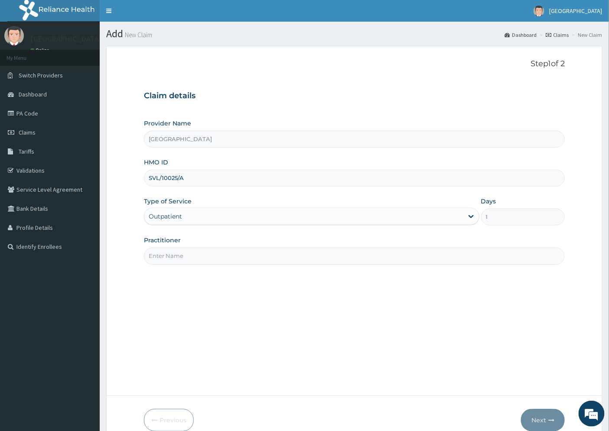
click at [188, 257] on input "Practitioner" at bounding box center [354, 256] width 421 height 17
type input "[PERSON_NAME][GEOGRAPHIC_DATA]"
click at [539, 418] on button "Next" at bounding box center [543, 420] width 44 height 23
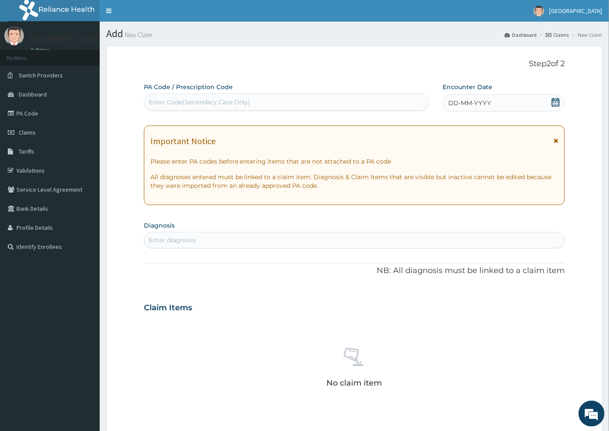
click at [478, 100] on span "DD-MM-YYYY" at bounding box center [469, 103] width 43 height 9
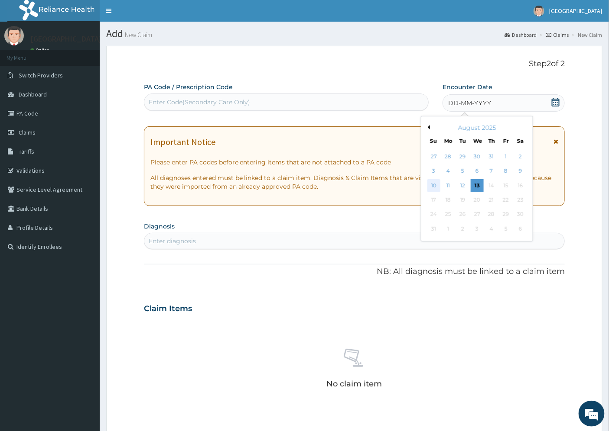
click at [434, 185] on div "10" at bounding box center [433, 185] width 13 height 13
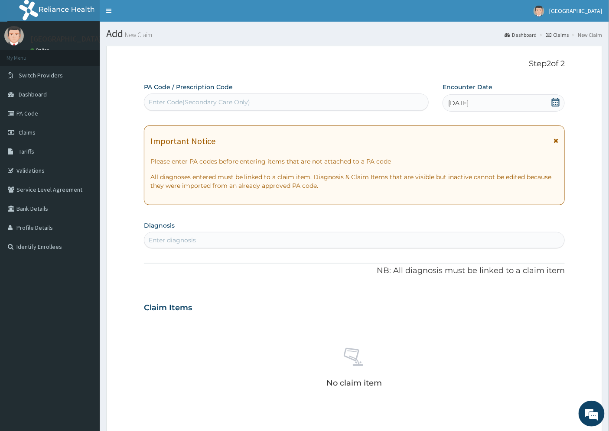
click at [172, 240] on div "Enter diagnosis" at bounding box center [172, 240] width 47 height 9
type input "pyelone"
click at [172, 237] on div "Enter diagnosis" at bounding box center [172, 240] width 47 height 9
type input "pyelone"
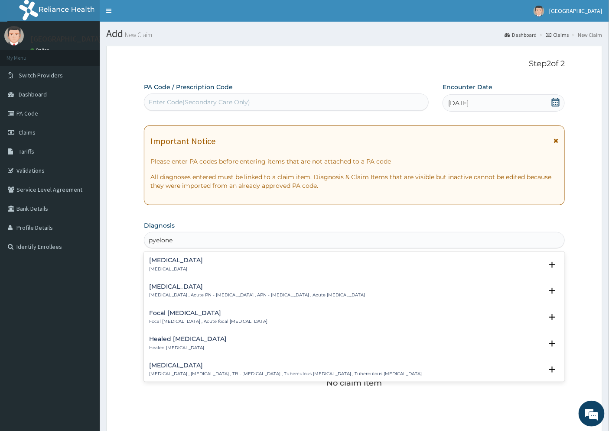
click at [178, 263] on h4 "Pyelonephritis" at bounding box center [176, 260] width 54 height 6
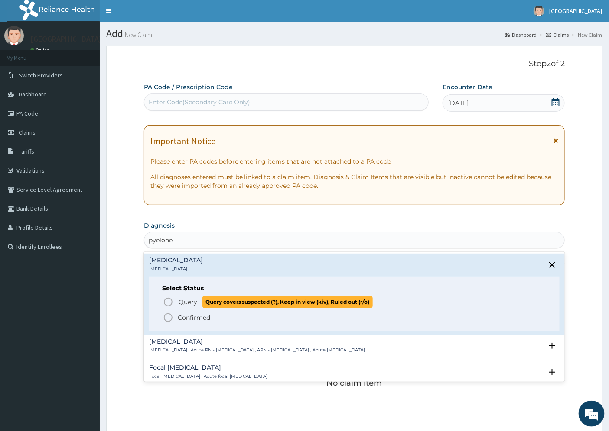
click at [184, 299] on span "Query" at bounding box center [187, 302] width 19 height 9
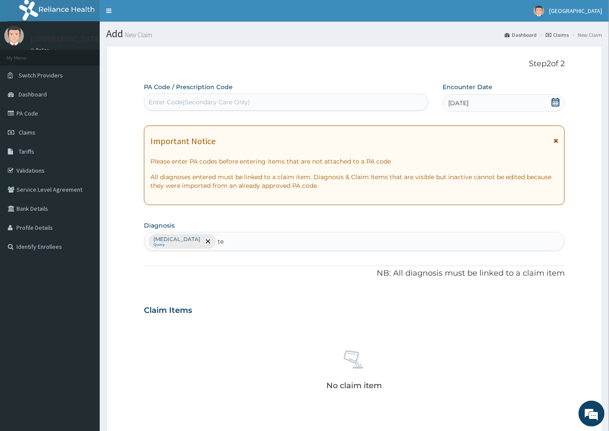
type input "t"
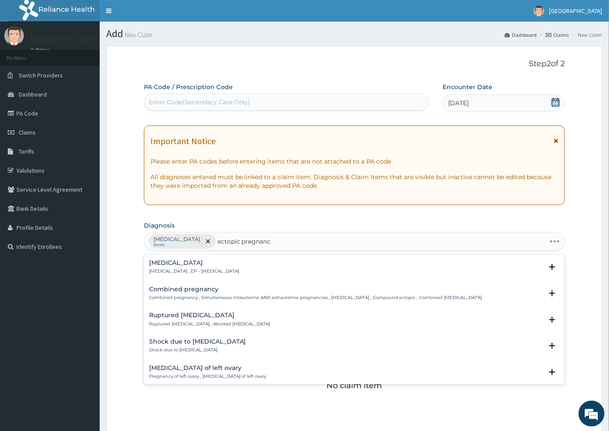
type input "ectopic pregnancy"
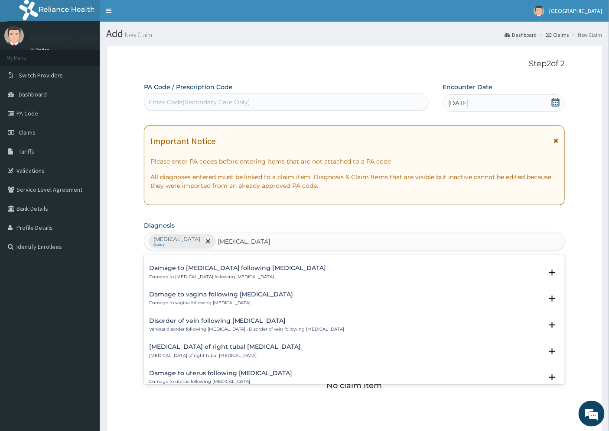
scroll to position [674, 0]
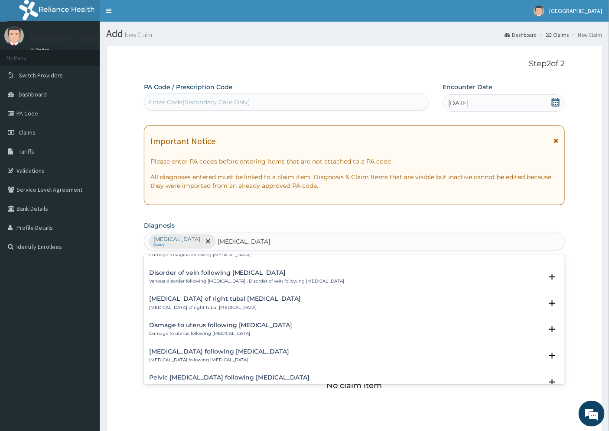
click at [208, 299] on h4 "Miscarriage of right tubal ectopic pregnancy" at bounding box center [225, 299] width 152 height 6
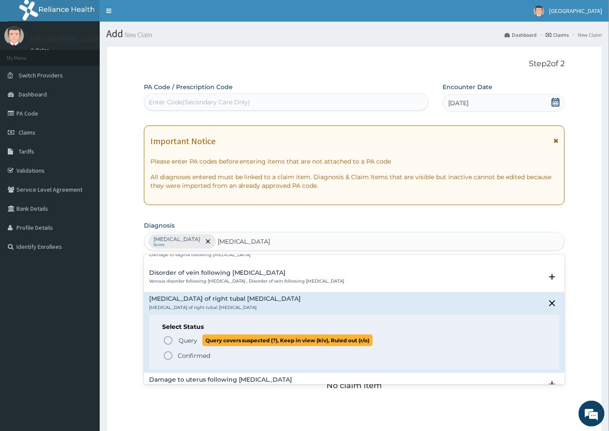
click at [192, 338] on span "Query" at bounding box center [187, 341] width 19 height 9
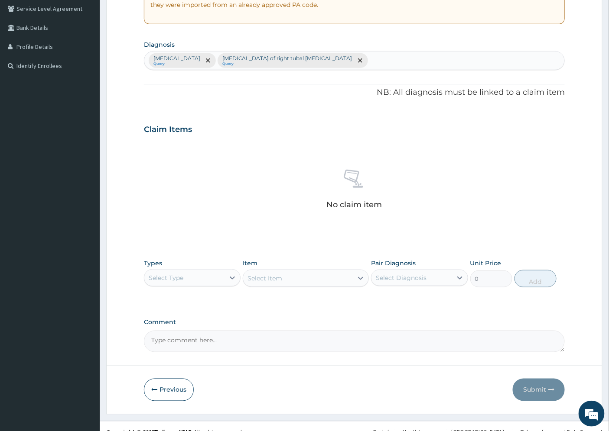
scroll to position [193, 0]
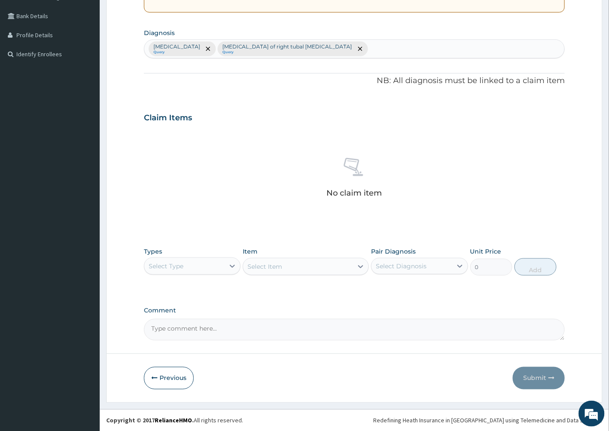
click at [200, 269] on div "Select Type" at bounding box center [184, 267] width 80 height 14
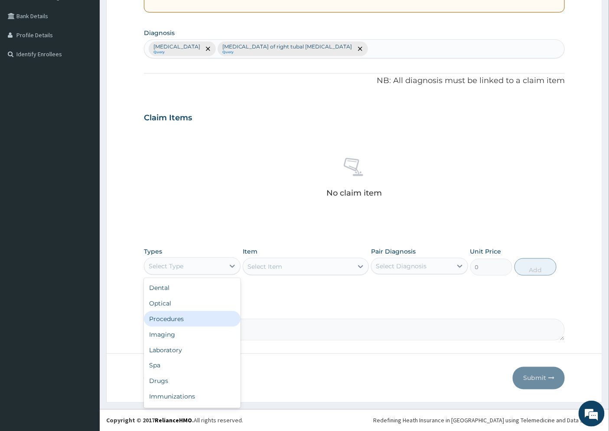
click at [170, 318] on div "Procedures" at bounding box center [192, 319] width 97 height 16
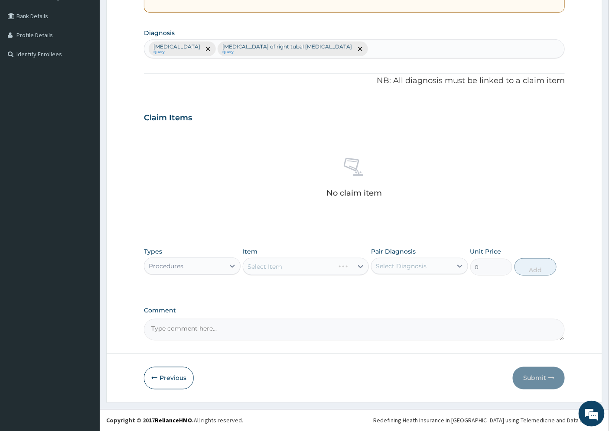
click at [360, 269] on div "Select Item" at bounding box center [306, 266] width 126 height 17
click at [358, 266] on div "Select Item" at bounding box center [306, 266] width 126 height 17
click at [346, 266] on div "Select Item" at bounding box center [306, 266] width 126 height 17
click at [358, 266] on div "Select Item" at bounding box center [306, 266] width 126 height 17
click at [349, 266] on div "Select Item" at bounding box center [306, 266] width 126 height 17
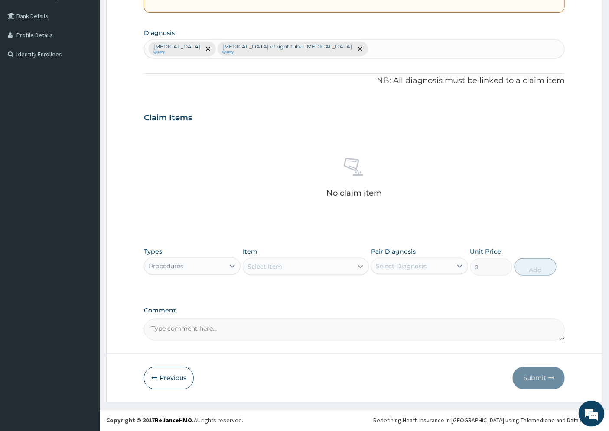
click at [358, 266] on icon at bounding box center [360, 267] width 9 height 9
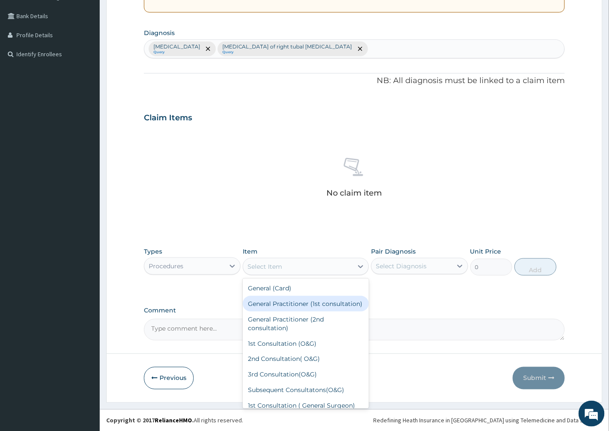
click at [307, 306] on div "General Practitioner (1st consultation)" at bounding box center [306, 304] width 126 height 16
type input "1500"
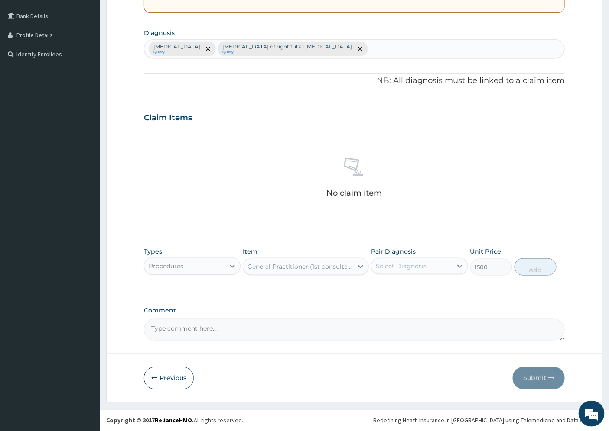
click at [428, 265] on div "Select Diagnosis" at bounding box center [411, 267] width 80 height 14
click at [430, 285] on div "Pyelonephritis" at bounding box center [419, 289] width 97 height 18
checkbox input "true"
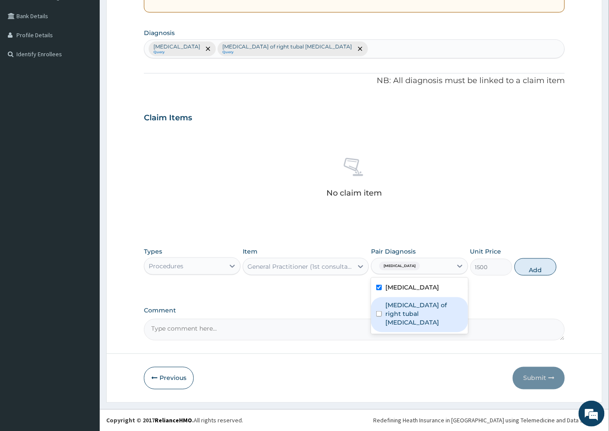
click at [425, 306] on label "Miscarriage of right tubal ectopic pregnancy" at bounding box center [423, 314] width 77 height 26
checkbox input "true"
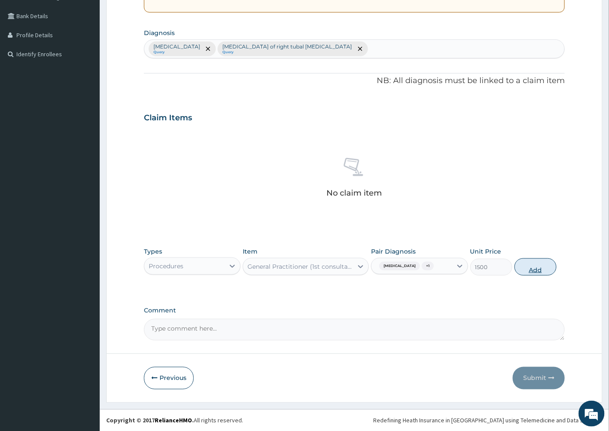
click at [540, 263] on button "Add" at bounding box center [535, 267] width 42 height 17
type input "0"
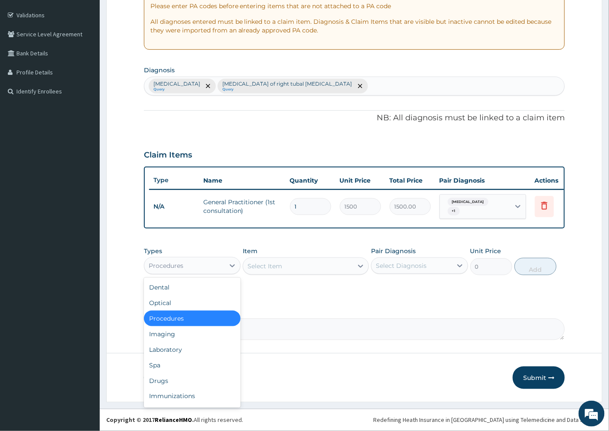
click at [188, 265] on div "Procedures" at bounding box center [184, 266] width 80 height 14
click at [184, 349] on div "Laboratory" at bounding box center [192, 350] width 97 height 16
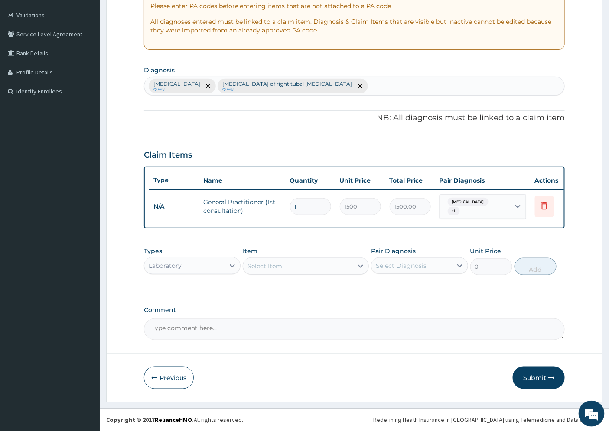
click at [282, 269] on div "Select Item" at bounding box center [298, 267] width 110 height 14
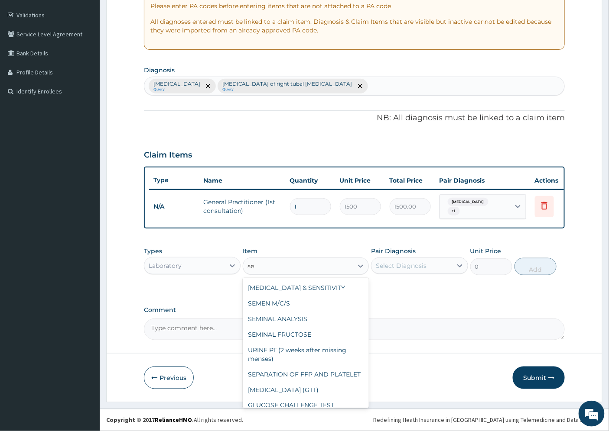
type input "s"
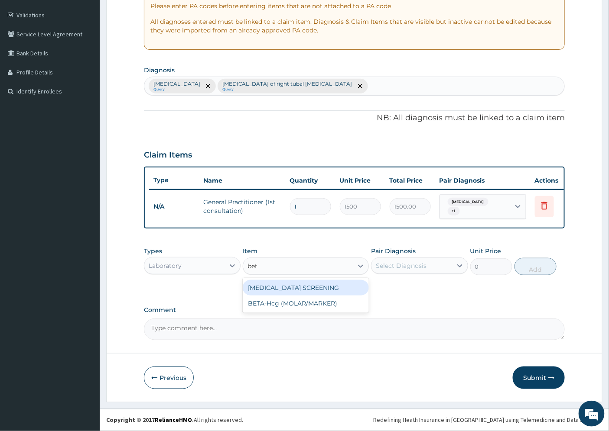
type input "beta"
click at [298, 289] on div "BETA-Hcg (MOLAR/MARKER)" at bounding box center [306, 288] width 126 height 16
type input "3375"
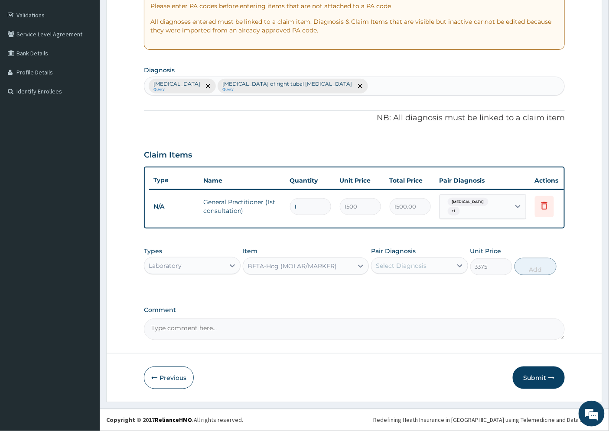
click at [446, 266] on div "Select Diagnosis" at bounding box center [411, 266] width 80 height 14
click at [441, 287] on div "Pyelonephritis" at bounding box center [419, 288] width 97 height 18
checkbox input "true"
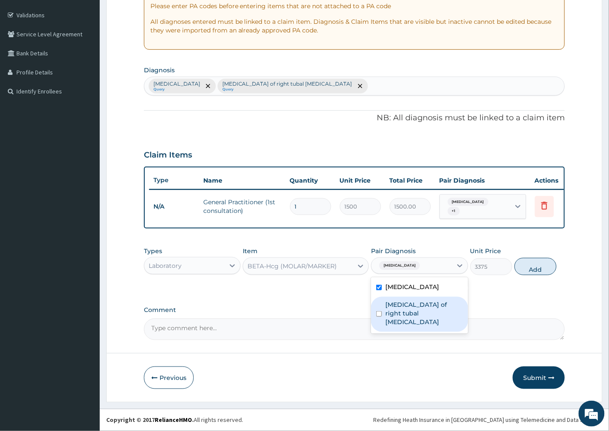
click at [440, 310] on label "Miscarriage of right tubal ectopic pregnancy" at bounding box center [423, 314] width 77 height 26
checkbox input "true"
click at [529, 271] on button "Add" at bounding box center [535, 266] width 42 height 17
type input "0"
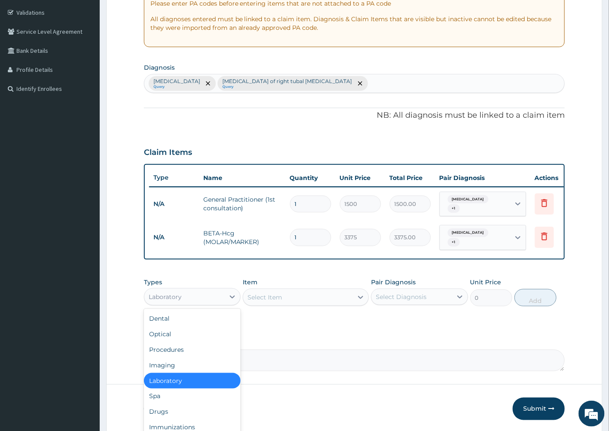
click at [171, 296] on div "Laboratory" at bounding box center [165, 297] width 33 height 9
click at [172, 412] on div "Drugs" at bounding box center [192, 413] width 97 height 16
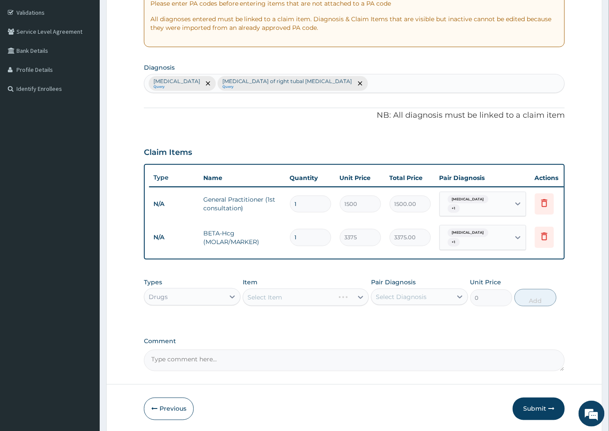
click at [291, 295] on div "Select Item" at bounding box center [306, 297] width 126 height 17
click at [332, 297] on div "Select Item" at bounding box center [306, 297] width 126 height 17
click at [363, 297] on div "Select Item" at bounding box center [306, 297] width 126 height 17
click at [328, 298] on div "Select Item" at bounding box center [306, 297] width 126 height 17
click at [361, 298] on div "Select Item" at bounding box center [306, 297] width 126 height 17
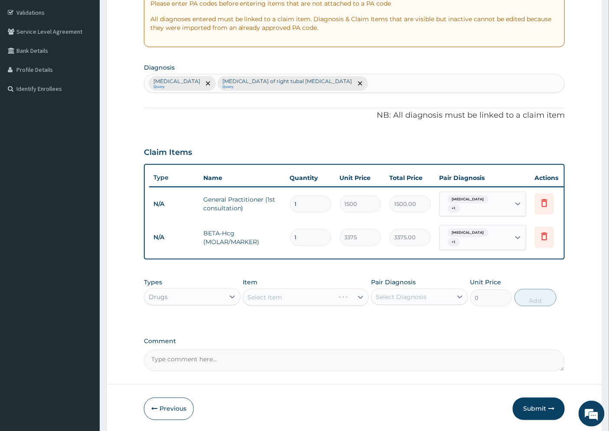
click at [359, 296] on div "Select Item" at bounding box center [306, 297] width 126 height 17
click at [310, 296] on div "Select Item" at bounding box center [306, 297] width 126 height 17
click at [360, 296] on div "Select Item" at bounding box center [306, 297] width 126 height 17
click at [345, 294] on div "Select Item" at bounding box center [306, 297] width 126 height 17
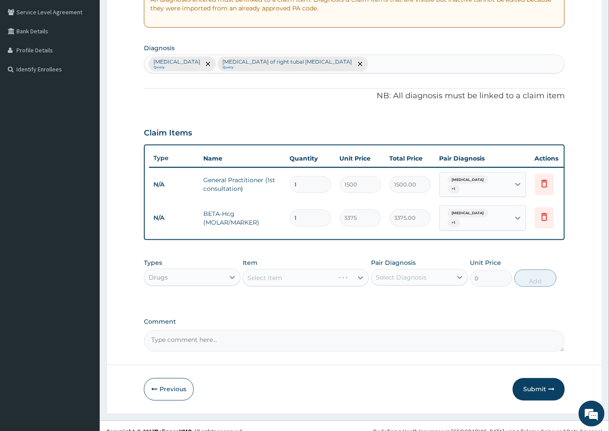
scroll to position [188, 0]
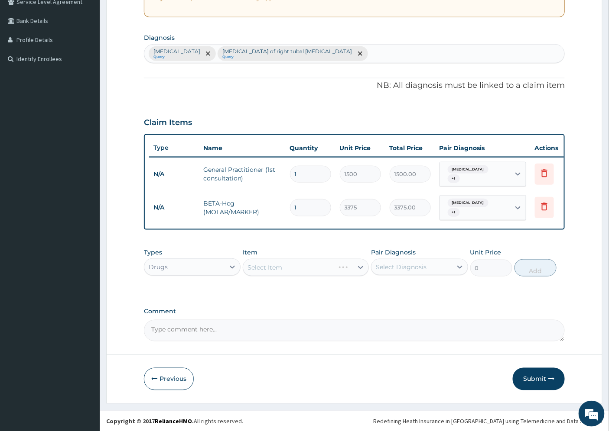
click at [280, 288] on div "Types Drugs Item Select Item Pair Diagnosis Select Diagnosis Unit Price 0 Add" at bounding box center [354, 269] width 421 height 50
click at [288, 268] on div "Select Item" at bounding box center [306, 267] width 126 height 17
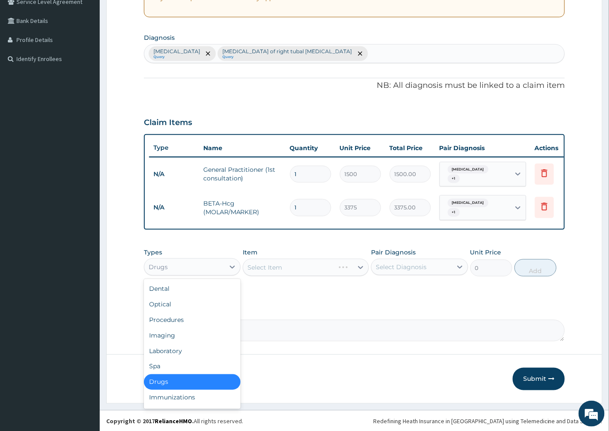
click at [198, 267] on div "Drugs" at bounding box center [184, 267] width 80 height 14
click at [168, 362] on div "Spa" at bounding box center [192, 367] width 97 height 16
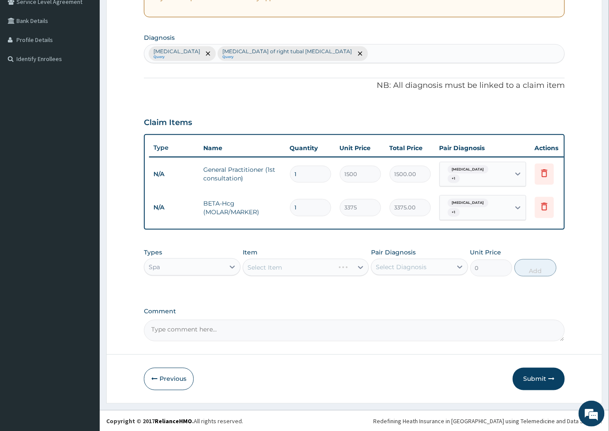
click at [296, 269] on div "Select Item" at bounding box center [306, 267] width 126 height 17
click at [315, 261] on div "Select Item" at bounding box center [306, 267] width 126 height 17
click at [352, 270] on div "Select Item" at bounding box center [306, 267] width 126 height 17
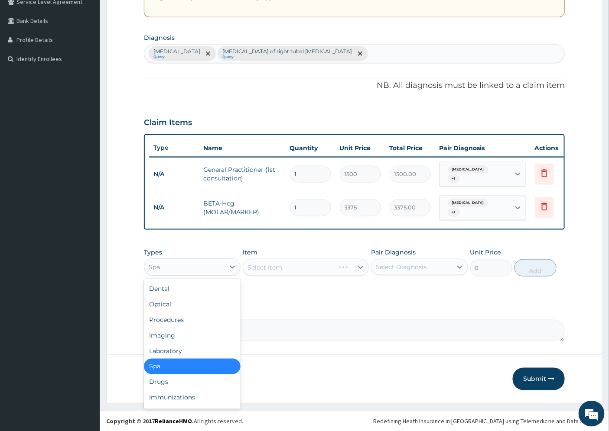
click at [210, 267] on div "Spa" at bounding box center [184, 267] width 80 height 14
click at [161, 316] on div "Procedures" at bounding box center [192, 320] width 97 height 16
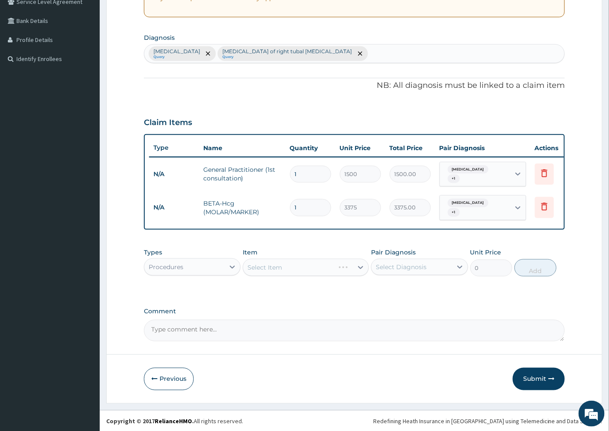
click at [358, 265] on div "Select Item" at bounding box center [306, 267] width 126 height 17
click at [320, 269] on div "Select Item" at bounding box center [306, 267] width 126 height 17
click at [344, 263] on div "Select Item" at bounding box center [306, 267] width 126 height 17
click at [344, 265] on div "Select Item" at bounding box center [306, 267] width 126 height 17
click at [214, 266] on div "Procedures" at bounding box center [184, 267] width 80 height 14
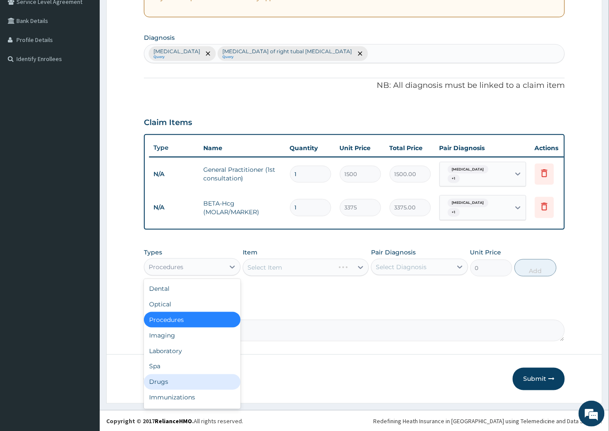
click at [183, 382] on div "Drugs" at bounding box center [192, 383] width 97 height 16
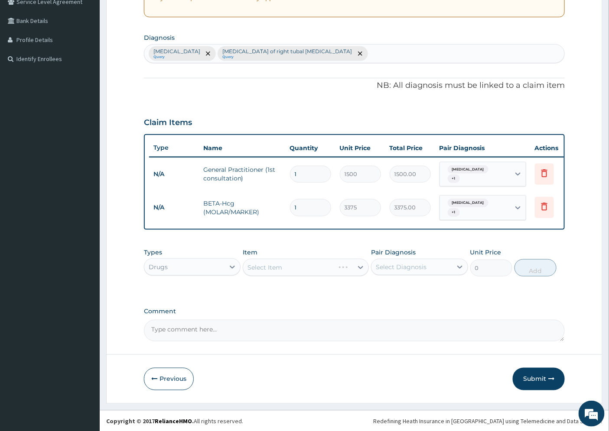
click at [360, 265] on div "Select Item" at bounding box center [306, 267] width 126 height 17
click at [351, 266] on div "Select Item" at bounding box center [306, 267] width 126 height 17
click at [359, 264] on div "Select Item" at bounding box center [306, 267] width 126 height 17
click at [283, 268] on div "Select Item" at bounding box center [298, 268] width 110 height 14
click at [316, 273] on div "Select Item" at bounding box center [298, 268] width 110 height 14
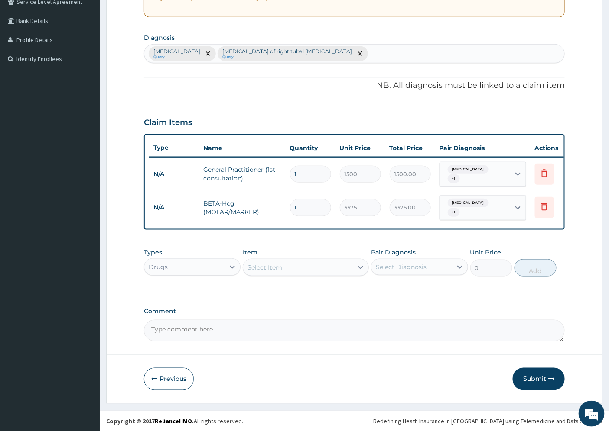
click at [316, 273] on div "Select Item" at bounding box center [298, 268] width 110 height 14
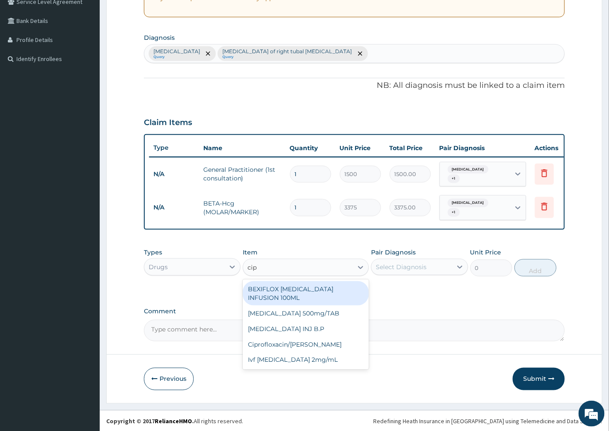
type input "cipr"
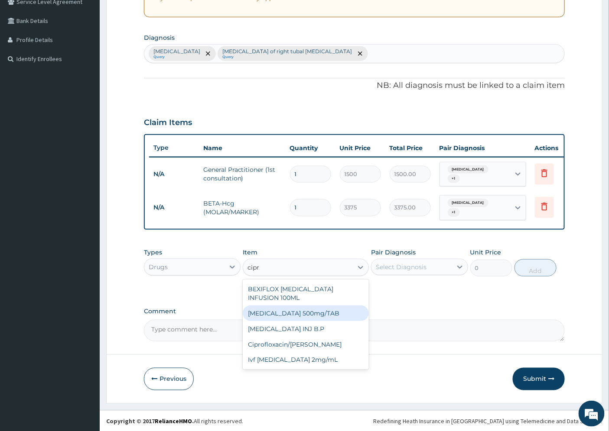
click at [327, 306] on div "[MEDICAL_DATA] 500mg/TAB" at bounding box center [306, 314] width 126 height 16
type input "60"
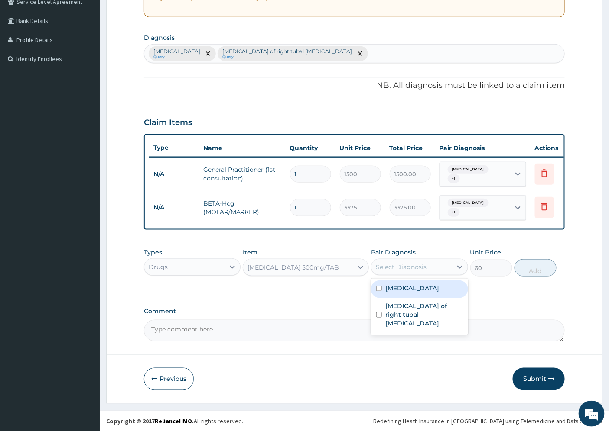
click at [419, 269] on div "Select Diagnosis" at bounding box center [401, 267] width 51 height 9
click at [429, 286] on label "Pyelonephritis" at bounding box center [412, 288] width 54 height 9
checkbox input "true"
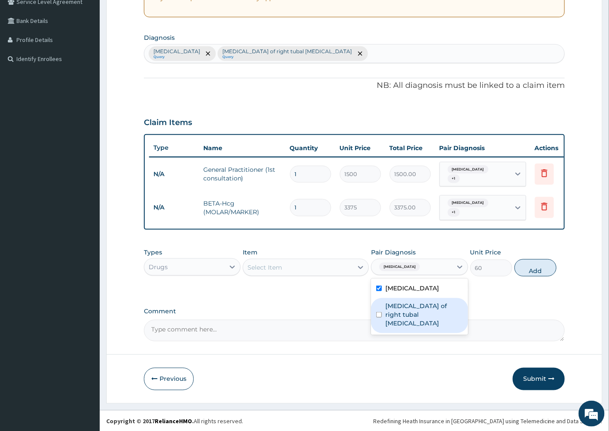
click at [427, 305] on label "Miscarriage of right tubal ectopic pregnancy" at bounding box center [423, 315] width 77 height 26
checkbox input "true"
click at [539, 269] on button "Add" at bounding box center [535, 268] width 42 height 17
type input "0"
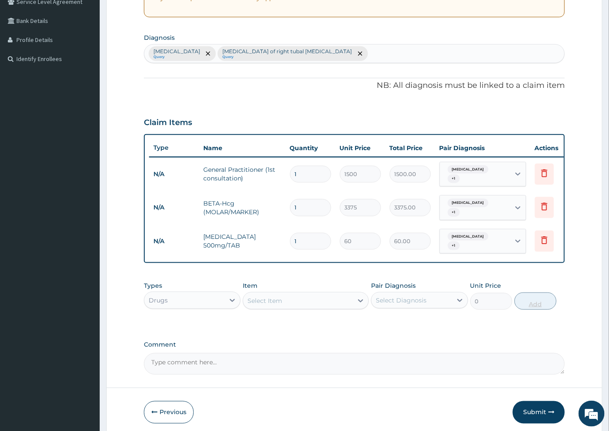
type input "14"
type input "840.00"
type input "14"
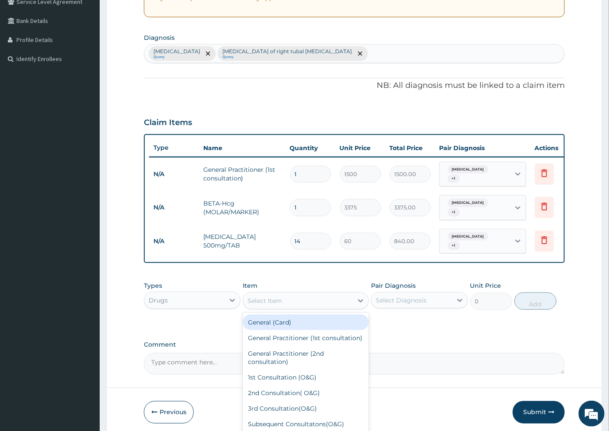
click at [262, 298] on div "Select Item" at bounding box center [264, 301] width 35 height 9
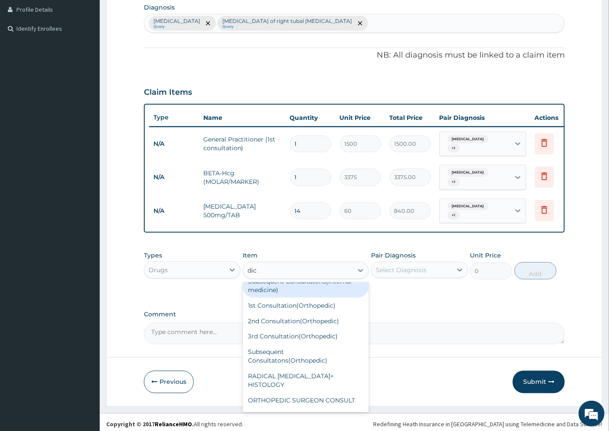
scroll to position [0, 0]
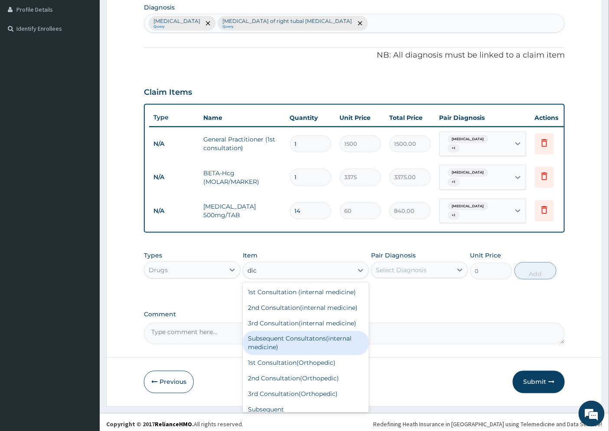
type input "dic"
click at [426, 347] on form "Step 2 of 2 PA Code / Prescription Code Enter Code(Secondary Care Only) Encount…" at bounding box center [354, 118] width 496 height 580
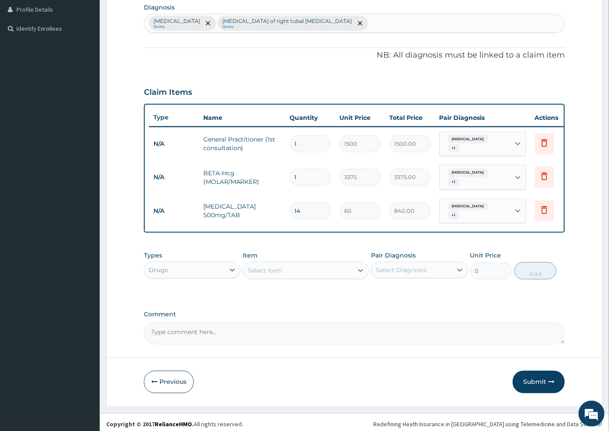
click at [270, 266] on div "Select Item" at bounding box center [264, 270] width 35 height 9
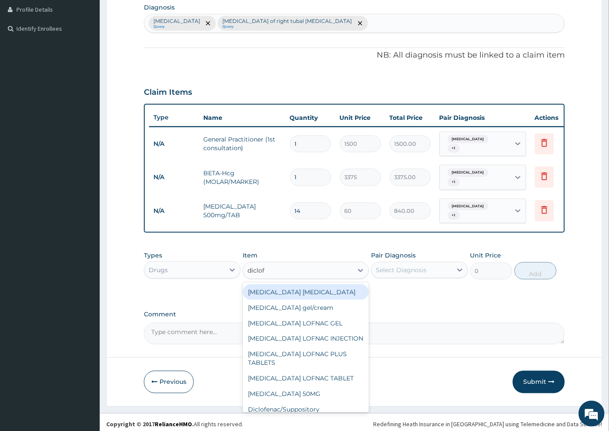
type input "diclofe"
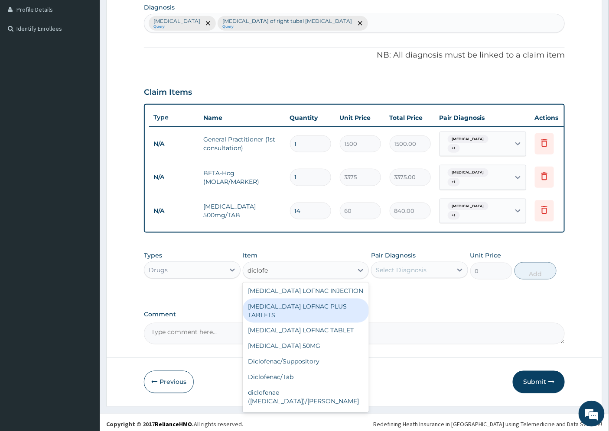
scroll to position [84, 0]
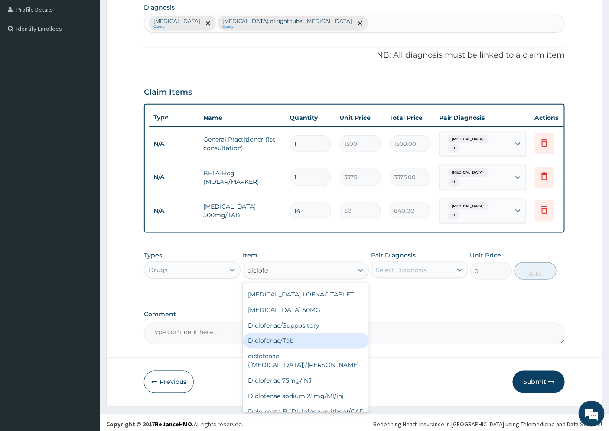
click at [288, 334] on div "Diclofenac/Tab" at bounding box center [306, 342] width 126 height 16
type input "15.75"
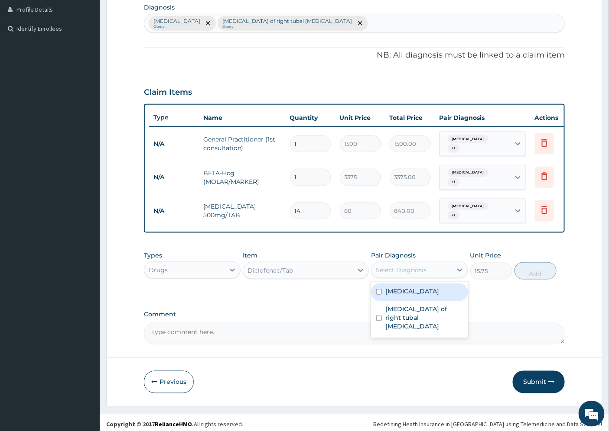
click at [429, 264] on div "Select Diagnosis" at bounding box center [411, 270] width 80 height 14
click at [421, 290] on label "Pyelonephritis" at bounding box center [412, 291] width 54 height 9
checkbox input "true"
click at [540, 266] on button "Add" at bounding box center [535, 271] width 42 height 17
type input "0"
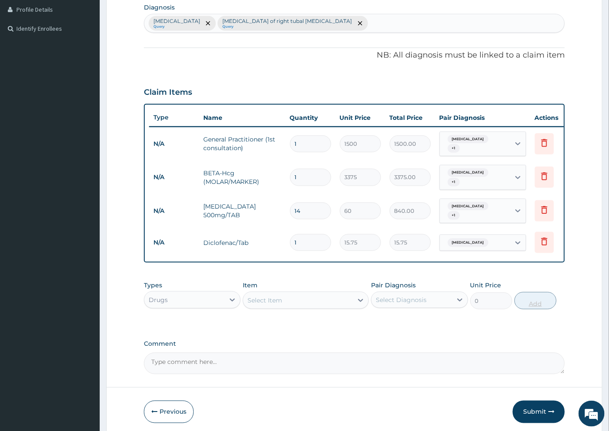
type input "10"
type input "157.50"
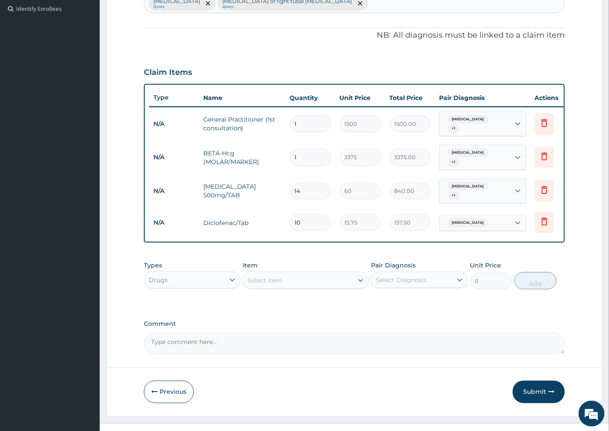
scroll to position [249, 0]
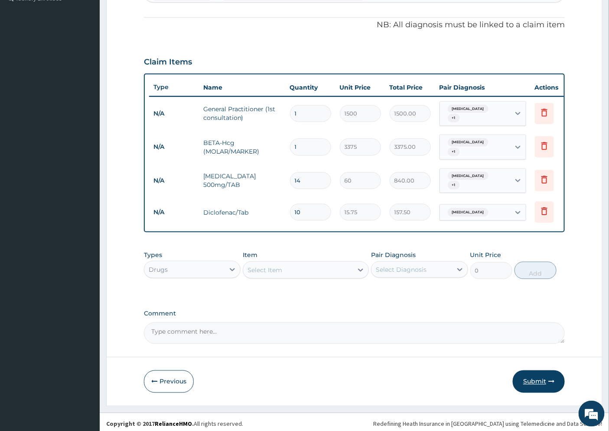
type input "10"
click at [534, 376] on button "Submit" at bounding box center [539, 382] width 52 height 23
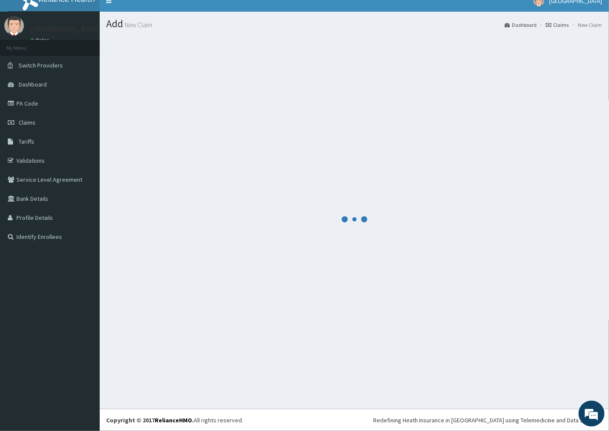
scroll to position [10, 0]
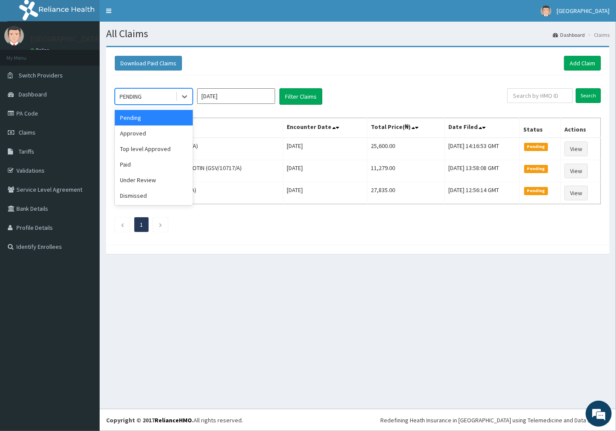
click at [162, 97] on div "PENDING" at bounding box center [145, 97] width 60 height 14
click at [152, 131] on div "Approved" at bounding box center [154, 134] width 78 height 16
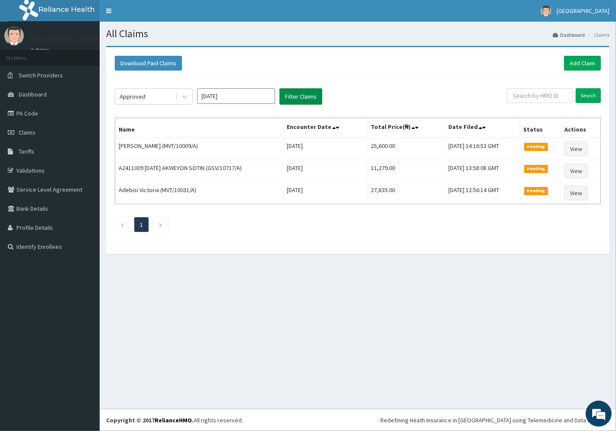
click at [298, 96] on button "Filter Claims" at bounding box center [300, 96] width 43 height 16
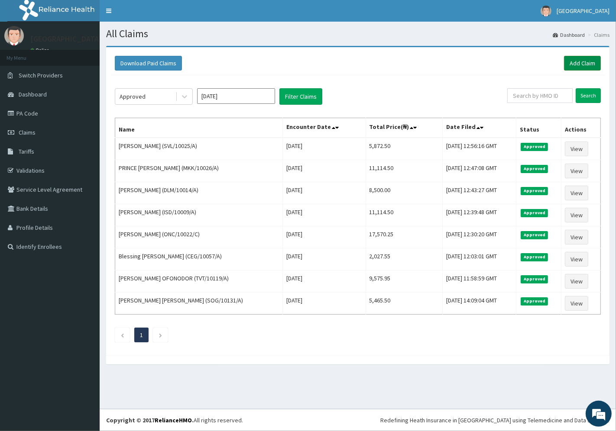
click at [579, 62] on link "Add Claim" at bounding box center [582, 63] width 37 height 15
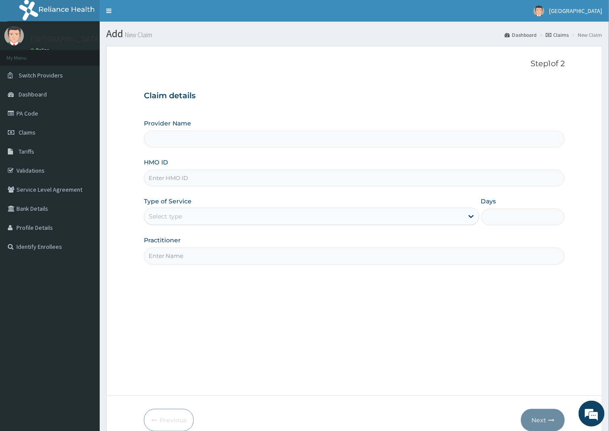
type input "[GEOGRAPHIC_DATA]"
click at [168, 180] on input "HMO ID" at bounding box center [354, 178] width 421 height 17
paste input "EFT/10569/A"
type input "EFT/10569/A"
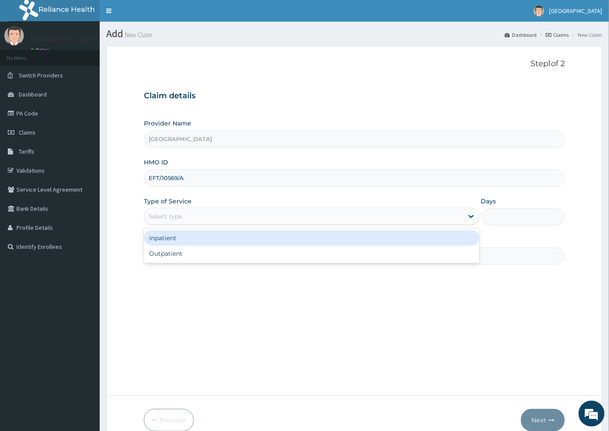
click at [180, 215] on div "Select type" at bounding box center [165, 216] width 33 height 9
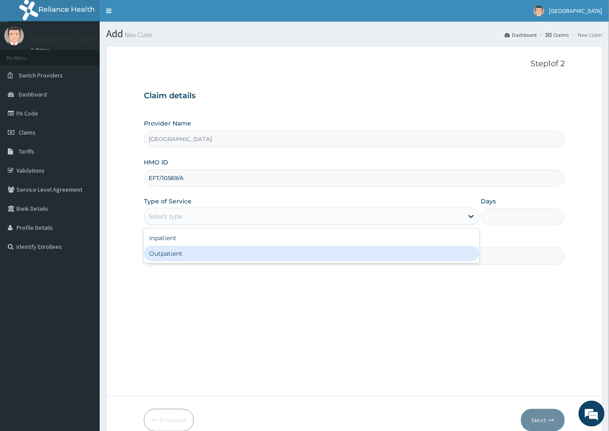
click at [185, 256] on div "Outpatient" at bounding box center [311, 254] width 335 height 16
type input "1"
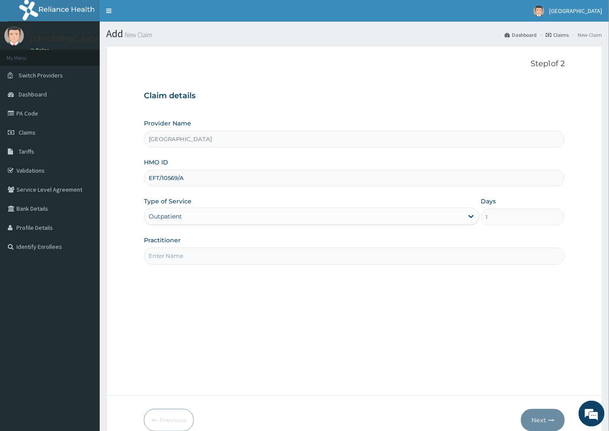
click at [186, 256] on input "Practitioner" at bounding box center [354, 256] width 421 height 17
type input "[PERSON_NAME][GEOGRAPHIC_DATA]"
click at [539, 417] on button "Next" at bounding box center [543, 420] width 44 height 23
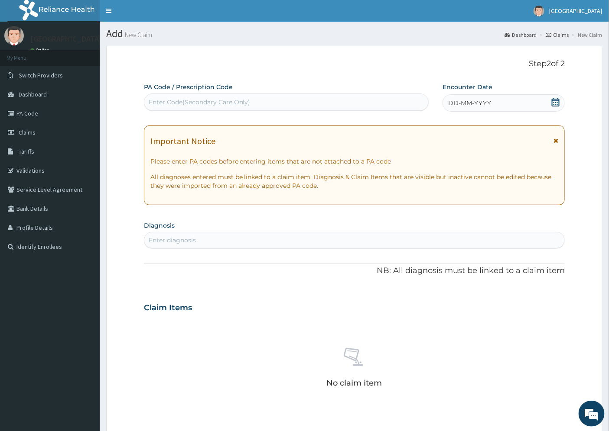
click at [477, 101] on span "DD-MM-YYYY" at bounding box center [469, 103] width 43 height 9
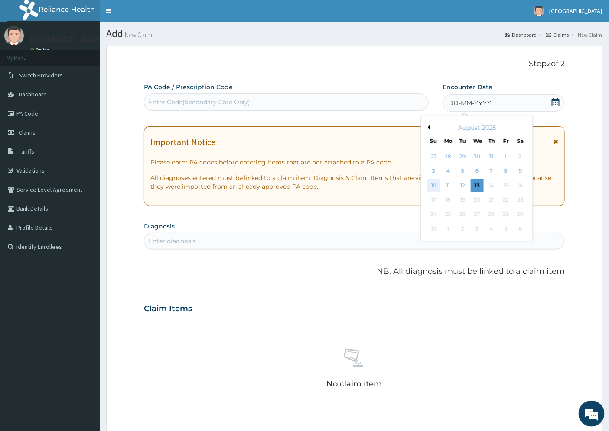
click at [435, 185] on div "10" at bounding box center [433, 185] width 13 height 13
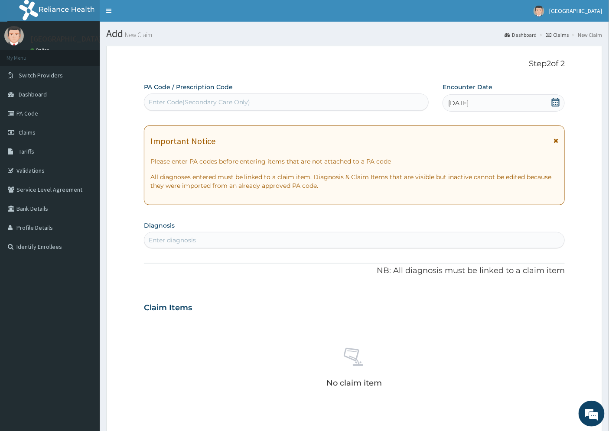
click at [165, 240] on div "Enter diagnosis" at bounding box center [172, 240] width 47 height 9
type input "HHD"
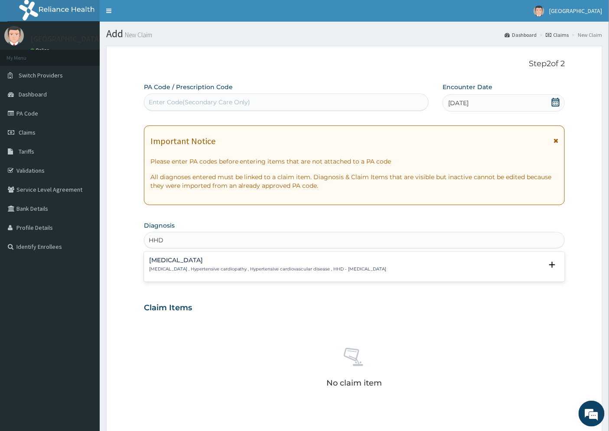
click at [187, 260] on h4 "[MEDICAL_DATA]" at bounding box center [267, 260] width 237 height 6
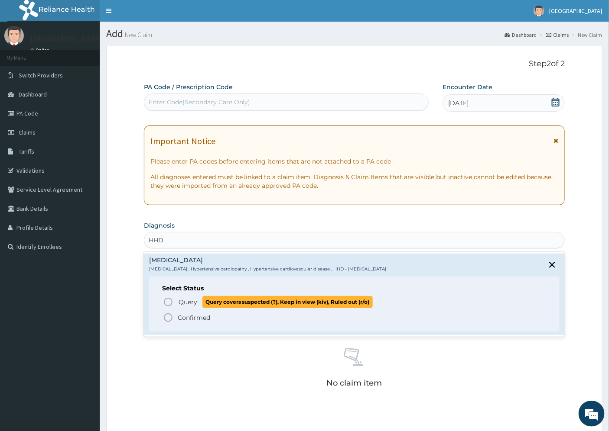
click at [181, 302] on span "Query" at bounding box center [187, 302] width 19 height 9
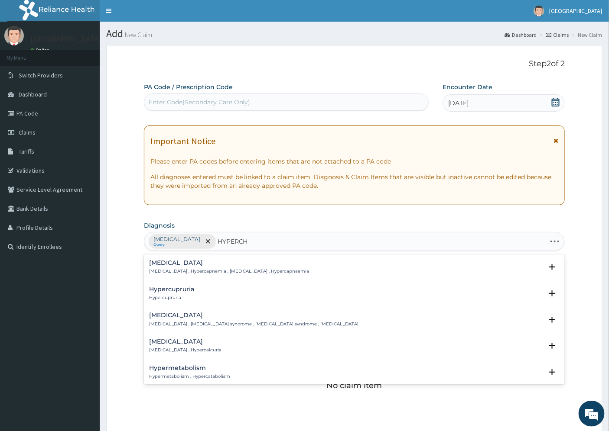
type input "HYPERCHO"
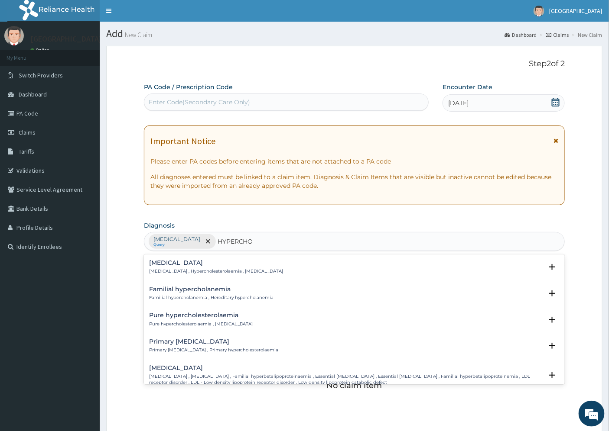
click at [180, 261] on h4 "[MEDICAL_DATA]" at bounding box center [216, 263] width 134 height 6
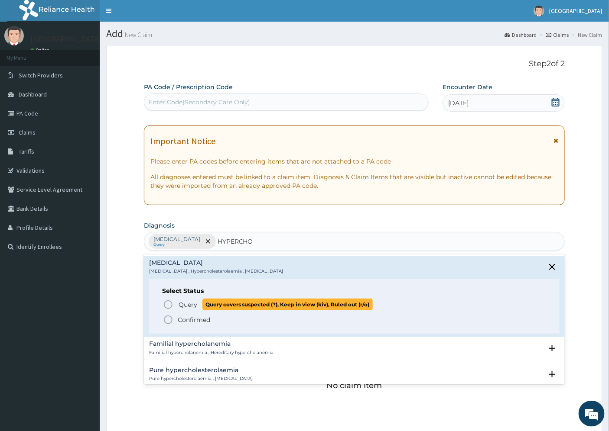
click at [184, 303] on span "Query" at bounding box center [187, 305] width 19 height 9
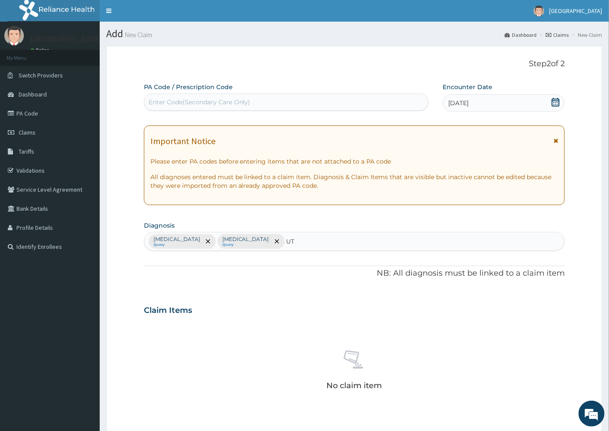
type input "UTI"
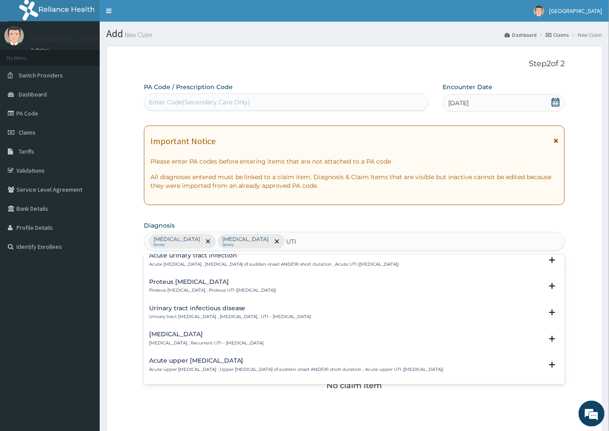
scroll to position [96, 0]
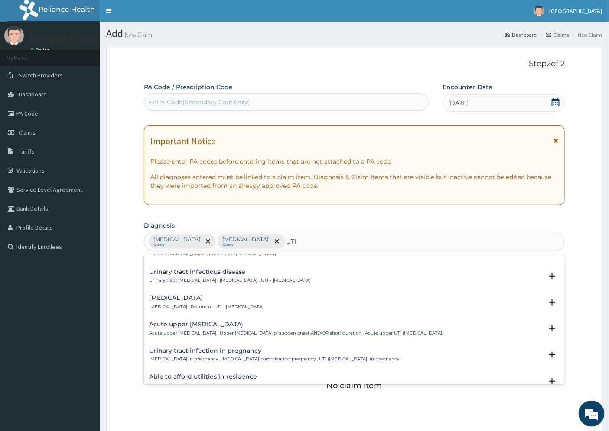
click at [202, 272] on h4 "Urinary tract infectious disease" at bounding box center [230, 272] width 162 height 6
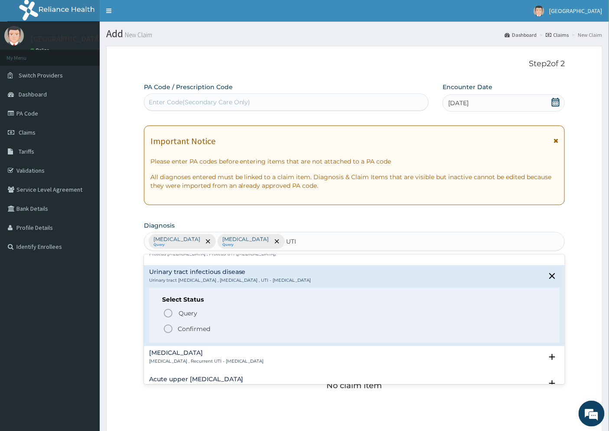
click at [191, 328] on p "Confirmed" at bounding box center [194, 329] width 32 height 9
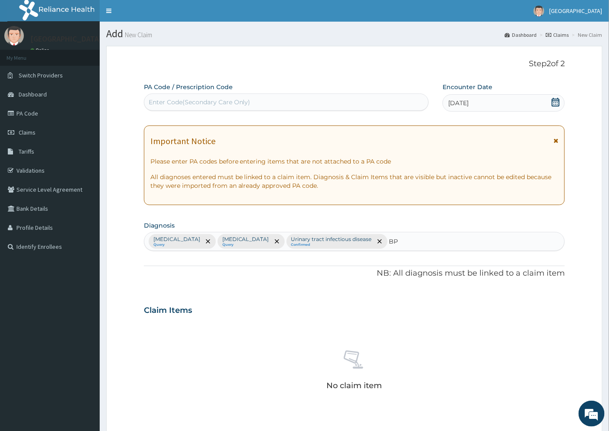
type input "BPH"
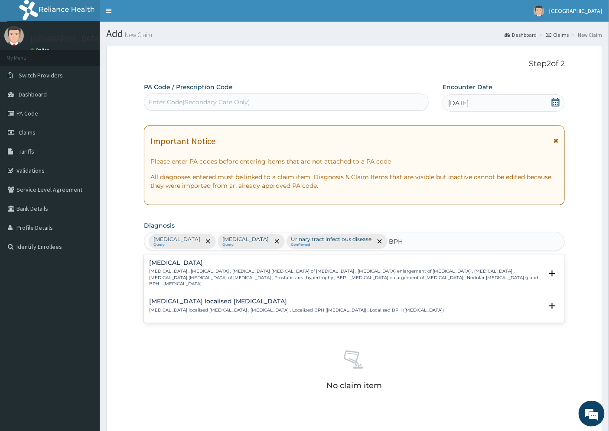
click at [177, 266] on h4 "[MEDICAL_DATA]" at bounding box center [346, 263] width 394 height 6
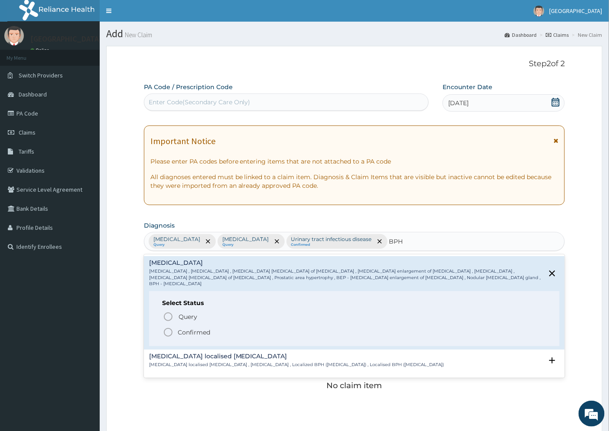
click at [198, 328] on p "Confirmed" at bounding box center [194, 332] width 32 height 9
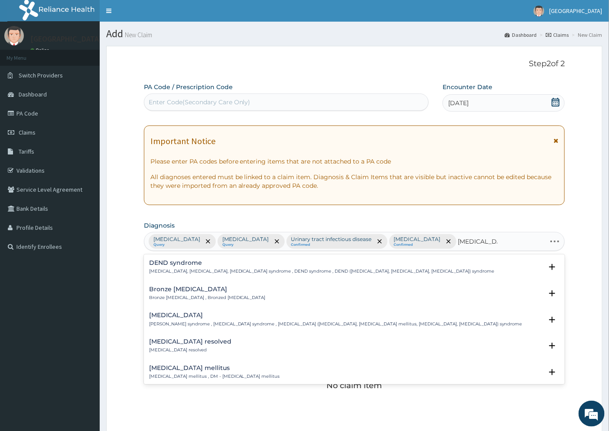
type input "[MEDICAL_DATA] ME"
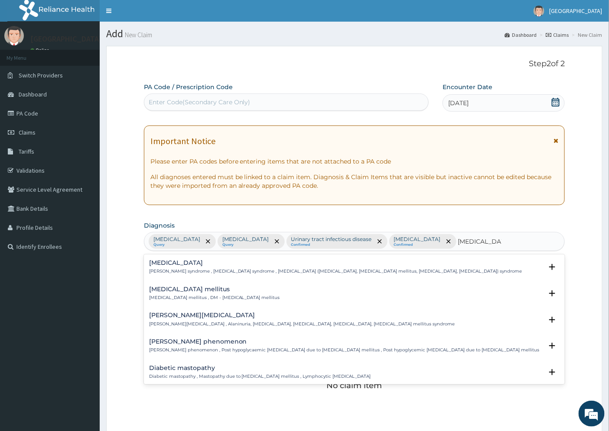
click at [200, 293] on h4 "[MEDICAL_DATA] mellitus" at bounding box center [214, 289] width 131 height 6
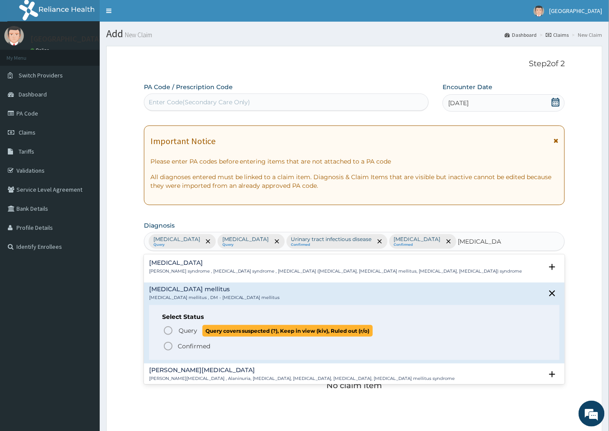
click at [200, 337] on p "Query Query covers suspected (?), Keep in view (kiv), Ruled out (r/o)" at bounding box center [275, 331] width 195 height 12
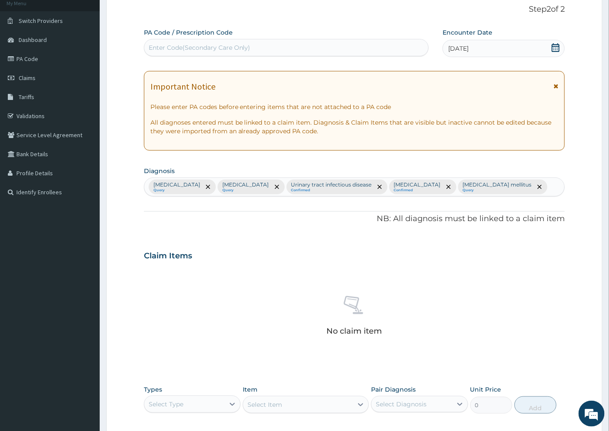
scroll to position [192, 0]
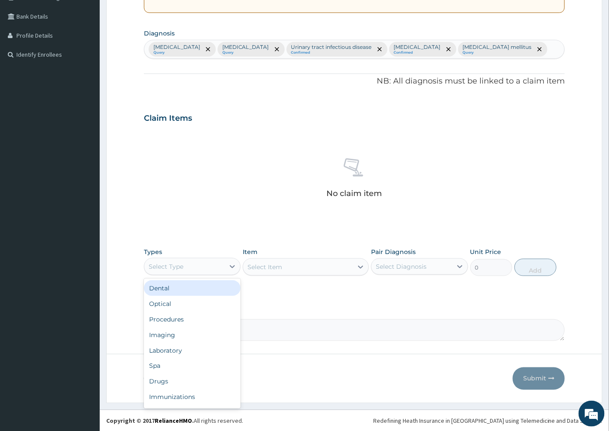
click at [211, 274] on div "Select Type" at bounding box center [184, 267] width 80 height 14
click at [180, 328] on div "Procedures" at bounding box center [192, 320] width 97 height 16
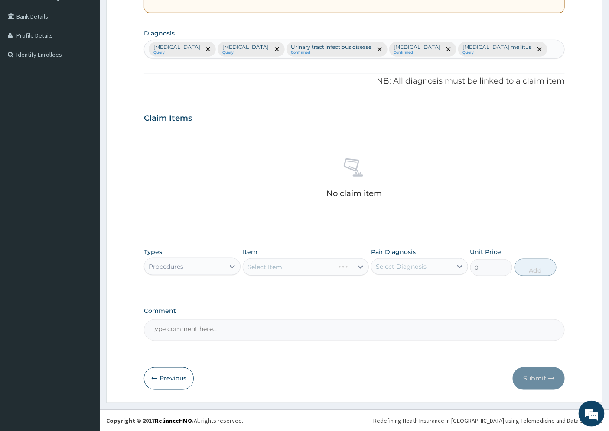
click at [356, 276] on div "Select Item" at bounding box center [306, 267] width 126 height 17
click at [359, 276] on div "Select Item" at bounding box center [306, 267] width 126 height 17
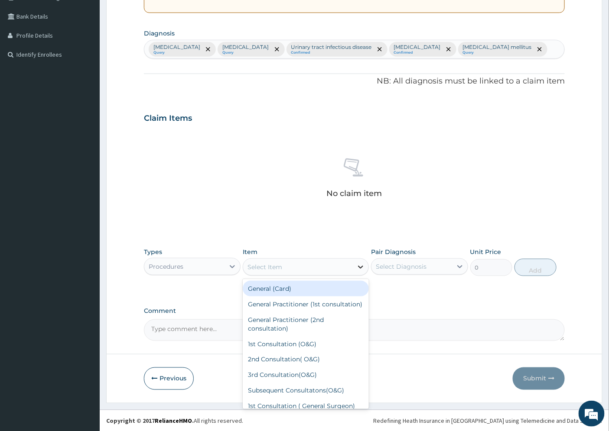
click at [358, 272] on icon at bounding box center [360, 267] width 9 height 9
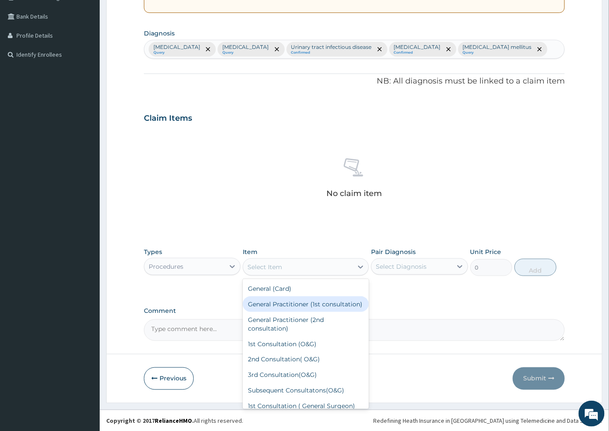
click at [319, 312] on div "General Practitioner (1st consultation)" at bounding box center [306, 305] width 126 height 16
type input "1500"
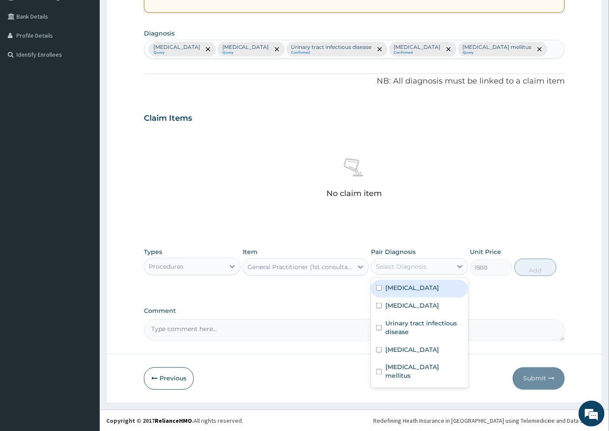
click at [416, 271] on div "Select Diagnosis" at bounding box center [401, 267] width 51 height 9
click at [421, 292] on label "[MEDICAL_DATA]" at bounding box center [412, 288] width 54 height 9
checkbox input "true"
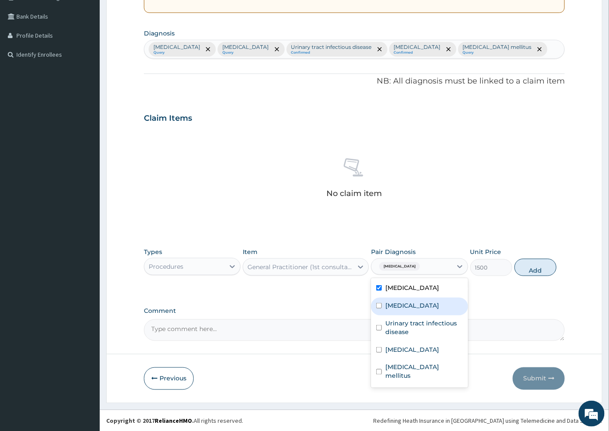
click at [419, 310] on label "[MEDICAL_DATA]" at bounding box center [412, 306] width 54 height 9
checkbox input "true"
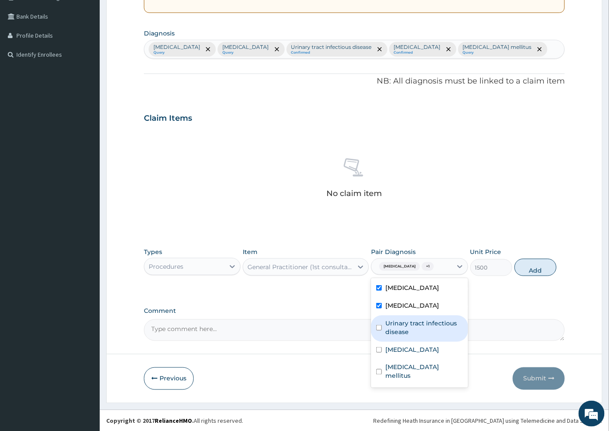
click at [422, 342] on div "Urinary tract infectious disease" at bounding box center [419, 329] width 97 height 26
checkbox input "true"
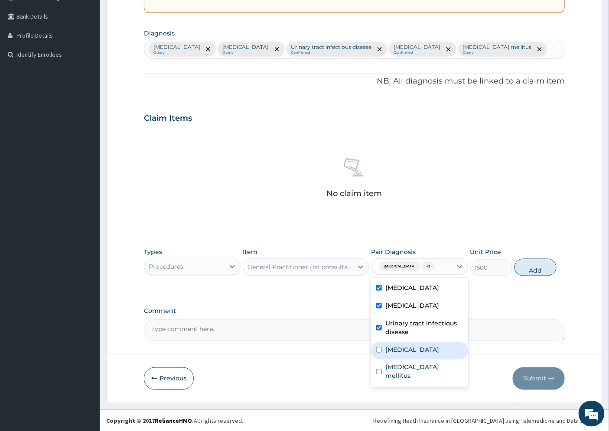
drag, startPoint x: 418, startPoint y: 387, endPoint x: 420, endPoint y: 396, distance: 9.5
click at [418, 354] on label "Benign prostatic hyperplasia" at bounding box center [412, 350] width 54 height 9
checkbox input "true"
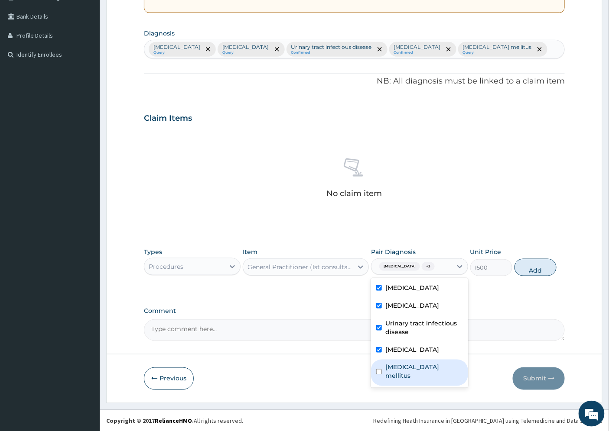
click at [426, 381] on label "Diabetes mellitus" at bounding box center [423, 371] width 77 height 17
checkbox input "true"
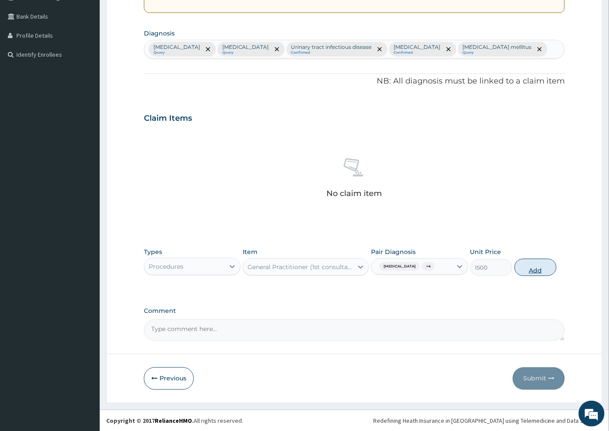
click at [532, 276] on button "Add" at bounding box center [535, 267] width 42 height 17
type input "0"
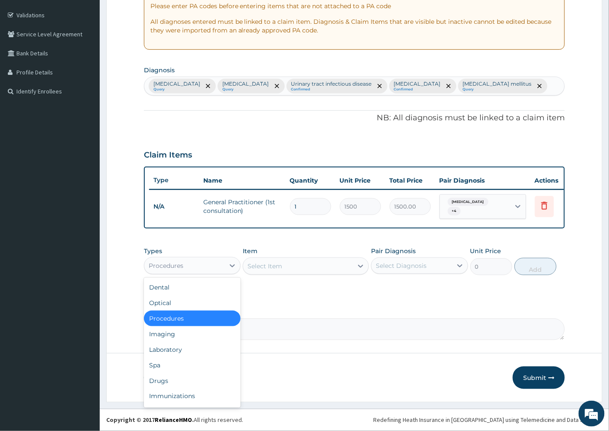
click at [198, 265] on div "Procedures" at bounding box center [184, 266] width 80 height 14
click at [187, 347] on div "Laboratory" at bounding box center [192, 350] width 97 height 16
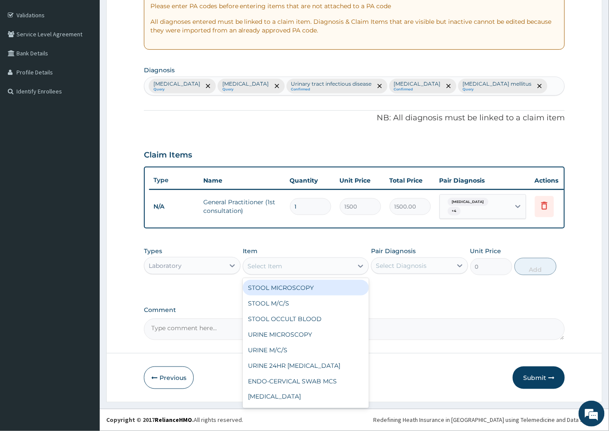
click at [263, 265] on div "Select Item" at bounding box center [264, 266] width 35 height 9
type input "PS"
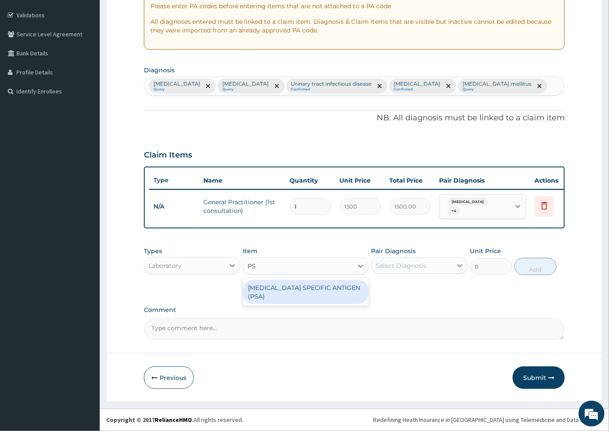
click at [299, 288] on div "PROSTATE SPECIFIC ANTIGEN (PSA)" at bounding box center [306, 292] width 126 height 24
type input "5865"
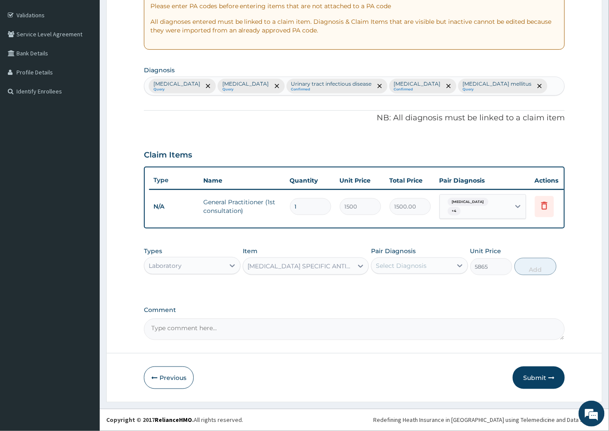
click at [400, 265] on div "Select Diagnosis" at bounding box center [401, 266] width 51 height 9
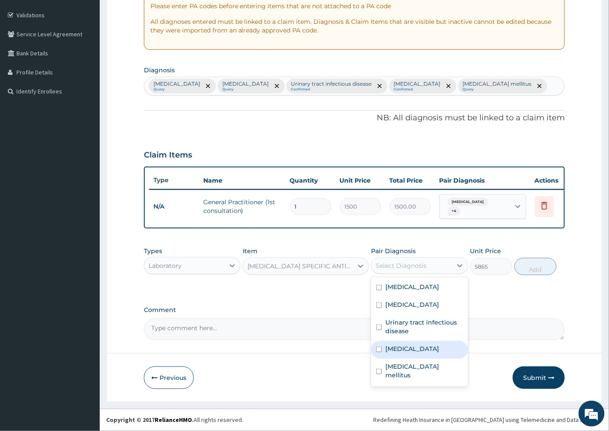
click at [425, 354] on label "Benign prostatic hyperplasia" at bounding box center [412, 349] width 54 height 9
checkbox input "true"
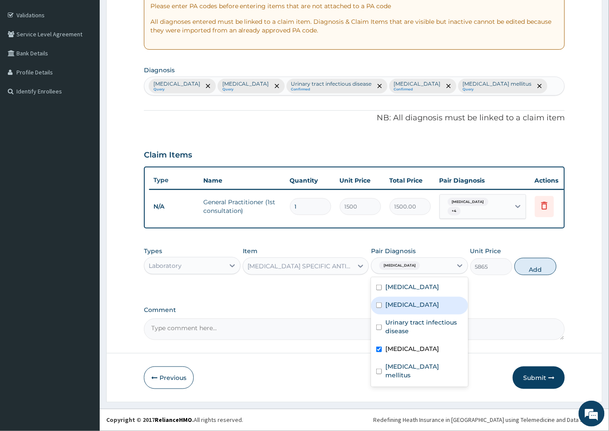
click at [419, 309] on label "Hypercholesterolemia" at bounding box center [412, 305] width 54 height 9
checkbox input "true"
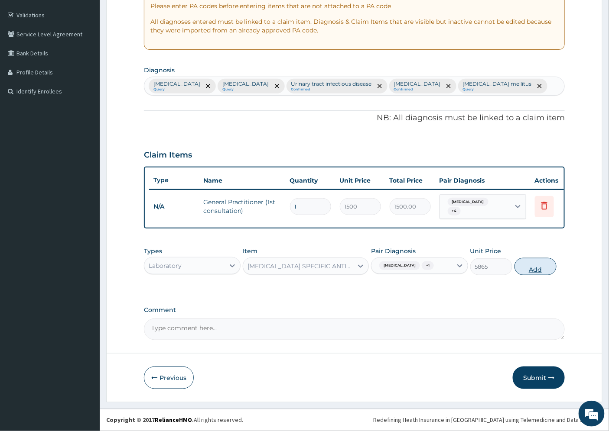
click at [542, 273] on button "Add" at bounding box center [535, 266] width 42 height 17
type input "0"
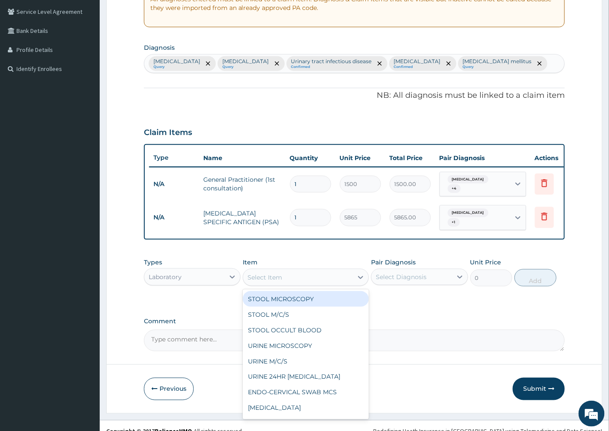
click at [262, 282] on div "Select Item" at bounding box center [264, 277] width 35 height 9
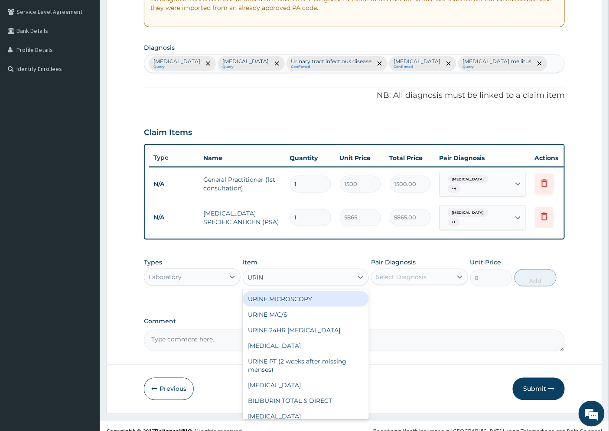
type input "URINA"
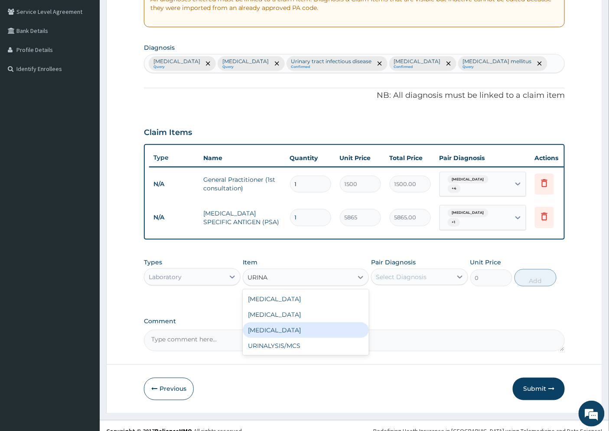
click at [267, 338] on div "Urinalysis" at bounding box center [306, 331] width 126 height 16
type input "2000"
click at [386, 282] on div "Select Diagnosis" at bounding box center [401, 277] width 51 height 9
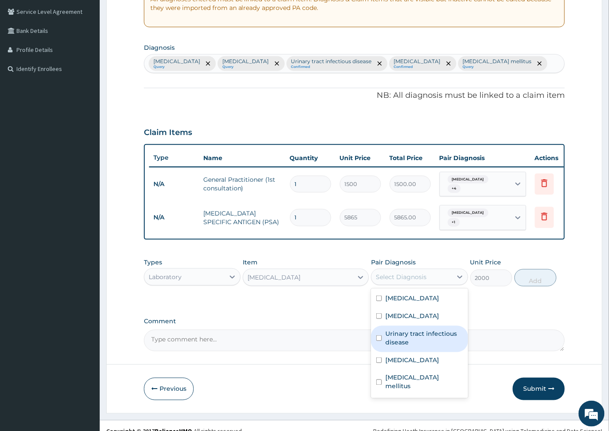
click at [442, 347] on label "Urinary tract infectious disease" at bounding box center [423, 338] width 77 height 17
checkbox input "true"
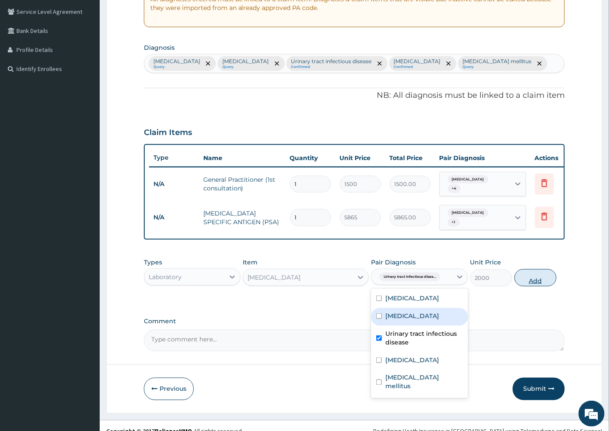
click at [529, 287] on button "Add" at bounding box center [535, 277] width 42 height 17
type input "0"
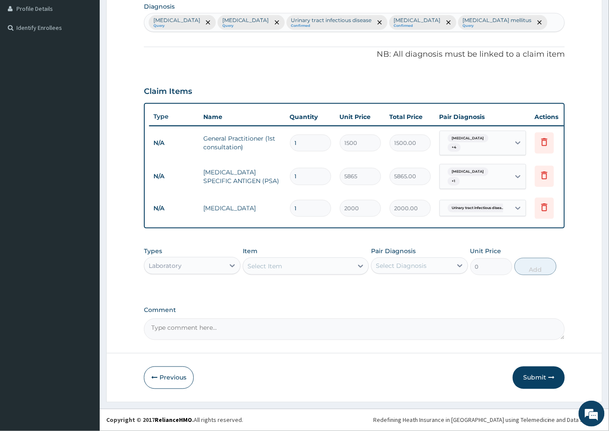
scroll to position [242, 0]
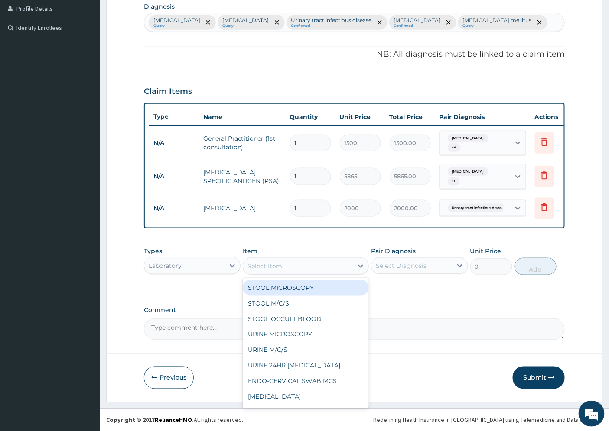
click at [266, 270] on div "Select Item" at bounding box center [264, 266] width 35 height 9
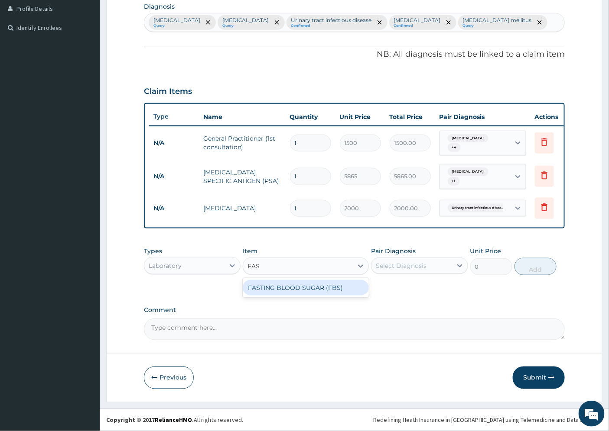
type input "FAST"
click at [301, 282] on div "FASTING BLOOD SUGAR (FBS)" at bounding box center [306, 288] width 126 height 16
type input "750"
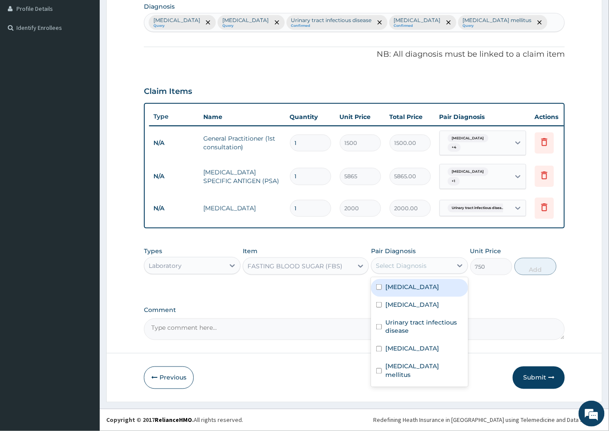
click at [441, 266] on div "Select Diagnosis" at bounding box center [411, 266] width 80 height 14
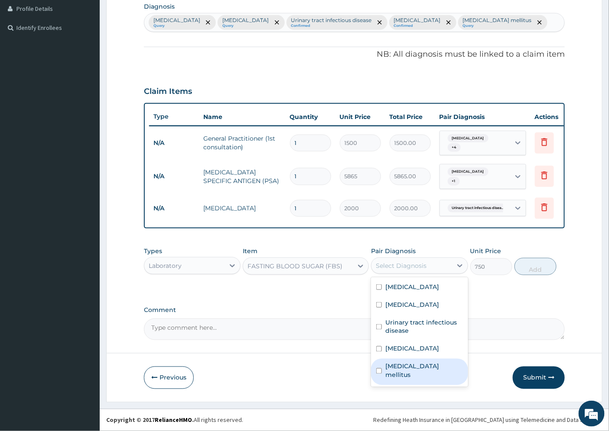
click at [403, 380] on label "Diabetes mellitus" at bounding box center [423, 371] width 77 height 17
checkbox input "true"
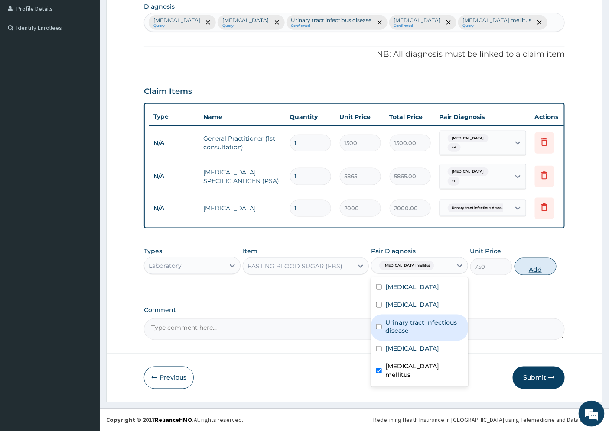
click at [527, 263] on button "Add" at bounding box center [535, 266] width 42 height 17
type input "0"
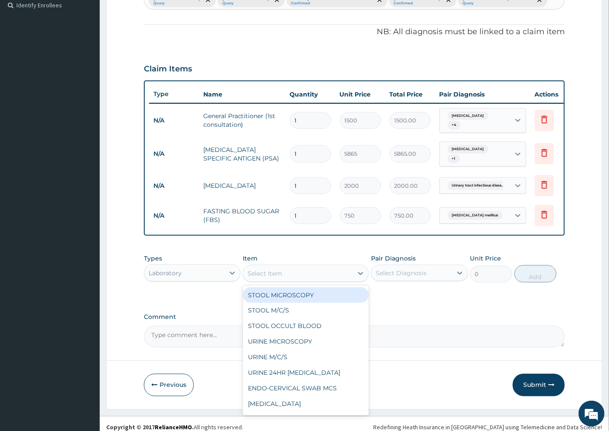
click at [266, 278] on div "Select Item" at bounding box center [264, 273] width 35 height 9
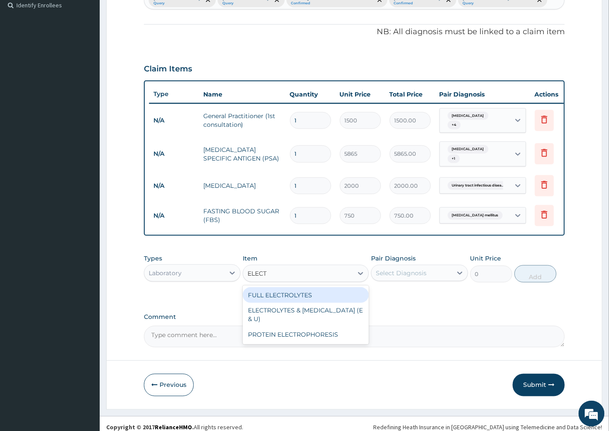
type input "ELECTR"
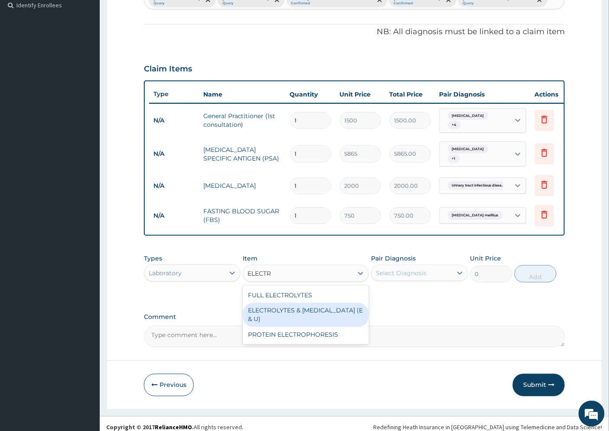
click at [315, 328] on div "ELECTROLYTES & UREA (E & U)" at bounding box center [306, 315] width 126 height 24
type input "2400"
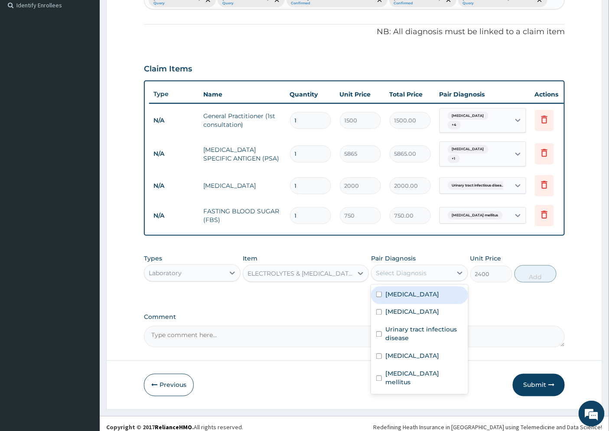
click at [426, 280] on div "Select Diagnosis" at bounding box center [411, 273] width 80 height 14
click at [428, 299] on label "Hypertensive heart disease" at bounding box center [412, 294] width 54 height 9
checkbox input "true"
click at [533, 283] on button "Add" at bounding box center [535, 274] width 42 height 17
type input "0"
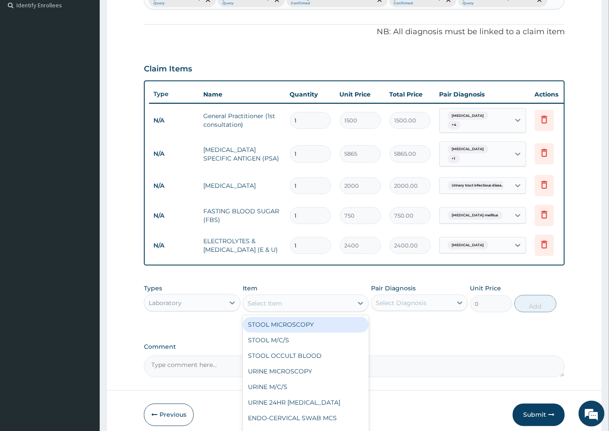
click at [270, 308] on div "Select Item" at bounding box center [264, 303] width 35 height 9
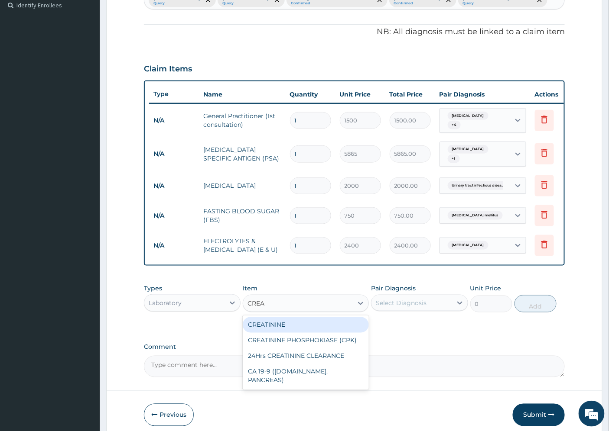
type input "CREAT"
click at [278, 333] on div "CREATININE" at bounding box center [306, 326] width 126 height 16
type input "1200"
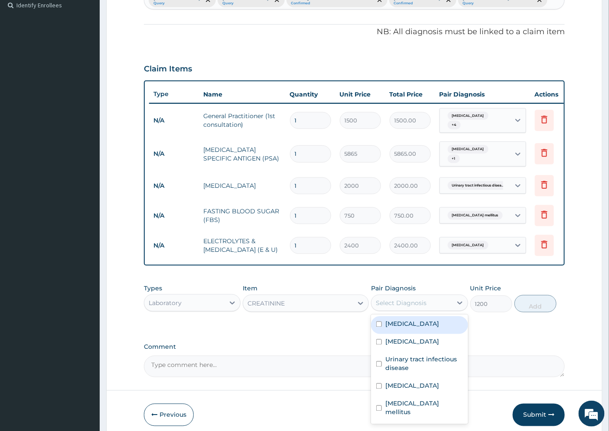
click at [431, 310] on div "Select Diagnosis" at bounding box center [411, 303] width 80 height 14
click at [425, 329] on label "Hypertensive heart disease" at bounding box center [412, 324] width 54 height 9
checkbox input "true"
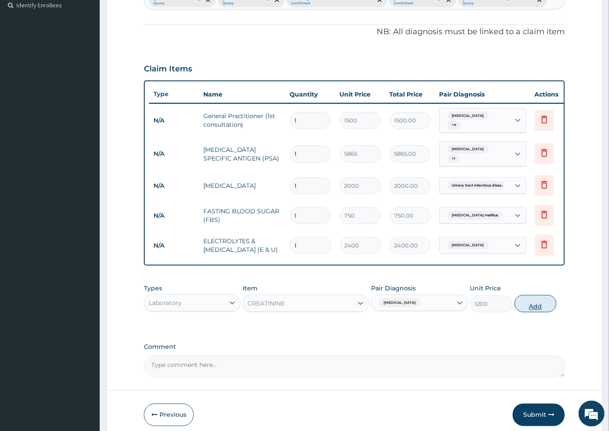
click at [532, 313] on button "Add" at bounding box center [535, 303] width 42 height 17
type input "0"
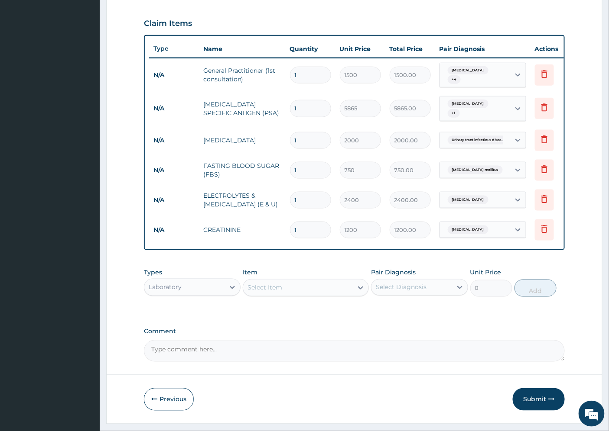
scroll to position [332, 0]
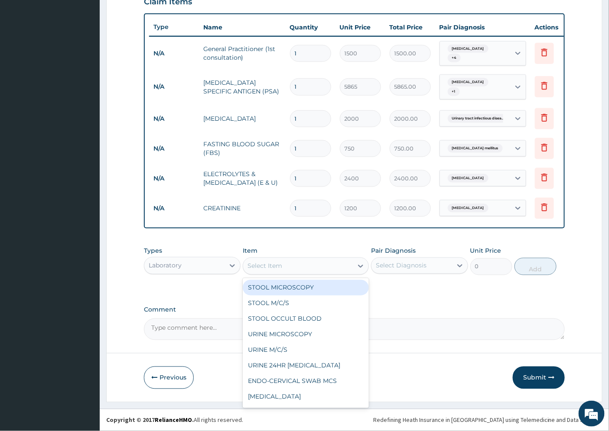
click at [268, 267] on div "Select Item" at bounding box center [264, 266] width 35 height 9
type input "LIP"
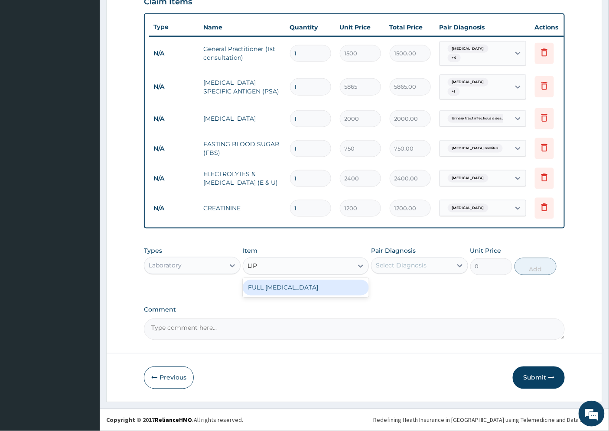
click at [279, 287] on div "FULL LIPID PROFILE" at bounding box center [306, 288] width 126 height 16
type input "5600"
click at [414, 268] on div "Select Diagnosis" at bounding box center [401, 266] width 51 height 9
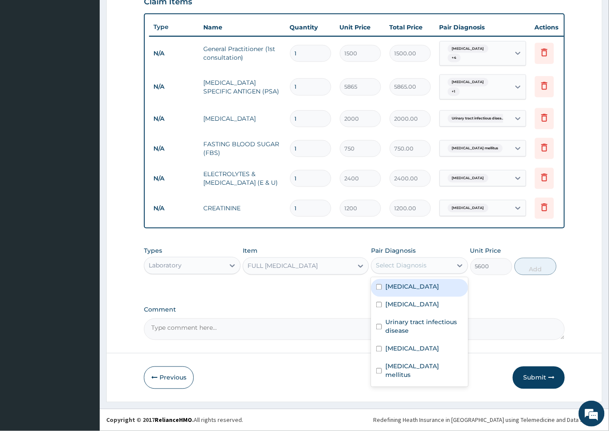
click at [417, 292] on label "Hypertensive heart disease" at bounding box center [412, 287] width 54 height 9
checkbox input "true"
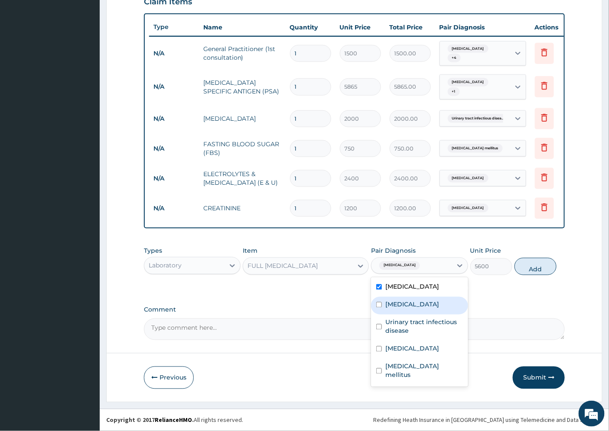
click at [412, 309] on label "Hypercholesterolemia" at bounding box center [412, 305] width 54 height 9
checkbox input "true"
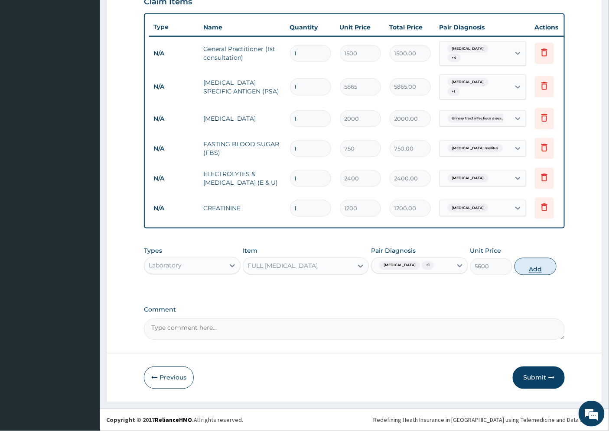
click at [544, 276] on button "Add" at bounding box center [535, 266] width 42 height 17
type input "0"
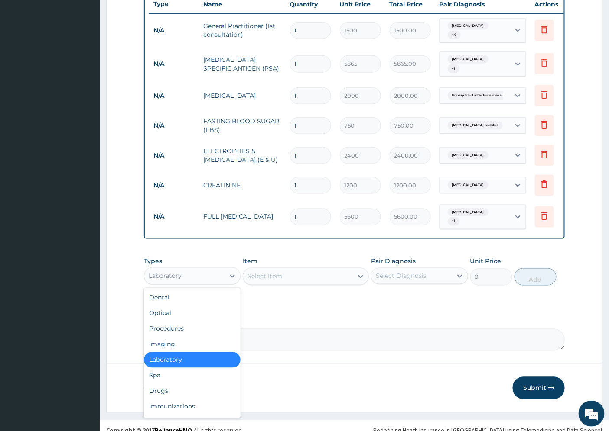
click at [191, 283] on div "Laboratory" at bounding box center [184, 276] width 80 height 14
click at [175, 353] on div "Imaging" at bounding box center [192, 345] width 97 height 16
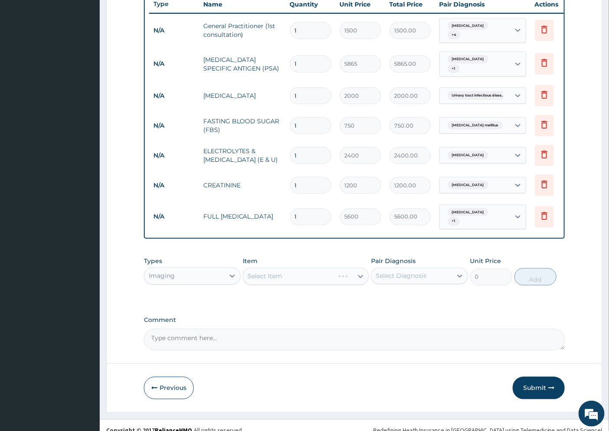
click at [253, 285] on div "Select Item" at bounding box center [306, 276] width 126 height 17
click at [279, 285] on div "Select Item" at bounding box center [306, 276] width 126 height 17
click at [274, 285] on div "Select Item" at bounding box center [306, 276] width 126 height 17
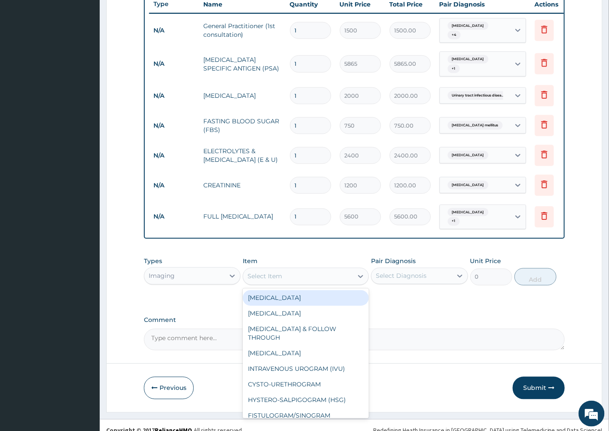
click at [291, 284] on div "Select Item" at bounding box center [298, 277] width 110 height 14
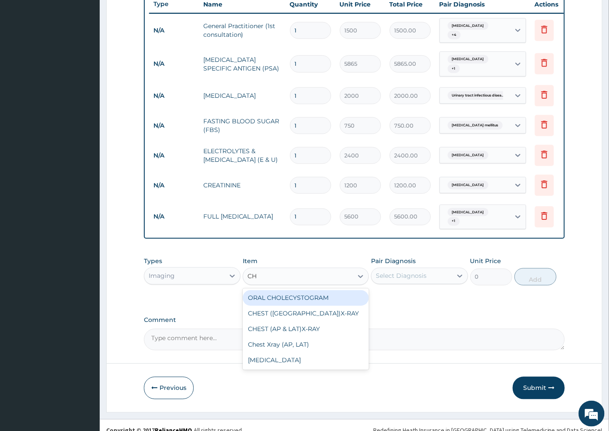
type input "CHE"
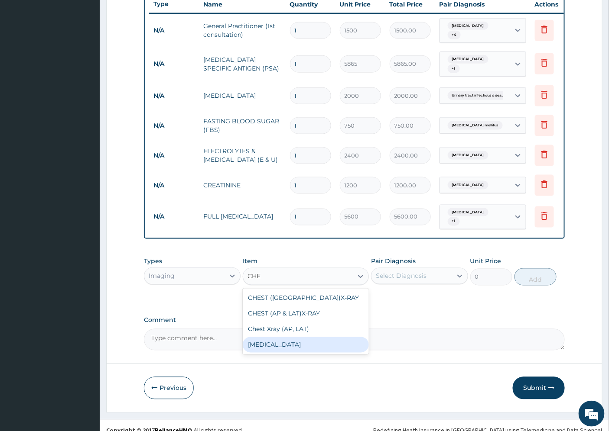
click at [278, 353] on div "Chest X-ray" at bounding box center [306, 345] width 126 height 16
type input "4500"
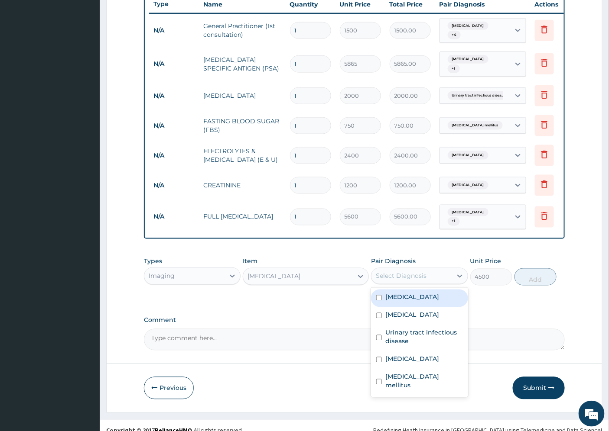
click at [404, 281] on div "Select Diagnosis" at bounding box center [401, 276] width 51 height 9
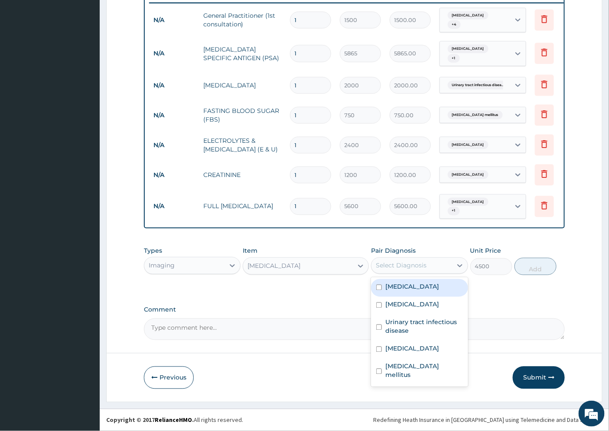
scroll to position [366, 0]
click at [419, 292] on label "[MEDICAL_DATA]" at bounding box center [412, 287] width 54 height 9
checkbox input "true"
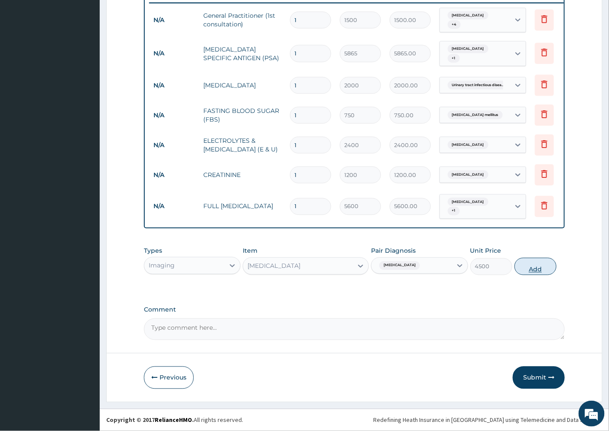
click at [530, 269] on button "Add" at bounding box center [535, 266] width 42 height 17
type input "0"
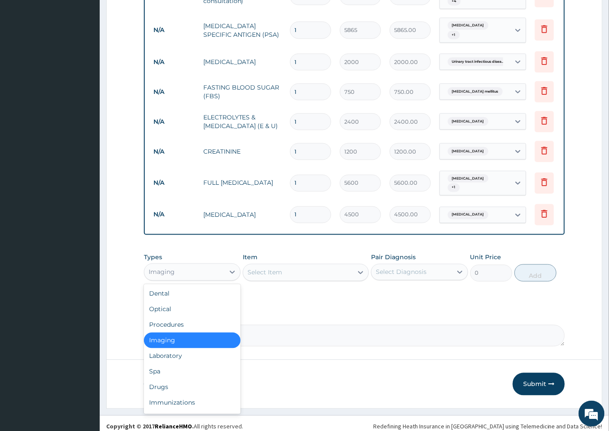
click at [179, 279] on div "Imaging" at bounding box center [184, 273] width 80 height 14
click at [172, 396] on div "Drugs" at bounding box center [192, 388] width 97 height 16
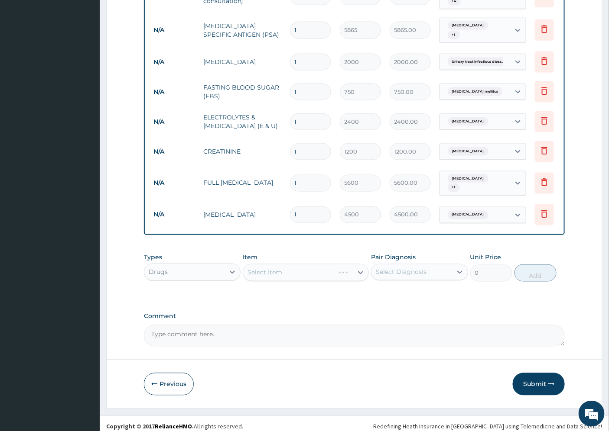
click at [284, 282] on div "Select Item" at bounding box center [306, 272] width 126 height 17
click at [339, 282] on div "Select Item" at bounding box center [306, 272] width 126 height 17
click at [312, 282] on div "Select Item" at bounding box center [306, 272] width 126 height 17
click at [340, 280] on div "Select Item" at bounding box center [298, 273] width 110 height 14
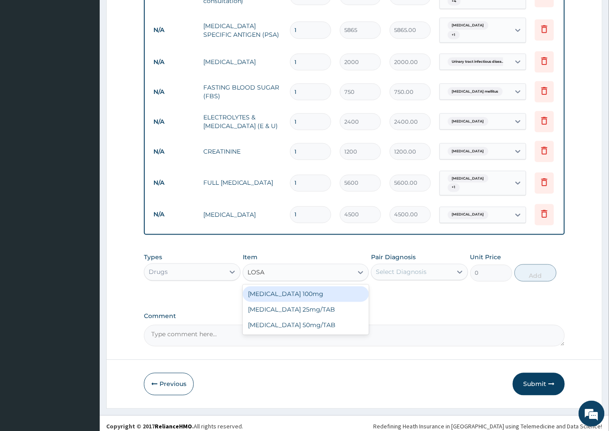
type input "[DATE]"
click at [310, 302] on div "[MEDICAL_DATA] 100mg" at bounding box center [306, 295] width 126 height 16
type input "65.62"
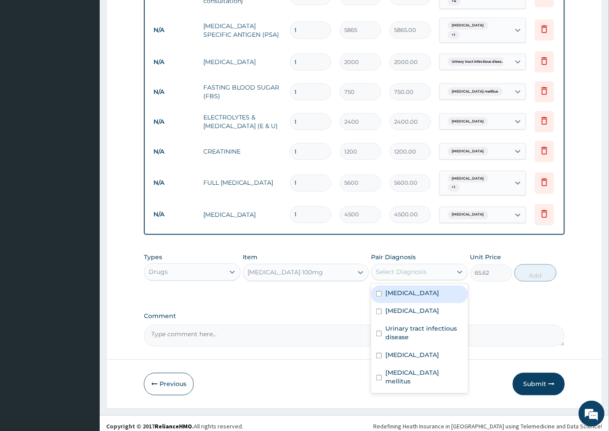
click at [425, 277] on div "Select Diagnosis" at bounding box center [401, 272] width 51 height 9
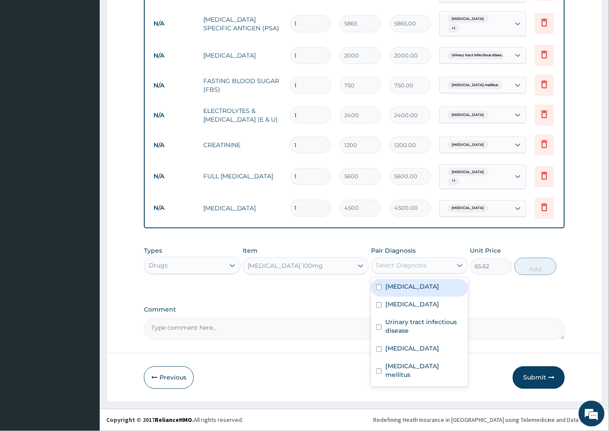
scroll to position [396, 0]
click at [418, 292] on label "[MEDICAL_DATA]" at bounding box center [412, 287] width 54 height 9
checkbox input "true"
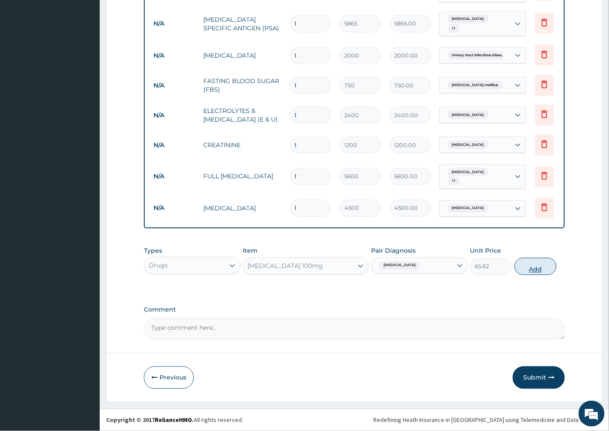
click at [524, 265] on button "Add" at bounding box center [535, 266] width 42 height 17
type input "0"
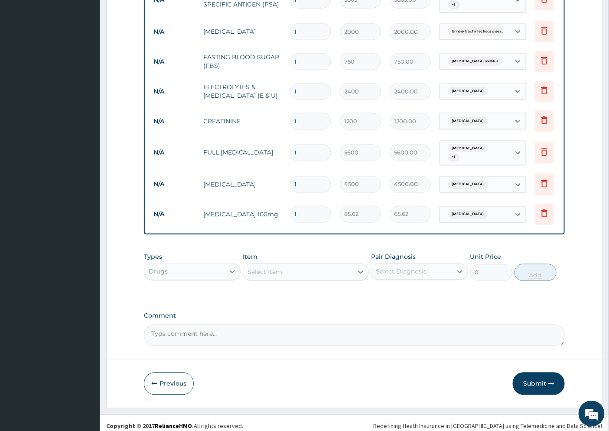
type input "0.00"
type input "3"
type input "196.86"
type input "30"
type input "1968.60"
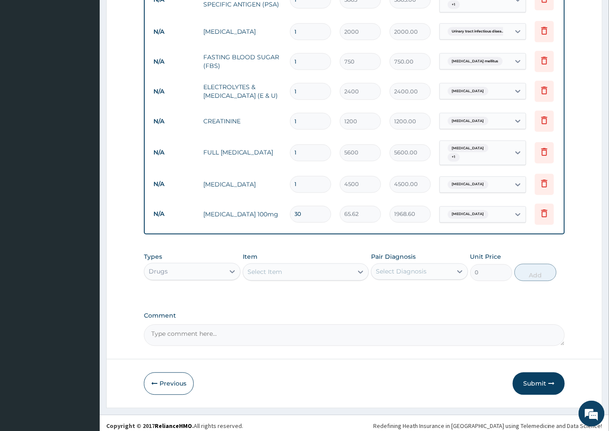
type input "30"
click at [298, 279] on div "Select Item" at bounding box center [298, 273] width 110 height 14
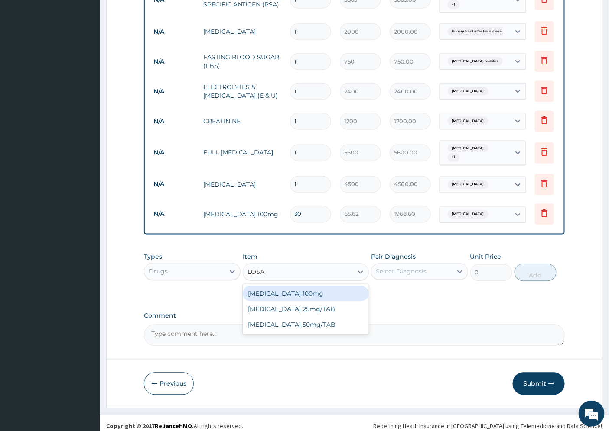
type input "[DATE]"
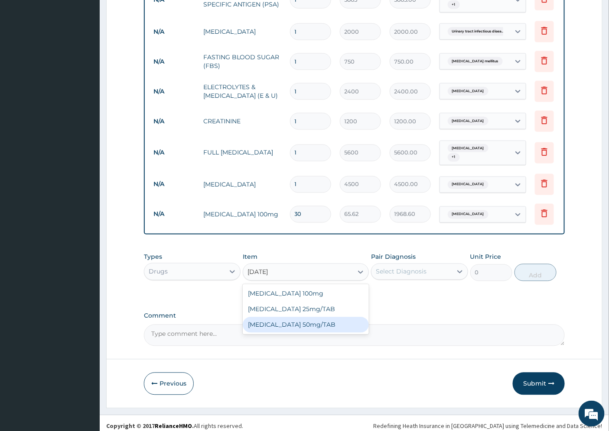
click at [299, 333] on div "[MEDICAL_DATA] 50mg/TAB" at bounding box center [306, 326] width 126 height 16
type input "50"
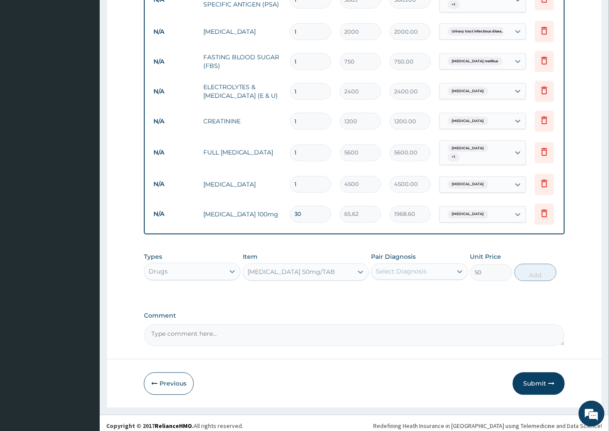
click at [311, 277] on div "[MEDICAL_DATA] 50mg/TAB" at bounding box center [291, 272] width 88 height 9
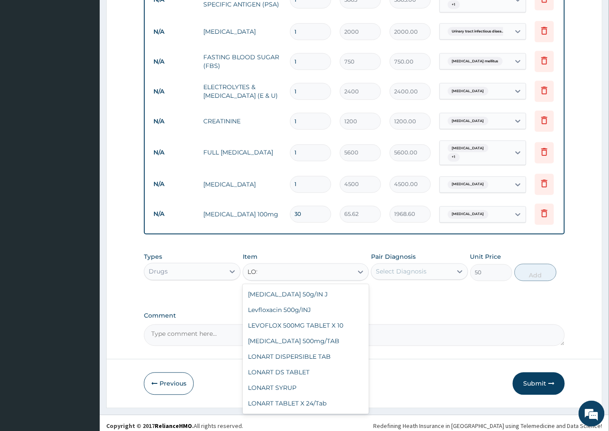
scroll to position [0, 0]
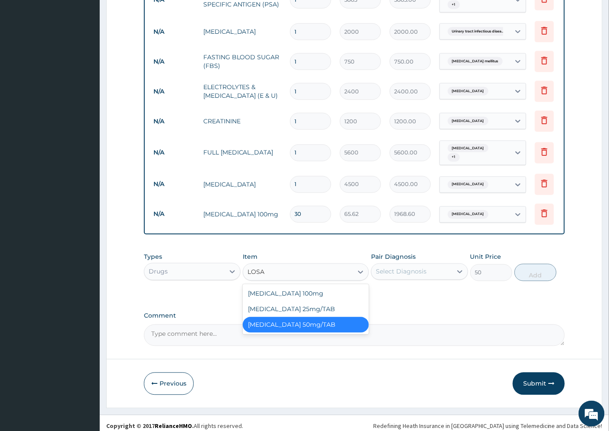
type input "[DATE]"
click at [305, 318] on div "[MEDICAL_DATA] 25mg/TAB" at bounding box center [306, 310] width 126 height 16
type input "25"
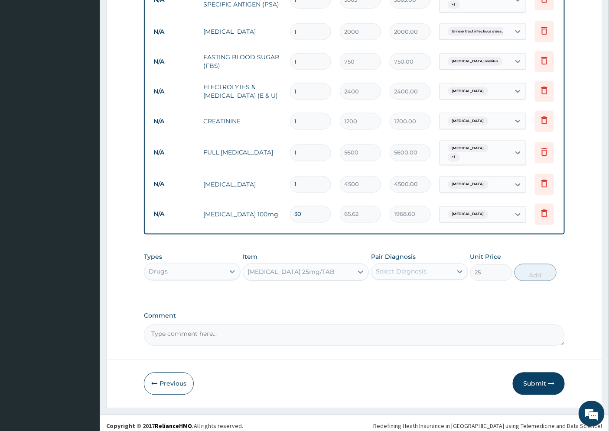
click at [367, 299] on div "Types Drugs Item LOSARTAN 25mg/TAB Pair Diagnosis Select Diagnosis Unit Price 2…" at bounding box center [354, 274] width 421 height 50
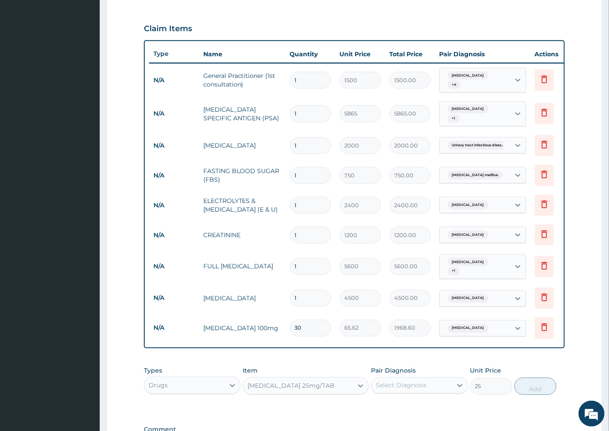
scroll to position [426, 0]
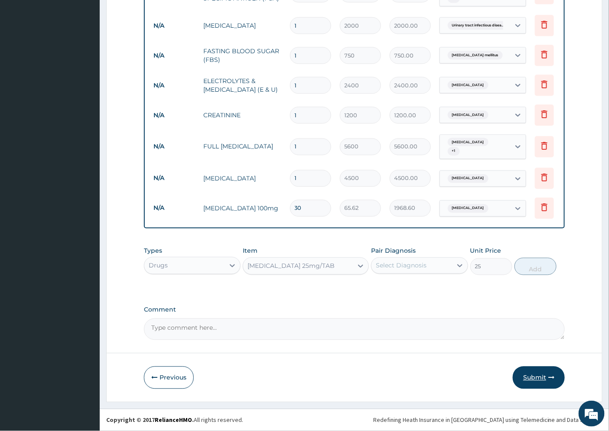
click at [537, 376] on button "Submit" at bounding box center [539, 378] width 52 height 23
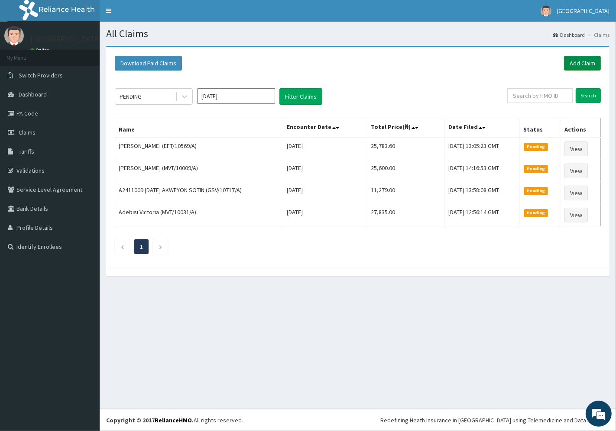
click at [583, 59] on link "Add Claim" at bounding box center [582, 63] width 37 height 15
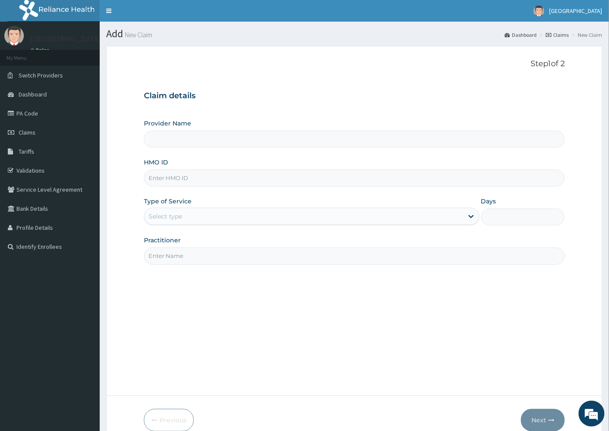
type input "[GEOGRAPHIC_DATA]"
click at [167, 181] on input "HMO ID" at bounding box center [354, 178] width 421 height 17
paste input "MKK/10026/A"
type input "MKK/10026/A"
click at [187, 214] on div "Select type" at bounding box center [303, 217] width 319 height 14
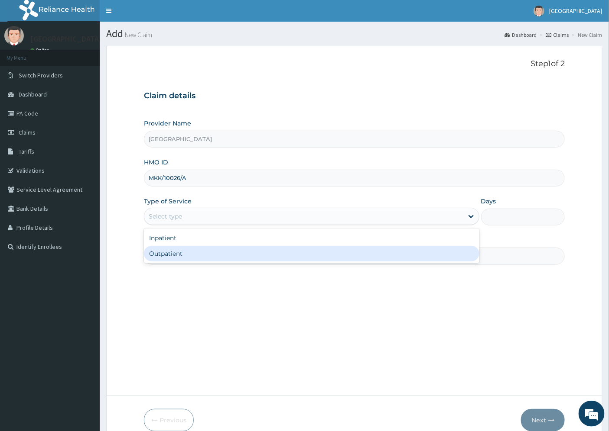
click at [188, 250] on div "Outpatient" at bounding box center [311, 254] width 335 height 16
type input "1"
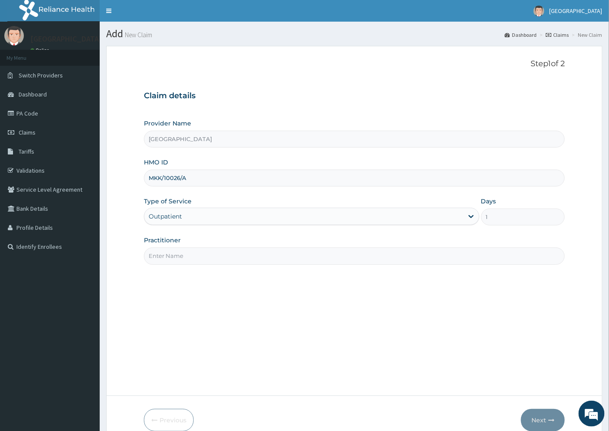
click at [189, 257] on input "Practitioner" at bounding box center [354, 256] width 421 height 17
type input "DR. DOSUMU"
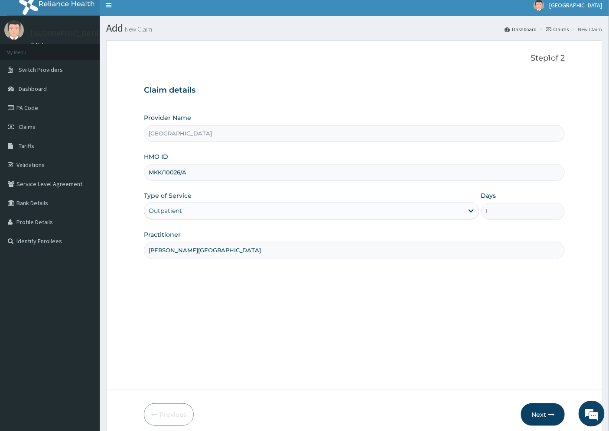
scroll to position [42, 0]
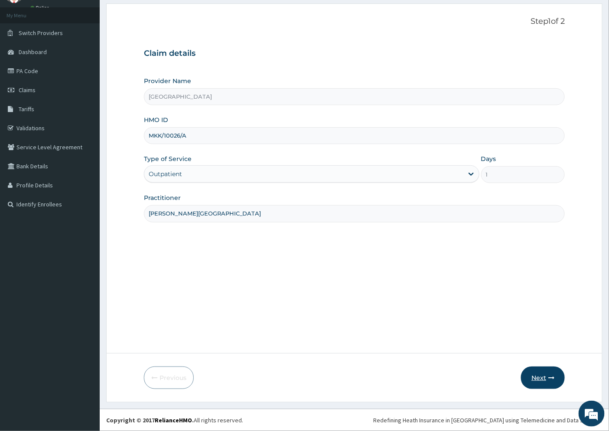
click at [543, 375] on button "Next" at bounding box center [543, 378] width 44 height 23
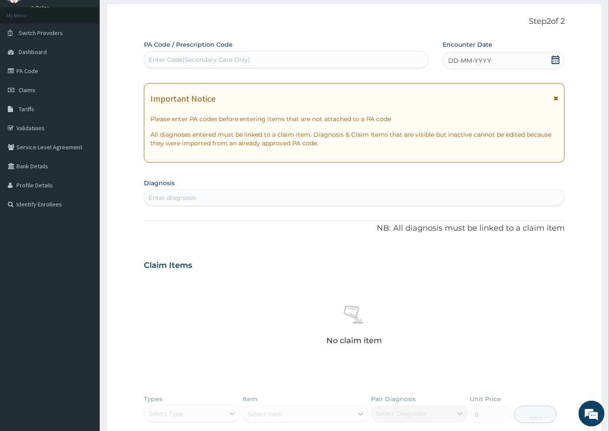
click at [491, 58] on div "DD-MM-YYYY" at bounding box center [503, 60] width 122 height 17
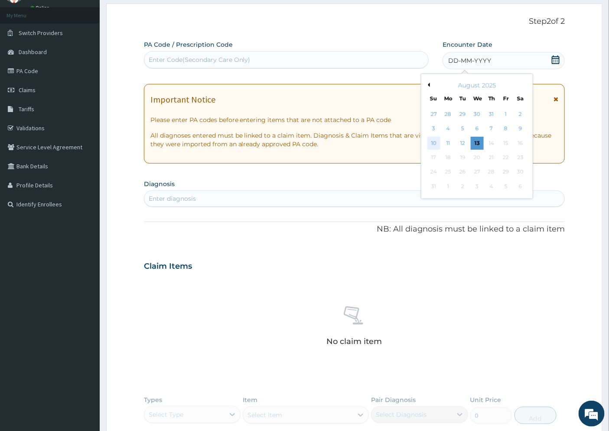
click at [436, 144] on div "10" at bounding box center [433, 143] width 13 height 13
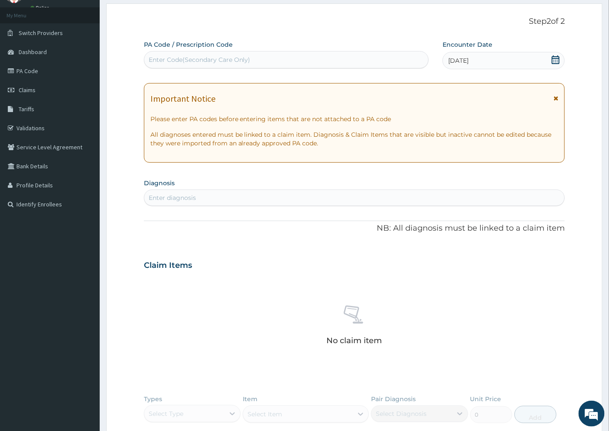
click at [217, 197] on div "Enter diagnosis" at bounding box center [354, 198] width 420 height 14
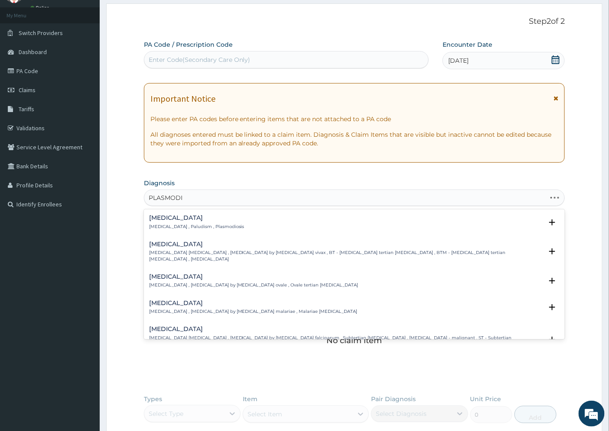
type input "PLASMODIA"
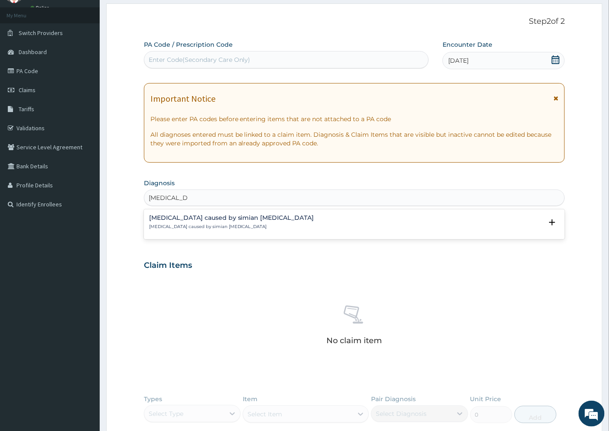
click at [210, 220] on h4 "Malaria caused by simian plasmodia" at bounding box center [231, 218] width 165 height 6
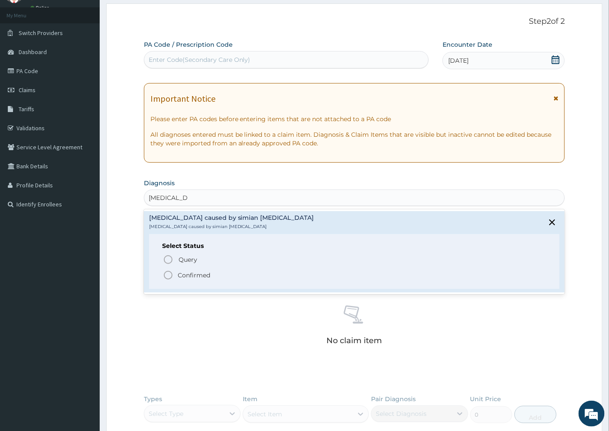
click at [198, 275] on p "Confirmed" at bounding box center [194, 275] width 32 height 9
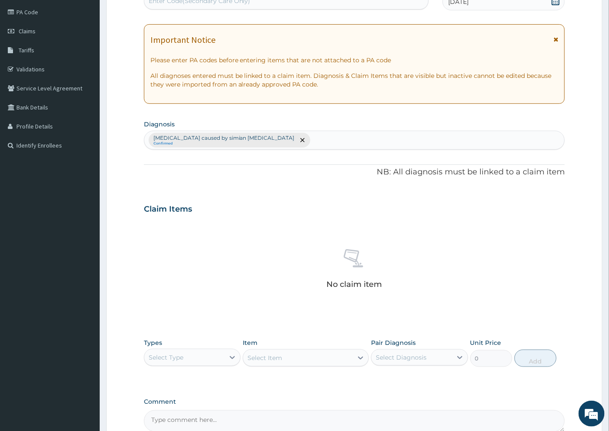
scroll to position [193, 0]
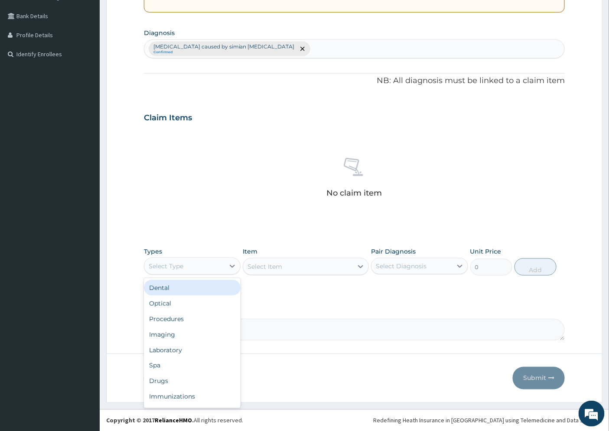
click at [204, 267] on div "Select Type" at bounding box center [184, 267] width 80 height 14
click at [196, 319] on div "Procedures" at bounding box center [192, 319] width 97 height 16
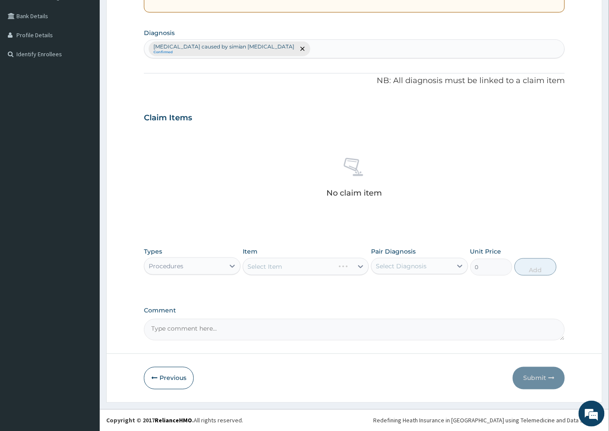
click at [350, 266] on div "Select Item" at bounding box center [306, 266] width 126 height 17
click at [358, 266] on div "Select Item" at bounding box center [306, 266] width 126 height 17
click at [361, 266] on div "Select Item" at bounding box center [306, 266] width 126 height 17
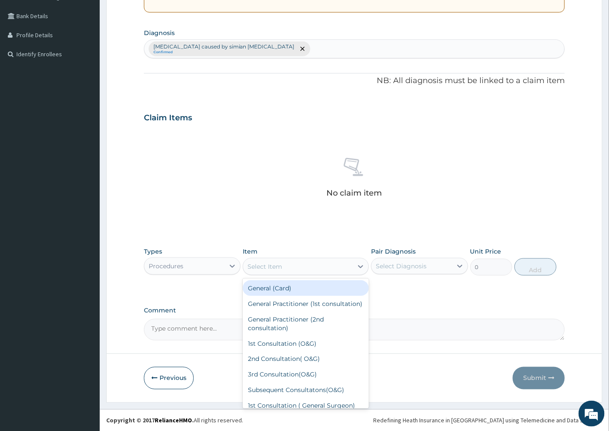
click at [350, 267] on div "Select Item" at bounding box center [298, 267] width 110 height 14
click at [303, 312] on div "General Practitioner (1st consultation)" at bounding box center [306, 304] width 126 height 16
type input "1500"
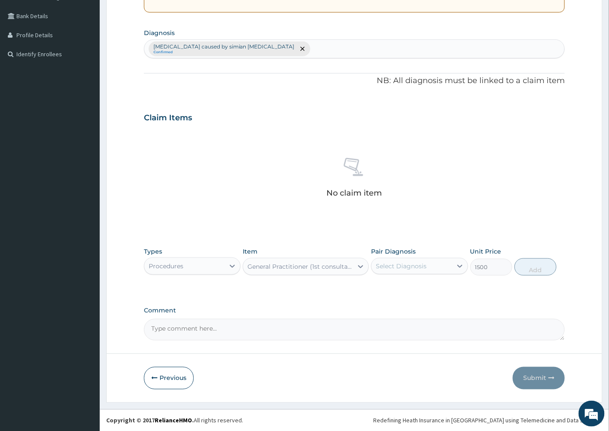
click at [435, 269] on div "Select Diagnosis" at bounding box center [411, 267] width 80 height 14
click at [433, 290] on label "Malaria caused by simian plasmodia" at bounding box center [423, 296] width 77 height 26
checkbox input "true"
click at [532, 270] on button "Add" at bounding box center [549, 267] width 42 height 17
type input "0"
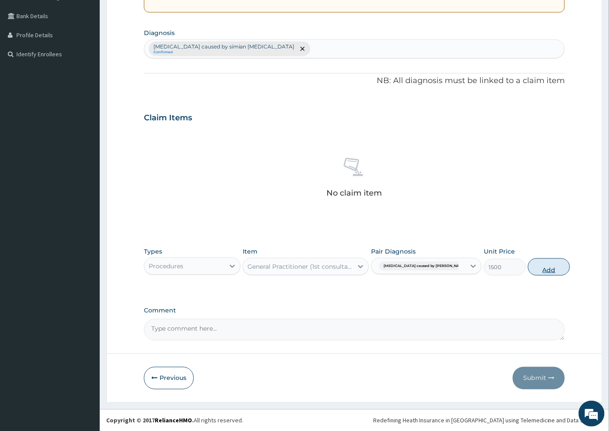
scroll to position [158, 0]
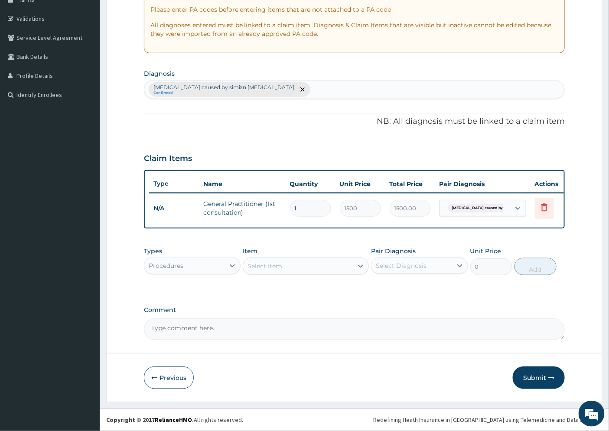
click at [192, 272] on div "Procedures" at bounding box center [184, 266] width 80 height 14
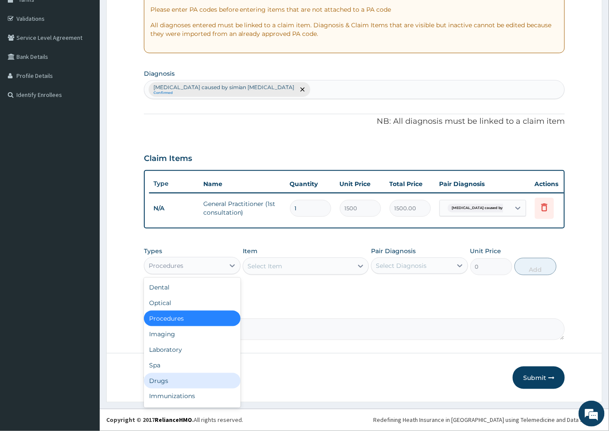
click at [163, 382] on div "Drugs" at bounding box center [192, 381] width 97 height 16
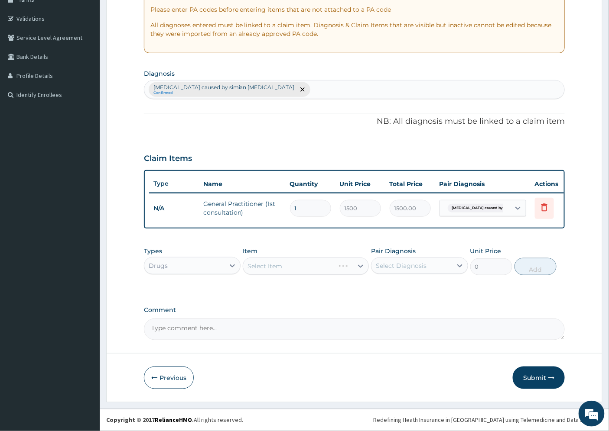
click at [283, 269] on div "Select Item" at bounding box center [306, 266] width 126 height 17
click at [324, 269] on div "Select Item" at bounding box center [306, 266] width 126 height 17
click at [358, 266] on div "Select Item" at bounding box center [306, 266] width 126 height 17
click at [343, 265] on div "Select Item" at bounding box center [306, 266] width 126 height 17
click at [317, 269] on div "Select Item" at bounding box center [306, 266] width 126 height 17
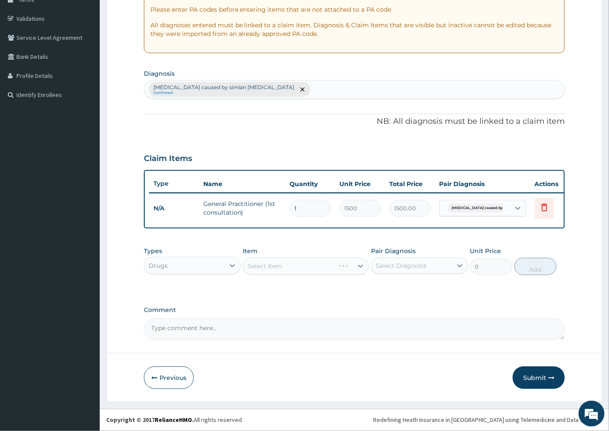
click at [357, 266] on div "Select Item" at bounding box center [306, 266] width 126 height 17
click at [358, 269] on div "Select Item" at bounding box center [306, 266] width 126 height 17
click at [354, 266] on div "Select Item" at bounding box center [306, 266] width 126 height 17
click at [264, 308] on label "Comment" at bounding box center [354, 310] width 421 height 7
click at [264, 319] on textarea "Comment" at bounding box center [354, 330] width 421 height 22
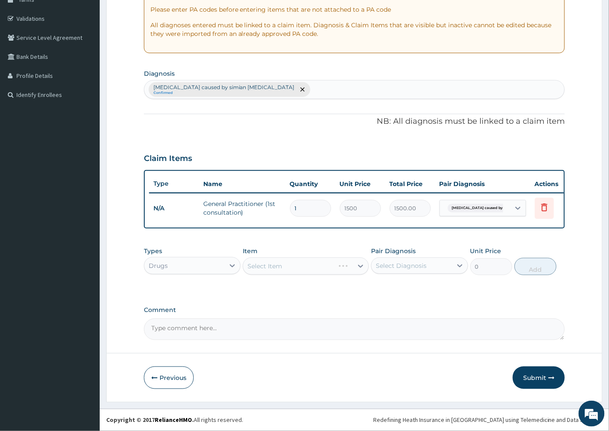
click at [273, 267] on div "Select Item" at bounding box center [306, 266] width 126 height 17
click at [274, 263] on div "Select Item" at bounding box center [306, 266] width 126 height 17
click at [298, 269] on div "Select Item" at bounding box center [306, 266] width 126 height 17
click at [314, 292] on div "Types Drugs Item Select Item Pair Diagnosis Select Diagnosis Unit Price 0 Add" at bounding box center [354, 268] width 421 height 50
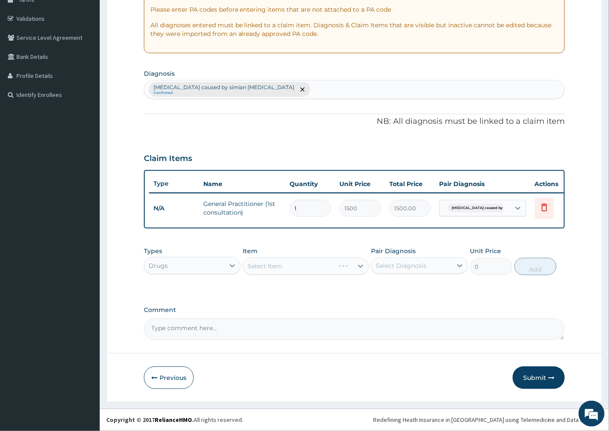
click at [285, 267] on div "Select Item" at bounding box center [306, 266] width 126 height 17
click at [362, 265] on div "Select Item" at bounding box center [306, 266] width 126 height 17
click at [357, 267] on icon at bounding box center [360, 266] width 9 height 9
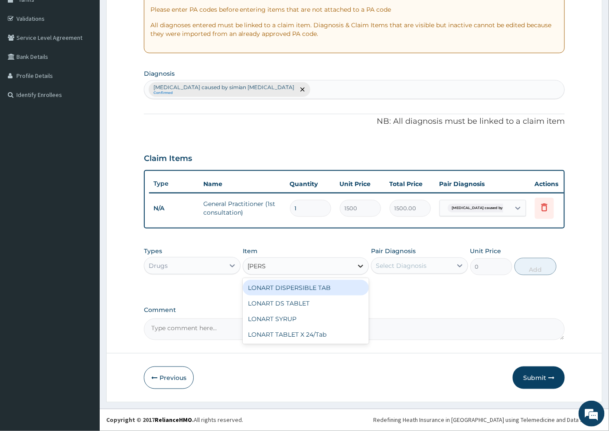
type input "LONAR"
click at [328, 302] on div "LONART DS TABLET" at bounding box center [306, 304] width 126 height 16
type input "105"
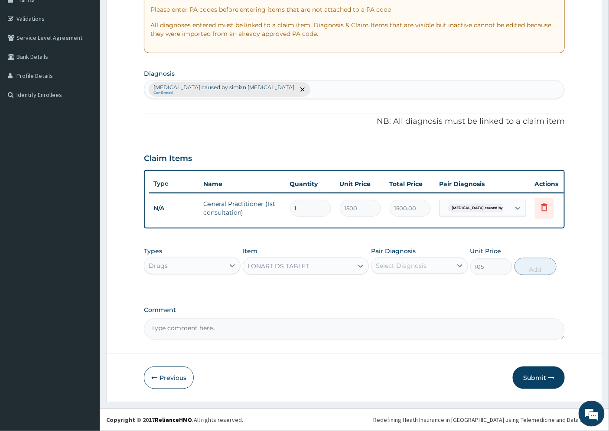
click at [432, 262] on div "Select Diagnosis" at bounding box center [411, 266] width 80 height 14
click at [419, 295] on label "Malaria caused by simian plasmodia" at bounding box center [423, 296] width 77 height 26
checkbox input "true"
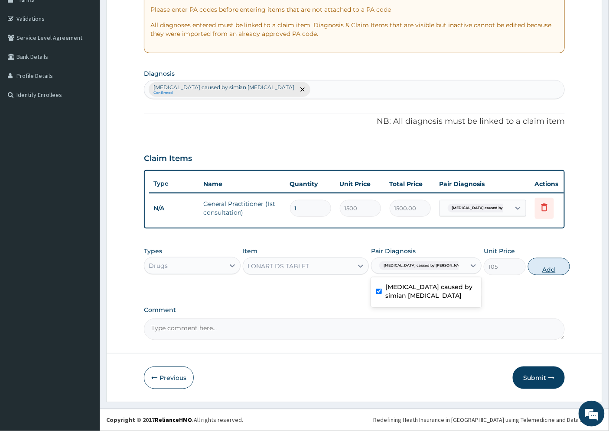
click at [534, 267] on button "Add" at bounding box center [549, 266] width 42 height 17
type input "0"
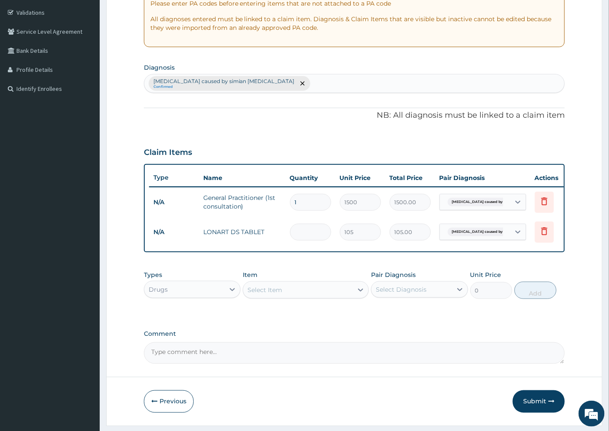
type input "0.00"
type input "2"
type input "210.00"
type input "24"
type input "2520.00"
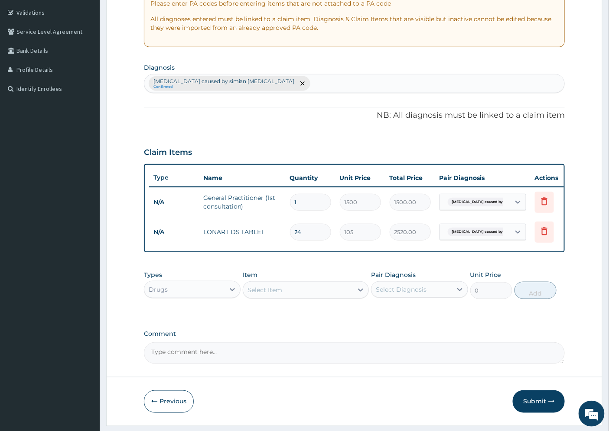
type input "24"
click at [272, 294] on div "Select Item" at bounding box center [264, 290] width 35 height 9
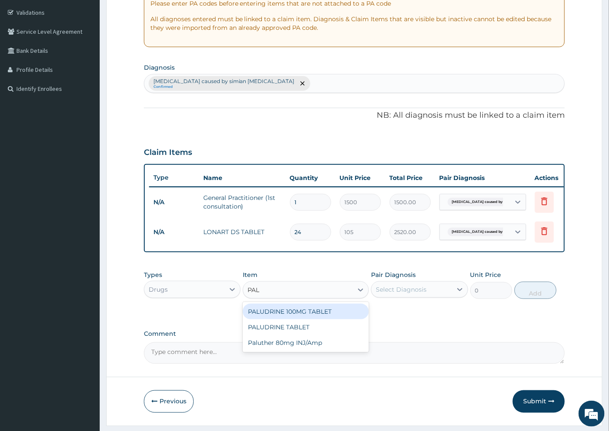
type input "PALU"
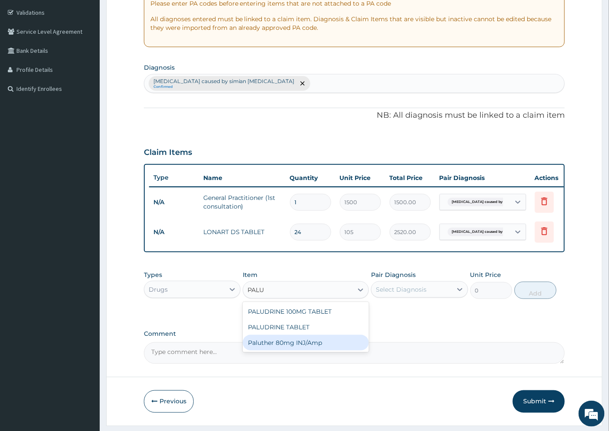
click at [282, 351] on div "Paluther 80mg INJ/Amp" at bounding box center [306, 343] width 126 height 16
type input "600"
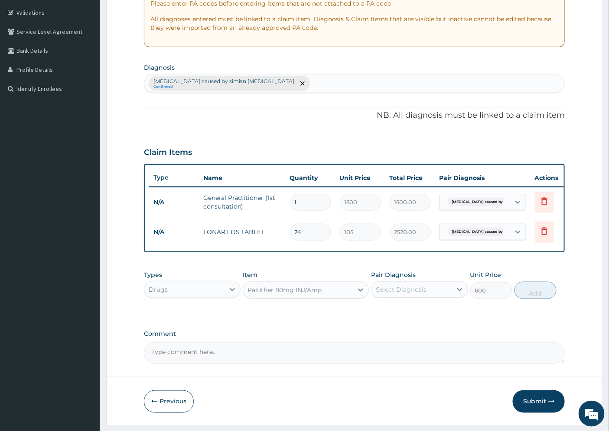
click at [400, 294] on div "Select Diagnosis" at bounding box center [401, 289] width 51 height 9
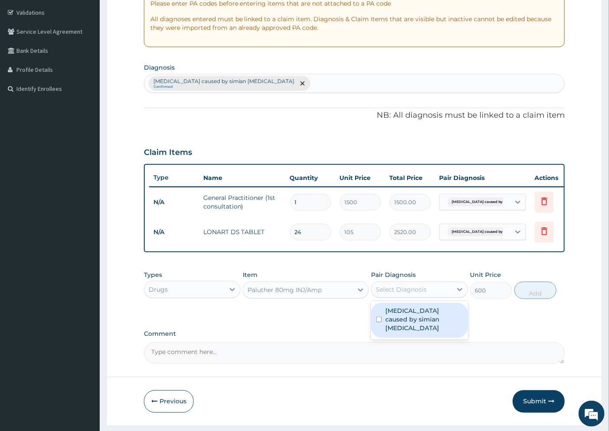
click at [408, 321] on label "Malaria caused by simian plasmodia" at bounding box center [423, 320] width 77 height 26
checkbox input "true"
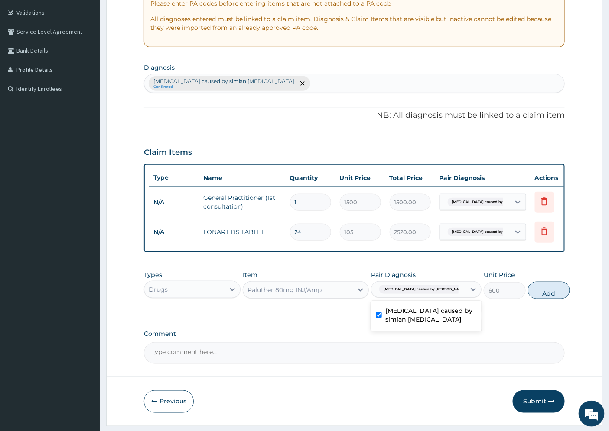
click at [528, 299] on button "Add" at bounding box center [549, 290] width 42 height 17
type input "0"
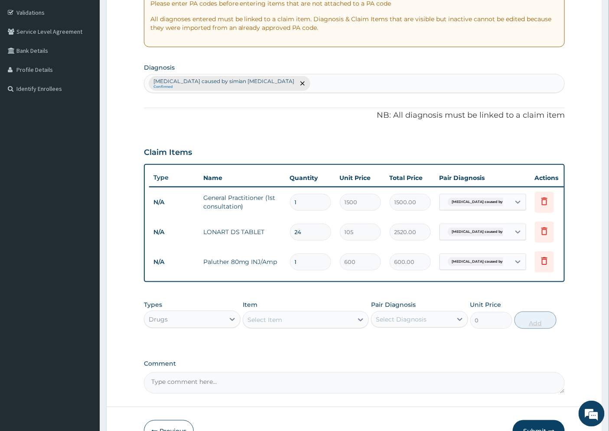
type input "0.00"
type input "2"
type input "1200.00"
type input "2"
click at [279, 324] on div "Select Item" at bounding box center [264, 320] width 35 height 9
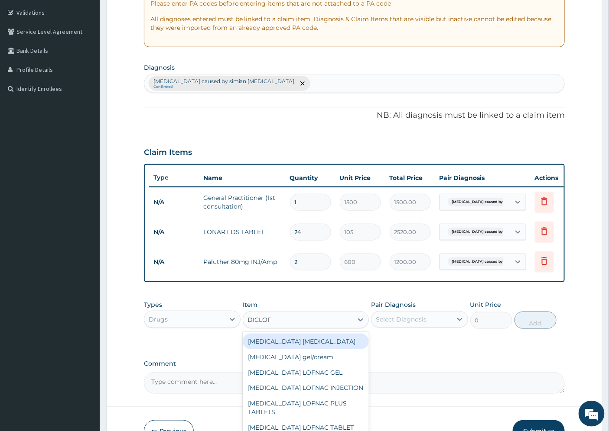
type input "DICLOFE"
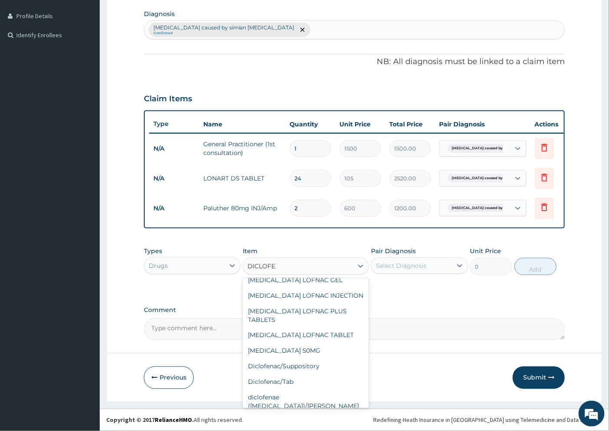
scroll to position [84, 0]
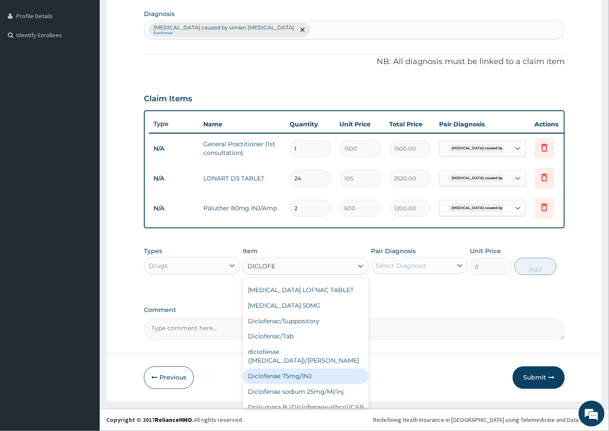
click at [308, 369] on div "Diclofenae 75mg/INJ" at bounding box center [306, 377] width 126 height 16
type input "39.38"
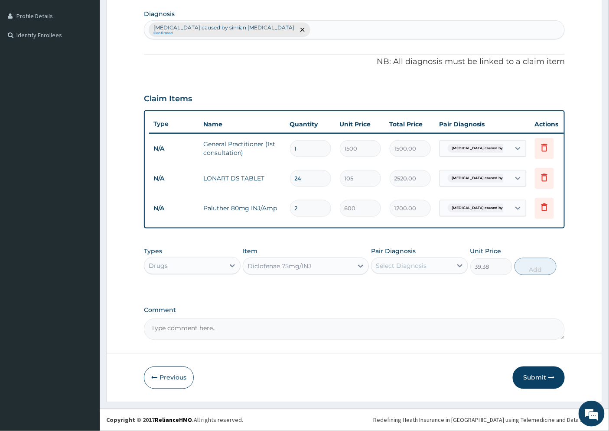
click at [389, 270] on div "Select Diagnosis" at bounding box center [411, 266] width 80 height 14
click at [402, 296] on label "Malaria caused by simian plasmodia" at bounding box center [423, 296] width 77 height 26
checkbox input "true"
click at [528, 271] on button "Add" at bounding box center [549, 266] width 42 height 17
type input "0"
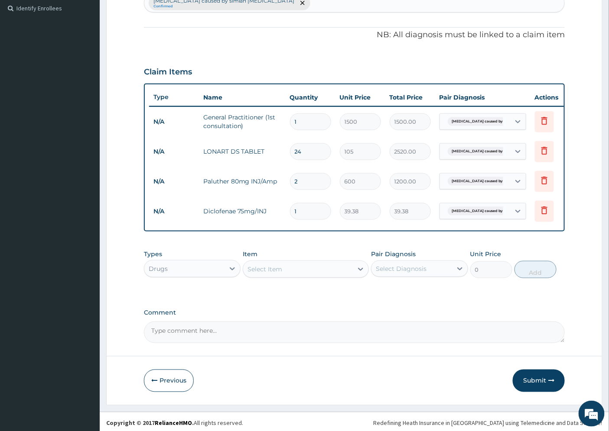
scroll to position [249, 0]
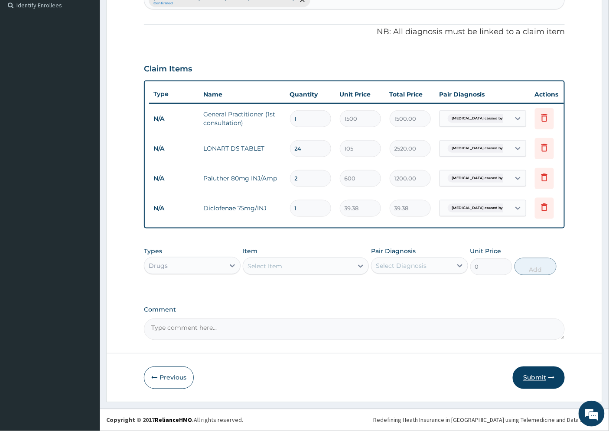
click at [535, 375] on button "Submit" at bounding box center [539, 378] width 52 height 23
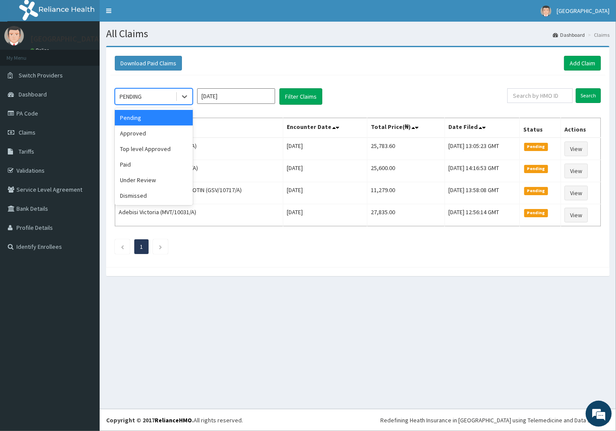
click at [162, 93] on div "PENDING" at bounding box center [145, 97] width 60 height 14
click at [141, 137] on div "Approved" at bounding box center [154, 134] width 78 height 16
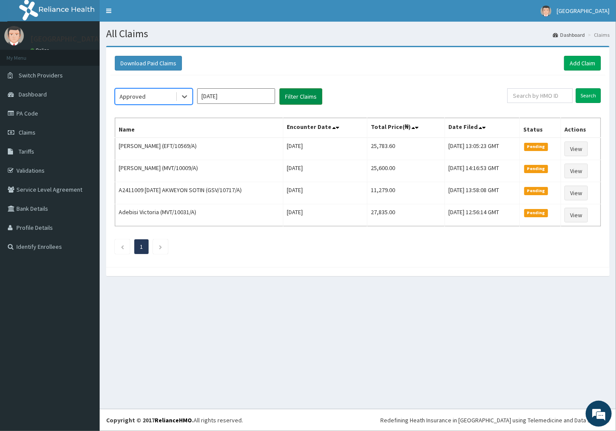
click at [297, 95] on button "Filter Claims" at bounding box center [300, 96] width 43 height 16
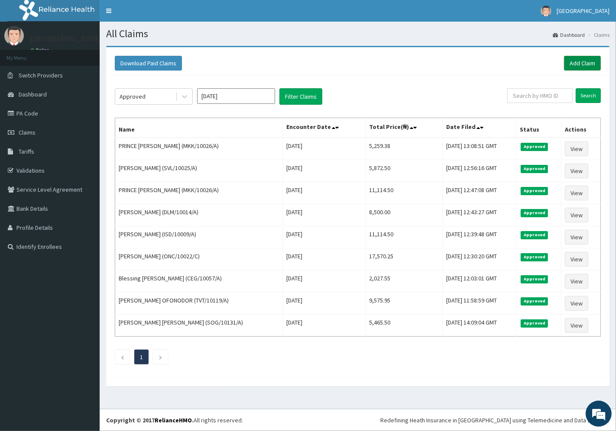
click at [579, 58] on link "Add Claim" at bounding box center [582, 63] width 37 height 15
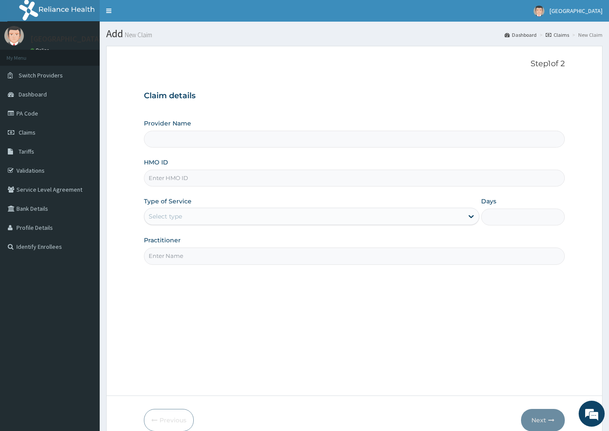
type input "[GEOGRAPHIC_DATA]"
click at [161, 178] on input "HMO ID" at bounding box center [354, 178] width 421 height 17
paste input "EFT/10569/A"
type input "EFT/10569/A"
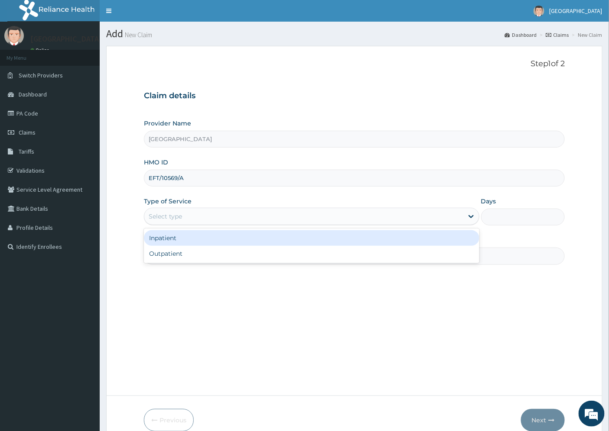
click at [179, 216] on div "Select type" at bounding box center [165, 216] width 33 height 9
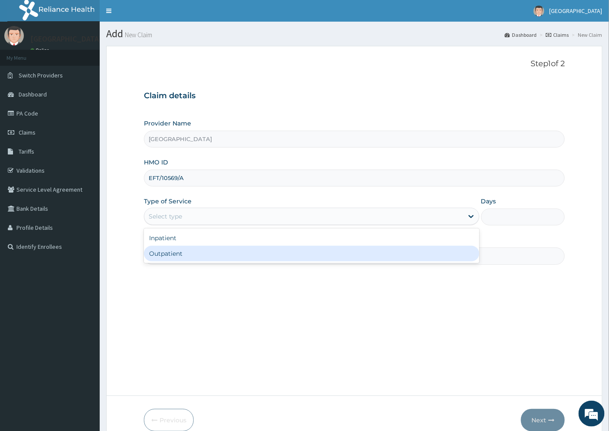
click at [171, 250] on div "Outpatient" at bounding box center [311, 254] width 335 height 16
type input "1"
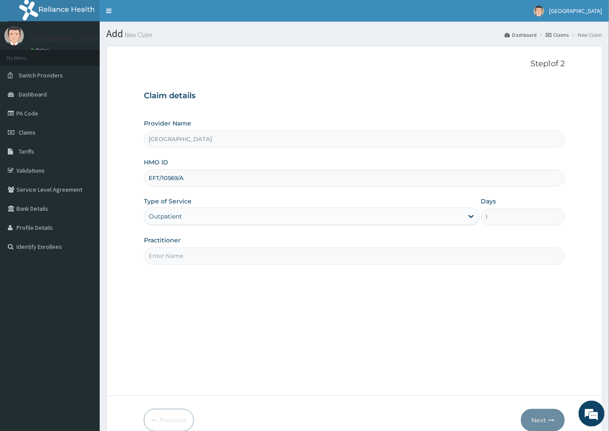
click at [172, 255] on input "Practitioner" at bounding box center [354, 256] width 421 height 17
type input "[PERSON_NAME][GEOGRAPHIC_DATA]"
click at [533, 419] on button "Next" at bounding box center [543, 420] width 44 height 23
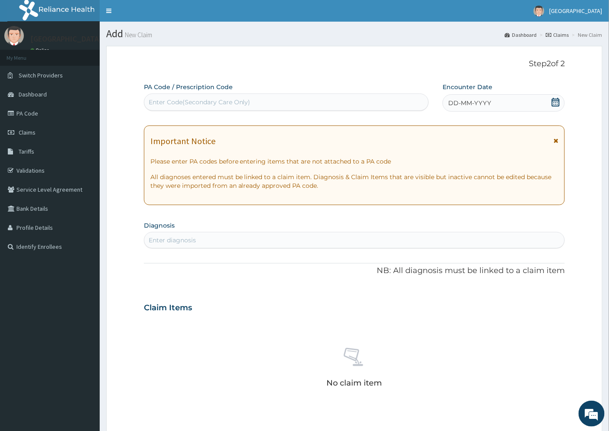
click at [457, 102] on span "DD-MM-YYYY" at bounding box center [469, 103] width 43 height 9
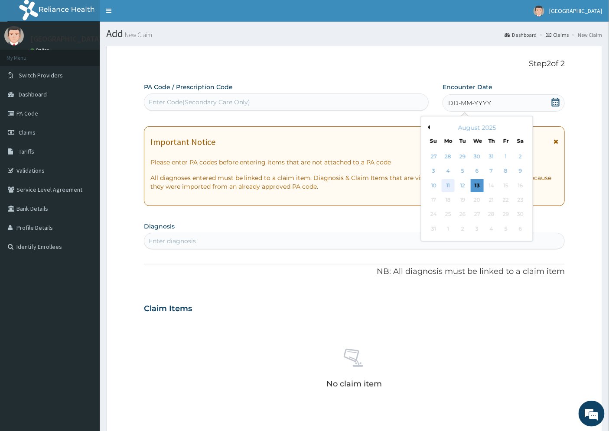
click at [448, 186] on div "11" at bounding box center [447, 185] width 13 height 13
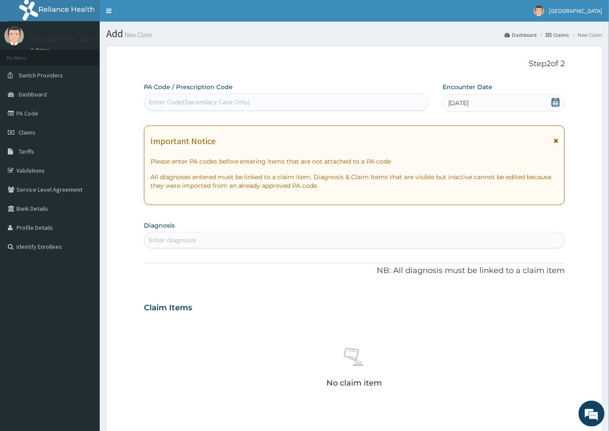
click at [196, 236] on div "Enter diagnosis" at bounding box center [354, 241] width 420 height 14
type input "HHD"
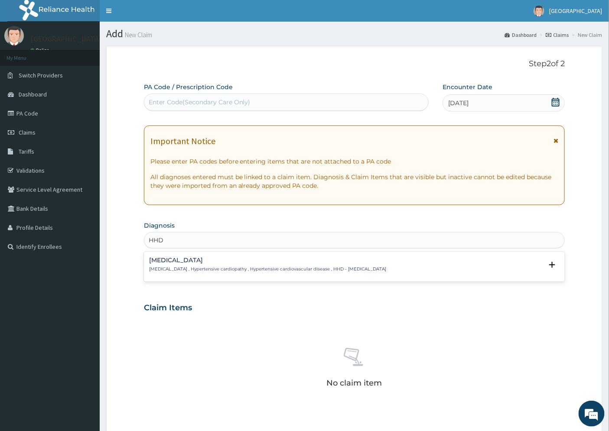
click at [174, 262] on h4 "Hypertensive heart disease" at bounding box center [267, 260] width 237 height 6
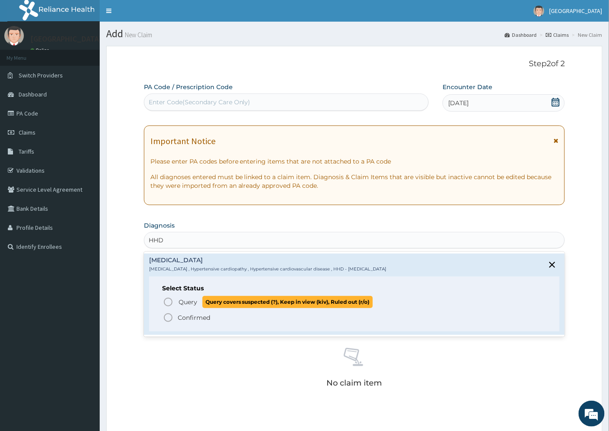
click at [189, 301] on span "Query" at bounding box center [187, 302] width 19 height 9
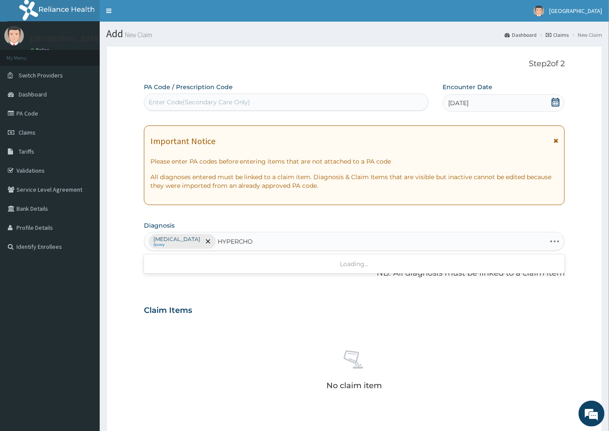
type input "HYPERCHOL"
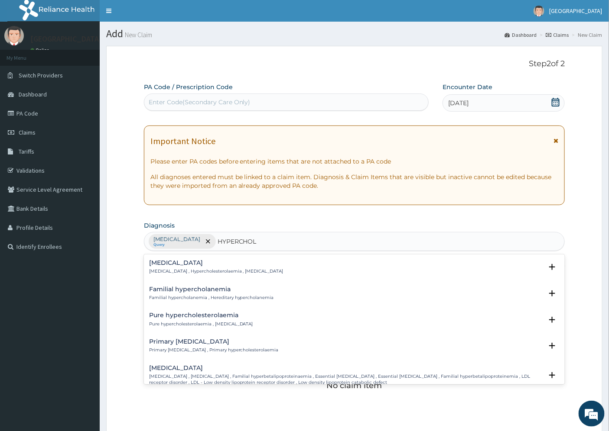
click at [184, 265] on h4 "Hypercholesterolemia" at bounding box center [216, 263] width 134 height 6
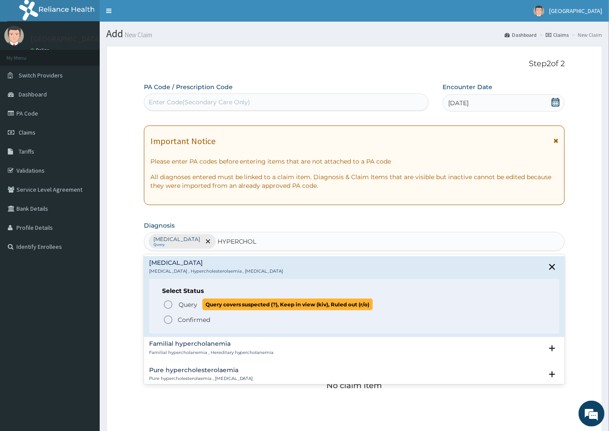
click at [191, 306] on span "Query" at bounding box center [187, 305] width 19 height 9
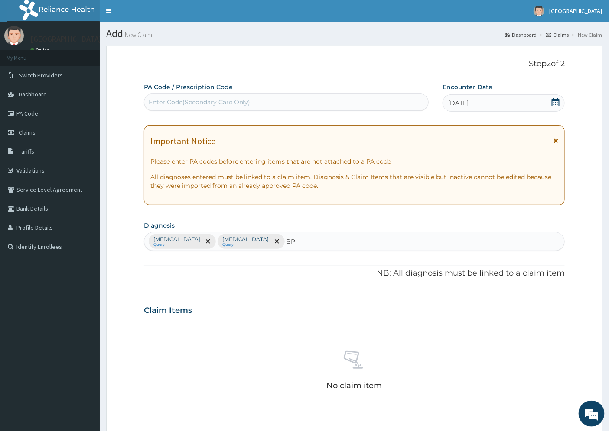
type input "BPH"
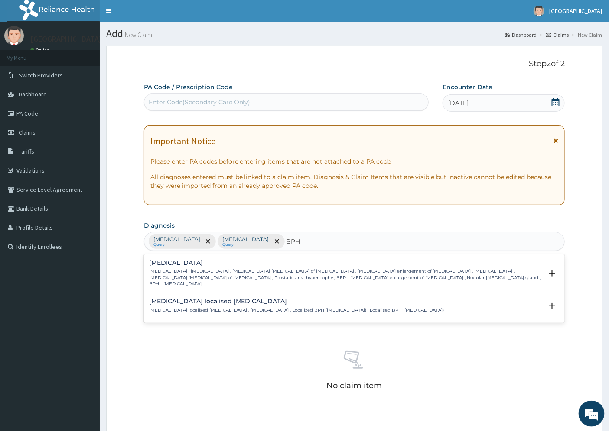
click at [191, 266] on h4 "Benign prostatic hyperplasia" at bounding box center [346, 263] width 394 height 6
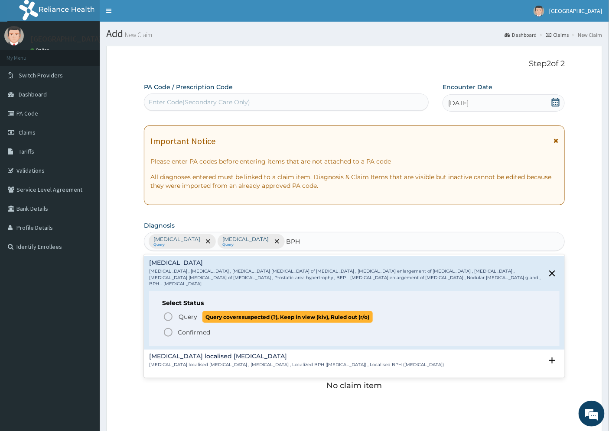
click at [188, 313] on span "Query" at bounding box center [187, 317] width 19 height 9
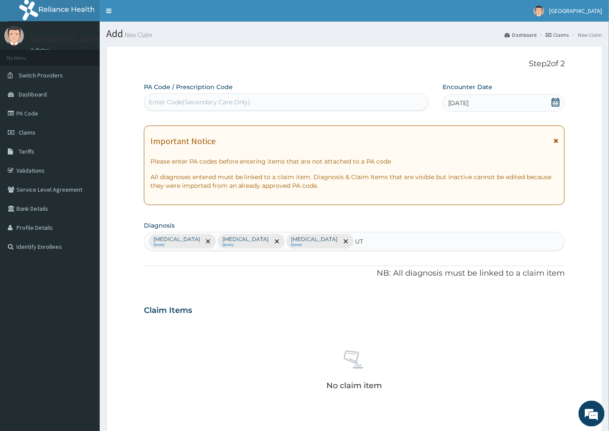
type input "UTI"
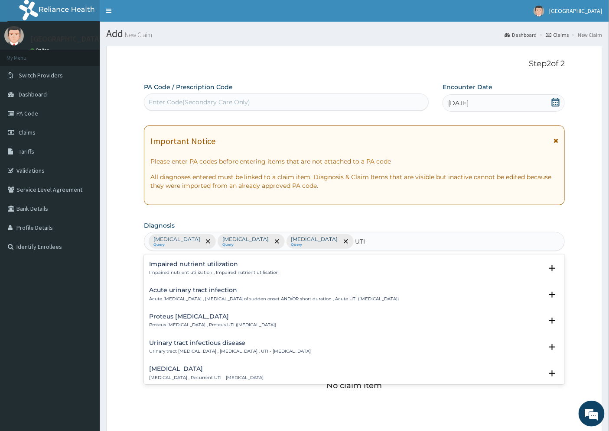
scroll to position [48, 0]
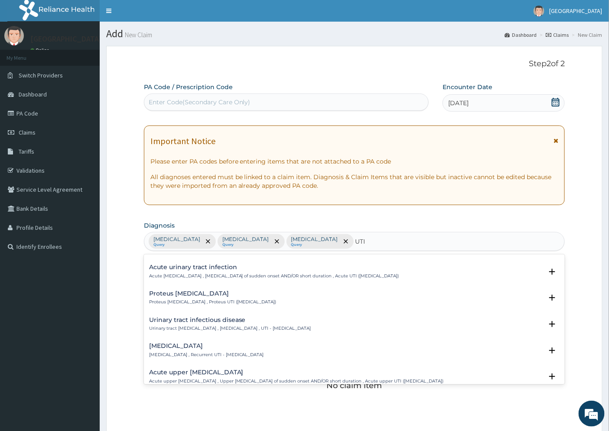
click at [210, 323] on h4 "Urinary tract infectious disease" at bounding box center [230, 320] width 162 height 6
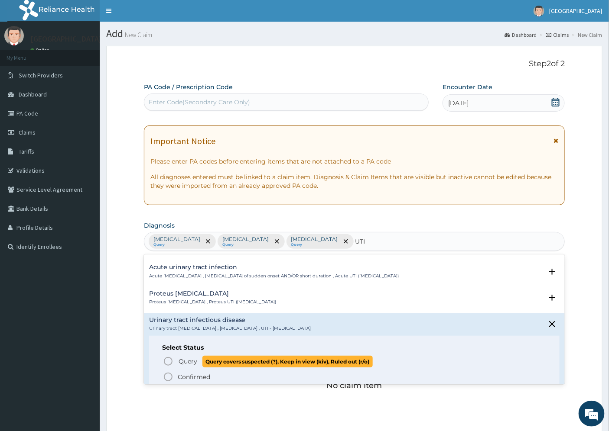
click at [197, 361] on span "Query" at bounding box center [187, 361] width 19 height 9
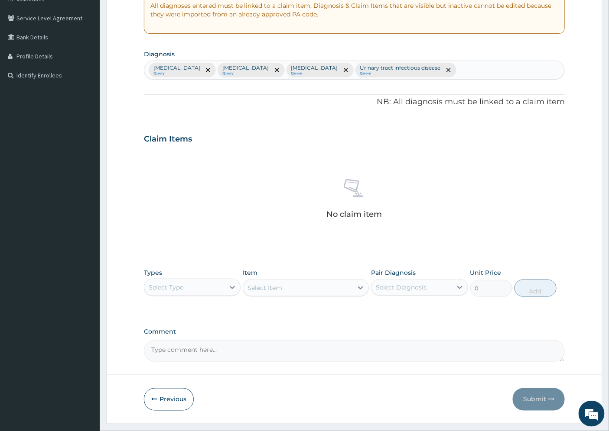
scroll to position [193, 0]
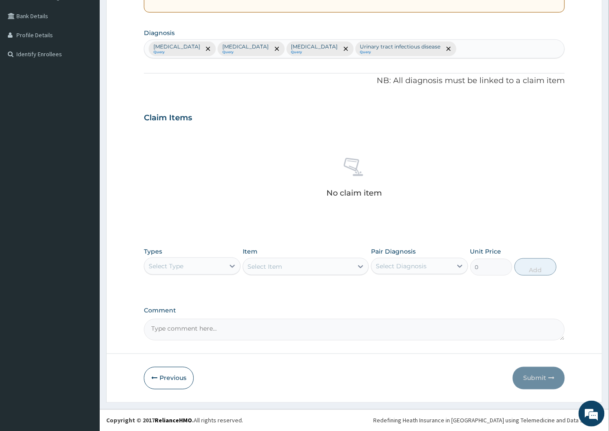
click at [209, 270] on div "Select Type" at bounding box center [184, 267] width 80 height 14
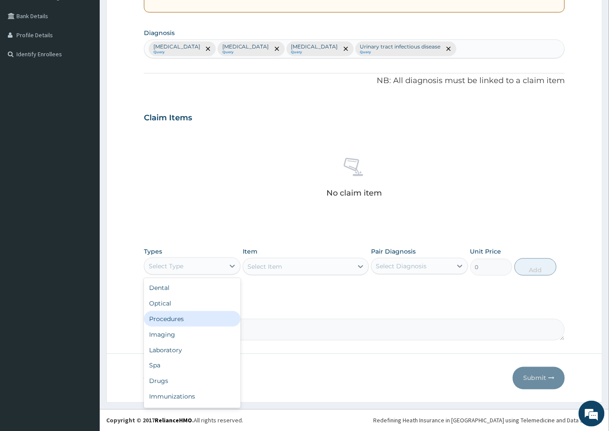
click at [194, 317] on div "Procedures" at bounding box center [192, 319] width 97 height 16
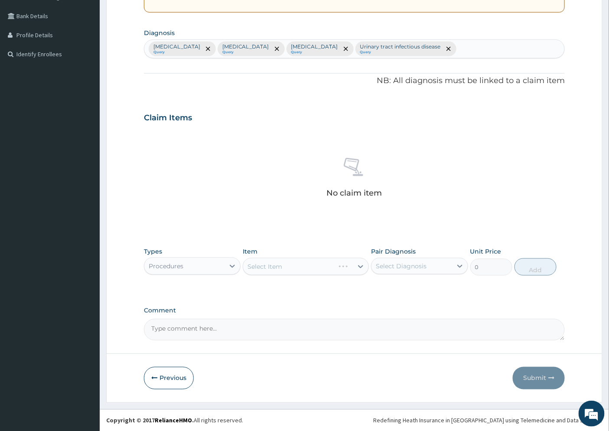
click at [298, 265] on div "Select Item" at bounding box center [306, 266] width 126 height 17
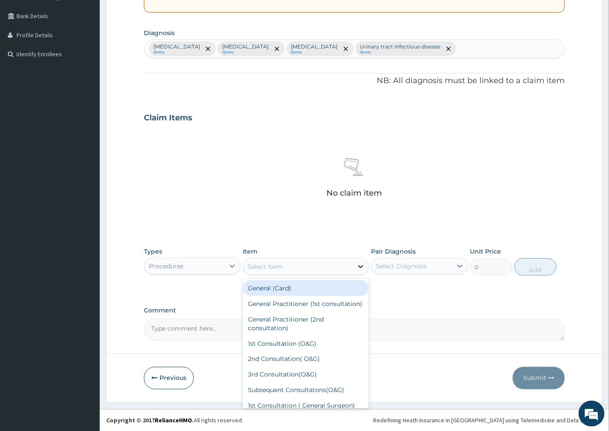
click at [358, 266] on icon at bounding box center [360, 267] width 9 height 9
click at [297, 303] on div "General Practitioner (1st consultation)" at bounding box center [306, 304] width 126 height 16
type input "1500"
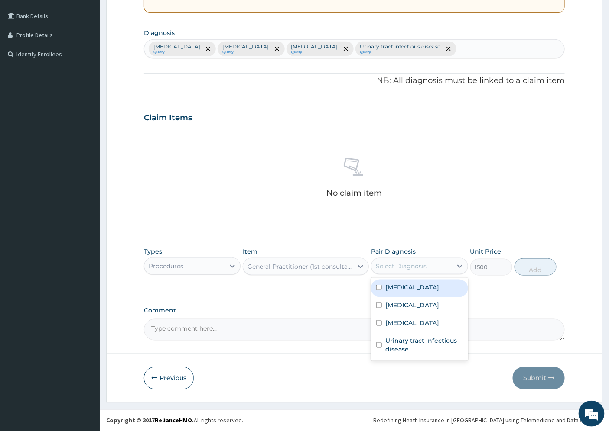
click at [412, 266] on div "Select Diagnosis" at bounding box center [401, 266] width 51 height 9
click at [410, 292] on label "Hypertensive heart disease" at bounding box center [412, 287] width 54 height 9
checkbox input "true"
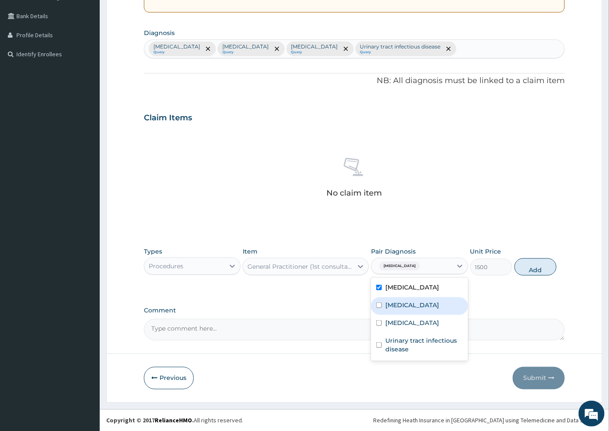
click at [403, 310] on label "Hypercholesterolemia" at bounding box center [412, 305] width 54 height 9
checkbox input "true"
click at [396, 328] on label "Benign prostatic hyperplasia" at bounding box center [412, 323] width 54 height 9
checkbox input "true"
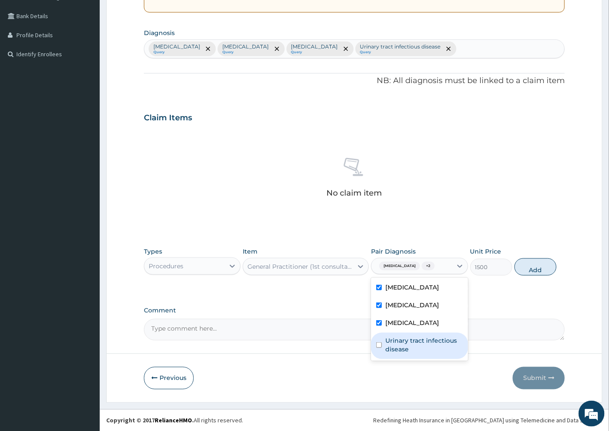
click at [405, 354] on label "Urinary tract infectious disease" at bounding box center [423, 345] width 77 height 17
checkbox input "true"
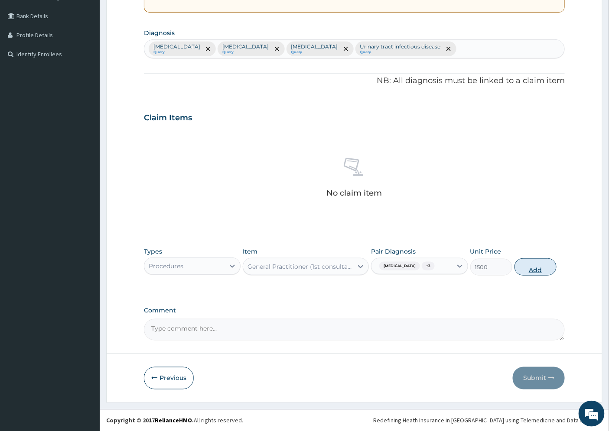
click at [538, 274] on button "Add" at bounding box center [535, 267] width 42 height 17
type input "0"
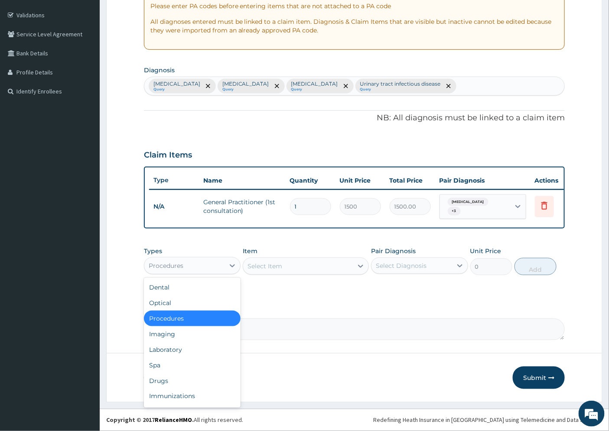
click at [182, 268] on div "Procedures" at bounding box center [166, 266] width 35 height 9
click at [183, 384] on div "Drugs" at bounding box center [192, 381] width 97 height 16
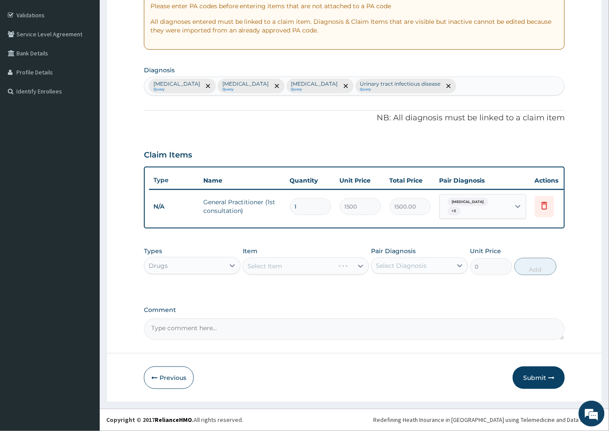
click at [299, 261] on div "Select Item" at bounding box center [306, 266] width 126 height 17
click at [316, 266] on div "Select Item" at bounding box center [306, 266] width 126 height 17
click at [360, 267] on div "Select Item" at bounding box center [306, 266] width 126 height 17
click at [313, 271] on div "Select Item" at bounding box center [306, 266] width 126 height 17
click at [353, 269] on div at bounding box center [361, 267] width 16 height 16
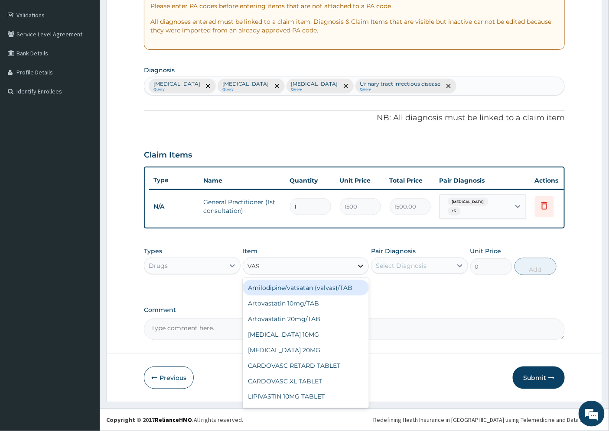
type input "VASO"
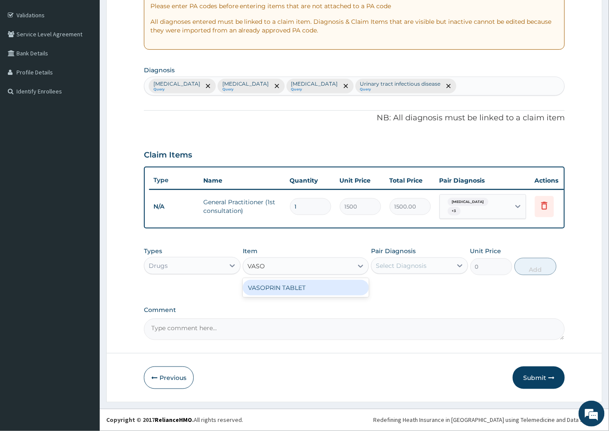
click at [301, 289] on div "VASOPRIN TABLET" at bounding box center [306, 288] width 126 height 16
type input "1.57"
click at [409, 272] on div "Select Diagnosis" at bounding box center [411, 266] width 80 height 14
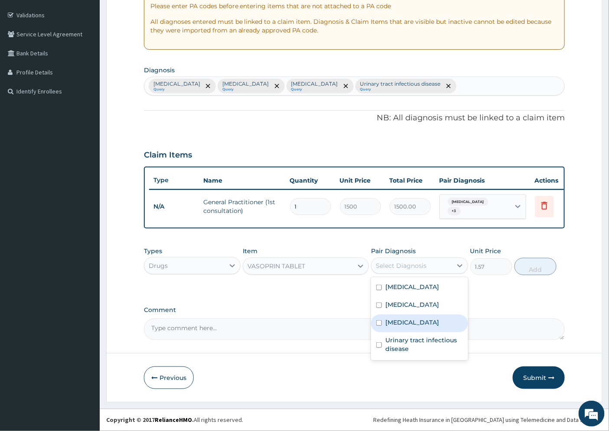
click at [412, 327] on label "Benign prostatic hyperplasia" at bounding box center [412, 322] width 54 height 9
checkbox input "true"
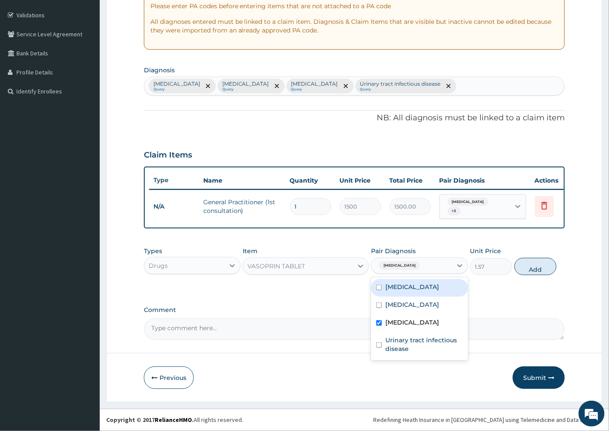
click at [424, 292] on label "Hypertensive heart disease" at bounding box center [412, 287] width 54 height 9
checkbox input "true"
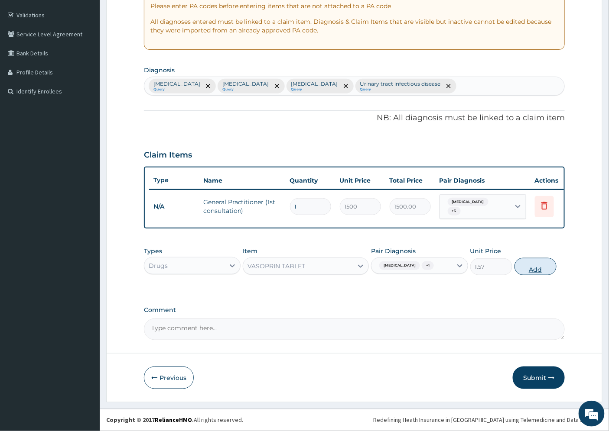
click at [519, 276] on button "Add" at bounding box center [535, 266] width 42 height 17
type input "0"
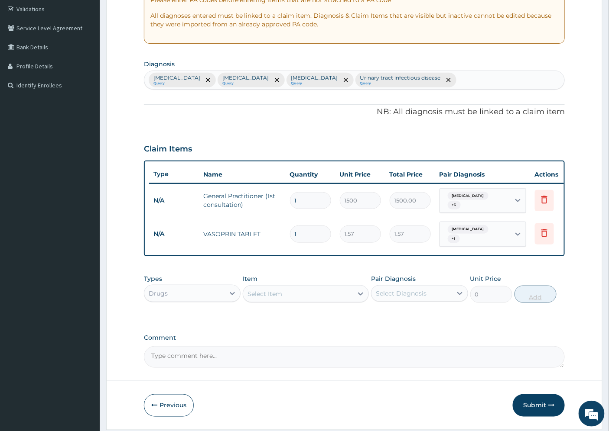
type input "0.00"
type input "3"
type input "4.71"
type input "30"
type input "47.10"
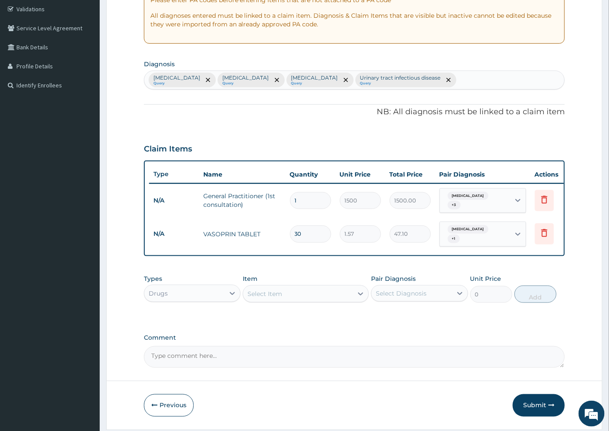
type input "30"
click at [274, 298] on div "Select Item" at bounding box center [264, 294] width 35 height 9
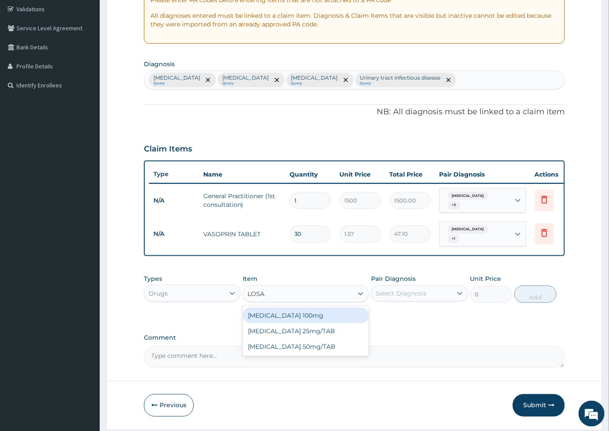
type input "LOSAR"
click at [284, 324] on div "[MEDICAL_DATA] 100mg" at bounding box center [306, 316] width 126 height 16
type input "65.62"
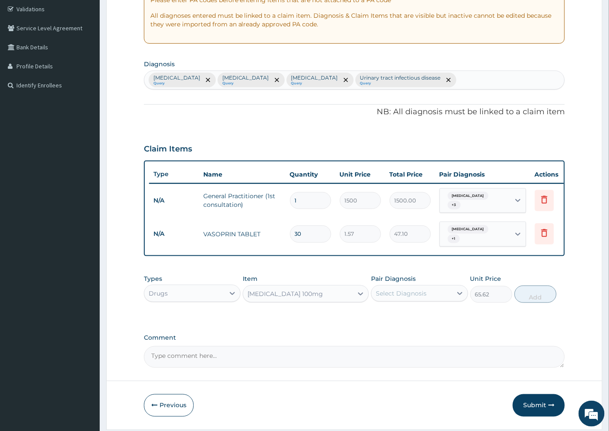
click at [435, 301] on div "Select Diagnosis" at bounding box center [411, 294] width 80 height 14
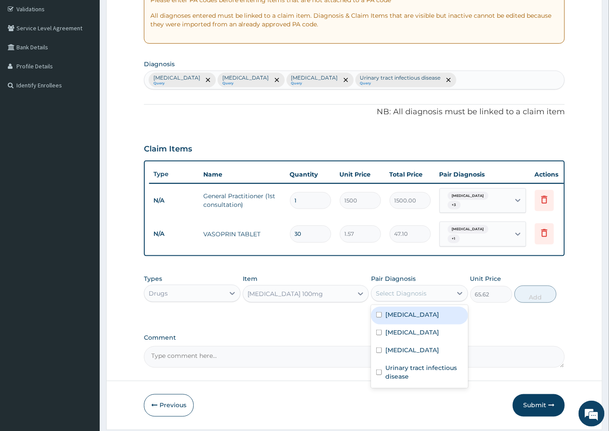
click at [439, 319] on label "Hypertensive heart disease" at bounding box center [412, 315] width 54 height 9
checkbox input "true"
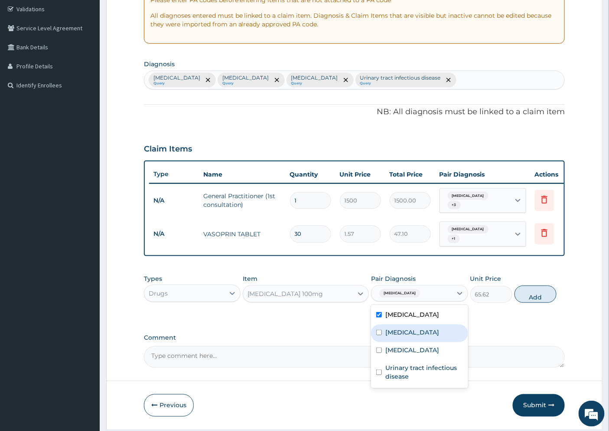
click at [439, 337] on label "Hypercholesterolemia" at bounding box center [412, 332] width 54 height 9
checkbox input "true"
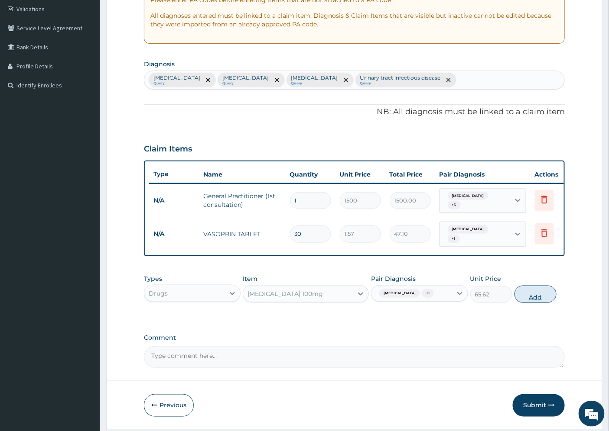
click at [530, 303] on button "Add" at bounding box center [535, 294] width 42 height 17
type input "0"
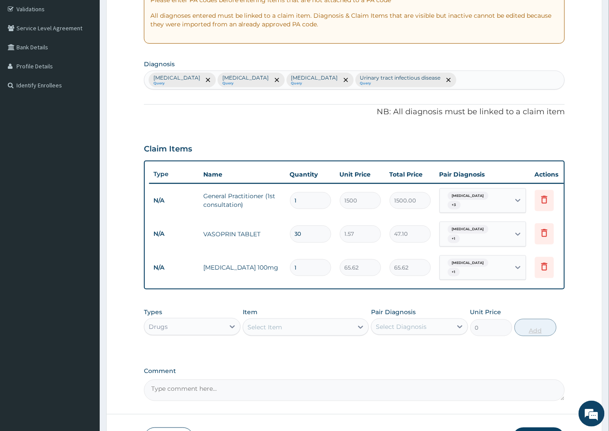
type input "0.00"
type input "3"
type input "196.86"
type input "30"
type input "1968.60"
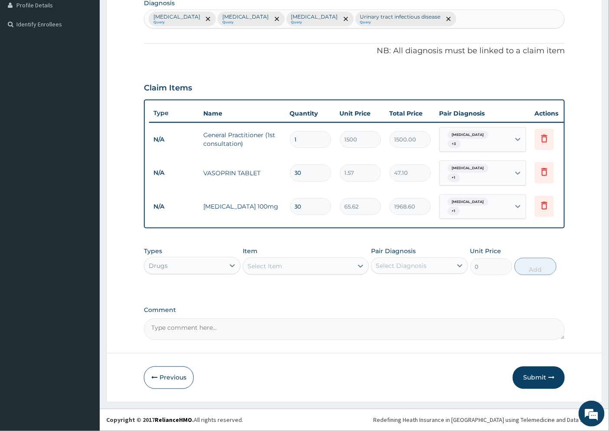
scroll to position [229, 0]
type input "30"
click at [273, 261] on div "Select Item" at bounding box center [298, 267] width 110 height 14
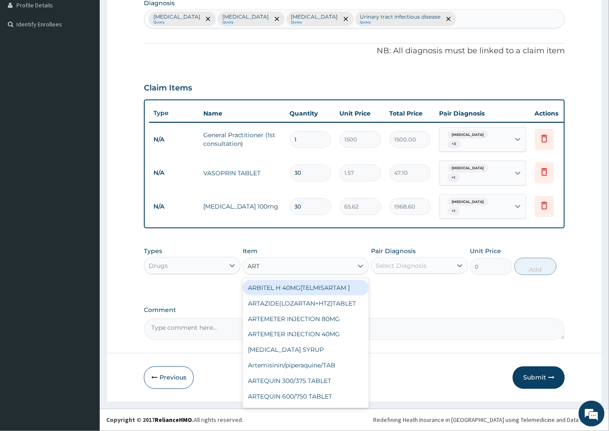
type input "ARTO"
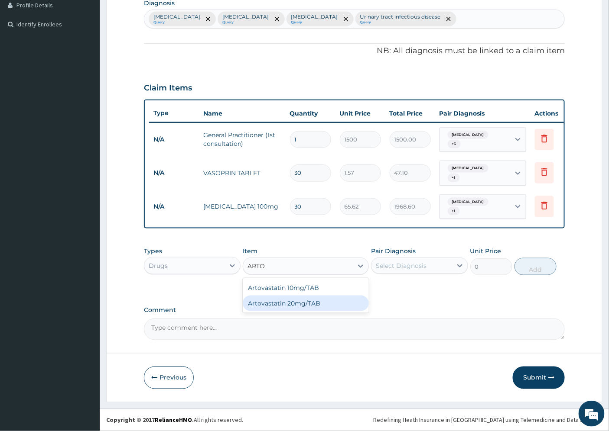
click at [303, 301] on div "Artovastatin 20mg/TAB" at bounding box center [306, 304] width 126 height 16
type input "36.75"
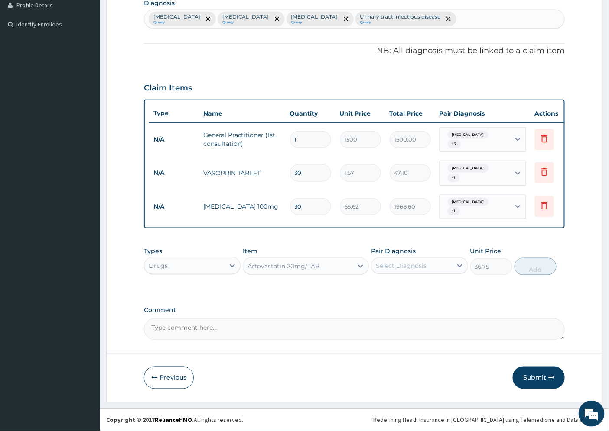
click at [404, 265] on div "Select Diagnosis" at bounding box center [401, 266] width 51 height 9
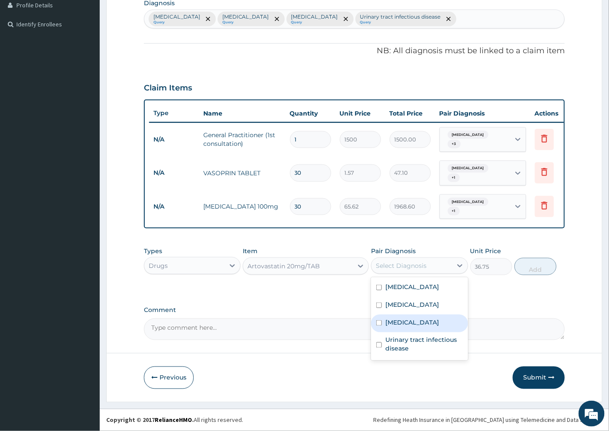
click at [411, 327] on label "Benign prostatic hyperplasia" at bounding box center [412, 322] width 54 height 9
checkbox input "true"
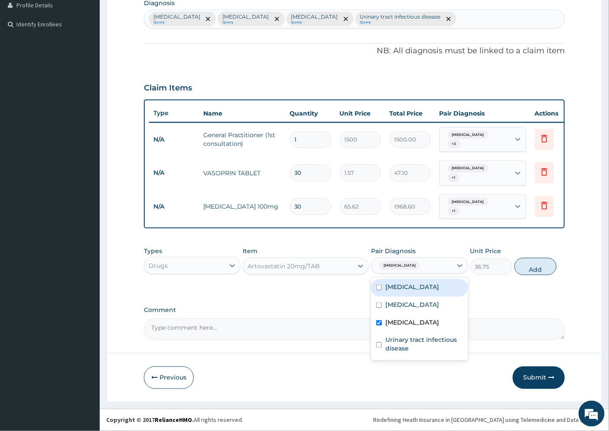
click at [410, 292] on label "Hypertensive heart disease" at bounding box center [412, 287] width 54 height 9
checkbox input "true"
click at [528, 276] on button "Add" at bounding box center [535, 266] width 42 height 17
type input "0"
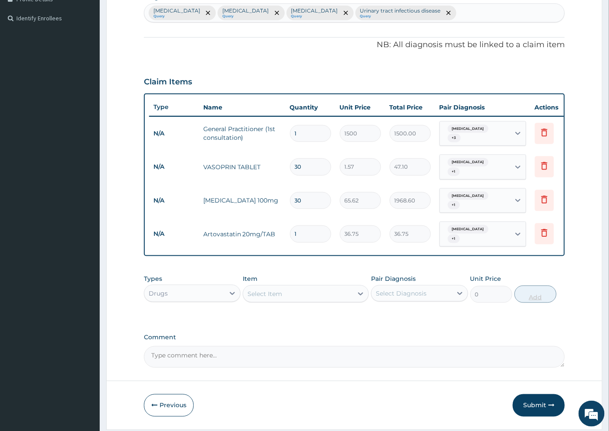
type input "0.00"
type input "3"
type input "110.25"
type input "30"
type input "1102.50"
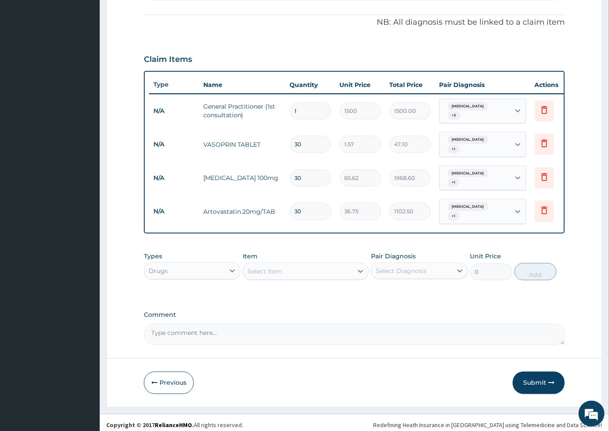
scroll to position [263, 0]
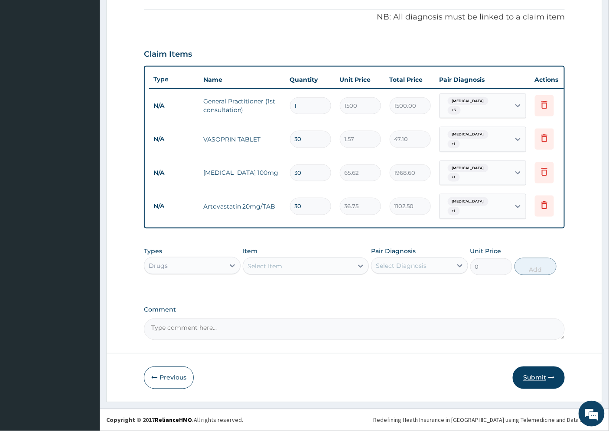
type input "30"
click at [540, 375] on button "Submit" at bounding box center [539, 378] width 52 height 23
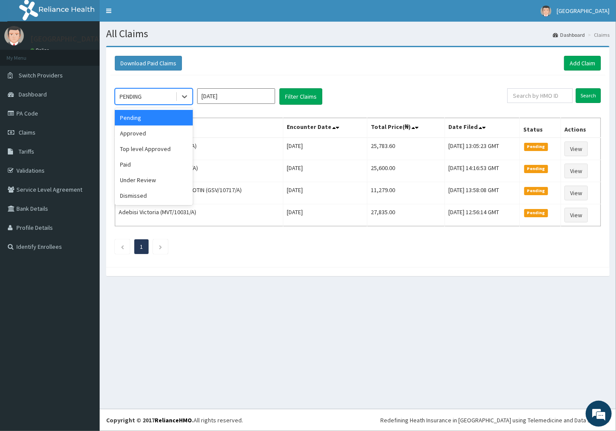
click at [171, 96] on div "PENDING" at bounding box center [145, 97] width 60 height 14
click at [136, 132] on div "Approved" at bounding box center [154, 134] width 78 height 16
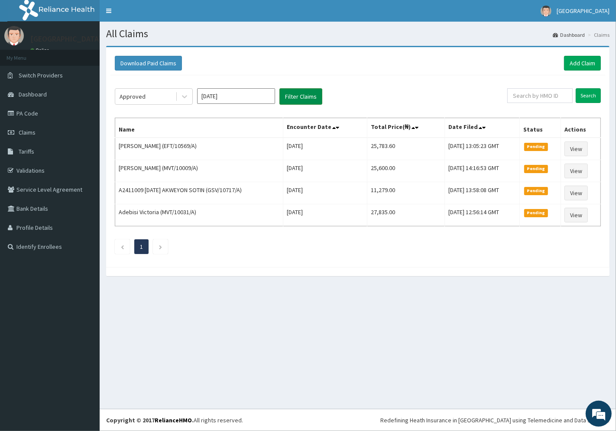
click at [298, 92] on button "Filter Claims" at bounding box center [300, 96] width 43 height 16
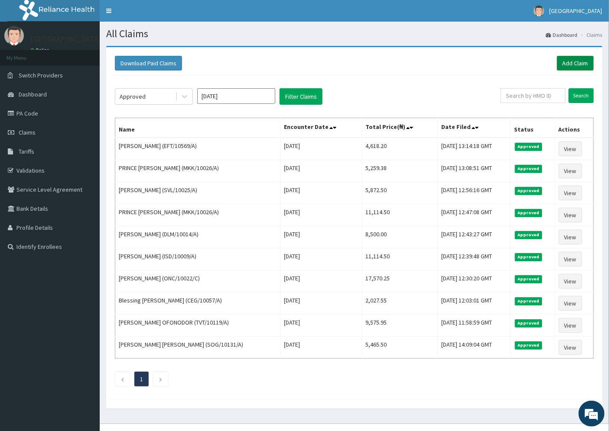
click at [567, 61] on link "Add Claim" at bounding box center [575, 63] width 37 height 15
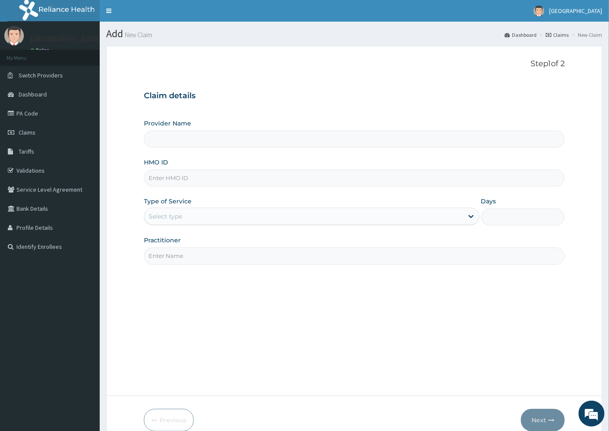
type input "[GEOGRAPHIC_DATA]"
click at [165, 179] on input "HMO ID" at bounding box center [354, 178] width 421 height 17
paste input "KSB/10735/A"
type input "KSB/10735/A"
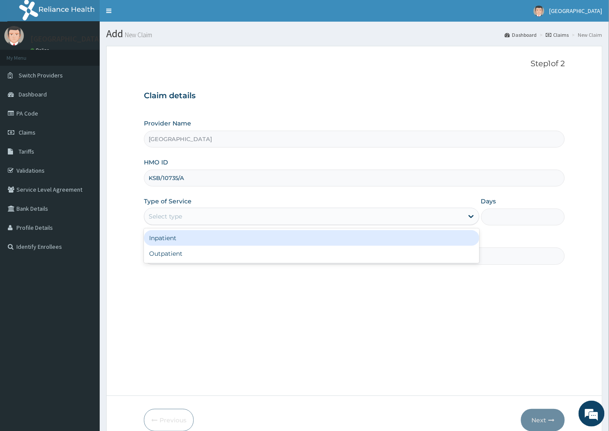
click at [178, 216] on div "Select type" at bounding box center [165, 216] width 33 height 9
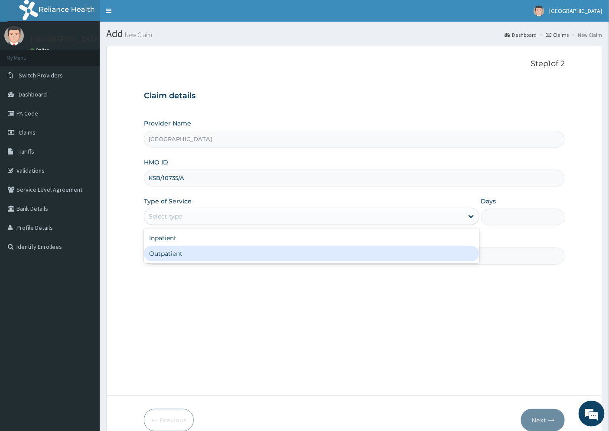
click at [179, 255] on div "Outpatient" at bounding box center [311, 254] width 335 height 16
type input "1"
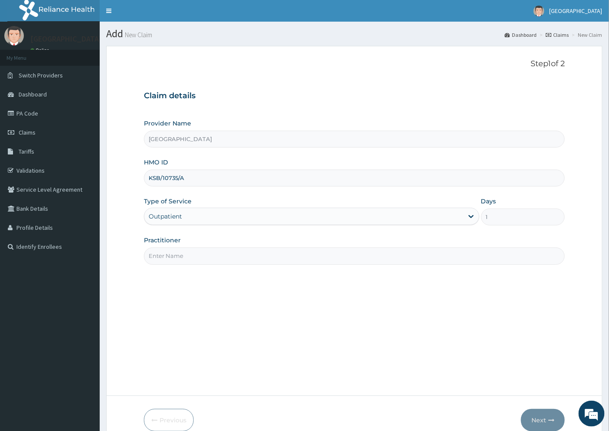
click at [178, 258] on input "Practitioner" at bounding box center [354, 256] width 421 height 17
type input "[PERSON_NAME]"
click at [539, 422] on button "Next" at bounding box center [543, 420] width 44 height 23
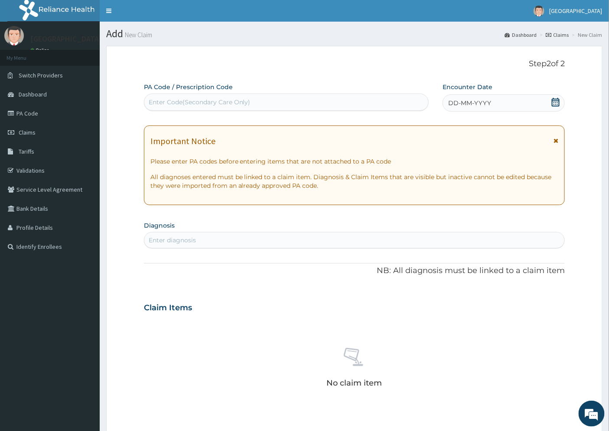
click at [458, 101] on span "DD-MM-YYYY" at bounding box center [469, 103] width 43 height 9
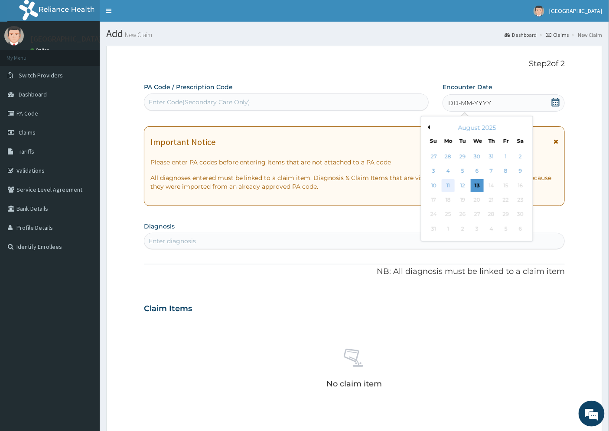
click at [448, 187] on div "11" at bounding box center [447, 185] width 13 height 13
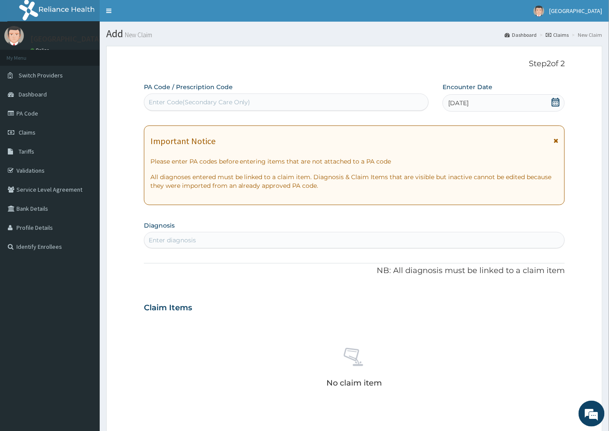
click at [187, 240] on div "Enter diagnosis" at bounding box center [172, 240] width 47 height 9
type input "PLASMODIA"
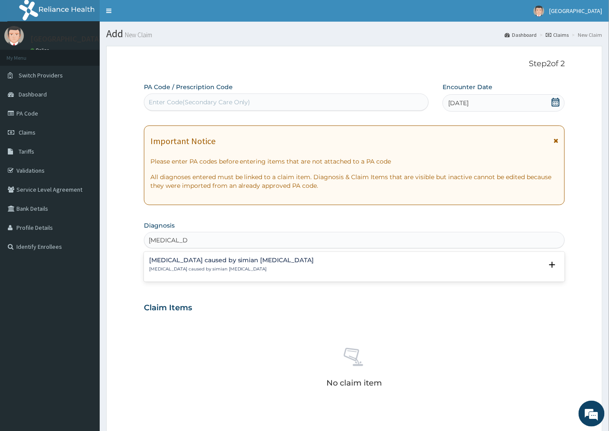
click at [173, 262] on h4 "[MEDICAL_DATA] caused by simian [MEDICAL_DATA]" at bounding box center [231, 260] width 165 height 6
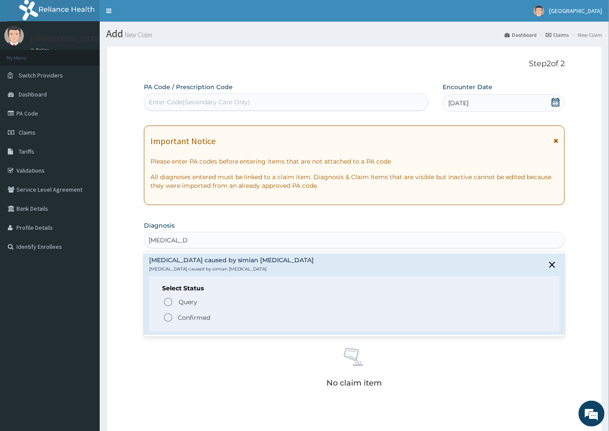
click at [198, 318] on p "Confirmed" at bounding box center [194, 318] width 32 height 9
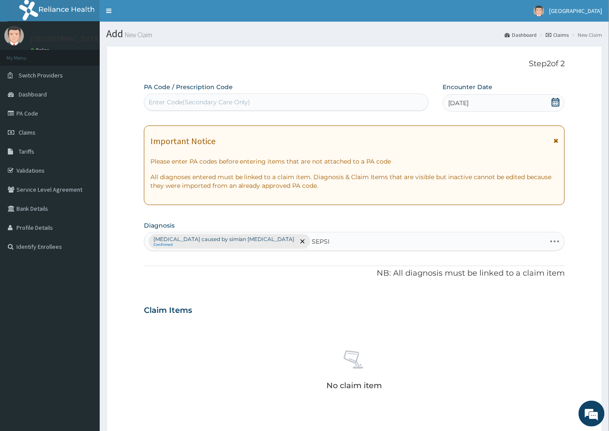
type input "[MEDICAL_DATA]"
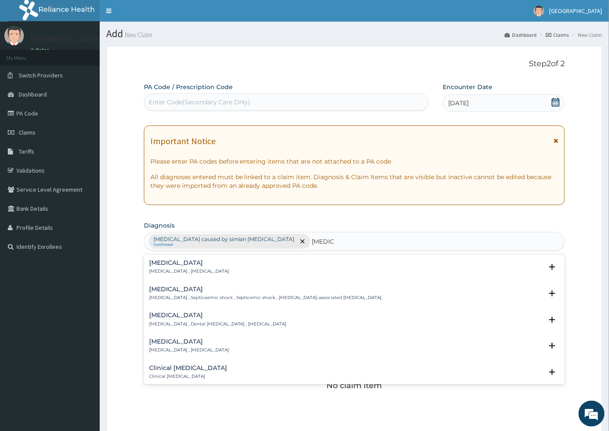
click at [157, 265] on h4 "[MEDICAL_DATA]" at bounding box center [189, 263] width 80 height 6
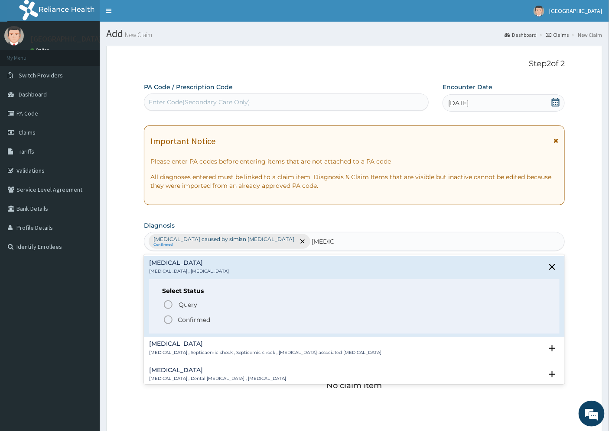
click at [185, 318] on p "Confirmed" at bounding box center [194, 320] width 32 height 9
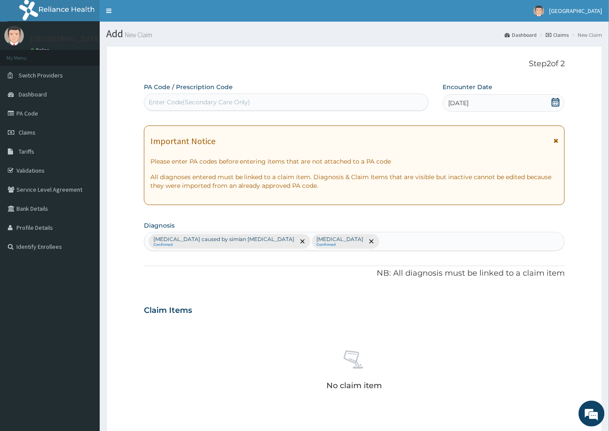
scroll to position [193, 0]
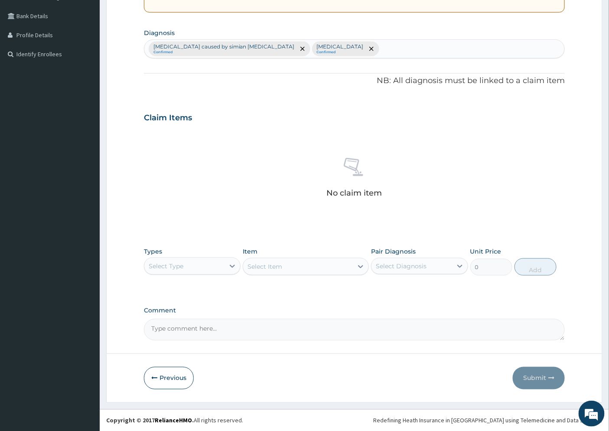
click at [208, 266] on div "Select Type" at bounding box center [184, 267] width 80 height 14
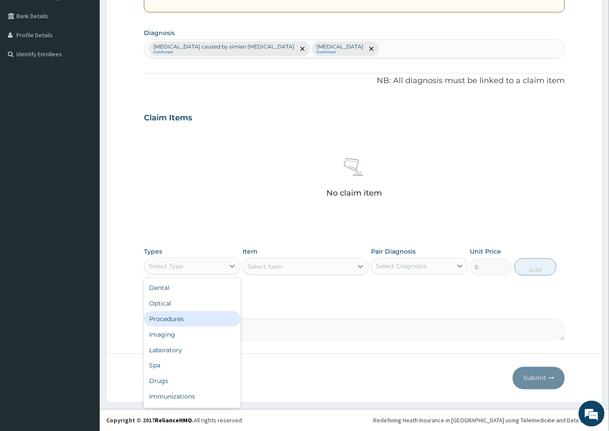
click at [184, 318] on div "Procedures" at bounding box center [192, 319] width 97 height 16
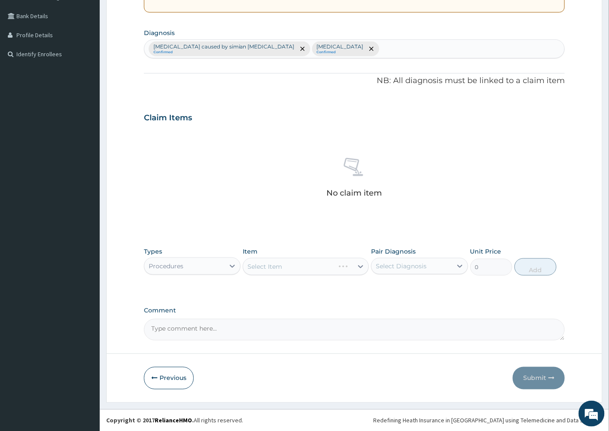
click at [359, 266] on div "Select Item" at bounding box center [306, 266] width 126 height 17
click at [351, 267] on div "Select Item" at bounding box center [306, 266] width 126 height 17
click at [361, 266] on div "Select Item" at bounding box center [306, 266] width 126 height 17
click at [354, 268] on div "Select Item" at bounding box center [306, 266] width 126 height 17
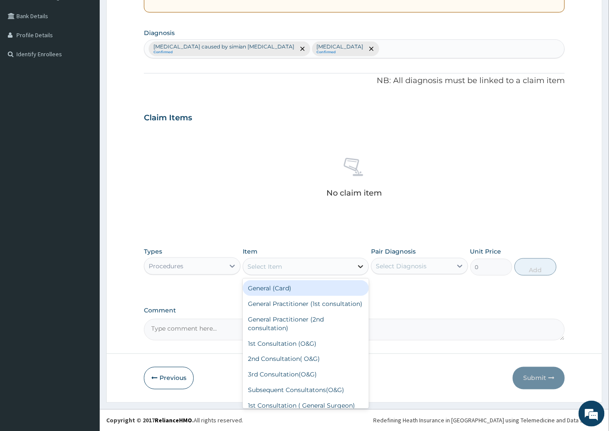
click at [360, 266] on icon at bounding box center [360, 267] width 9 height 9
click at [296, 306] on div "General Practitioner (1st consultation)" at bounding box center [306, 304] width 126 height 16
type input "1500"
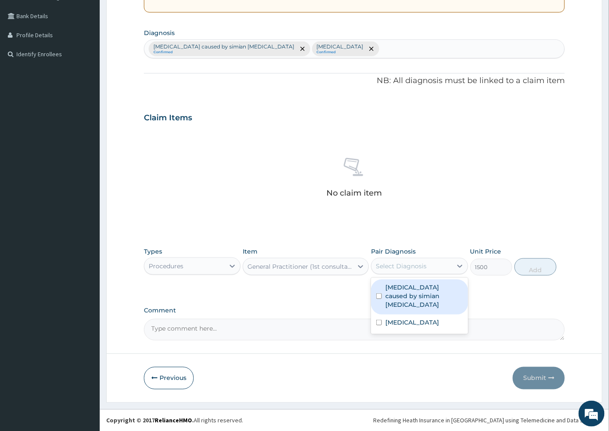
click at [395, 270] on div "Select Diagnosis" at bounding box center [401, 266] width 51 height 9
click at [402, 289] on label "Malaria caused by simian plasmodia" at bounding box center [423, 296] width 77 height 26
checkbox input "true"
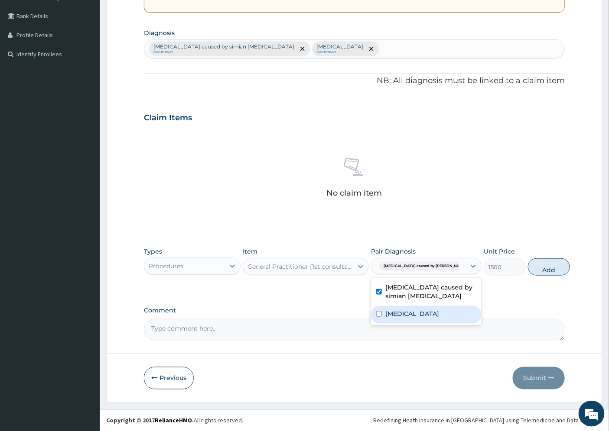
click at [399, 310] on label "Sepsis" at bounding box center [412, 314] width 54 height 9
checkbox input "true"
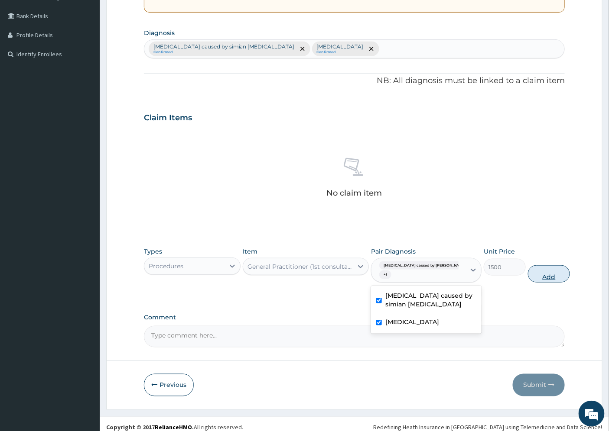
click at [530, 274] on button "Add" at bounding box center [549, 274] width 42 height 17
type input "0"
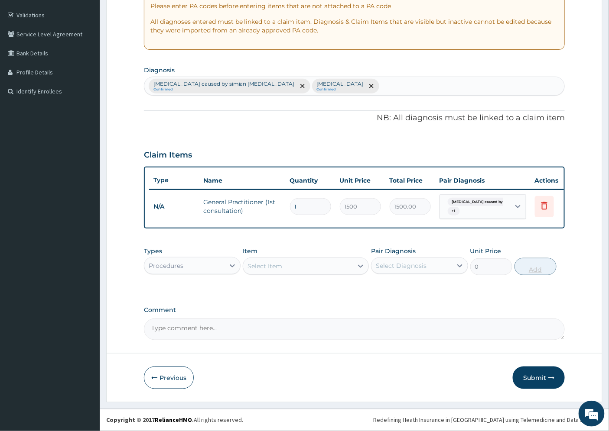
scroll to position [162, 0]
click at [188, 267] on div "Procedures" at bounding box center [184, 266] width 80 height 14
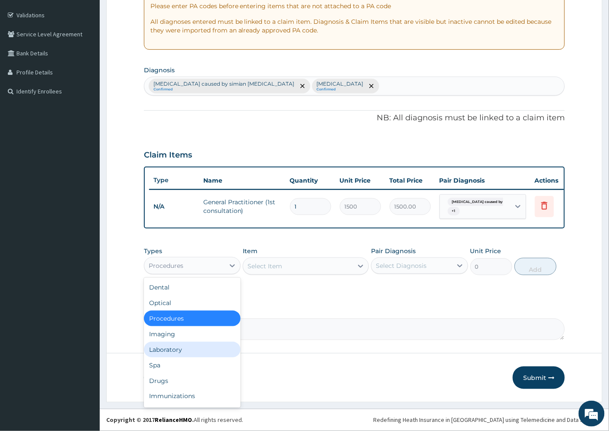
click at [186, 351] on div "Laboratory" at bounding box center [192, 350] width 97 height 16
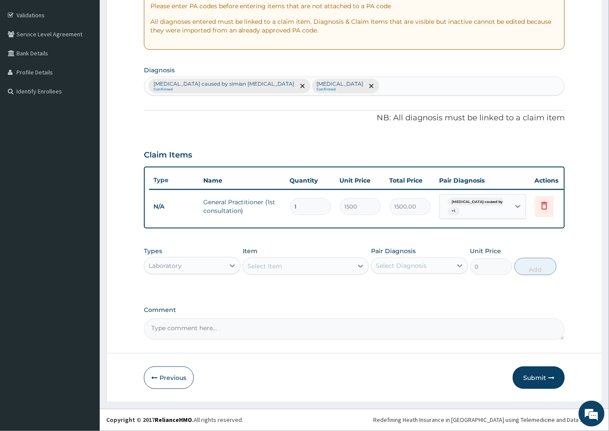
click at [336, 263] on div "Select Item" at bounding box center [298, 267] width 110 height 14
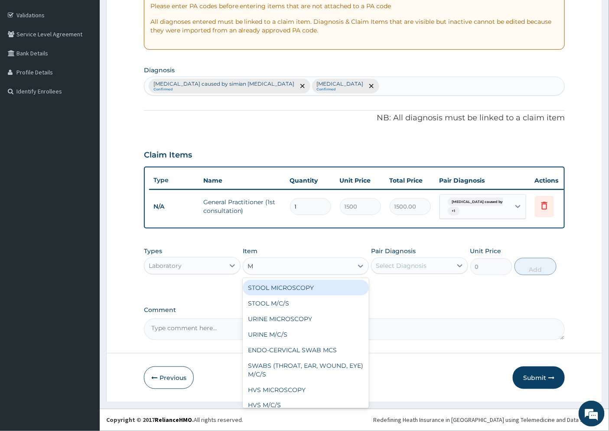
type input "MP"
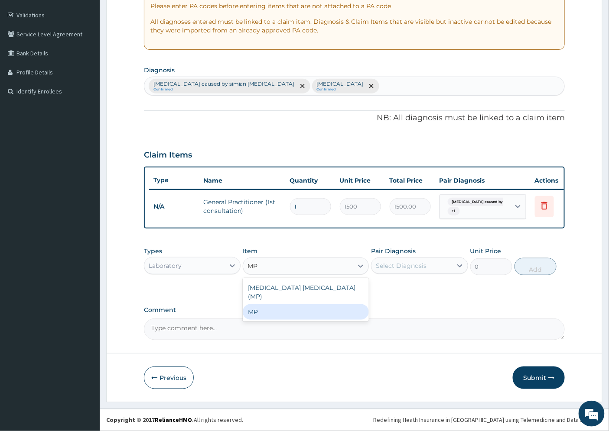
click at [283, 309] on div "MP" at bounding box center [306, 313] width 126 height 16
type input "2500"
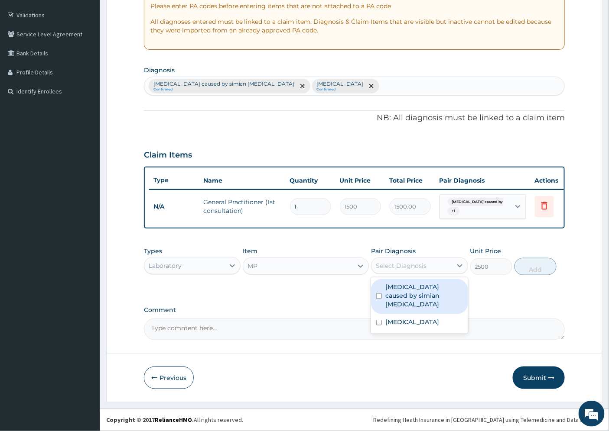
click at [410, 266] on div "Select Diagnosis" at bounding box center [401, 266] width 51 height 9
click at [413, 292] on label "Malaria caused by simian plasmodia" at bounding box center [423, 296] width 77 height 26
checkbox input "true"
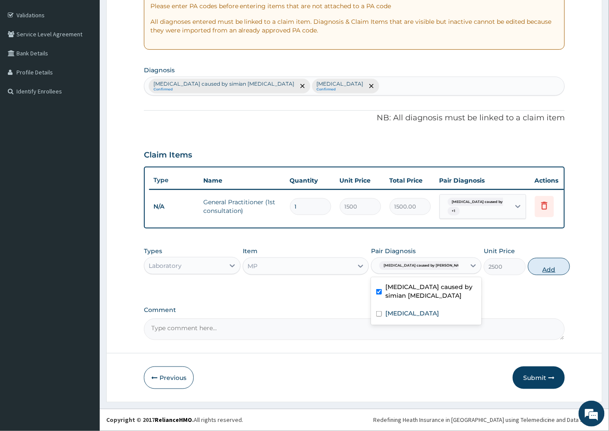
click at [532, 265] on button "Add" at bounding box center [549, 266] width 42 height 17
type input "0"
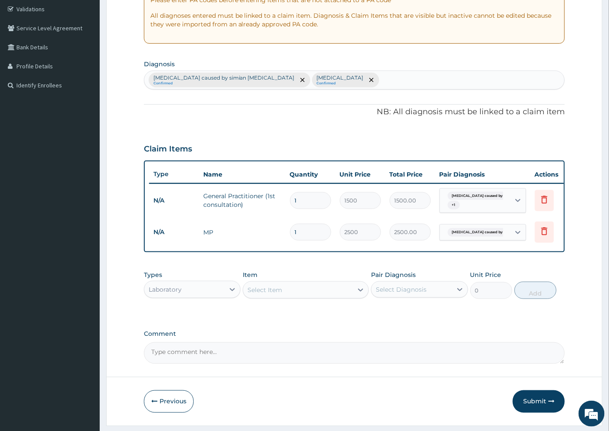
click at [269, 292] on div "Select Item" at bounding box center [264, 290] width 35 height 9
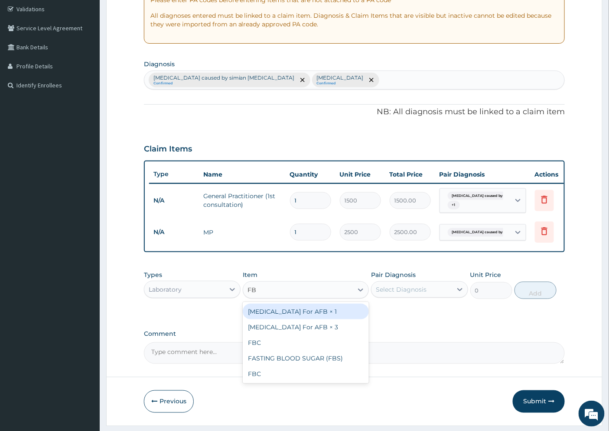
type input "FBC"
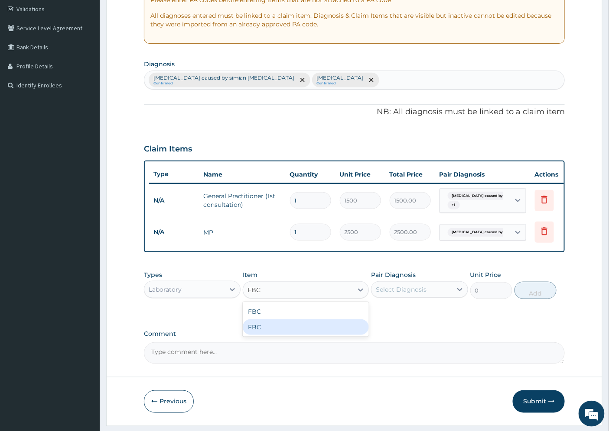
click at [288, 335] on div "FBC" at bounding box center [306, 328] width 126 height 16
type input "4500"
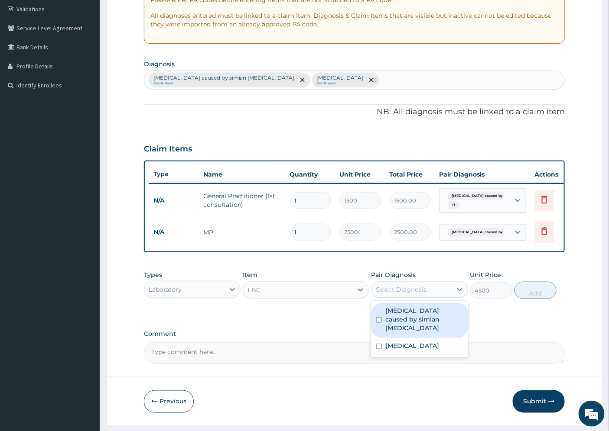
click at [415, 293] on div "Select Diagnosis" at bounding box center [401, 289] width 51 height 9
click at [417, 325] on label "Malaria caused by simian plasmodia" at bounding box center [423, 320] width 77 height 26
checkbox input "true"
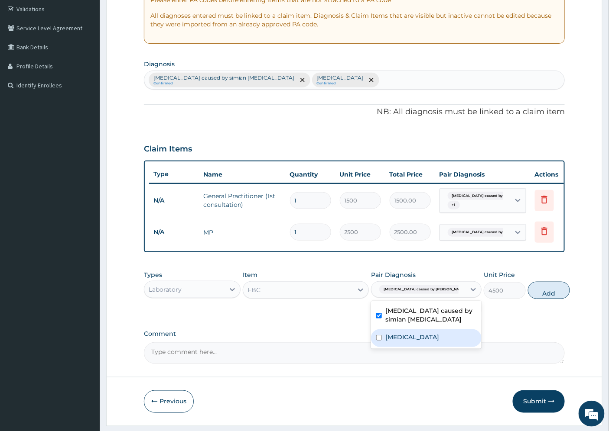
click at [410, 345] on div "Sepsis" at bounding box center [426, 339] width 110 height 18
checkbox input "true"
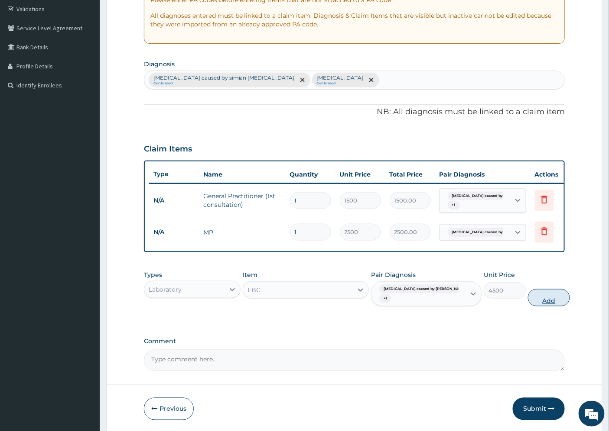
click at [531, 303] on button "Add" at bounding box center [549, 297] width 42 height 17
type input "0"
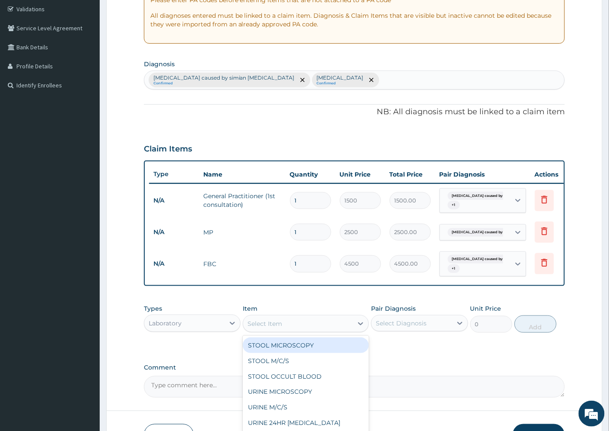
click at [259, 328] on div "Select Item" at bounding box center [264, 324] width 35 height 9
type input "URINAL"
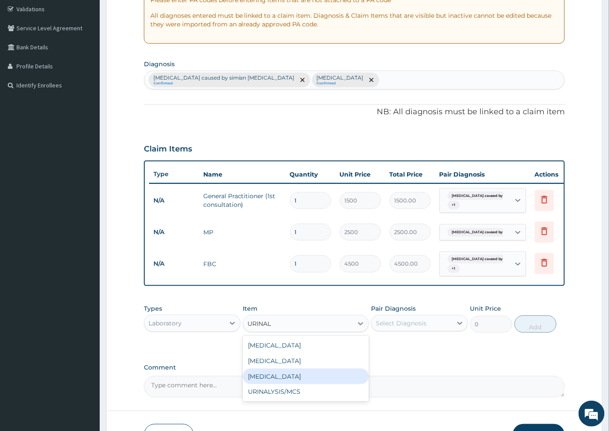
click at [269, 384] on div "Urinalysis" at bounding box center [306, 377] width 126 height 16
type input "2000"
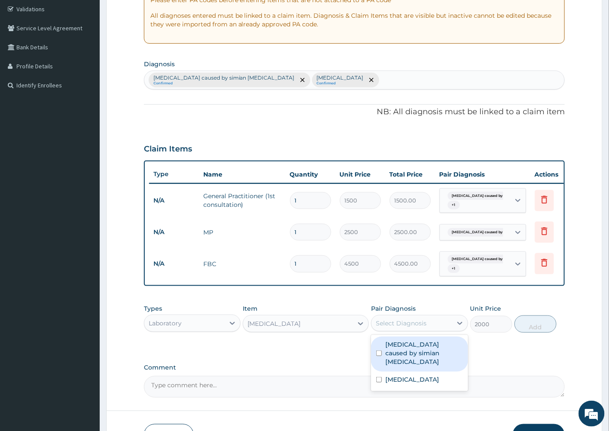
click at [416, 328] on div "Select Diagnosis" at bounding box center [401, 323] width 51 height 9
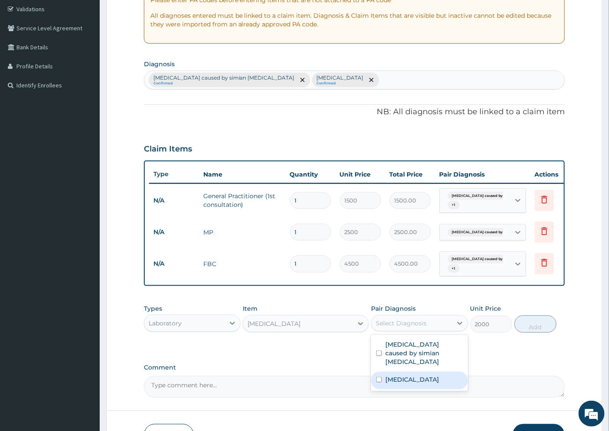
click at [405, 375] on div "Sepsis" at bounding box center [419, 381] width 97 height 18
checkbox input "true"
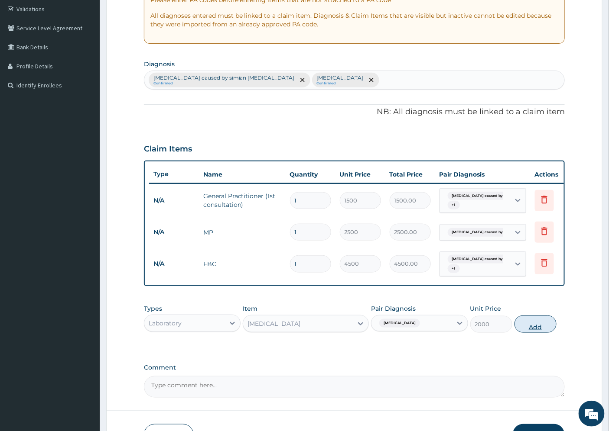
click at [527, 331] on button "Add" at bounding box center [535, 324] width 42 height 17
type input "0"
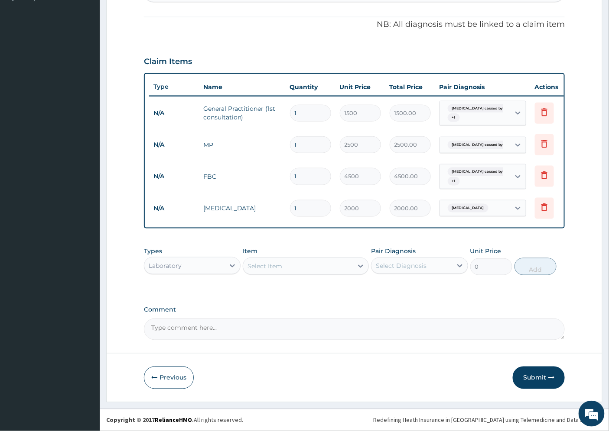
scroll to position [256, 0]
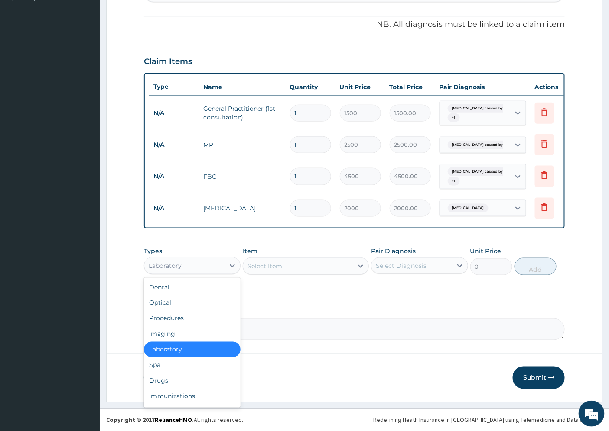
click at [195, 267] on div "Laboratory" at bounding box center [184, 266] width 80 height 14
click at [176, 381] on div "Drugs" at bounding box center [192, 381] width 97 height 16
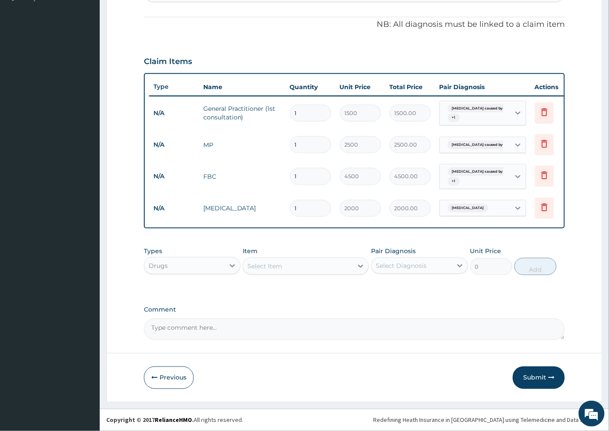
click at [263, 268] on div "Select Item" at bounding box center [264, 266] width 35 height 9
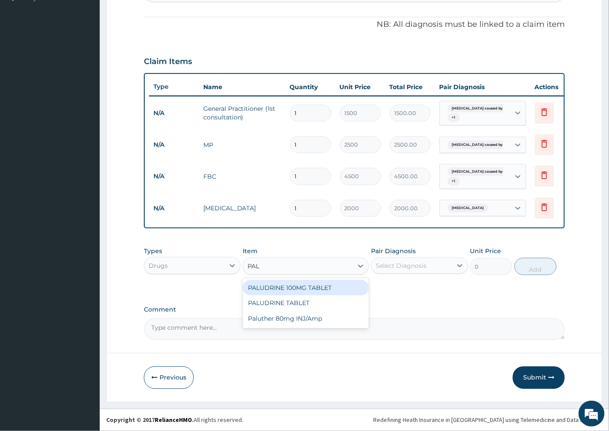
type input "PALU"
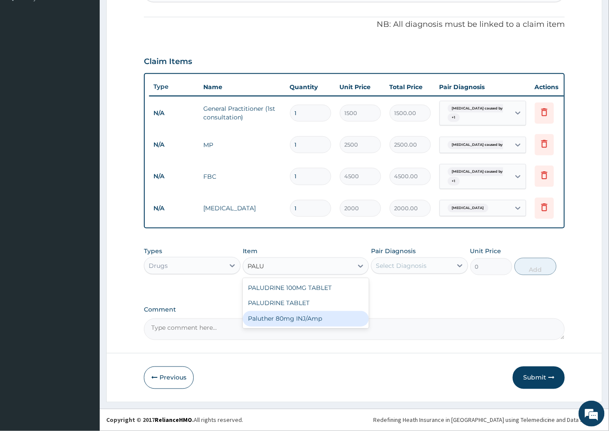
click at [304, 319] on div "Paluther 80mg INJ/Amp" at bounding box center [306, 319] width 126 height 16
type input "600"
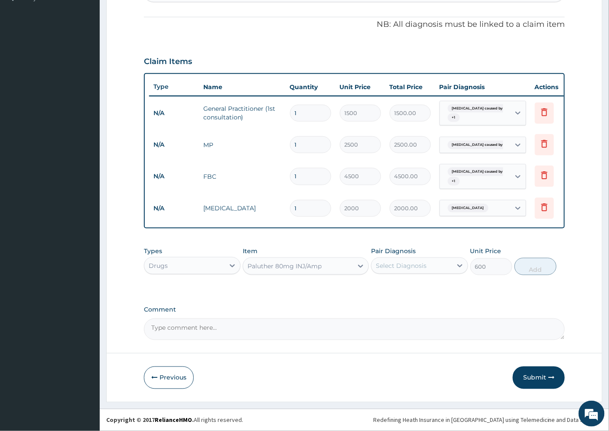
click at [409, 266] on div "Select Diagnosis" at bounding box center [401, 266] width 51 height 9
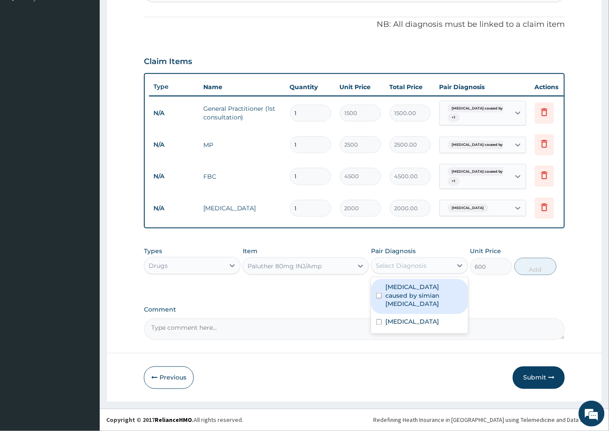
click at [415, 292] on label "Malaria caused by simian plasmodia" at bounding box center [423, 296] width 77 height 26
checkbox input "true"
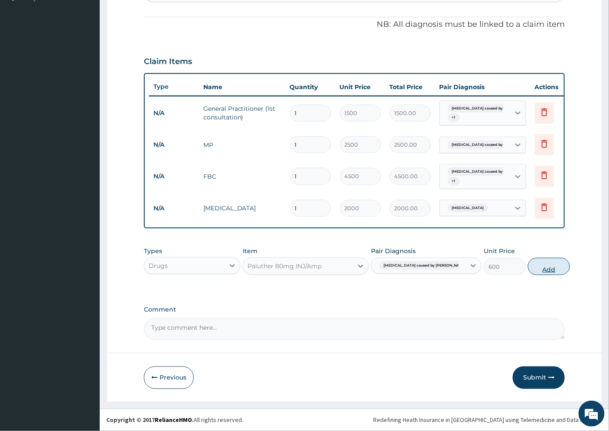
click at [537, 263] on button "Add" at bounding box center [549, 266] width 42 height 17
type input "0"
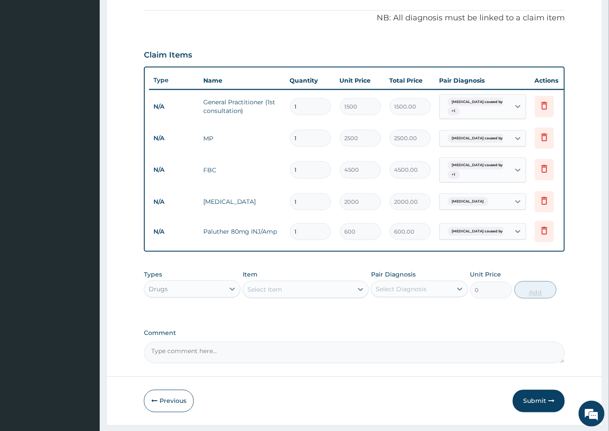
type input "0.00"
type input "6"
type input "3600.00"
type input "6"
click at [270, 294] on div "Select Item" at bounding box center [264, 289] width 35 height 9
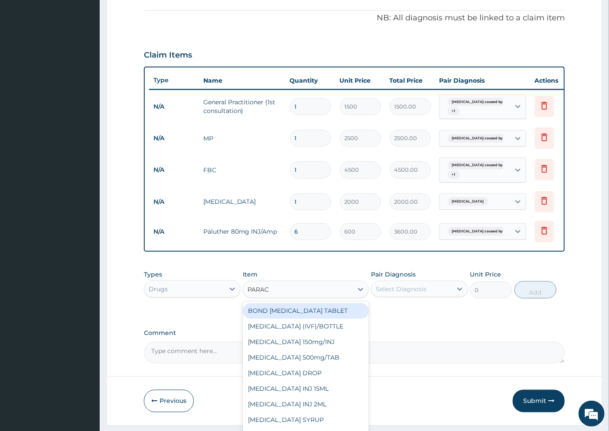
type input "PARACE"
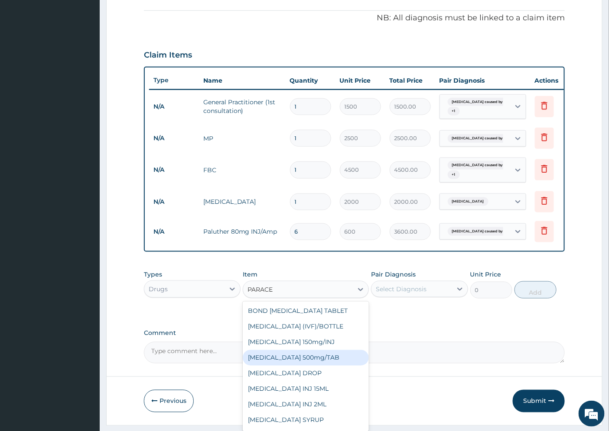
click at [318, 366] on div "PARACETAMOL 500mg/TAB" at bounding box center [306, 358] width 126 height 16
type input "5.25"
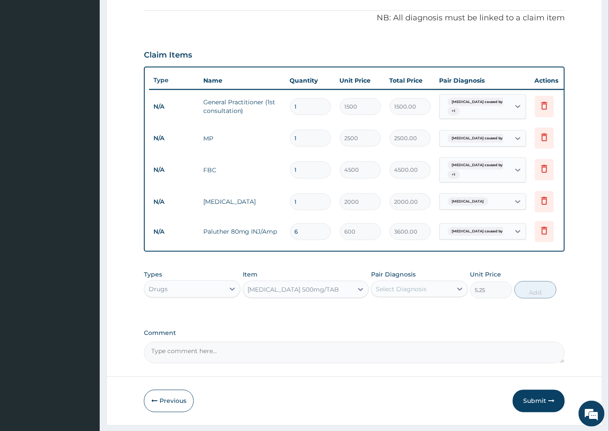
click at [409, 294] on div "Select Diagnosis" at bounding box center [401, 289] width 51 height 9
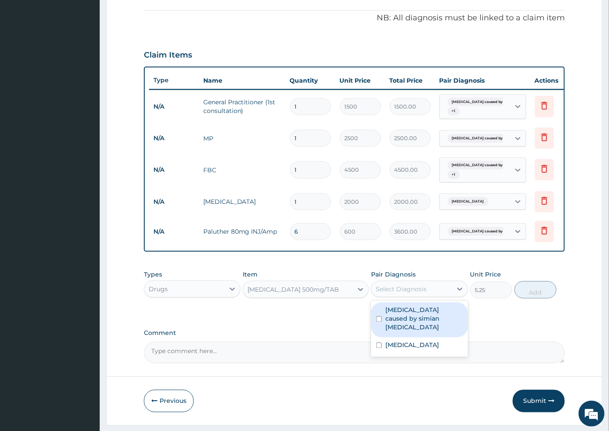
click at [415, 324] on label "Malaria caused by simian plasmodia" at bounding box center [423, 319] width 77 height 26
checkbox input "true"
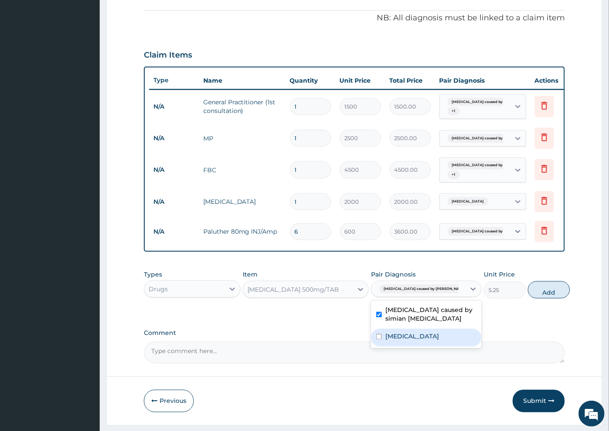
click at [402, 341] on label "Sepsis" at bounding box center [412, 337] width 54 height 9
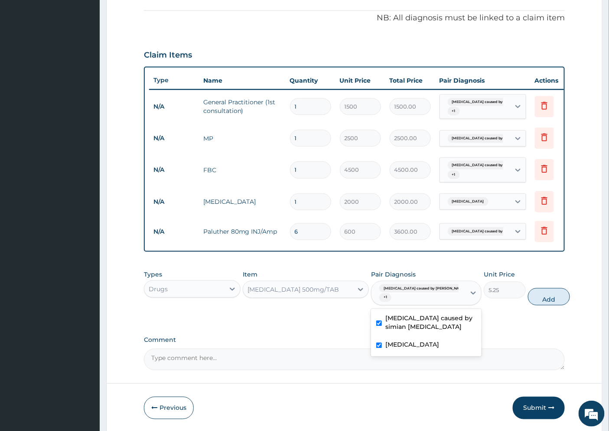
checkbox input "true"
click at [534, 305] on button "Add" at bounding box center [549, 297] width 42 height 17
type input "0"
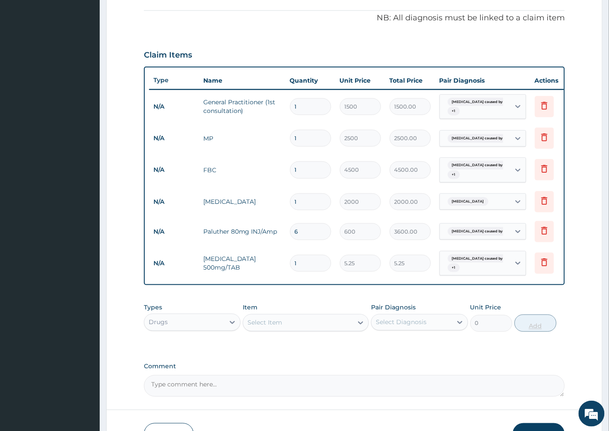
type input "18"
type input "94.50"
type input "18"
click at [281, 328] on div "Select Item" at bounding box center [264, 323] width 35 height 9
type input "LORATI"
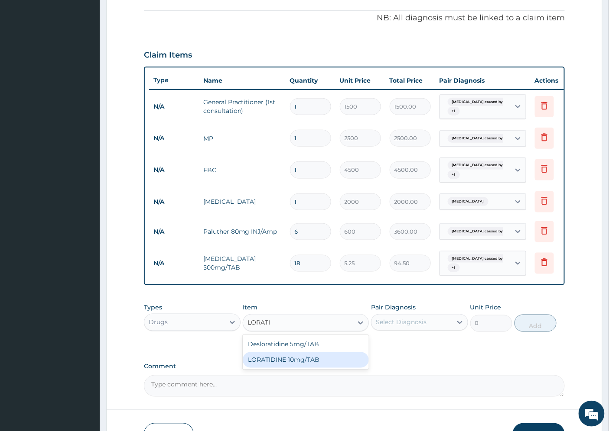
click at [297, 368] on div "LORATIDINE 10mg/TAB" at bounding box center [306, 361] width 126 height 16
type input "11.55"
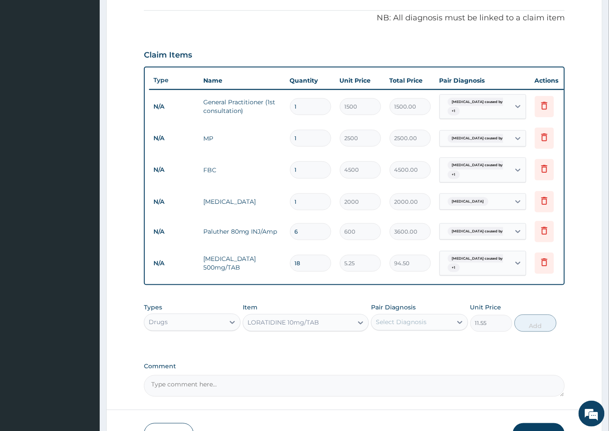
click at [419, 327] on div "Select Diagnosis" at bounding box center [401, 322] width 51 height 9
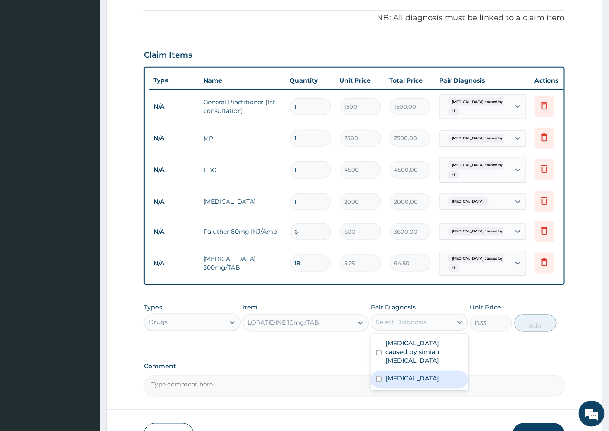
click at [419, 376] on div "Sepsis" at bounding box center [419, 380] width 97 height 18
checkbox input "true"
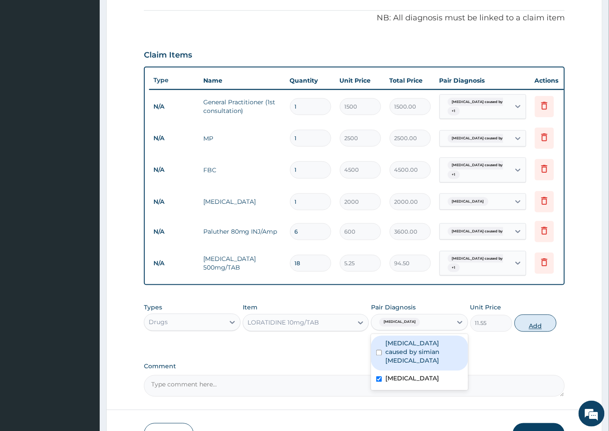
click at [529, 332] on button "Add" at bounding box center [535, 323] width 42 height 17
type input "0"
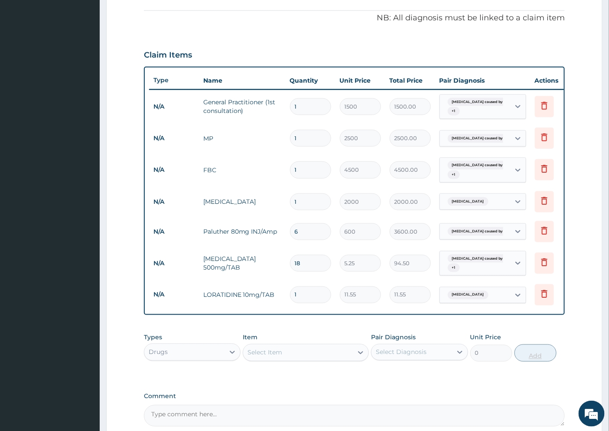
type input "0.00"
type input "4"
type input "46.20"
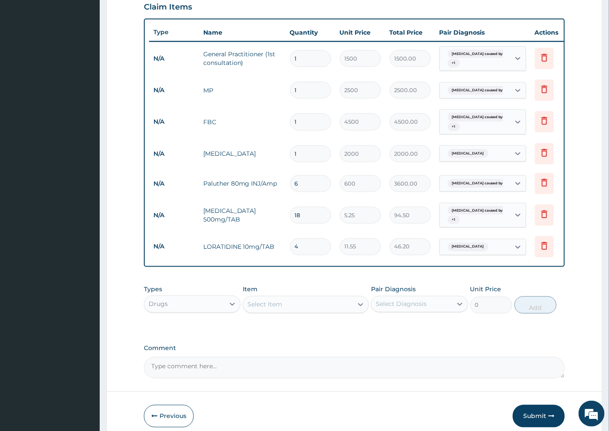
scroll to position [349, 0]
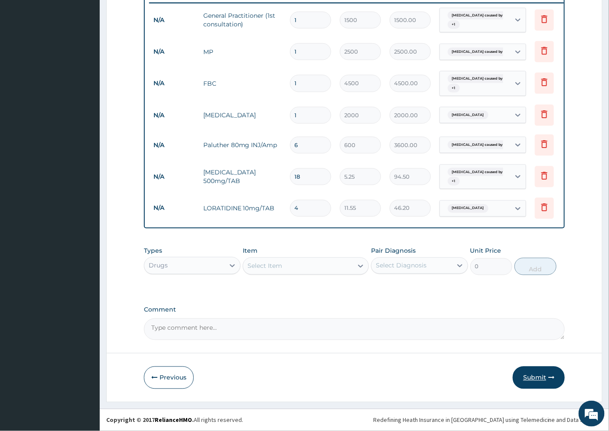
type input "4"
click at [538, 377] on button "Submit" at bounding box center [539, 378] width 52 height 23
click at [530, 379] on button "Submit" at bounding box center [539, 378] width 52 height 23
click at [532, 376] on button "Submit" at bounding box center [539, 378] width 52 height 23
click at [546, 380] on button "Submit" at bounding box center [539, 378] width 52 height 23
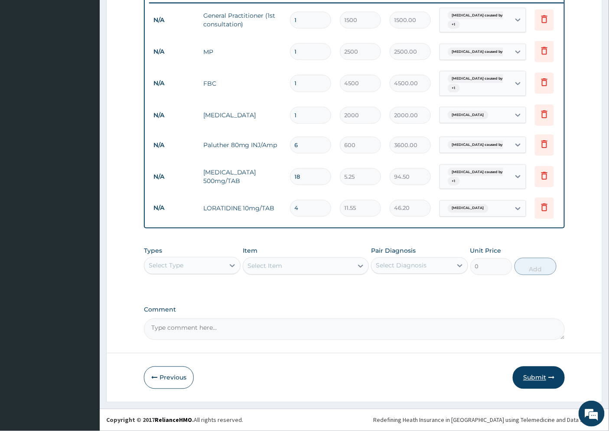
click at [534, 377] on button "Submit" at bounding box center [539, 378] width 52 height 23
click at [539, 379] on button "Submit" at bounding box center [539, 378] width 52 height 23
click at [536, 376] on button "Submit" at bounding box center [539, 378] width 52 height 23
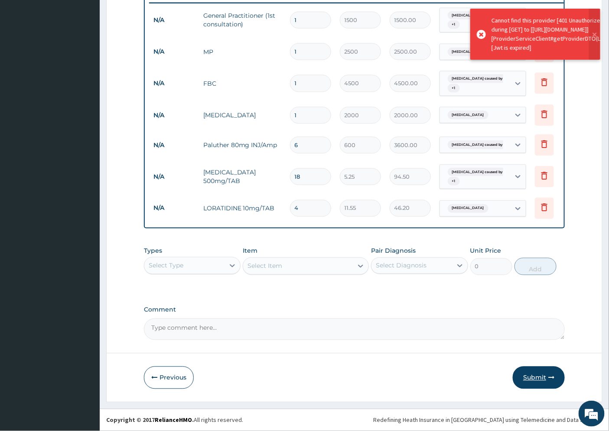
click at [539, 378] on button "Submit" at bounding box center [539, 378] width 52 height 23
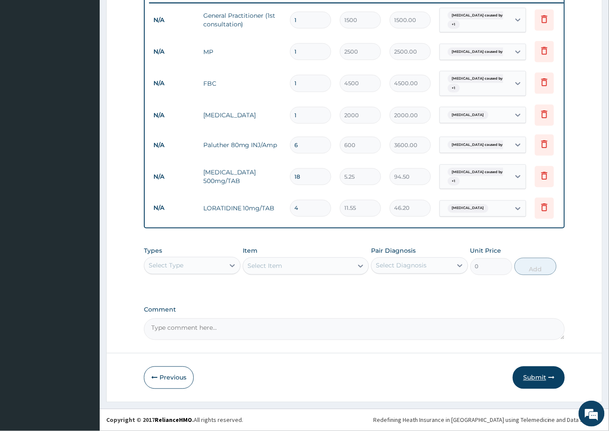
click at [536, 377] on button "Submit" at bounding box center [539, 378] width 52 height 23
click at [533, 376] on button "Submit" at bounding box center [539, 378] width 52 height 23
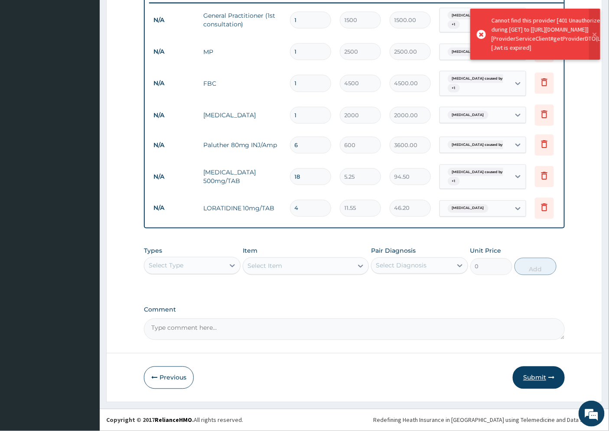
click at [532, 374] on button "Submit" at bounding box center [539, 378] width 52 height 23
click at [536, 379] on button "Submit" at bounding box center [539, 378] width 52 height 23
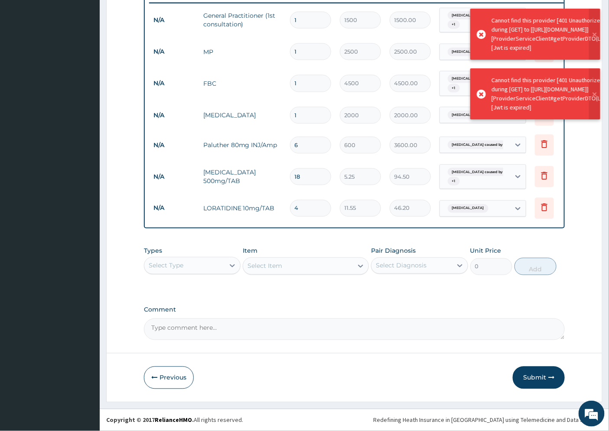
click at [536, 379] on button "Submit" at bounding box center [539, 378] width 52 height 23
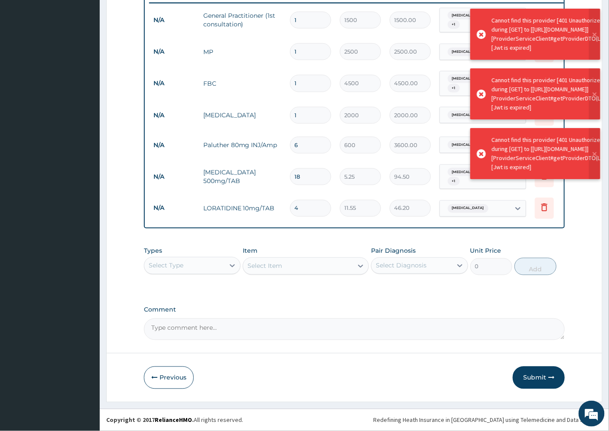
click at [536, 379] on button "Submit" at bounding box center [539, 378] width 52 height 23
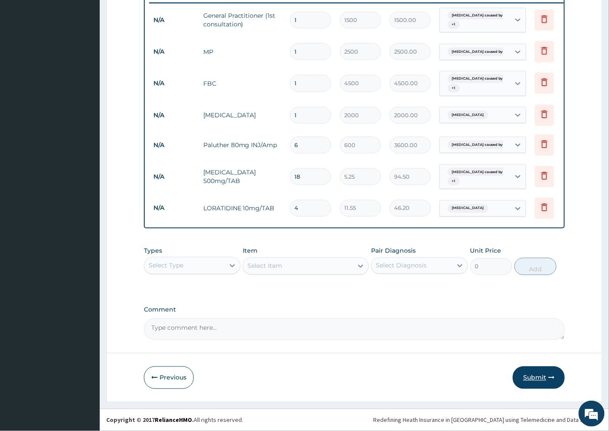
click at [535, 379] on button "Submit" at bounding box center [539, 378] width 52 height 23
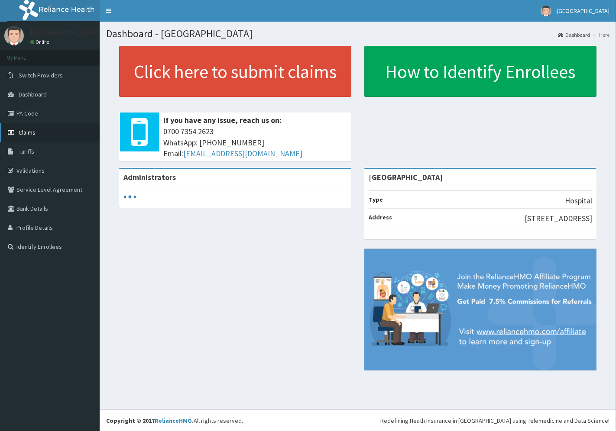
click at [31, 131] on span "Claims" at bounding box center [27, 133] width 17 height 8
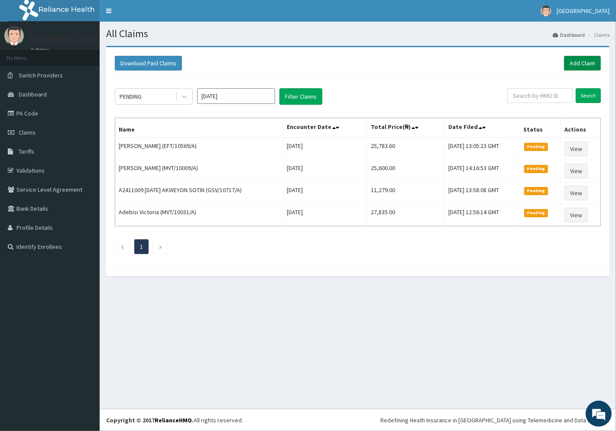
click at [584, 62] on link "Add Claim" at bounding box center [582, 63] width 37 height 15
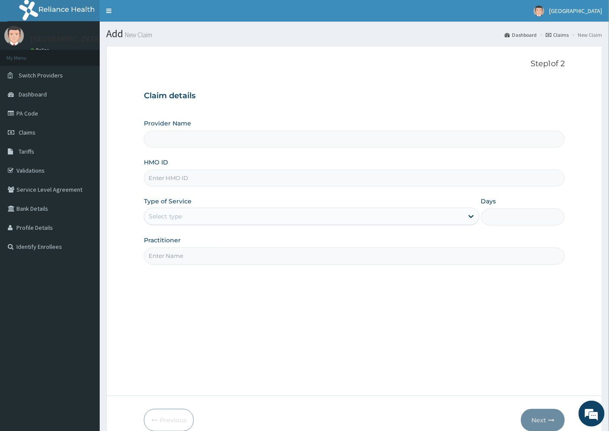
type input "[GEOGRAPHIC_DATA]"
click at [179, 175] on input "HMO ID" at bounding box center [354, 178] width 421 height 17
paste input "KSB/10735/A"
type input "KSB/10735/A"
click at [171, 220] on div "Select type" at bounding box center [165, 216] width 33 height 9
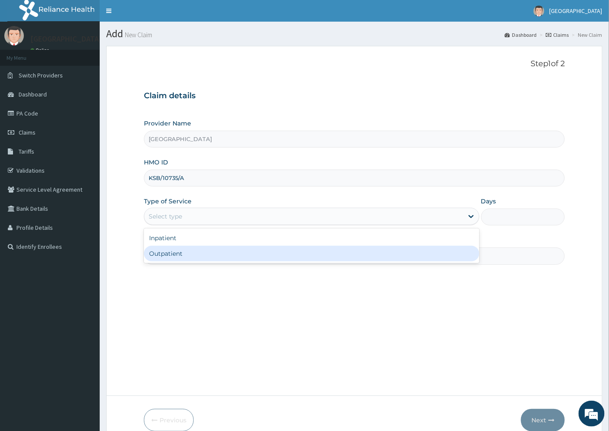
click at [182, 254] on div "Outpatient" at bounding box center [311, 254] width 335 height 16
type input "1"
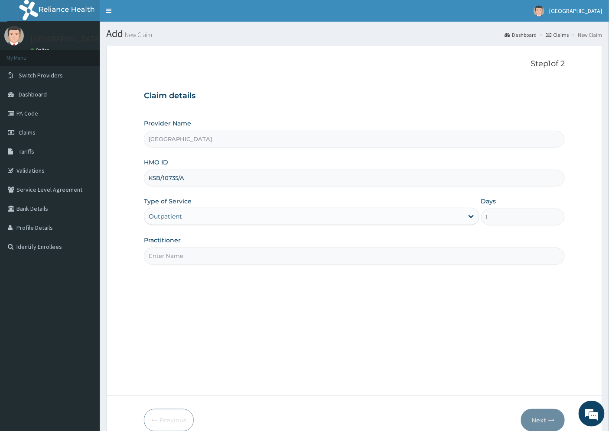
click at [175, 257] on input "Practitioner" at bounding box center [354, 256] width 421 height 17
type input "[PERSON_NAME][GEOGRAPHIC_DATA]"
click at [535, 422] on button "Next" at bounding box center [543, 420] width 44 height 23
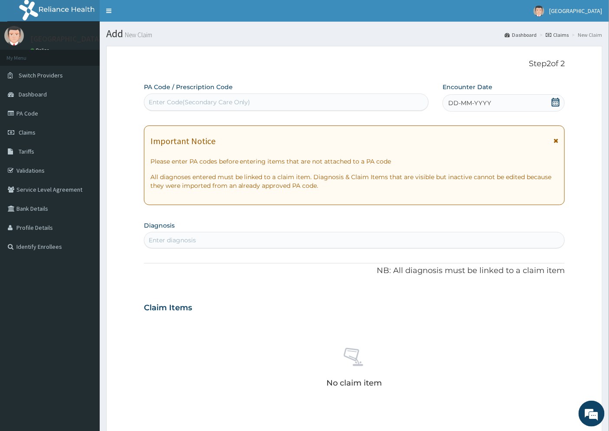
click at [475, 101] on span "DD-MM-YYYY" at bounding box center [469, 103] width 43 height 9
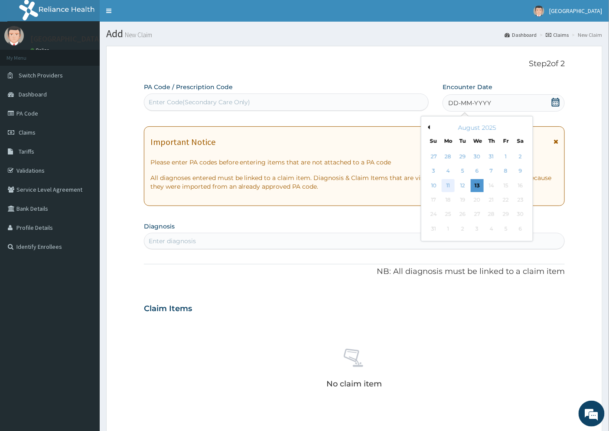
click at [451, 185] on div "11" at bounding box center [447, 185] width 13 height 13
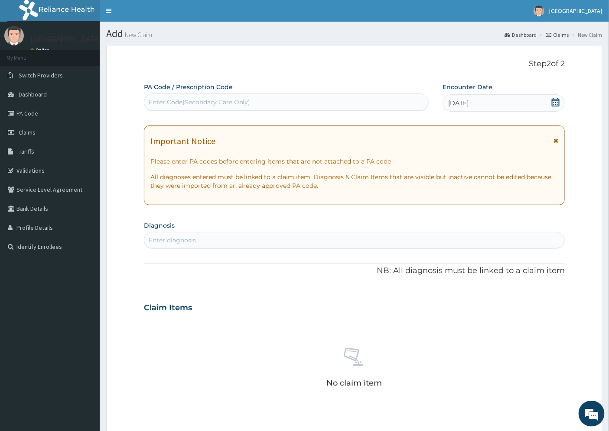
click at [184, 239] on div "Enter diagnosis" at bounding box center [172, 240] width 47 height 9
type input "[MEDICAL_DATA]"
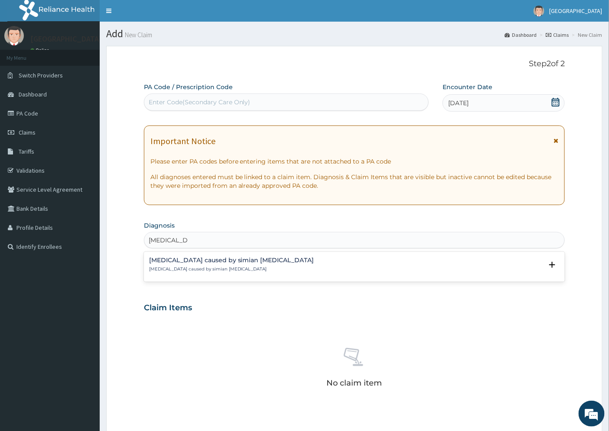
click at [189, 265] on div "Malaria caused by simian plasmodia Malaria caused by simian plasmodia" at bounding box center [231, 264] width 165 height 15
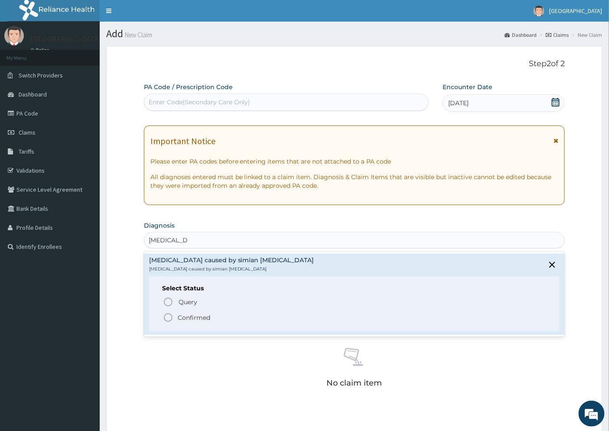
click at [184, 315] on p "Confirmed" at bounding box center [194, 318] width 32 height 9
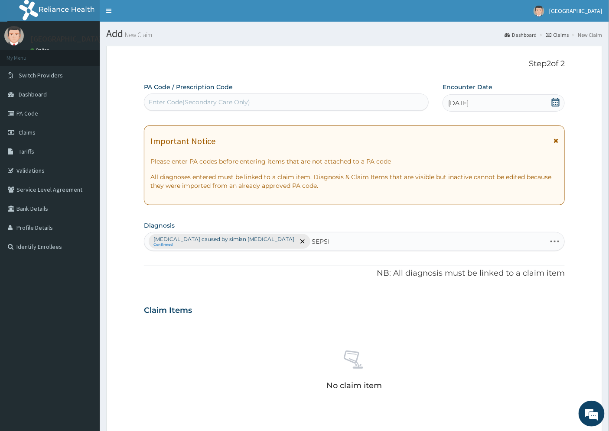
type input "SEPSIS"
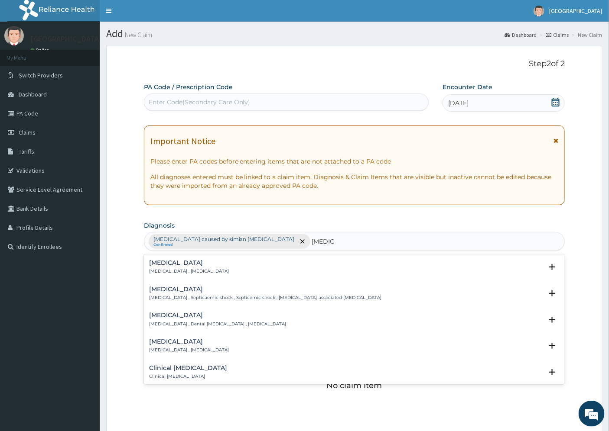
click at [161, 265] on h4 "Sepsis" at bounding box center [189, 263] width 80 height 6
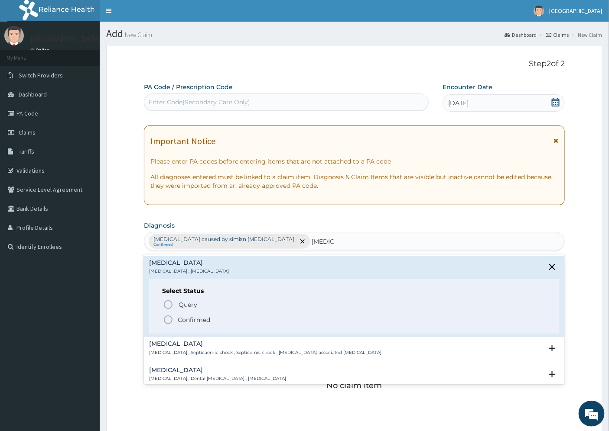
click at [189, 319] on p "Confirmed" at bounding box center [194, 320] width 32 height 9
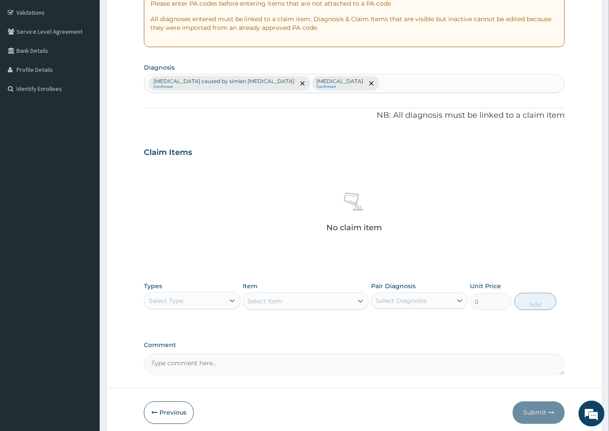
scroll to position [193, 0]
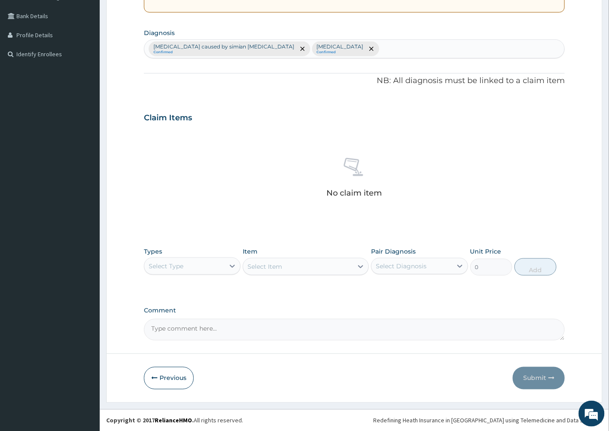
click at [187, 266] on div "Select Type" at bounding box center [184, 267] width 80 height 14
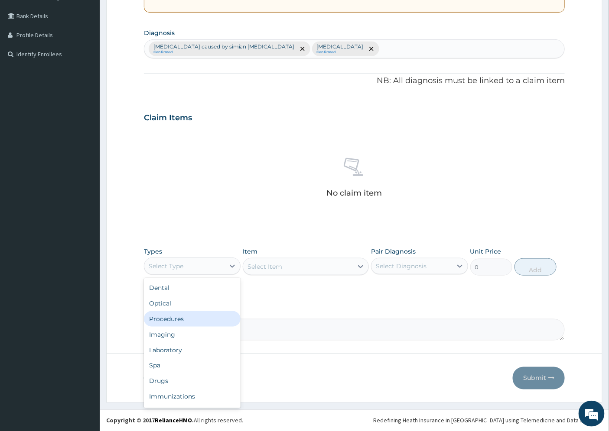
click at [193, 318] on div "Procedures" at bounding box center [192, 319] width 97 height 16
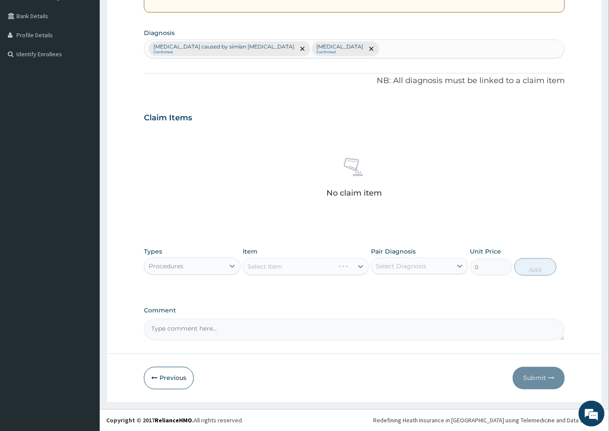
click at [345, 268] on div "Select Item" at bounding box center [306, 266] width 126 height 17
click at [357, 266] on div "Select Item" at bounding box center [306, 266] width 126 height 17
click at [359, 266] on icon at bounding box center [360, 267] width 5 height 3
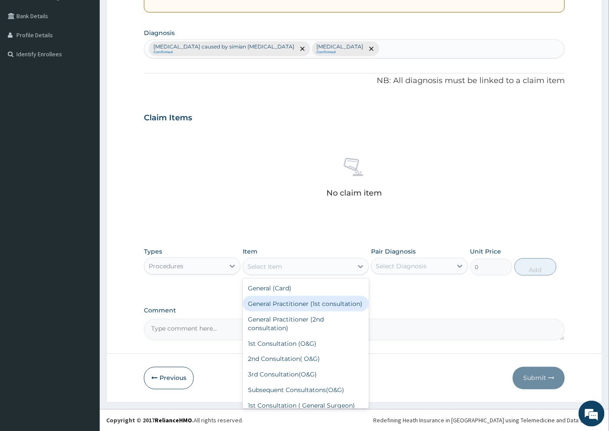
click at [284, 308] on div "General Practitioner (1st consultation)" at bounding box center [306, 304] width 126 height 16
type input "1500"
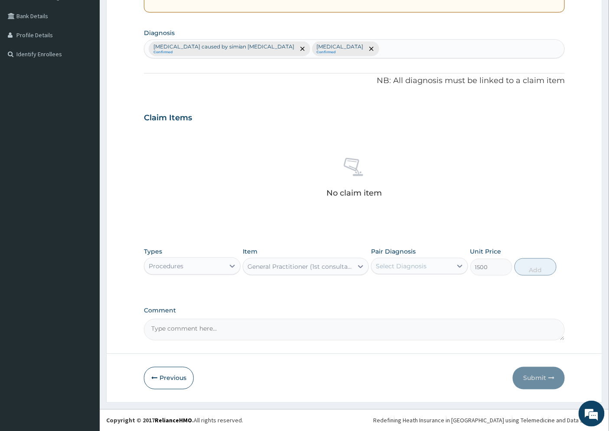
click at [415, 266] on div "Select Diagnosis" at bounding box center [401, 266] width 51 height 9
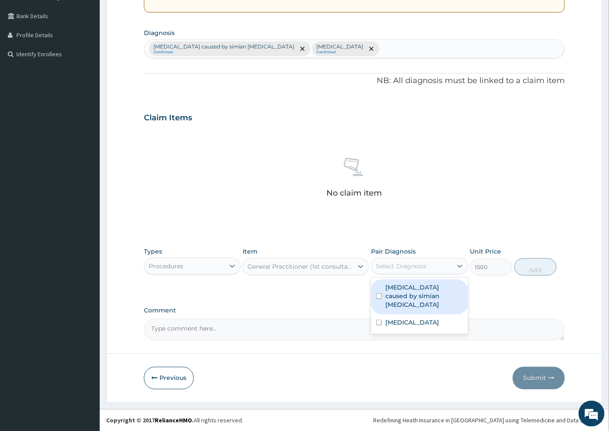
click at [403, 293] on label "Malaria caused by simian plasmodia" at bounding box center [423, 296] width 77 height 26
checkbox input "true"
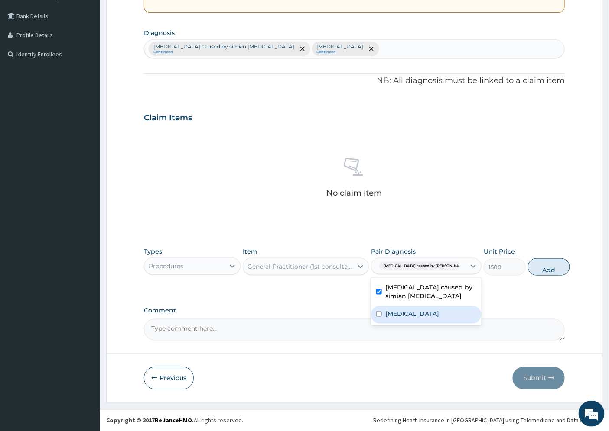
click at [395, 313] on label "Sepsis" at bounding box center [412, 314] width 54 height 9
checkbox input "true"
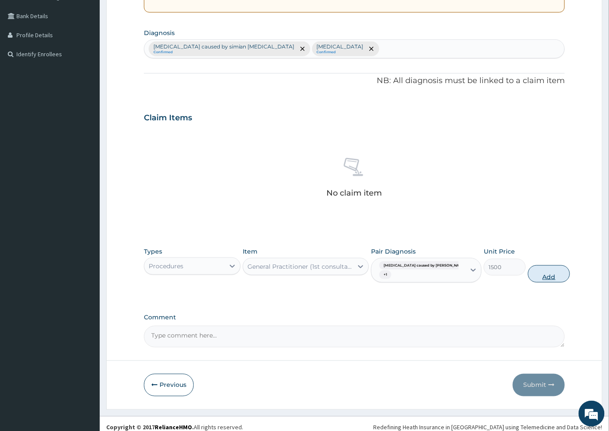
click at [529, 275] on button "Add" at bounding box center [549, 274] width 42 height 17
type input "0"
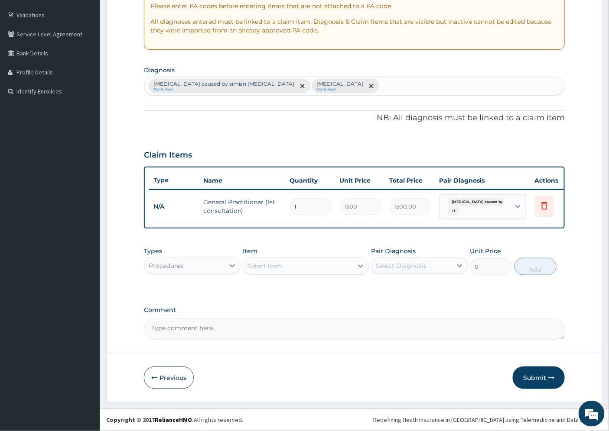
click at [191, 266] on div "Procedures" at bounding box center [184, 266] width 80 height 14
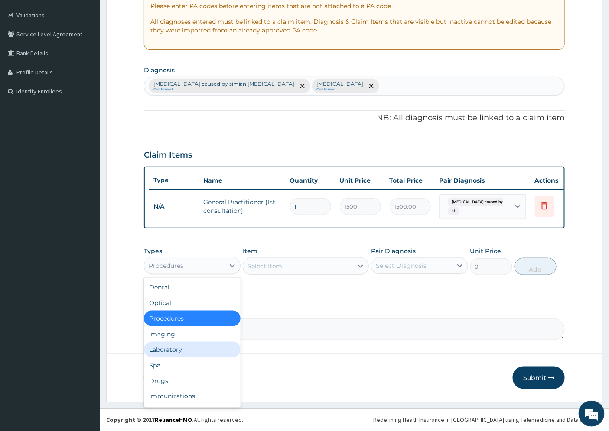
click at [186, 351] on div "Laboratory" at bounding box center [192, 350] width 97 height 16
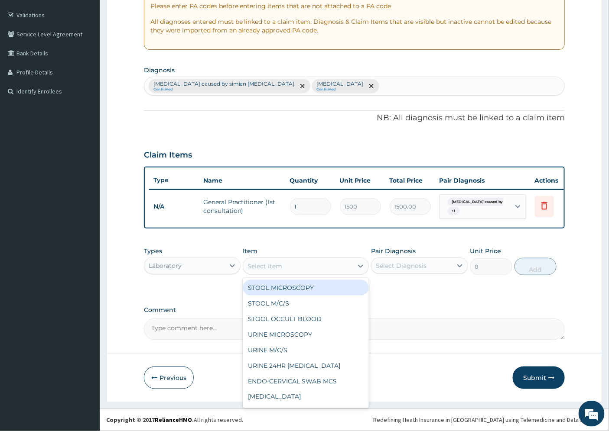
click at [293, 266] on div "Select Item" at bounding box center [298, 267] width 110 height 14
type input "MP"
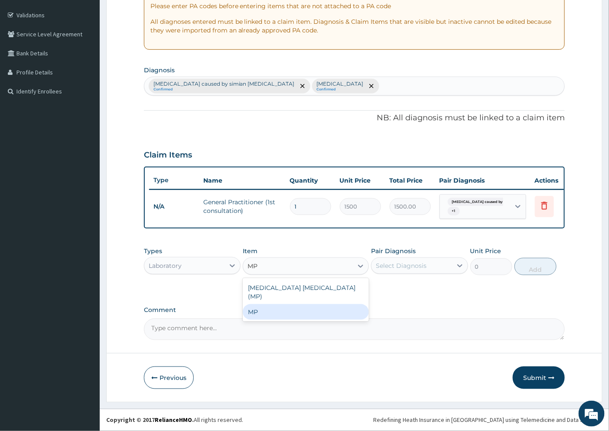
click at [295, 306] on div "MP" at bounding box center [306, 313] width 126 height 16
type input "2500"
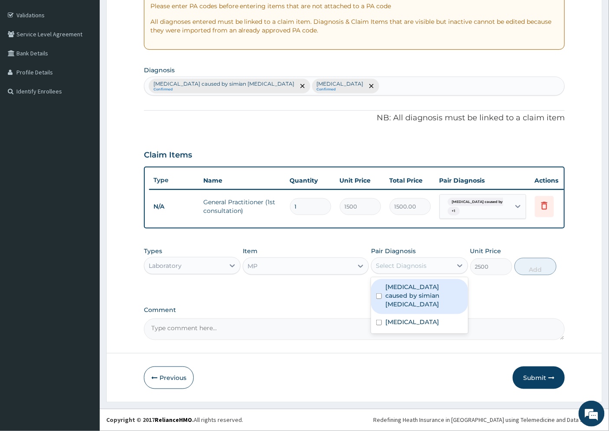
click at [423, 269] on div "Select Diagnosis" at bounding box center [401, 266] width 51 height 9
click at [421, 293] on label "Malaria caused by simian plasmodia" at bounding box center [423, 296] width 77 height 26
checkbox input "true"
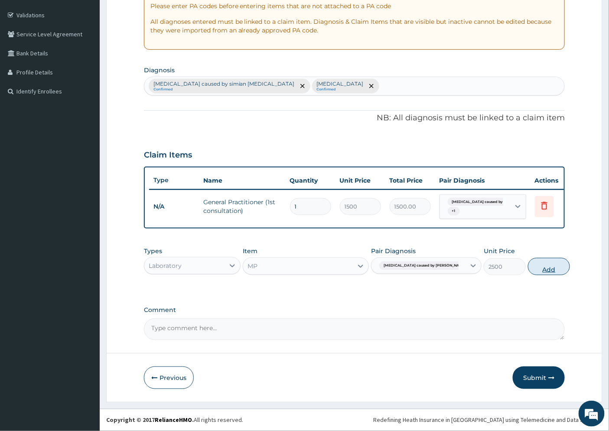
click at [534, 267] on button "Add" at bounding box center [549, 266] width 42 height 17
type input "0"
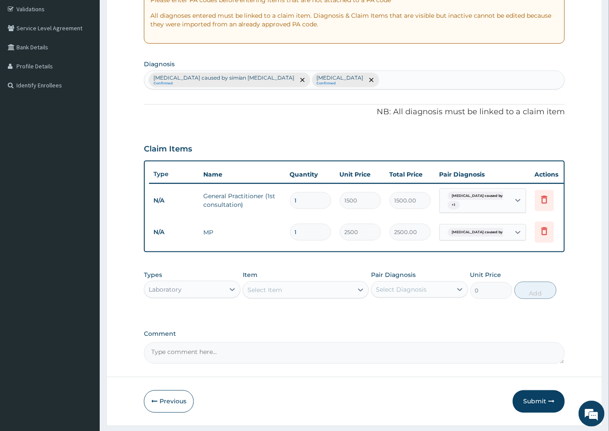
click at [263, 295] on div "Select Item" at bounding box center [264, 290] width 35 height 9
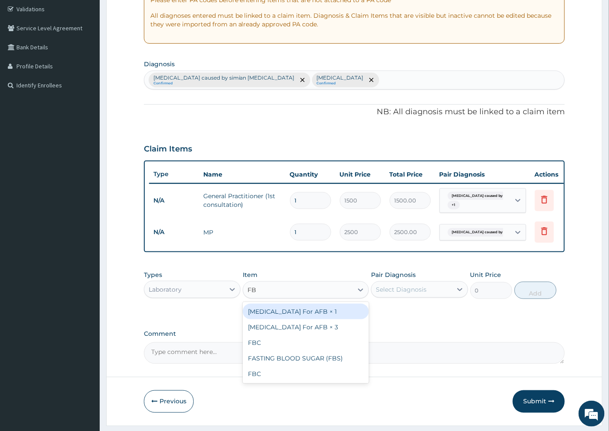
type input "FBC"
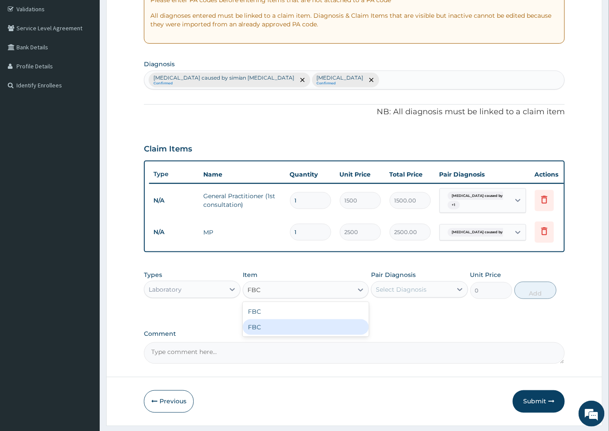
click at [269, 331] on div "FBC" at bounding box center [306, 328] width 126 height 16
type input "4500"
click at [422, 294] on div "Select Diagnosis" at bounding box center [401, 289] width 51 height 9
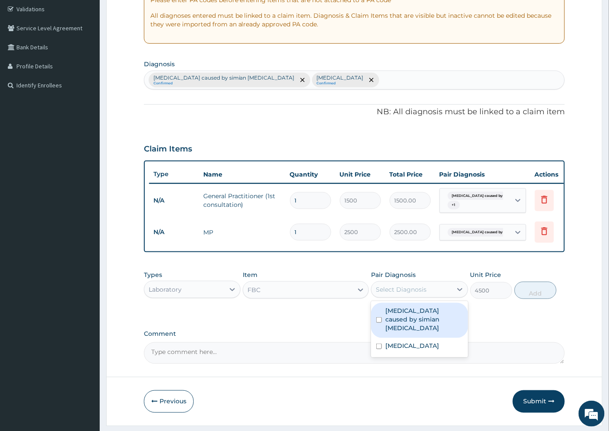
click at [415, 322] on label "Malaria caused by simian plasmodia" at bounding box center [423, 320] width 77 height 26
checkbox input "true"
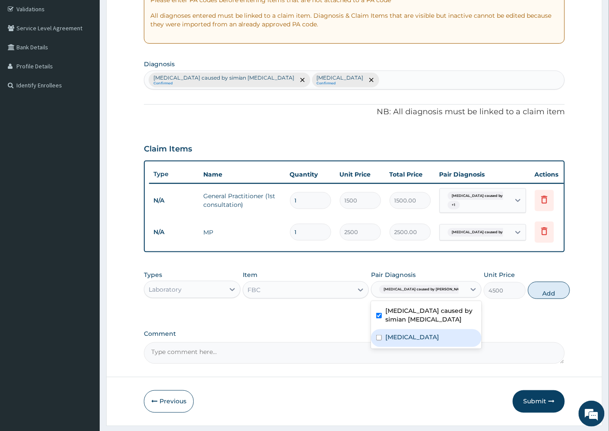
drag, startPoint x: 405, startPoint y: 345, endPoint x: 482, endPoint y: 333, distance: 78.6
click at [404, 345] on div "Sepsis" at bounding box center [426, 339] width 110 height 18
checkbox input "true"
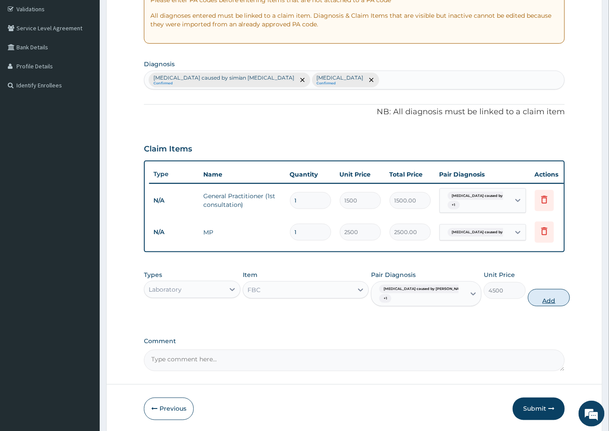
click at [545, 304] on button "Add" at bounding box center [549, 297] width 42 height 17
type input "0"
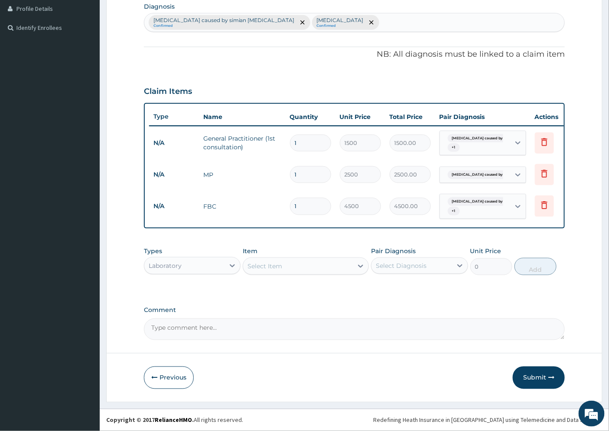
scroll to position [226, 0]
click at [270, 267] on div "Select Item" at bounding box center [264, 266] width 35 height 9
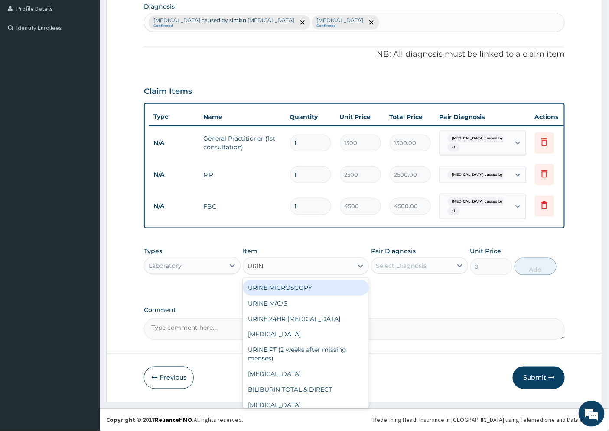
type input "URINA"
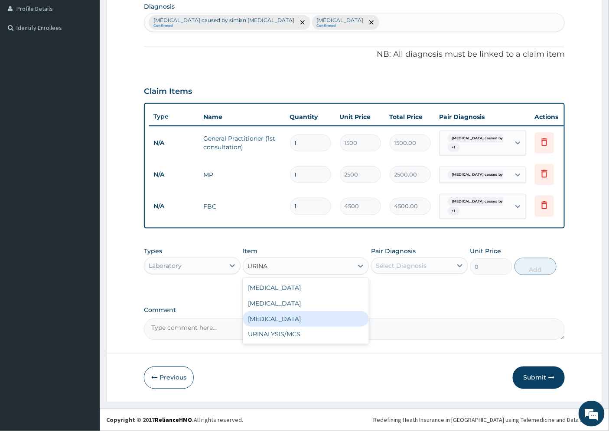
click at [269, 319] on div "Urinalysis" at bounding box center [306, 319] width 126 height 16
type input "2000"
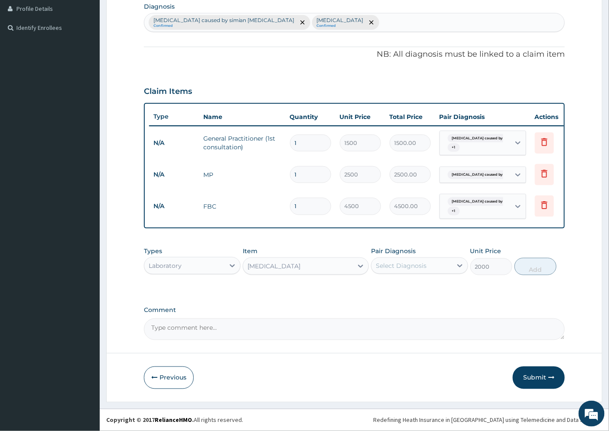
click at [408, 270] on div "Select Diagnosis" at bounding box center [411, 266] width 80 height 14
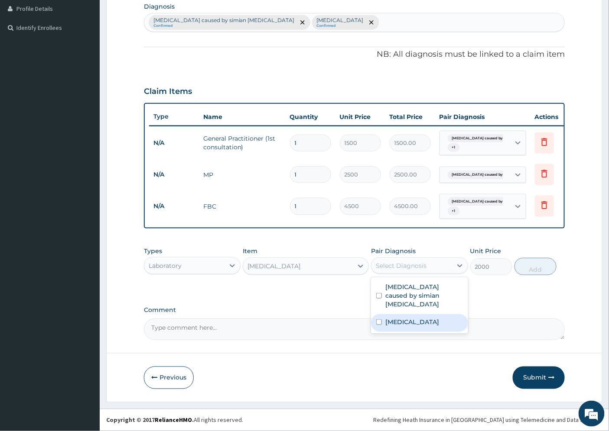
drag, startPoint x: 409, startPoint y: 310, endPoint x: 414, endPoint y: 307, distance: 5.5
click at [408, 315] on div "Sepsis" at bounding box center [419, 324] width 97 height 18
checkbox input "true"
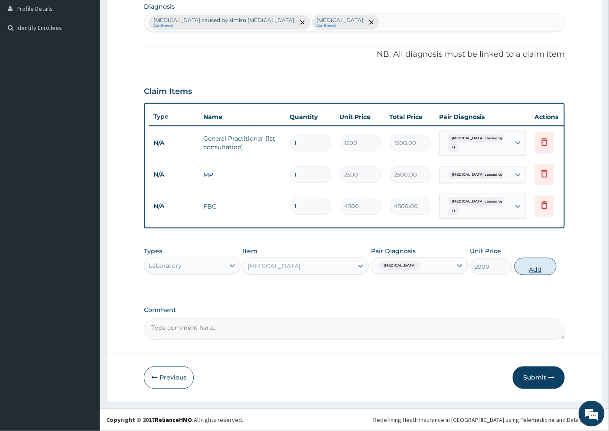
click at [523, 269] on button "Add" at bounding box center [535, 266] width 42 height 17
type input "0"
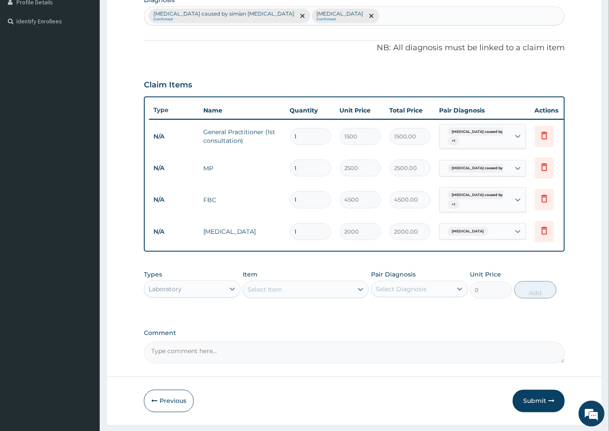
click at [188, 296] on div "Laboratory" at bounding box center [184, 289] width 80 height 14
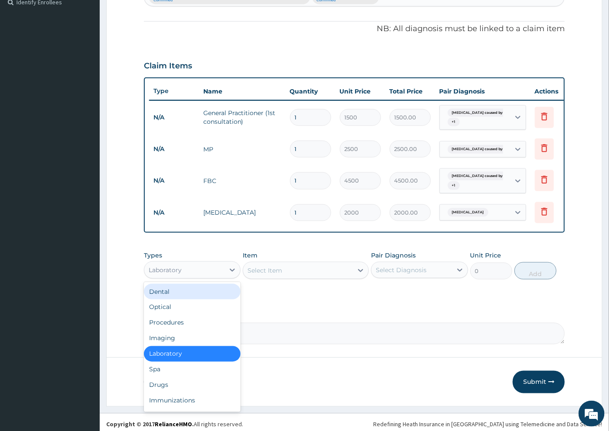
scroll to position [256, 0]
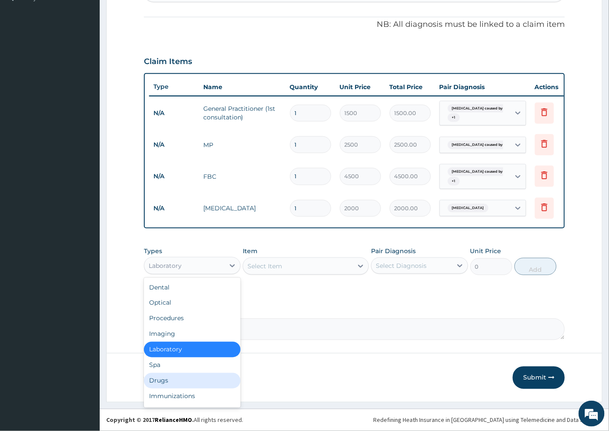
click at [165, 380] on div "Drugs" at bounding box center [192, 381] width 97 height 16
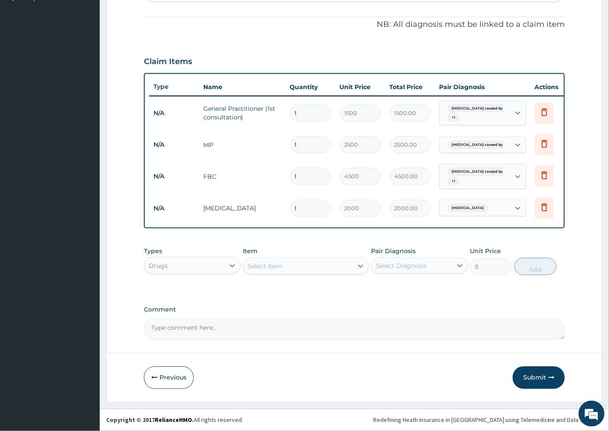
click at [286, 270] on div "Select Item" at bounding box center [298, 267] width 110 height 14
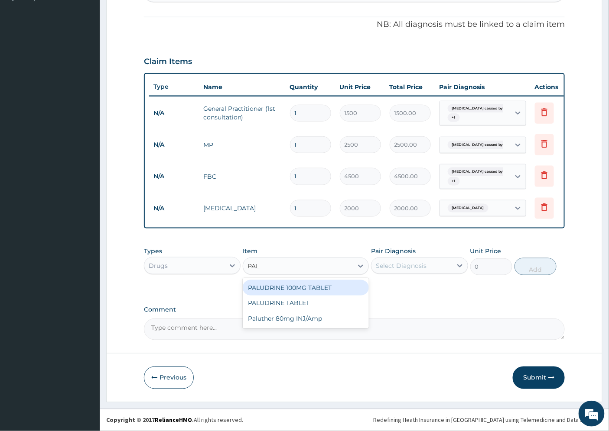
type input "PALU"
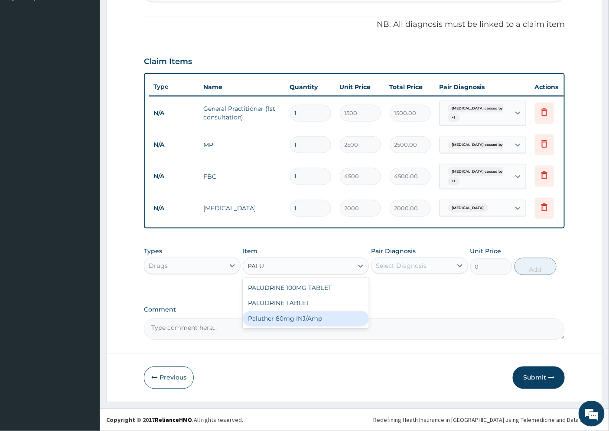
click at [302, 319] on div "Paluther 80mg INJ/Amp" at bounding box center [306, 319] width 126 height 16
type input "600"
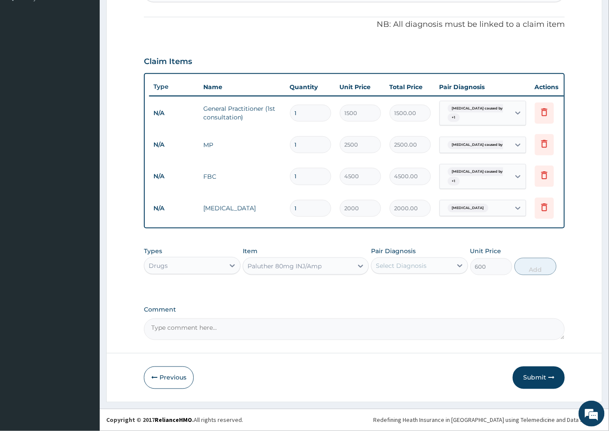
click at [426, 269] on div "Select Diagnosis" at bounding box center [411, 266] width 80 height 14
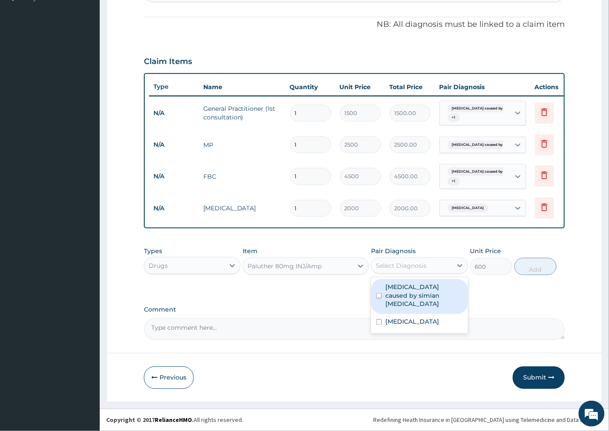
click at [430, 292] on label "Malaria caused by simian plasmodia" at bounding box center [423, 296] width 77 height 26
checkbox input "true"
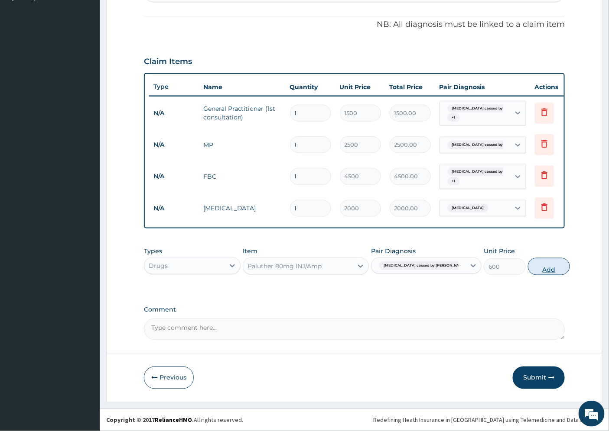
click at [535, 262] on button "Add" at bounding box center [549, 266] width 42 height 17
type input "0"
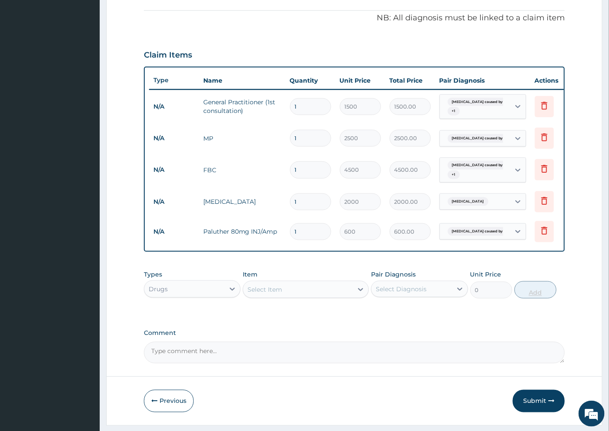
type input "0.00"
type input "6"
type input "3600.00"
type input "6"
click at [283, 297] on div "Select Item" at bounding box center [298, 290] width 110 height 14
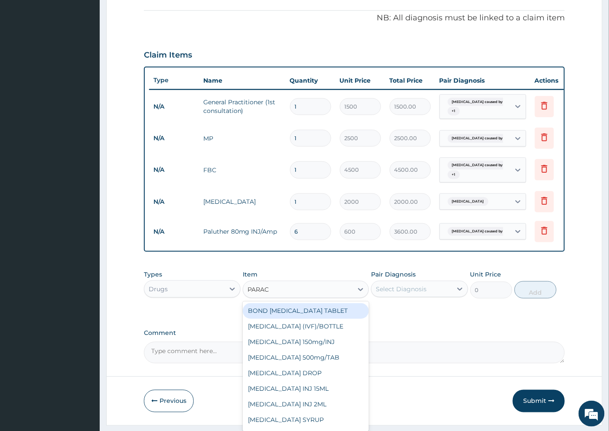
type input "PARACE"
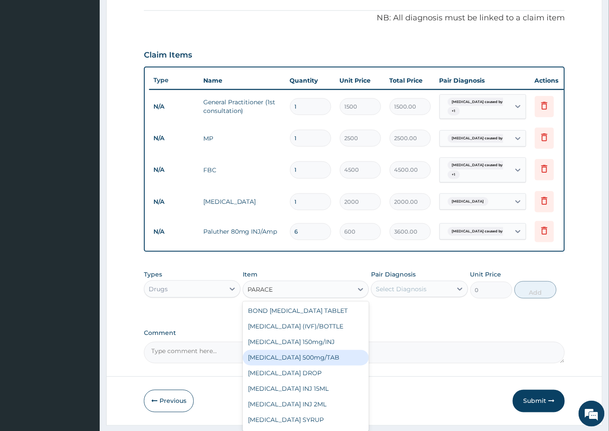
click at [314, 363] on div "PARACETAMOL 500mg/TAB" at bounding box center [306, 358] width 126 height 16
type input "5.25"
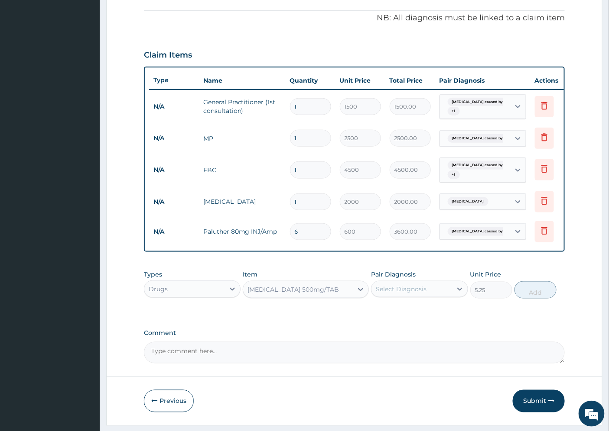
click at [398, 294] on div "Select Diagnosis" at bounding box center [401, 289] width 51 height 9
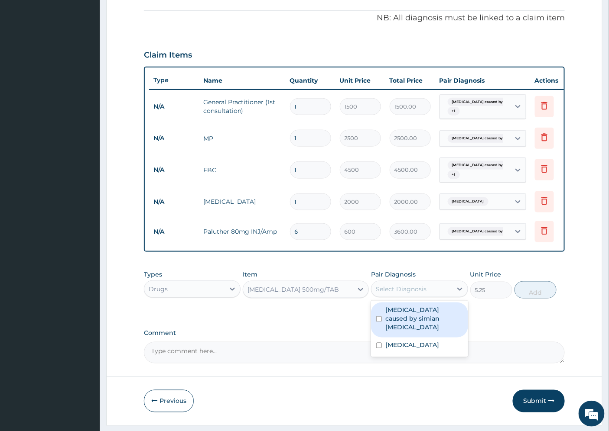
click at [409, 321] on label "Malaria caused by simian plasmodia" at bounding box center [423, 319] width 77 height 26
checkbox input "true"
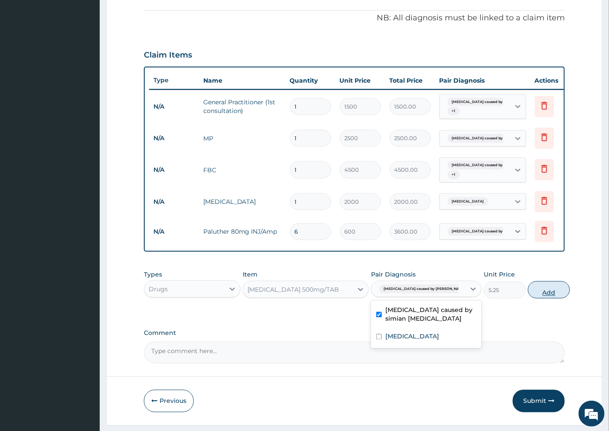
click at [542, 296] on button "Add" at bounding box center [549, 290] width 42 height 17
type input "0"
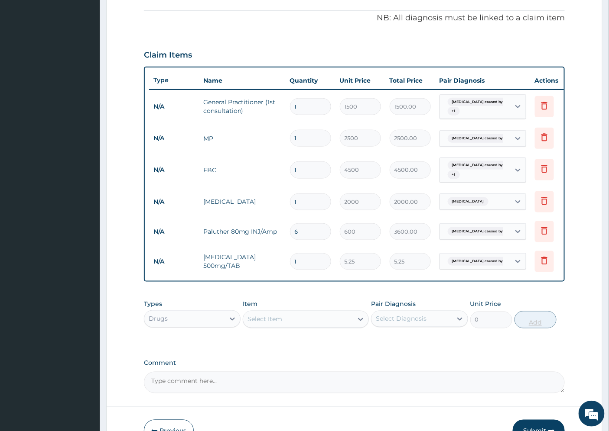
type input "18"
type input "94.50"
type input "18"
click at [284, 327] on div "Select Item" at bounding box center [298, 320] width 110 height 14
type input "LORATI"
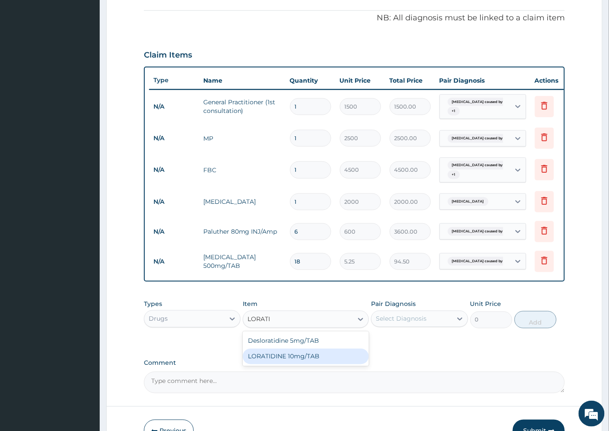
click at [297, 365] on div "LORATIDINE 10mg/TAB" at bounding box center [306, 357] width 126 height 16
type input "11.55"
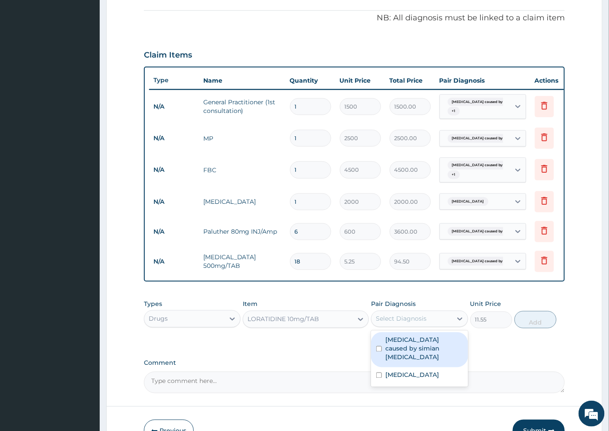
click at [428, 326] on div "Select Diagnosis" at bounding box center [411, 319] width 80 height 14
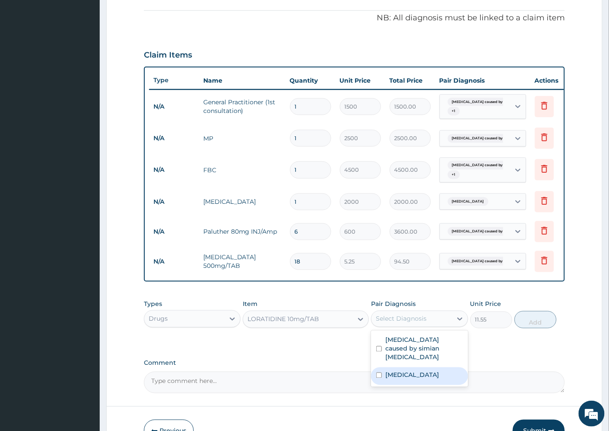
click at [398, 375] on label "Sepsis" at bounding box center [412, 375] width 54 height 9
checkbox input "true"
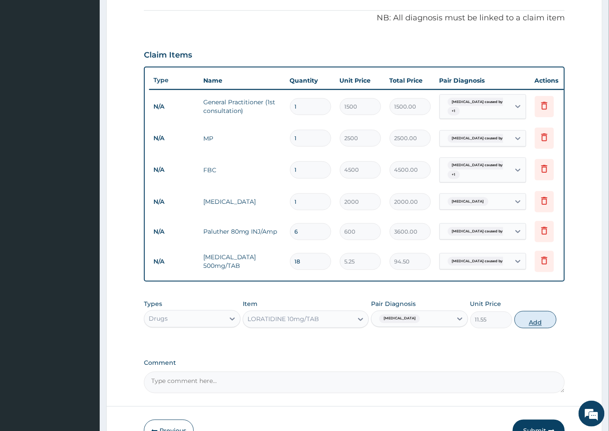
click at [530, 329] on button "Add" at bounding box center [535, 319] width 42 height 17
type input "0"
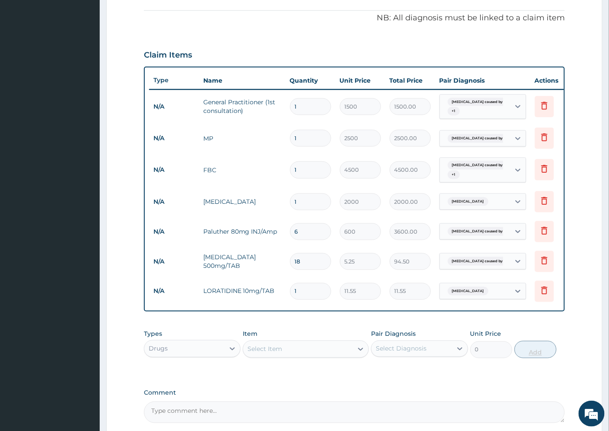
type input "0.00"
type input "4"
type input "46.20"
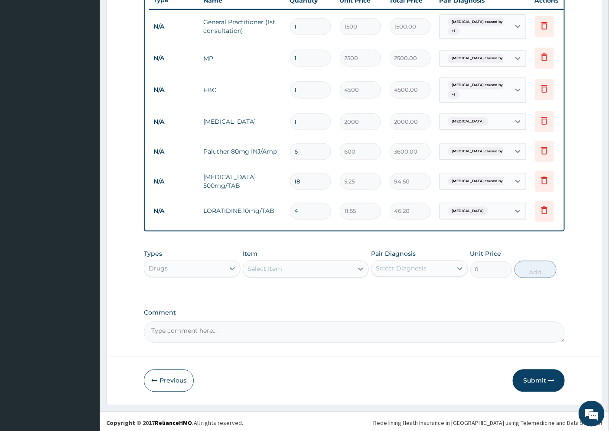
scroll to position [346, 0]
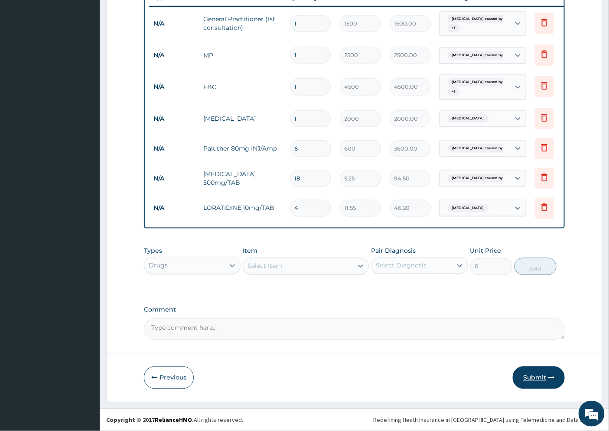
type input "4"
click at [533, 376] on button "Submit" at bounding box center [539, 378] width 52 height 23
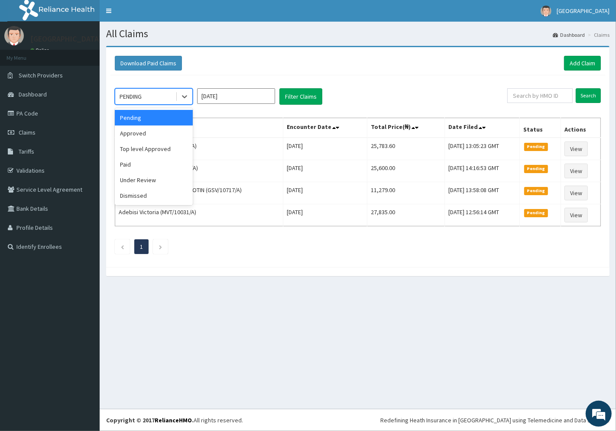
click at [143, 97] on div "PENDING" at bounding box center [145, 97] width 60 height 14
click at [138, 131] on div "Approved" at bounding box center [154, 134] width 78 height 16
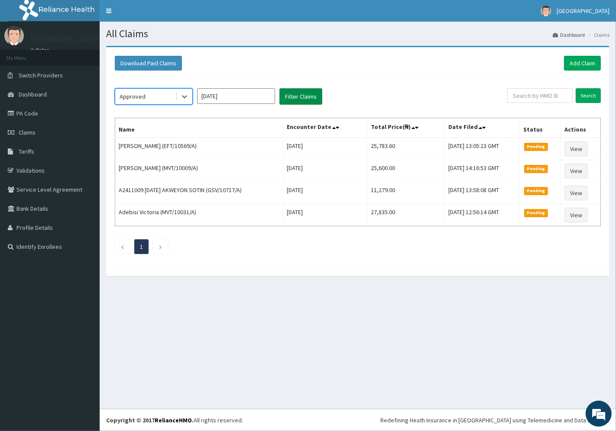
click at [305, 95] on button "Filter Claims" at bounding box center [300, 96] width 43 height 16
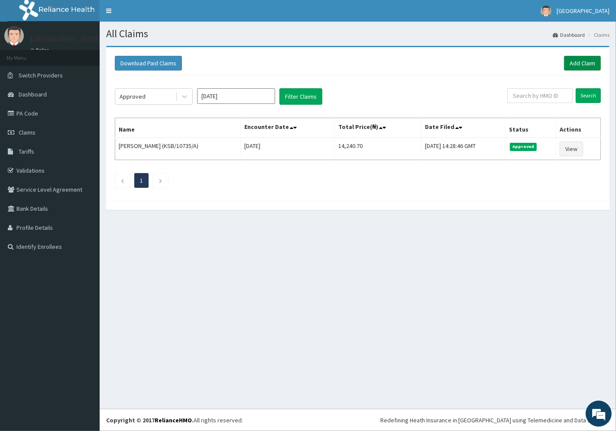
click at [582, 60] on link "Add Claim" at bounding box center [582, 63] width 37 height 15
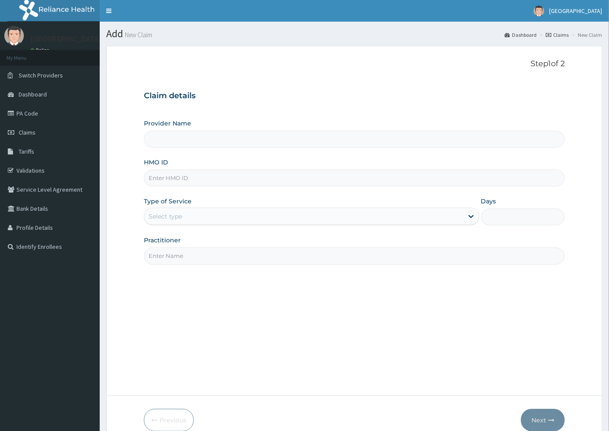
type input "[GEOGRAPHIC_DATA]"
click at [163, 174] on input "HMO ID" at bounding box center [354, 178] width 421 height 17
paste input "OKB/11897/A"
type input "OKB/11897/A"
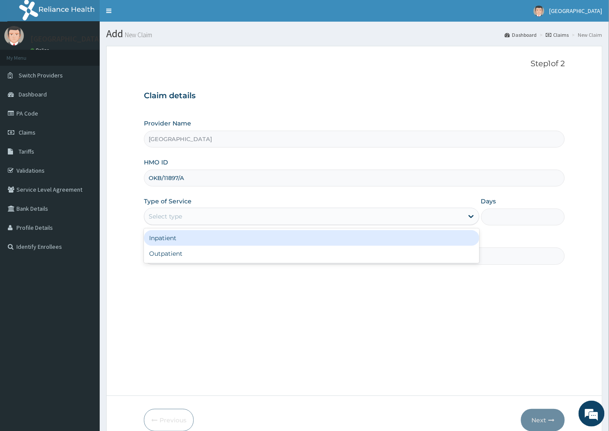
click at [162, 216] on div "Select type" at bounding box center [165, 216] width 33 height 9
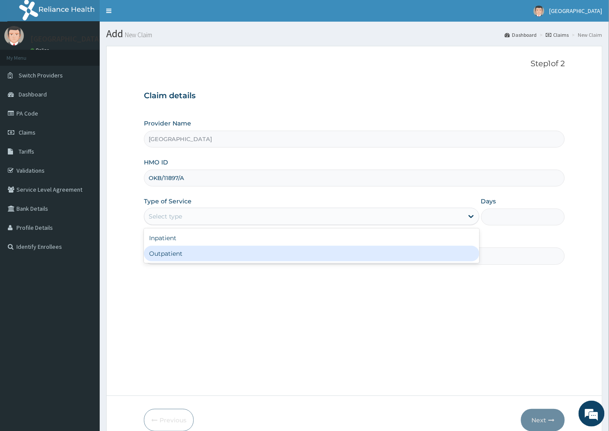
click at [170, 253] on div "Outpatient" at bounding box center [311, 254] width 335 height 16
type input "1"
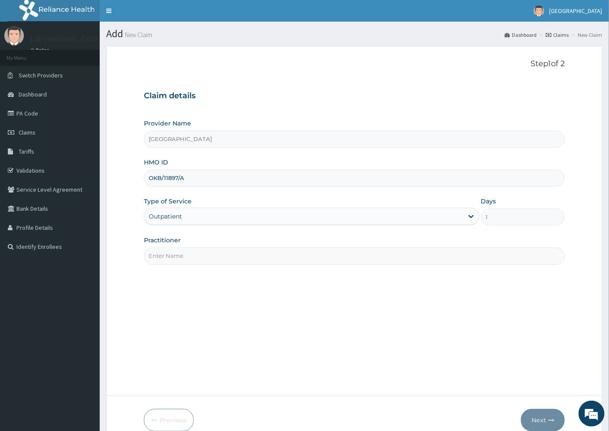
click at [172, 255] on input "Practitioner" at bounding box center [354, 256] width 421 height 17
type input "DR. DOSUMU"
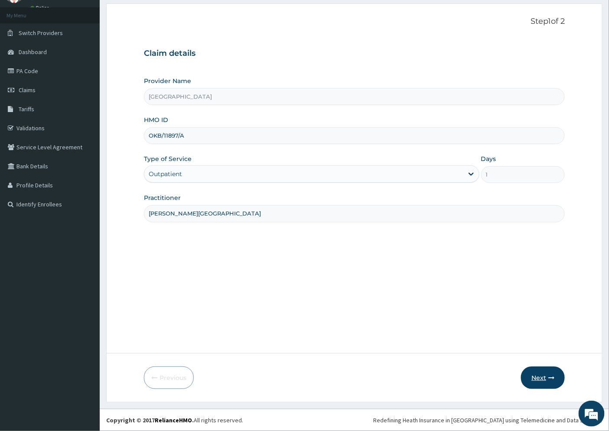
click at [540, 376] on button "Next" at bounding box center [543, 378] width 44 height 23
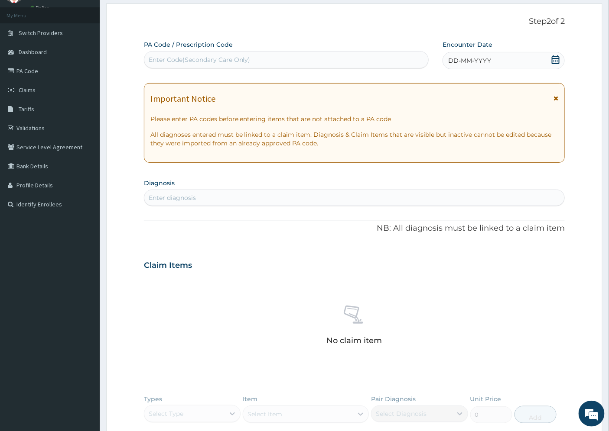
click at [474, 59] on span "DD-MM-YYYY" at bounding box center [469, 60] width 43 height 9
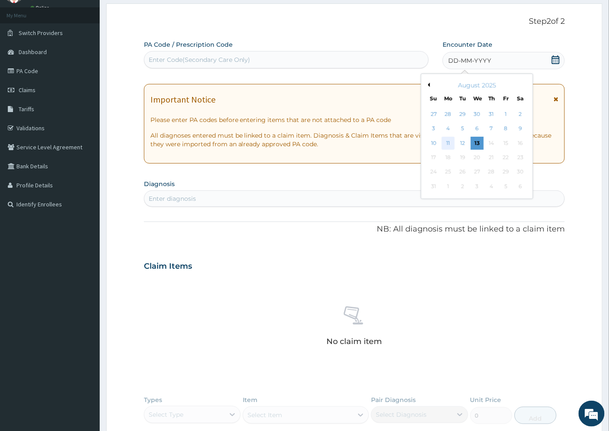
click at [450, 145] on div "11" at bounding box center [447, 143] width 13 height 13
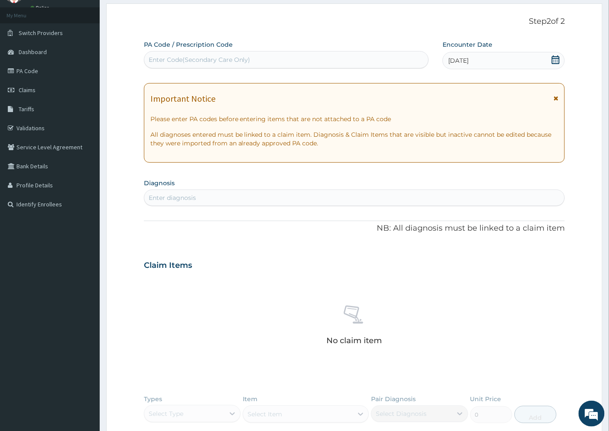
click at [179, 201] on div "Enter diagnosis" at bounding box center [172, 198] width 47 height 9
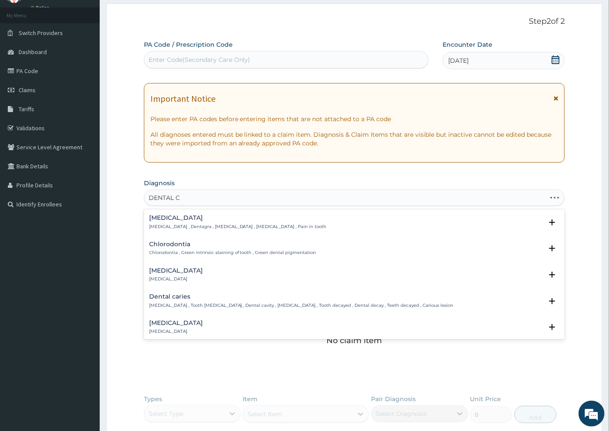
type input "DENTAL CA"
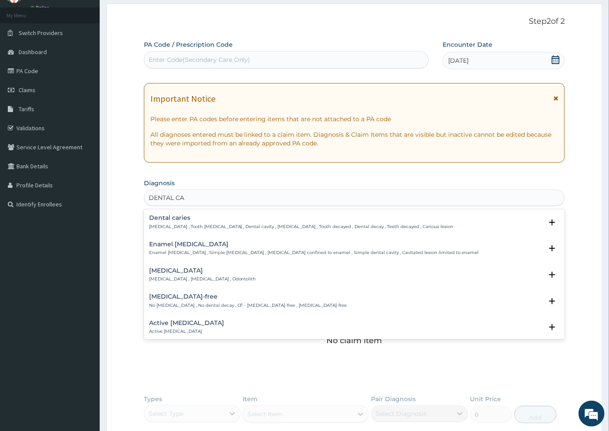
click at [158, 219] on h4 "Dental caries" at bounding box center [301, 218] width 305 height 6
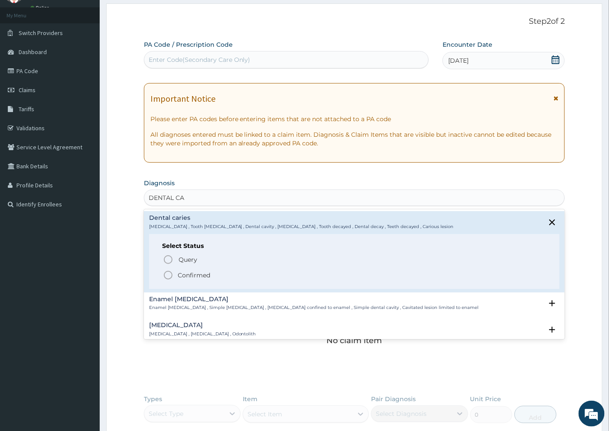
click at [195, 271] on p "Confirmed" at bounding box center [194, 275] width 32 height 9
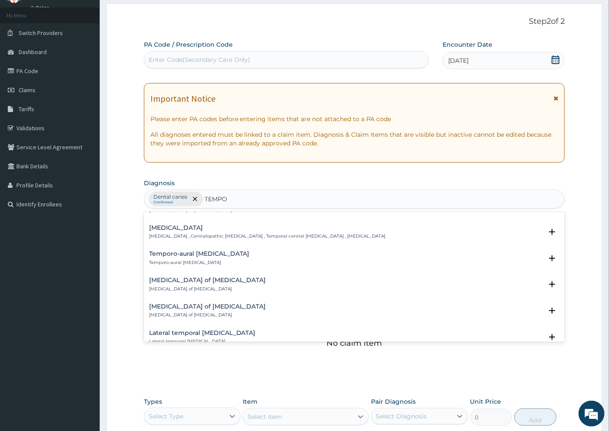
scroll to position [626, 0]
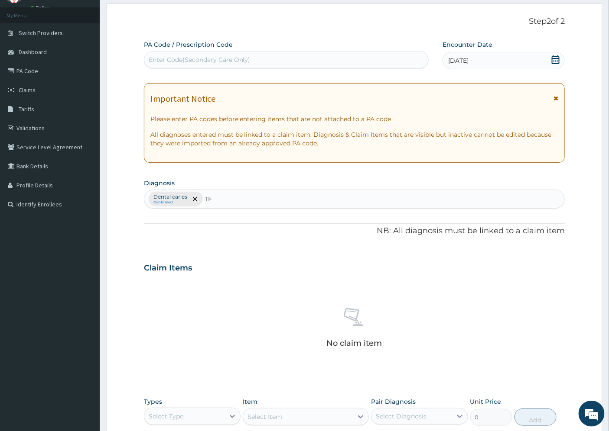
type input "T"
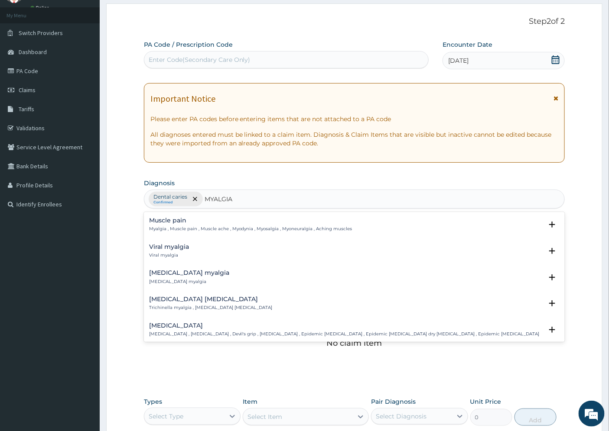
type input "MYALGIA"
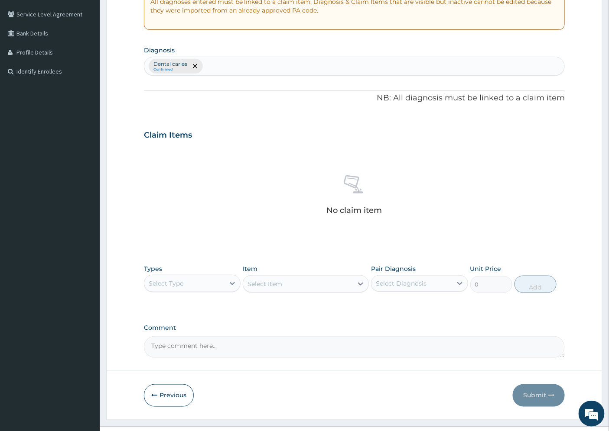
scroll to position [187, 0]
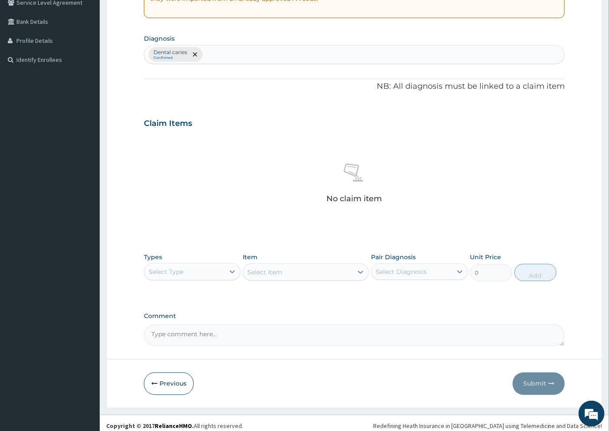
click at [185, 271] on div "Select Type" at bounding box center [184, 272] width 80 height 14
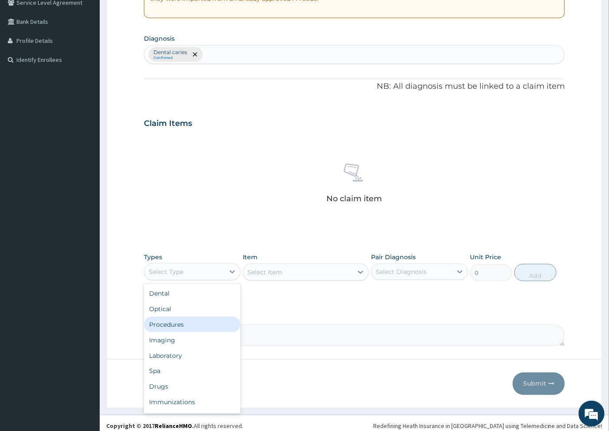
click at [175, 327] on div "Procedures" at bounding box center [192, 325] width 97 height 16
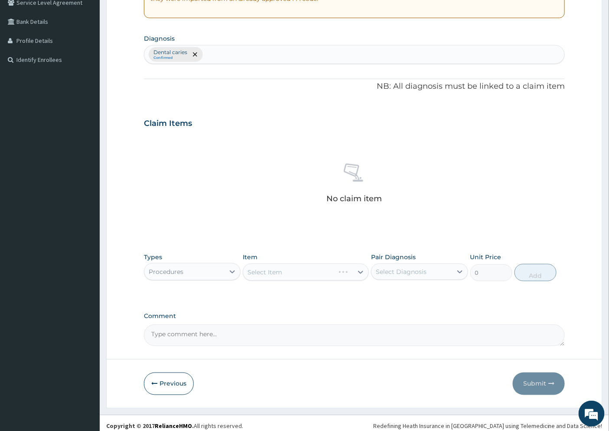
click at [354, 270] on div "Select Item" at bounding box center [306, 272] width 126 height 17
click at [363, 273] on div "Select Item" at bounding box center [306, 272] width 126 height 17
click at [358, 273] on icon at bounding box center [360, 272] width 9 height 9
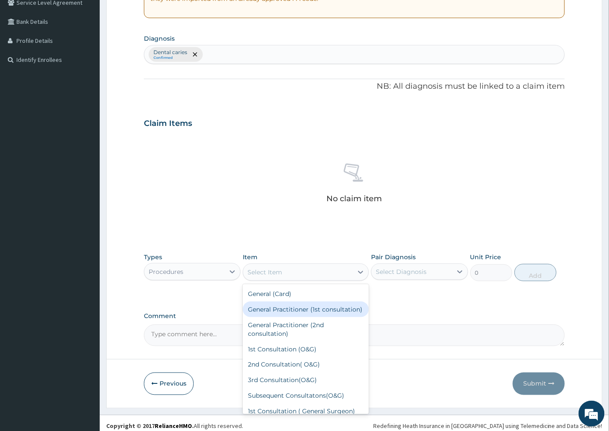
click at [279, 315] on div "General Practitioner (1st consultation)" at bounding box center [306, 310] width 126 height 16
type input "1500"
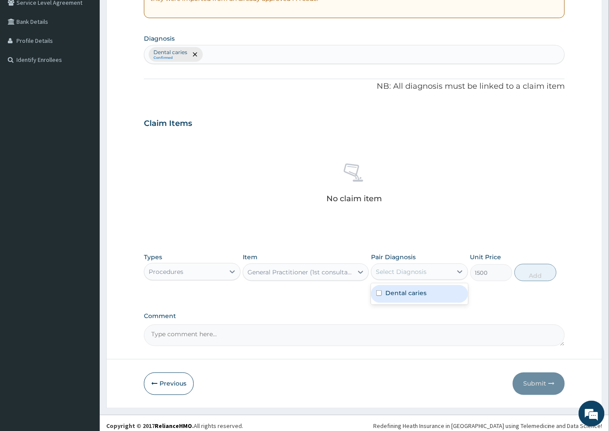
click at [390, 270] on div "Select Diagnosis" at bounding box center [401, 272] width 51 height 9
click at [395, 291] on label "Dental caries" at bounding box center [405, 293] width 41 height 9
checkbox input "true"
click at [526, 271] on button "Add" at bounding box center [535, 272] width 42 height 17
type input "0"
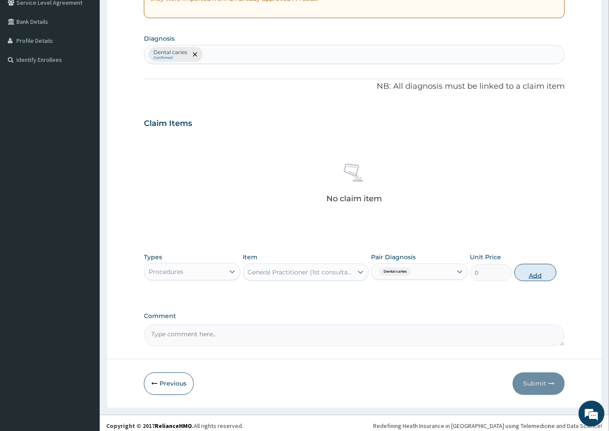
scroll to position [158, 0]
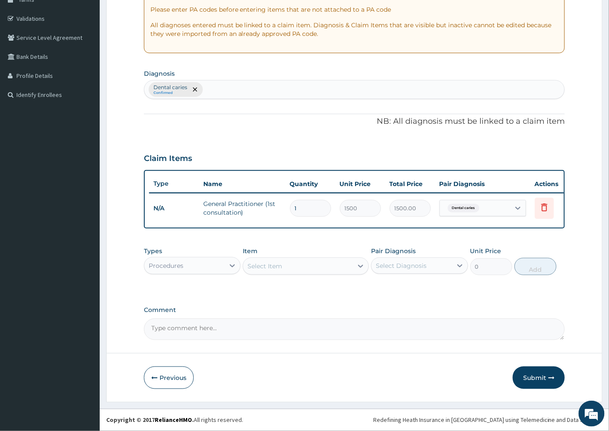
click at [201, 269] on div "Procedures" at bounding box center [184, 266] width 80 height 14
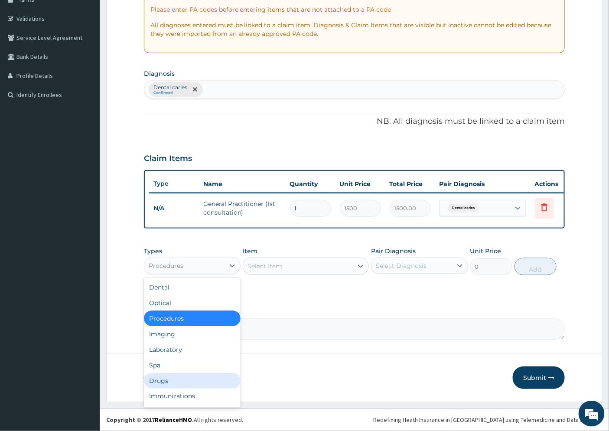
click at [159, 378] on div "Drugs" at bounding box center [192, 381] width 97 height 16
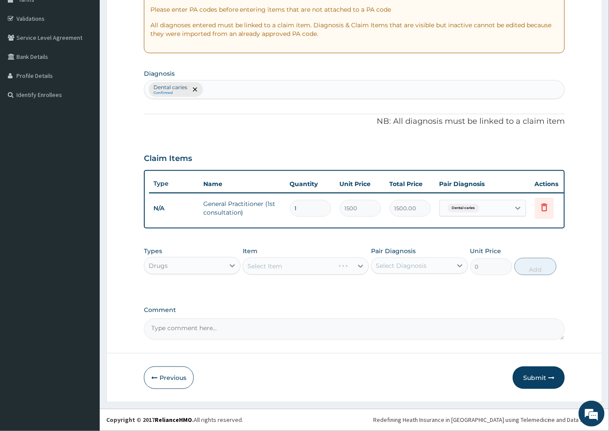
click at [362, 267] on div "Select Item" at bounding box center [306, 266] width 126 height 17
click at [358, 267] on div "Select Item" at bounding box center [306, 266] width 126 height 17
click at [261, 266] on div "Select Item" at bounding box center [264, 266] width 35 height 9
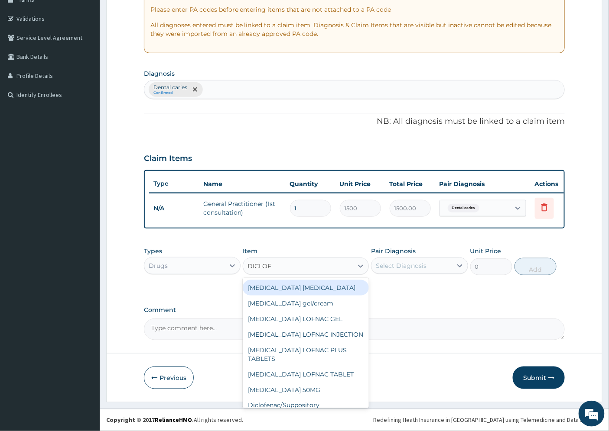
type input "DICLOFE"
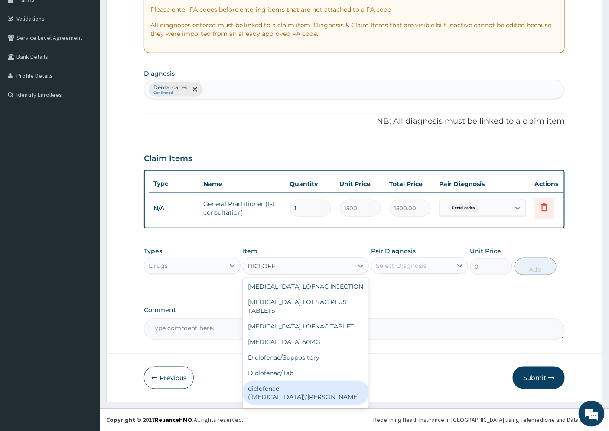
scroll to position [84, 0]
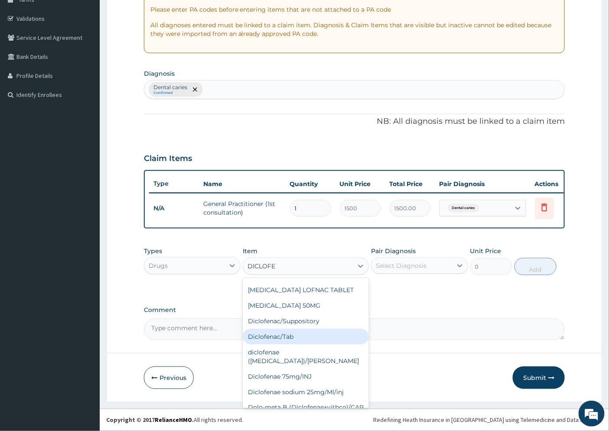
click at [295, 329] on div "Diclofenac/Tab" at bounding box center [306, 337] width 126 height 16
type input "15.75"
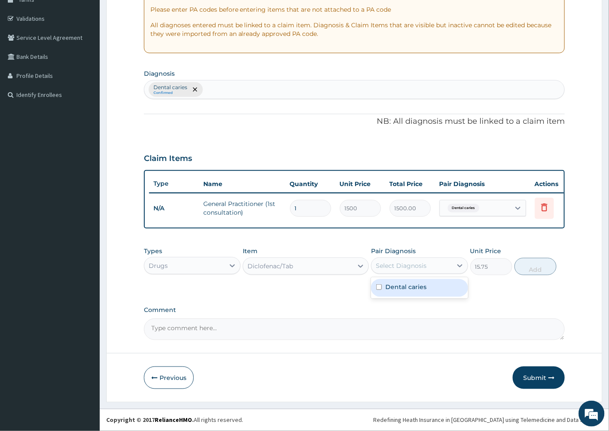
click at [405, 267] on div "Select Diagnosis" at bounding box center [401, 266] width 51 height 9
click at [410, 287] on label "Dental caries" at bounding box center [405, 287] width 41 height 9
checkbox input "true"
click at [534, 269] on button "Add" at bounding box center [535, 266] width 42 height 17
type input "0"
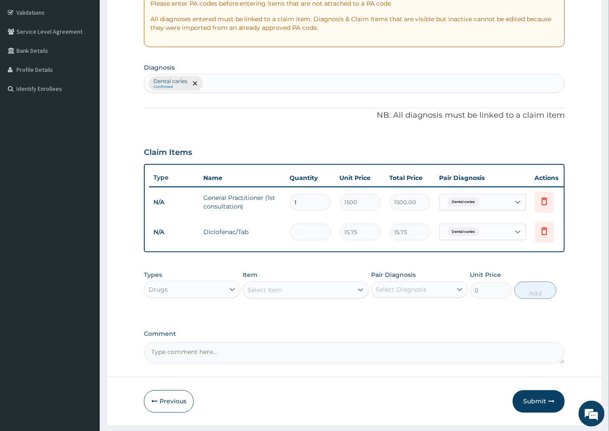
type input "0.00"
type input "8"
type input "126.00"
type input "8"
click at [269, 295] on div "Select Item" at bounding box center [264, 290] width 35 height 9
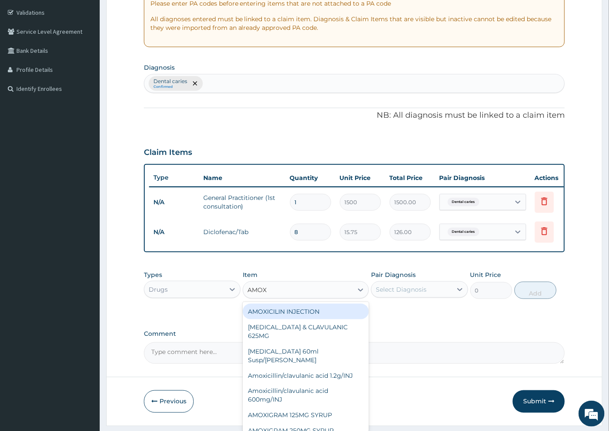
type input "AMOXI"
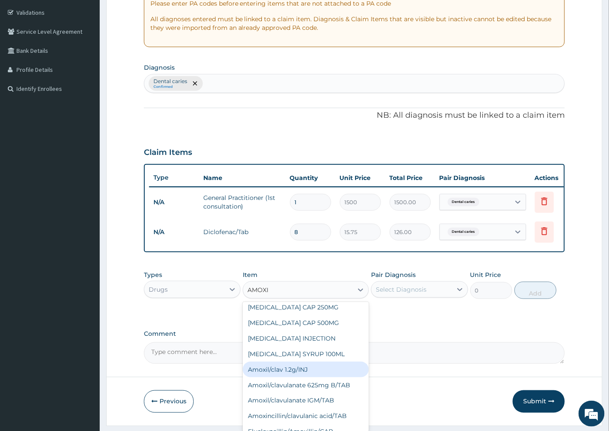
scroll to position [188, 0]
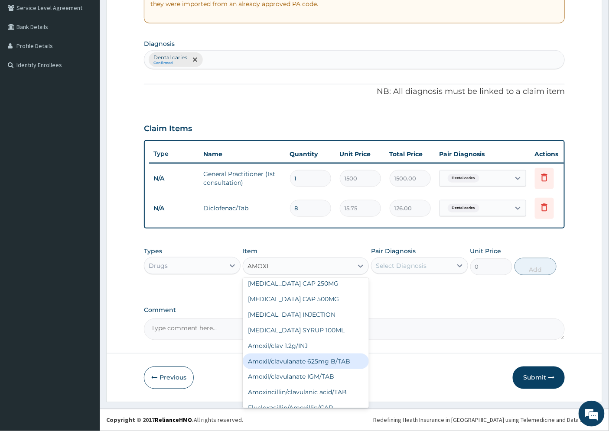
click at [332, 354] on div "Amoxil/clavulanate 625mg B/TAB" at bounding box center [306, 362] width 126 height 16
type input "189"
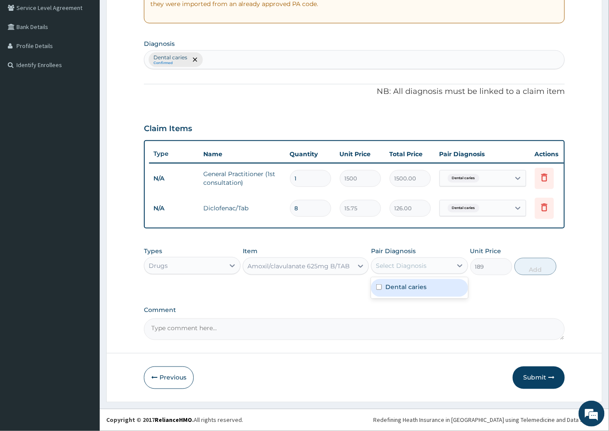
click at [402, 266] on div "Select Diagnosis" at bounding box center [401, 266] width 51 height 9
click at [415, 295] on div "Dental caries" at bounding box center [419, 288] width 97 height 18
checkbox input "true"
click at [530, 274] on button "Add" at bounding box center [535, 266] width 42 height 17
type input "0"
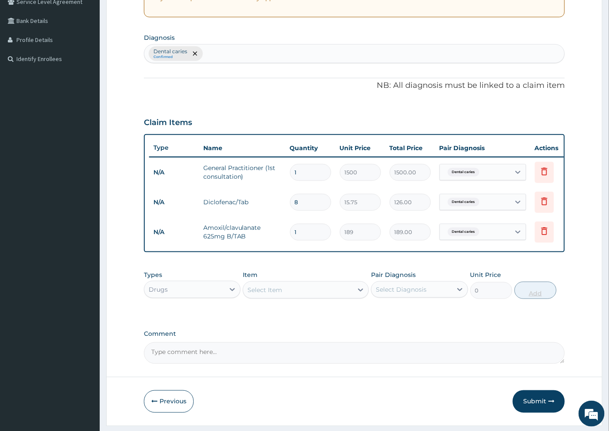
type input "10"
type input "1890.00"
type input "10"
click at [279, 295] on div "Select Item" at bounding box center [264, 290] width 35 height 9
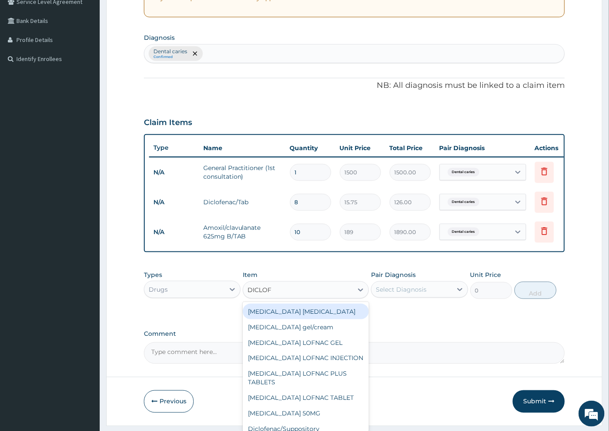
type input "DICLOFE"
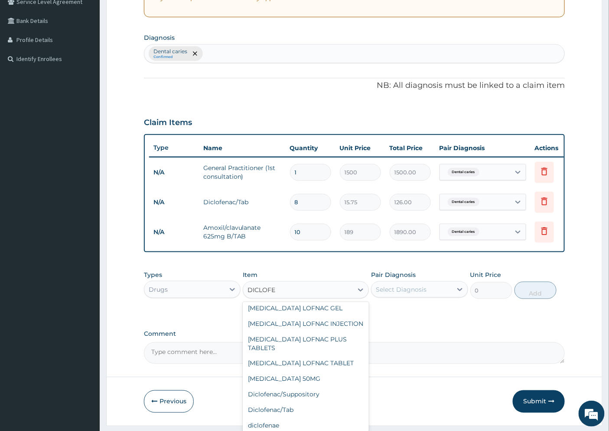
scroll to position [84, 0]
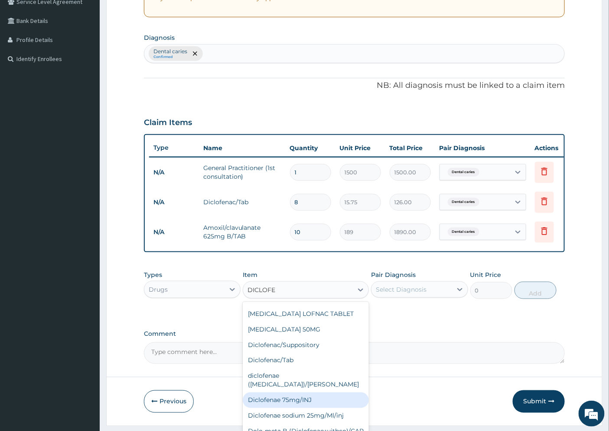
click at [306, 393] on div "Diclofenae 75mg/INJ" at bounding box center [306, 401] width 126 height 16
type input "39.38"
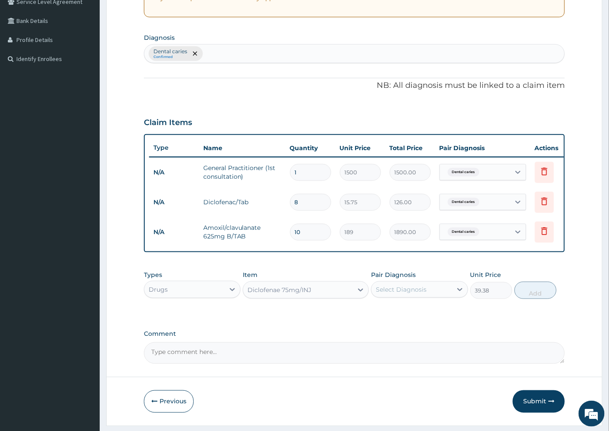
click at [419, 294] on div "Select Diagnosis" at bounding box center [401, 289] width 51 height 9
click at [428, 318] on div "Dental caries" at bounding box center [419, 312] width 97 height 18
checkbox input "true"
click at [529, 296] on button "Add" at bounding box center [535, 290] width 42 height 17
type input "0"
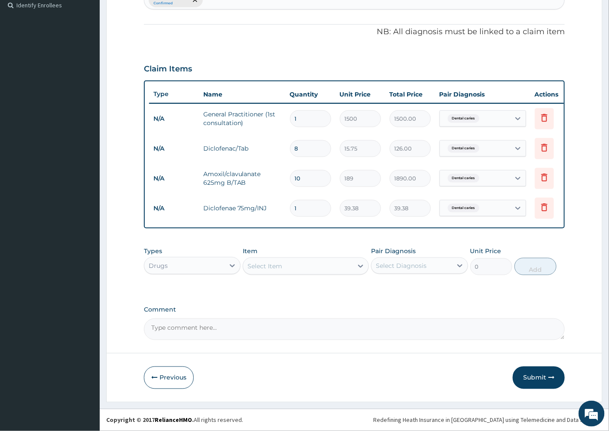
scroll to position [249, 0]
click at [537, 377] on button "Submit" at bounding box center [539, 378] width 52 height 23
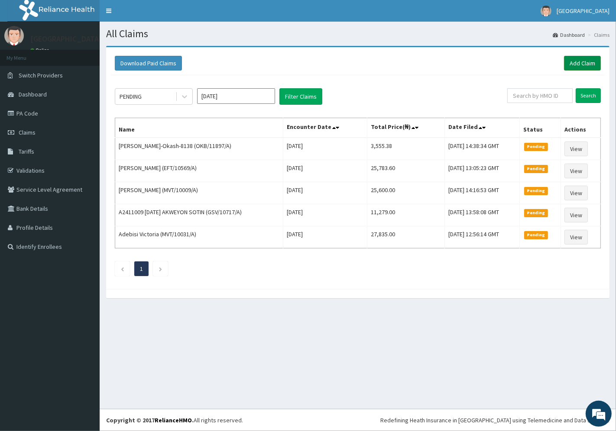
click at [585, 62] on link "Add Claim" at bounding box center [582, 63] width 37 height 15
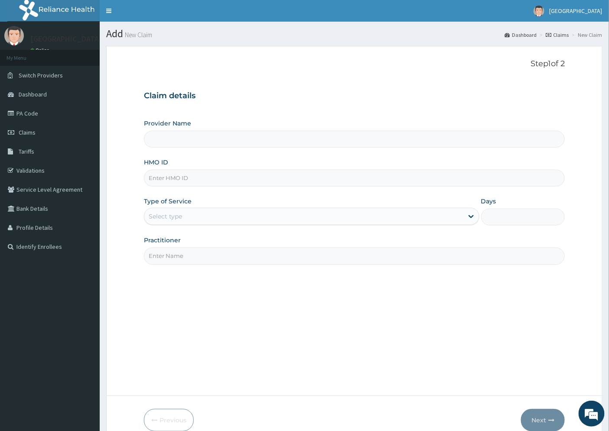
type input "[GEOGRAPHIC_DATA]"
click at [181, 176] on input "HMO ID" at bounding box center [354, 178] width 421 height 17
paste input "CMB/10003/A"
type input "CMB/10003/A"
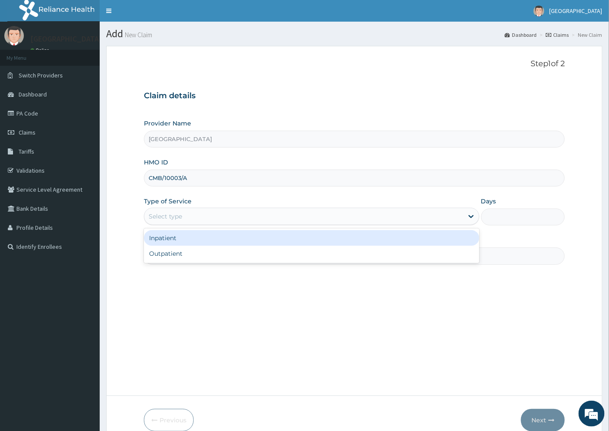
click at [182, 215] on div "Select type" at bounding box center [165, 216] width 33 height 9
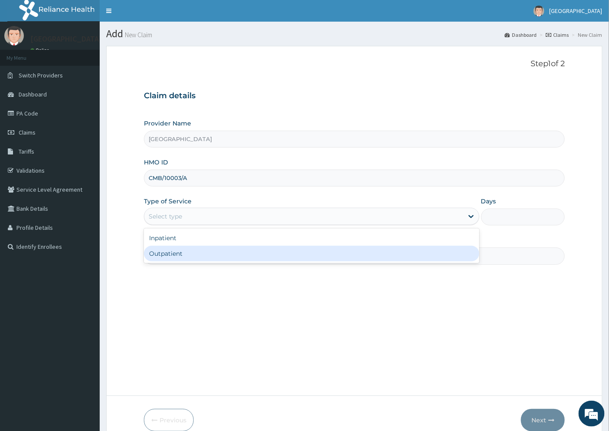
click at [190, 253] on div "Outpatient" at bounding box center [311, 254] width 335 height 16
type input "1"
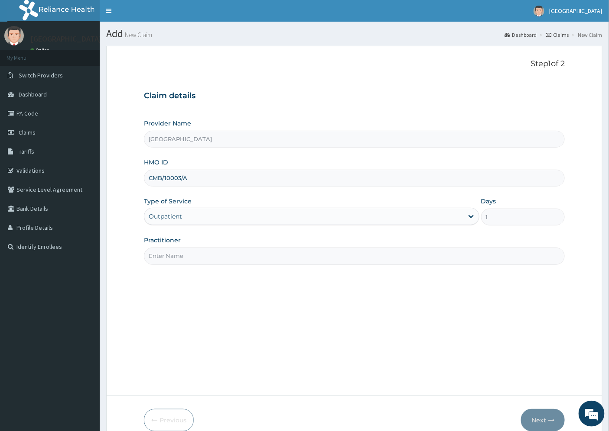
click at [168, 262] on input "Practitioner" at bounding box center [354, 256] width 421 height 17
type input "DR. UZO"
click at [534, 419] on button "Next" at bounding box center [543, 420] width 44 height 23
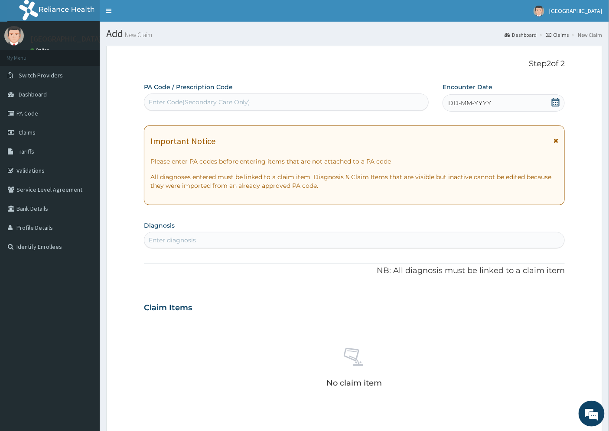
click at [456, 103] on span "DD-MM-YYYY" at bounding box center [469, 103] width 43 height 9
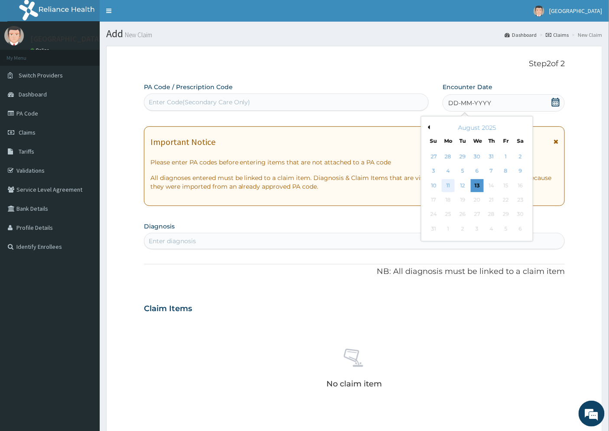
click at [449, 185] on div "11" at bounding box center [447, 185] width 13 height 13
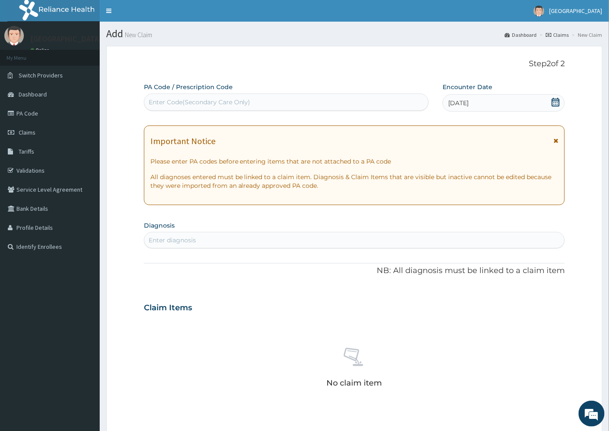
click at [478, 97] on div "[DATE]" at bounding box center [503, 102] width 122 height 17
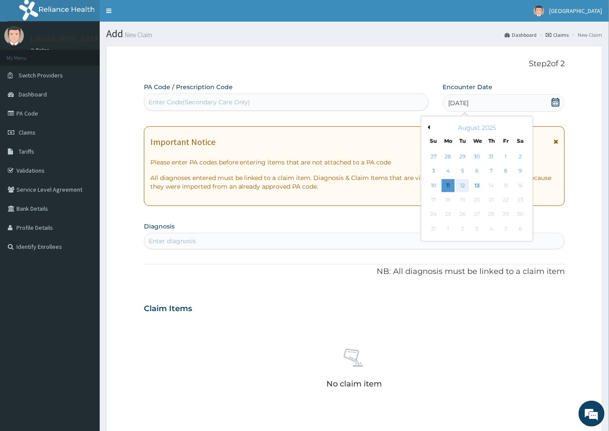
click at [464, 185] on div "12" at bounding box center [462, 185] width 13 height 13
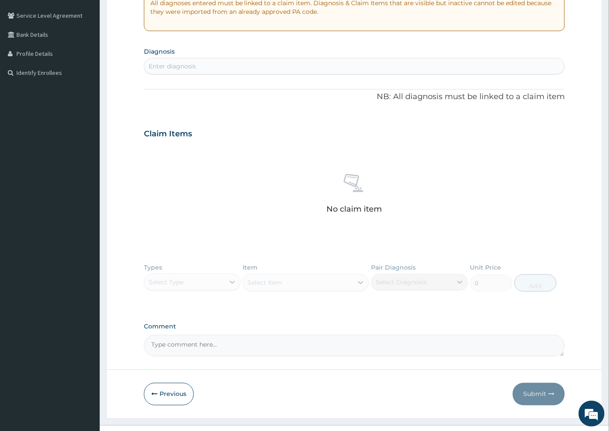
scroll to position [191, 0]
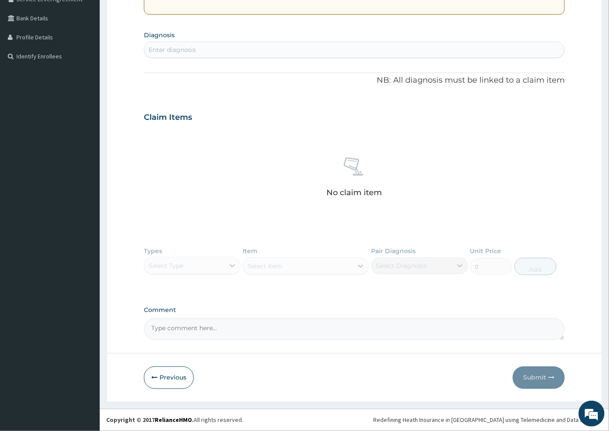
click at [163, 51] on div "Enter diagnosis" at bounding box center [172, 49] width 47 height 9
type input "HTN"
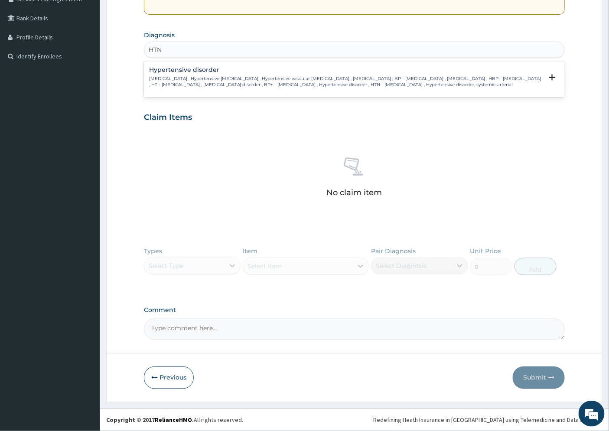
click at [169, 68] on h4 "Hypertensive disorder" at bounding box center [346, 70] width 394 height 6
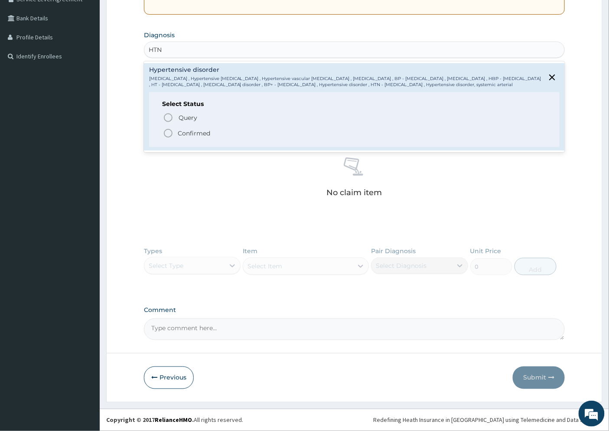
click at [191, 130] on p "Confirmed" at bounding box center [194, 133] width 32 height 9
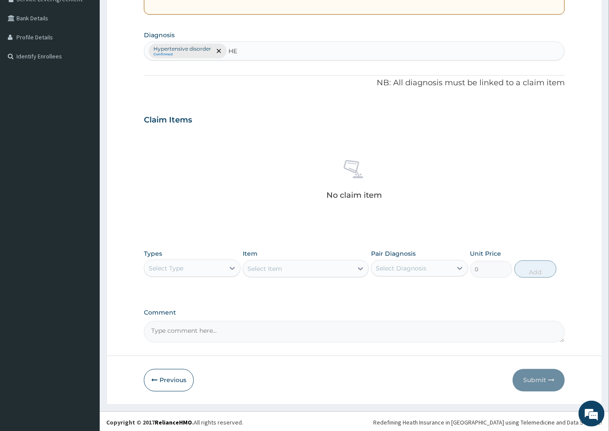
type input "H"
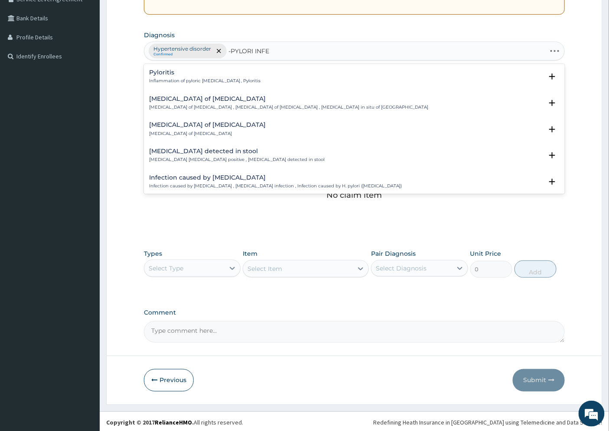
type input "-PYLORI INFEC"
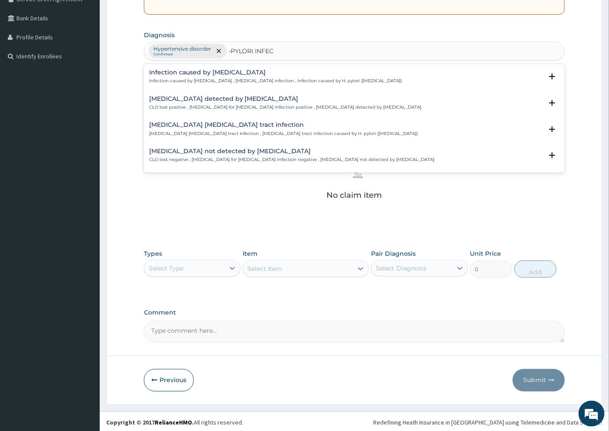
click at [224, 74] on h4 "Infection caused by [MEDICAL_DATA]" at bounding box center [275, 72] width 253 height 6
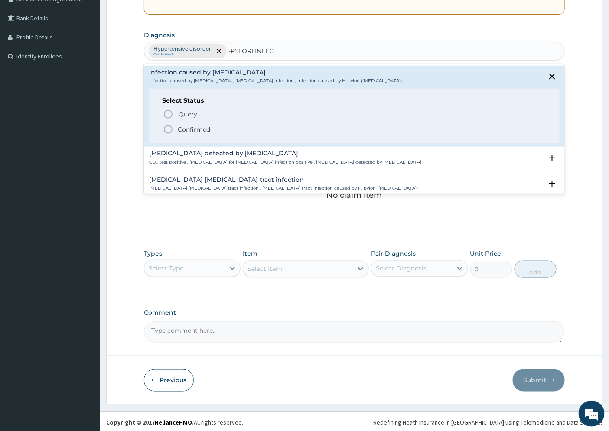
click at [203, 127] on p "Confirmed" at bounding box center [194, 129] width 32 height 9
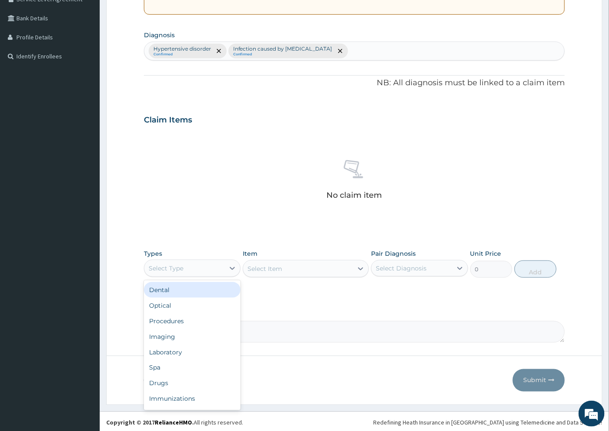
click at [202, 266] on div "Select Type" at bounding box center [184, 269] width 80 height 14
click at [189, 321] on div "Procedures" at bounding box center [192, 322] width 97 height 16
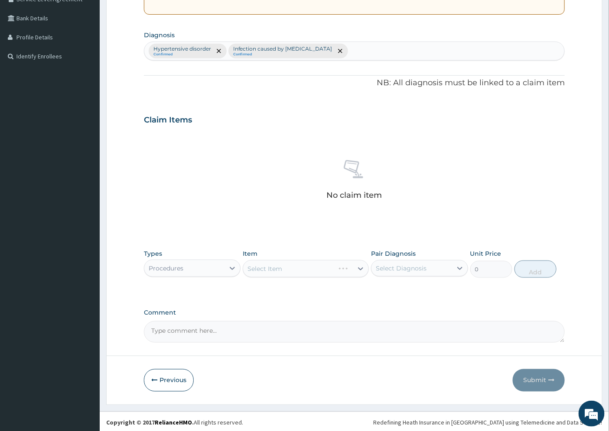
click at [362, 269] on div "Select Item" at bounding box center [306, 268] width 126 height 17
click at [360, 267] on div "Select Item" at bounding box center [306, 268] width 126 height 17
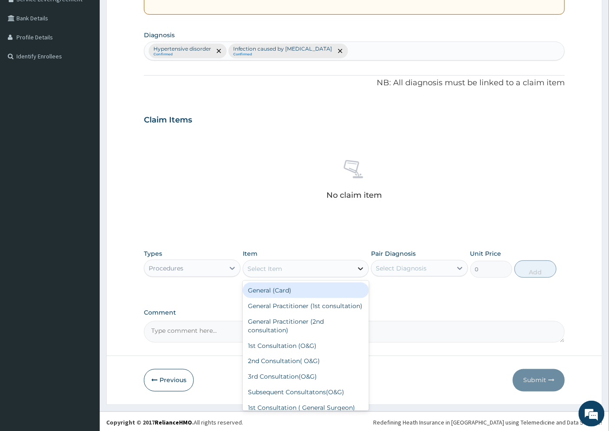
click at [360, 269] on icon at bounding box center [360, 269] width 5 height 3
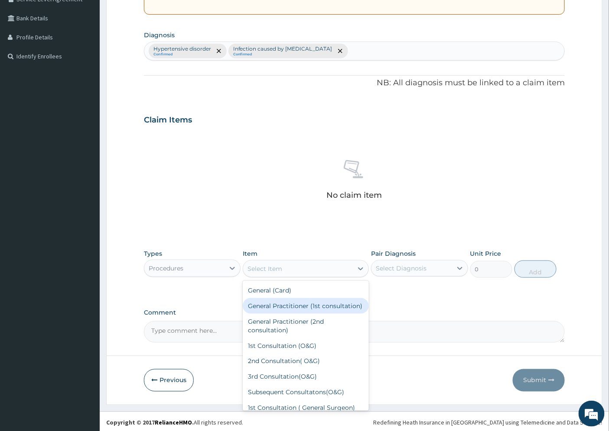
click at [305, 306] on div "General Practitioner (1st consultation)" at bounding box center [306, 306] width 126 height 16
type input "1500"
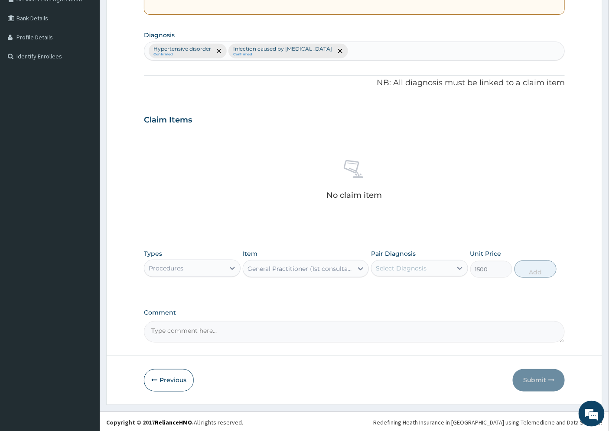
click at [408, 269] on div "Select Diagnosis" at bounding box center [401, 268] width 51 height 9
click at [412, 291] on label "Hypertensive disorder" at bounding box center [420, 289] width 70 height 9
checkbox input "true"
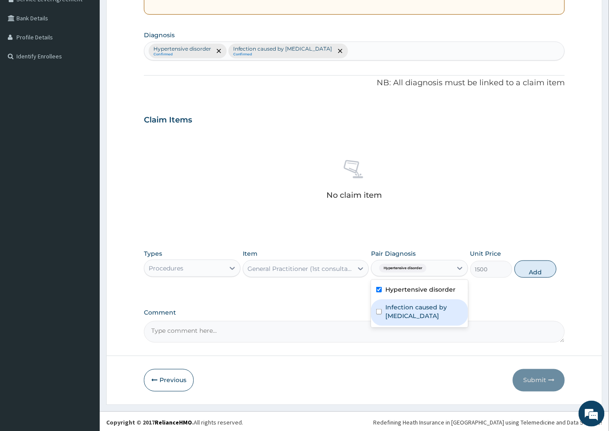
click at [412, 310] on label "Infection caused by [MEDICAL_DATA]" at bounding box center [423, 311] width 77 height 17
checkbox input "true"
click at [533, 269] on button "Add" at bounding box center [535, 269] width 42 height 17
type input "0"
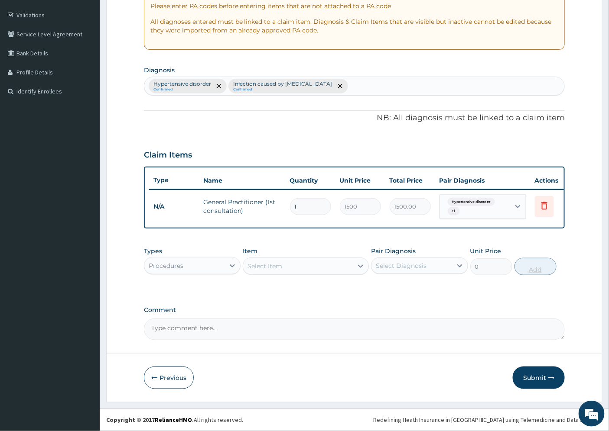
scroll to position [162, 0]
click at [166, 378] on button "Previous" at bounding box center [169, 378] width 50 height 23
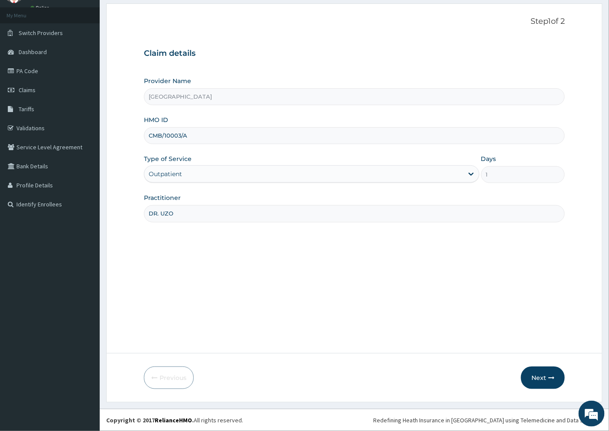
scroll to position [0, 0]
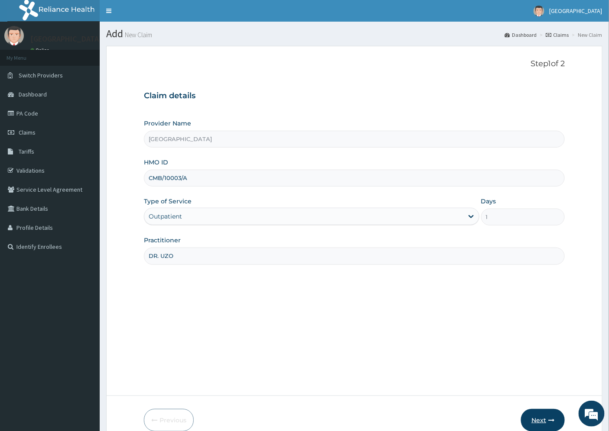
click at [543, 421] on button "Next" at bounding box center [543, 420] width 44 height 23
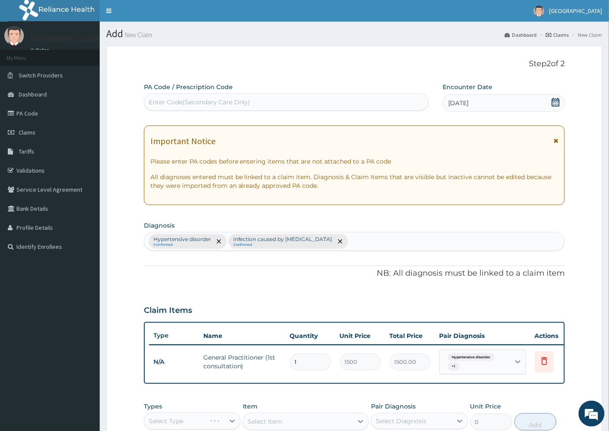
click at [361, 240] on div "Hypertensive disorder Confirmed Infection caused by [MEDICAL_DATA] Confirmed" at bounding box center [354, 242] width 420 height 18
type input "pud"
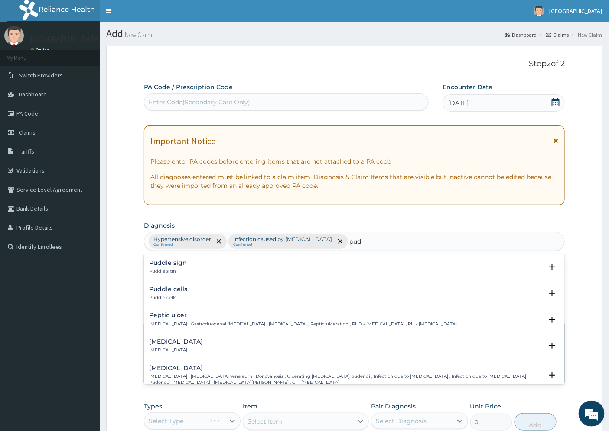
click at [174, 315] on h4 "Peptic ulcer" at bounding box center [303, 315] width 308 height 6
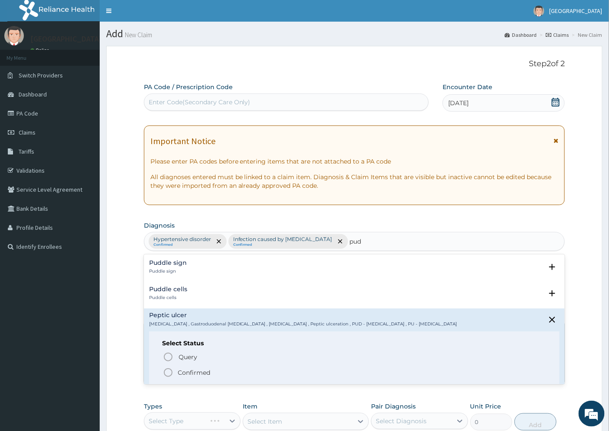
click at [192, 374] on p "Confirmed" at bounding box center [194, 373] width 32 height 9
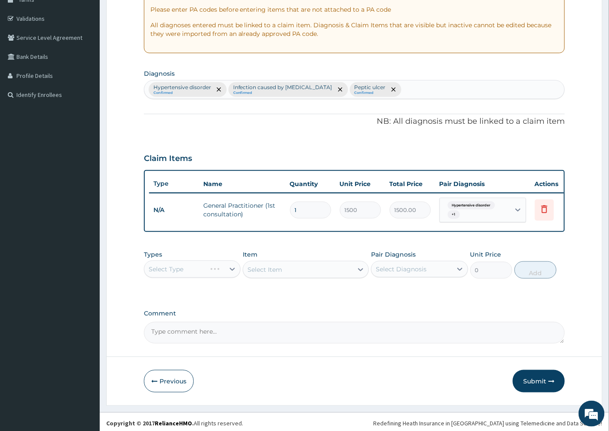
scroll to position [162, 0]
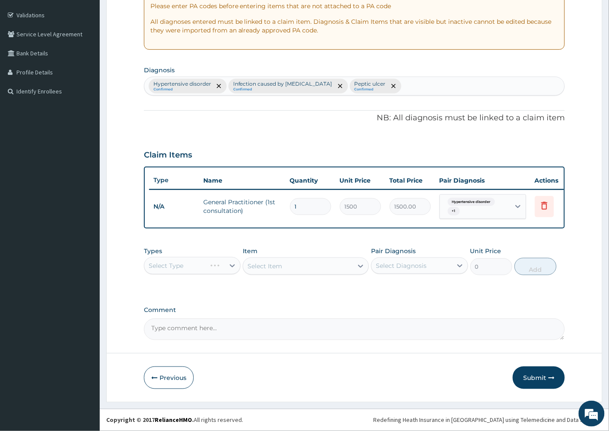
click at [165, 265] on div "Select Type" at bounding box center [192, 265] width 97 height 17
click at [187, 266] on div "Select Type" at bounding box center [192, 265] width 97 height 17
click at [229, 265] on div "Select Type" at bounding box center [192, 265] width 97 height 17
click at [234, 266] on div "Select Type" at bounding box center [192, 265] width 97 height 17
click at [231, 265] on div "Select Type" at bounding box center [192, 265] width 97 height 17
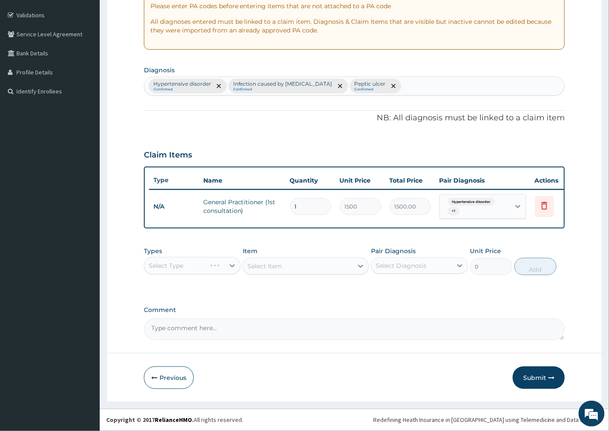
click at [231, 265] on div "Select Type" at bounding box center [192, 265] width 97 height 17
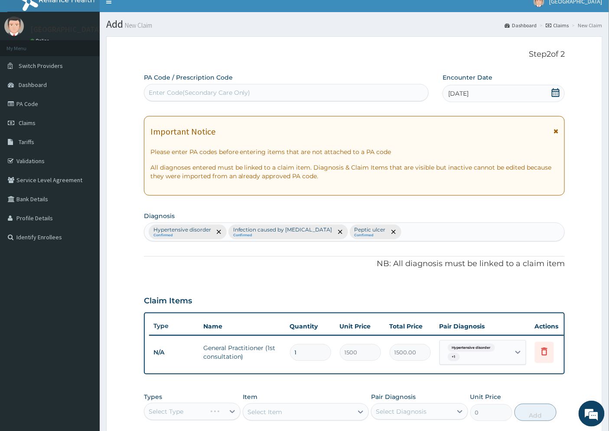
scroll to position [0, 0]
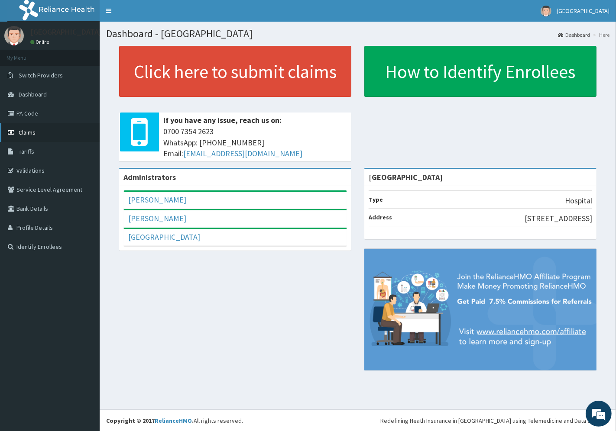
click at [41, 134] on link "Claims" at bounding box center [50, 132] width 100 height 19
